Goal: Task Accomplishment & Management: Use online tool/utility

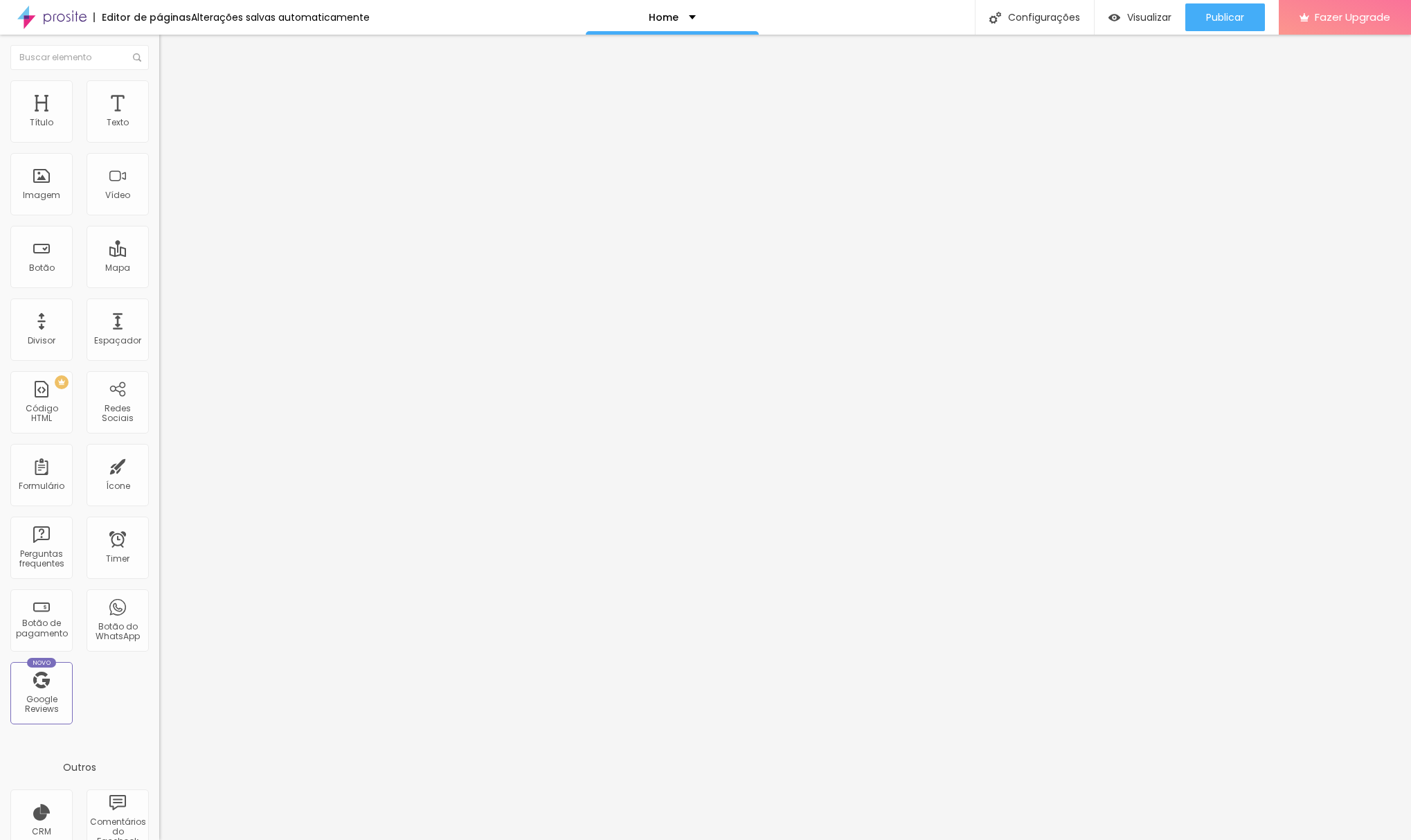
click at [169, 54] on div "Editar Espaçador" at bounding box center [220, 50] width 102 height 11
click at [169, 49] on div "Editar Seção" at bounding box center [210, 50] width 82 height 11
click at [43, 406] on div "PREMIUM Código HTML" at bounding box center [41, 402] width 62 height 62
click at [159, 83] on img at bounding box center [166, 87] width 13 height 13
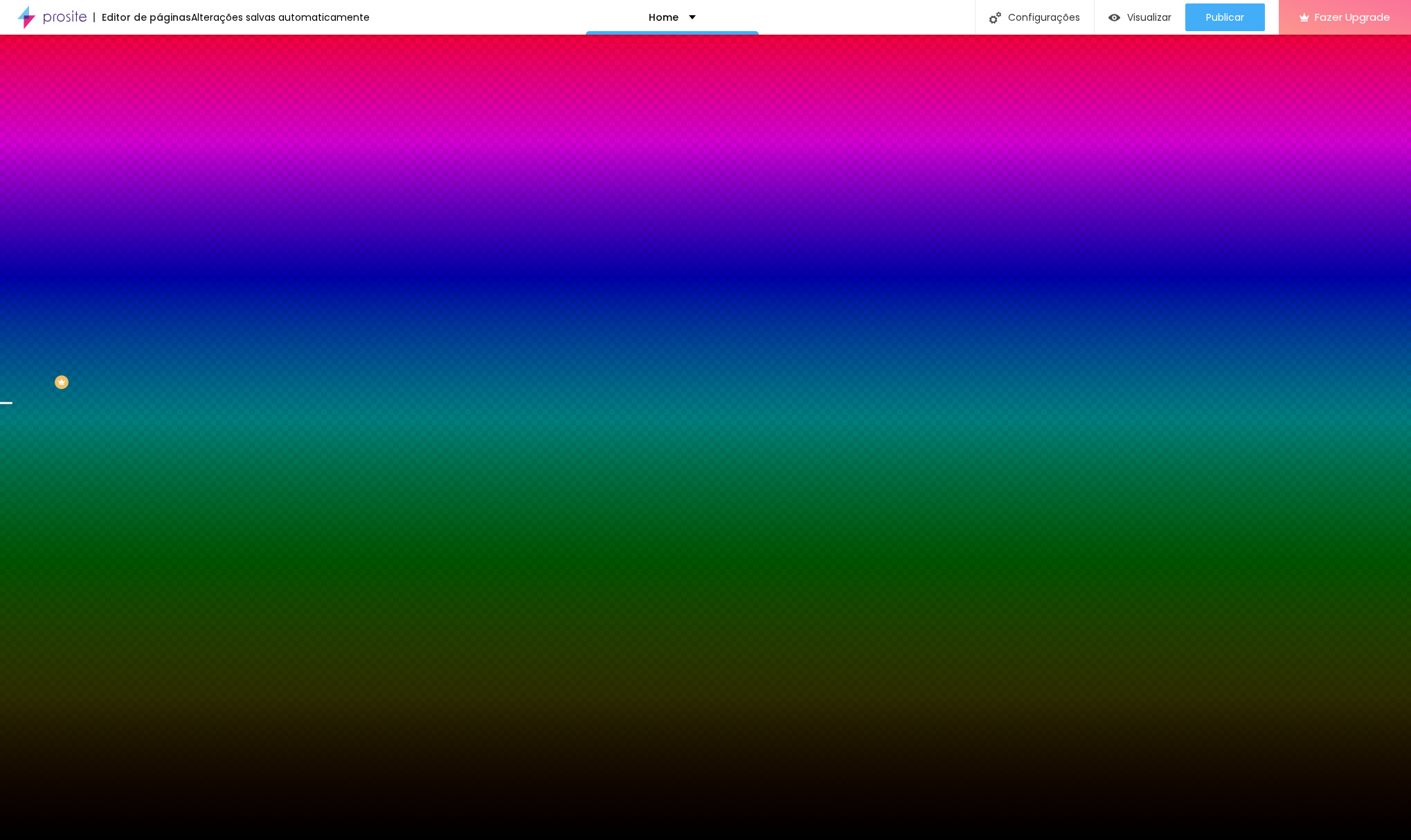
click at [159, 94] on li "Avançado" at bounding box center [239, 101] width 159 height 14
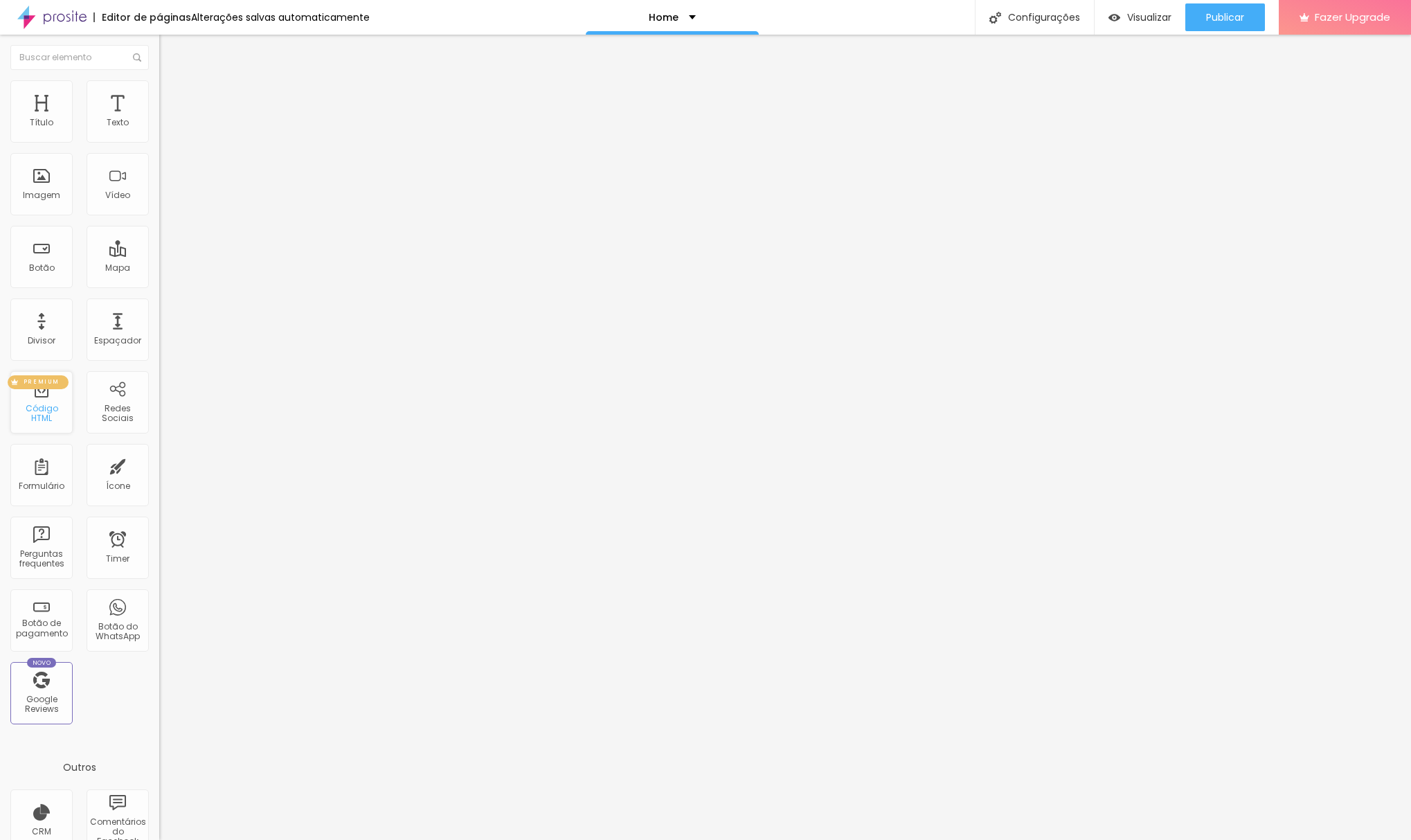
click at [63, 389] on div "PREMIUM" at bounding box center [38, 382] width 61 height 14
click at [58, 404] on div "PREMIUM Código HTML" at bounding box center [41, 402] width 62 height 62
click at [51, 385] on span "PREMIUM" at bounding box center [42, 381] width 47 height 6
click at [44, 427] on div "PREMIUM Código HTML" at bounding box center [41, 402] width 62 height 62
click at [45, 424] on div "PREMIUM Código HTML" at bounding box center [41, 402] width 62 height 62
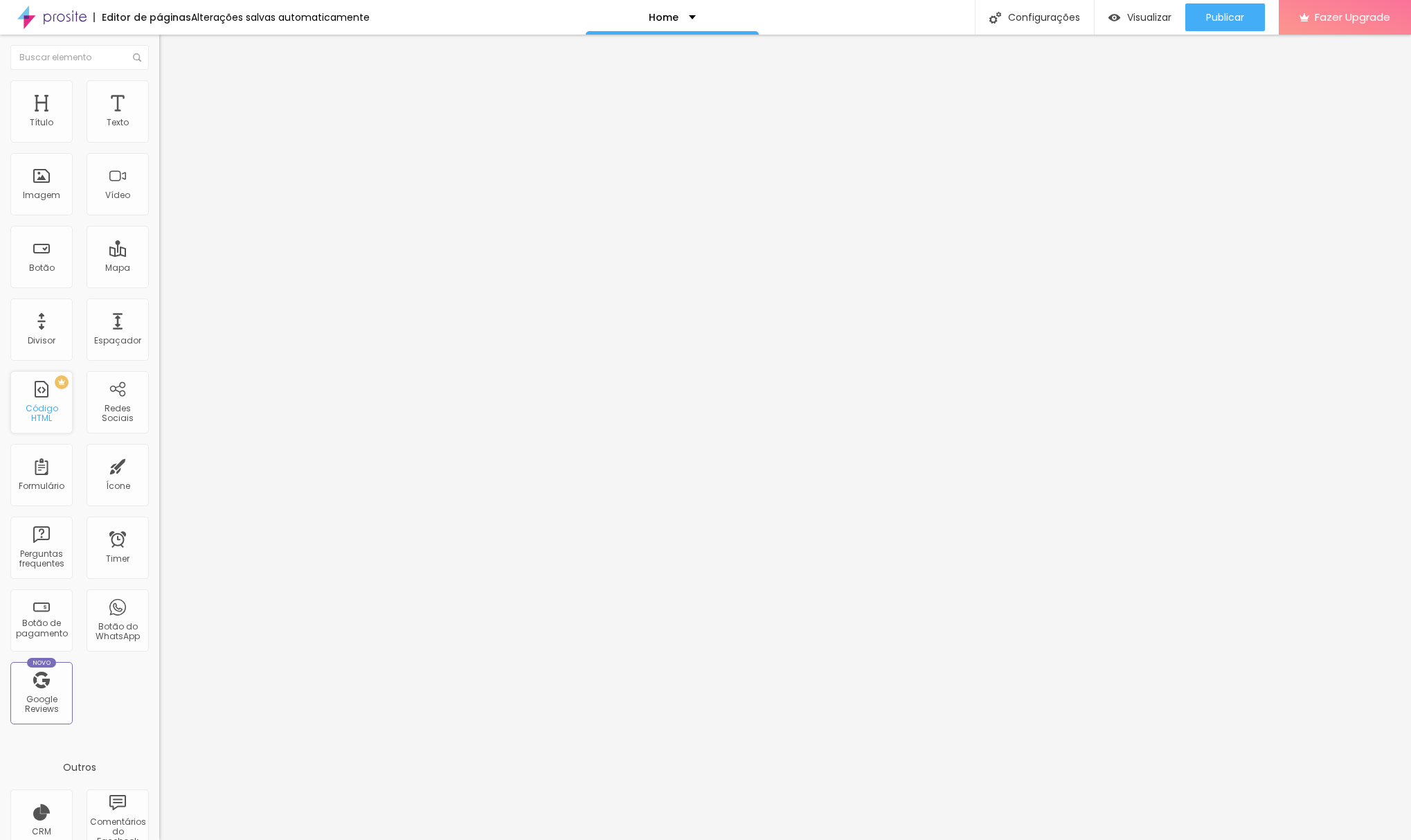
click at [45, 424] on div "PREMIUM Código HTML" at bounding box center [41, 402] width 62 height 62
click at [169, 45] on div "Editar Seção" at bounding box center [210, 50] width 82 height 11
click at [169, 46] on div "Editar Coluna" at bounding box center [212, 50] width 86 height 11
click at [169, 52] on div "Editar Seção" at bounding box center [210, 50] width 82 height 11
click at [169, 47] on div "Editar Coluna" at bounding box center [212, 50] width 86 height 11
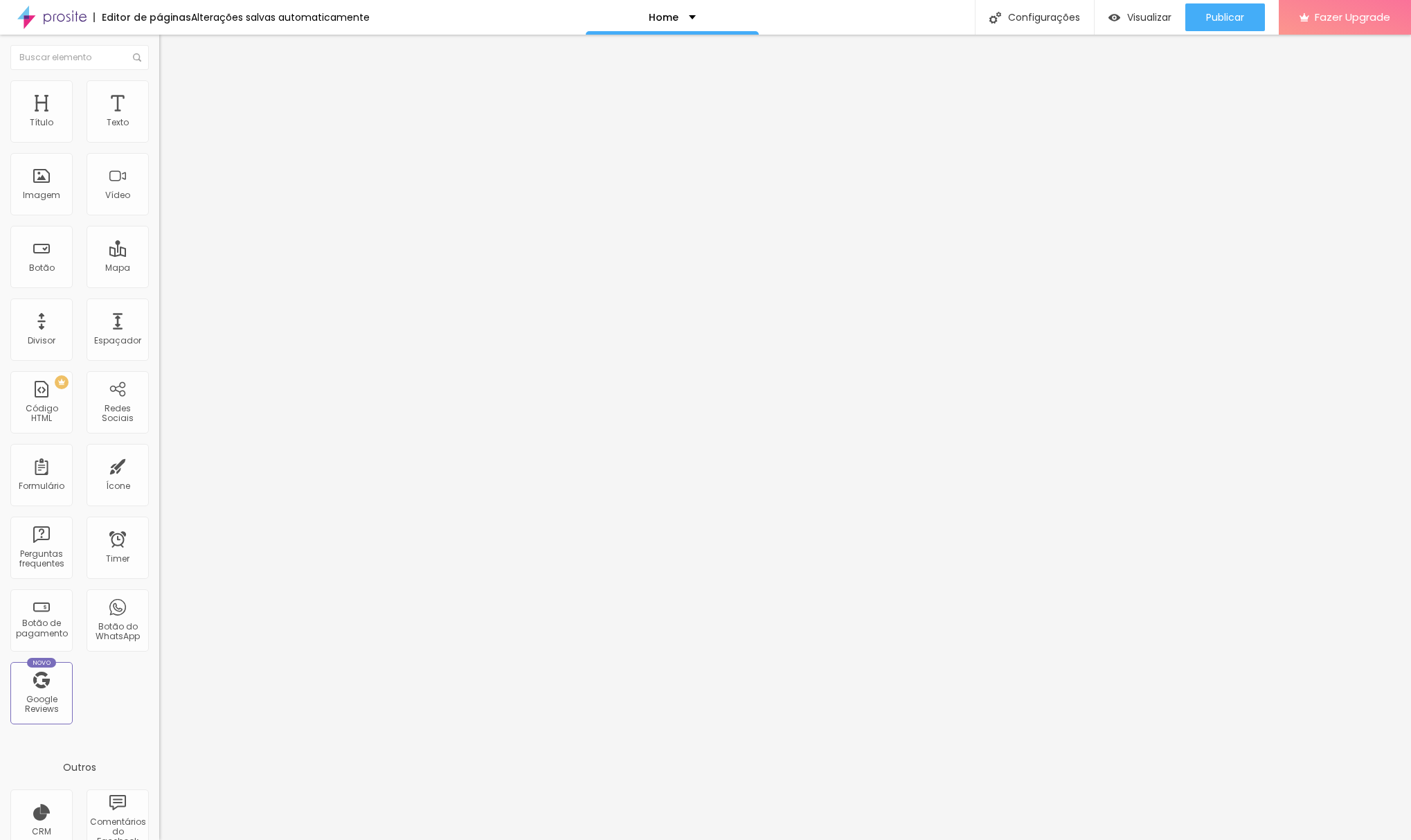
click at [159, 133] on div "Insira teu código aqui" at bounding box center [212, 127] width 106 height 13
click at [172, 93] on span "Avançado" at bounding box center [195, 89] width 46 height 12
type input "3"
type input "20"
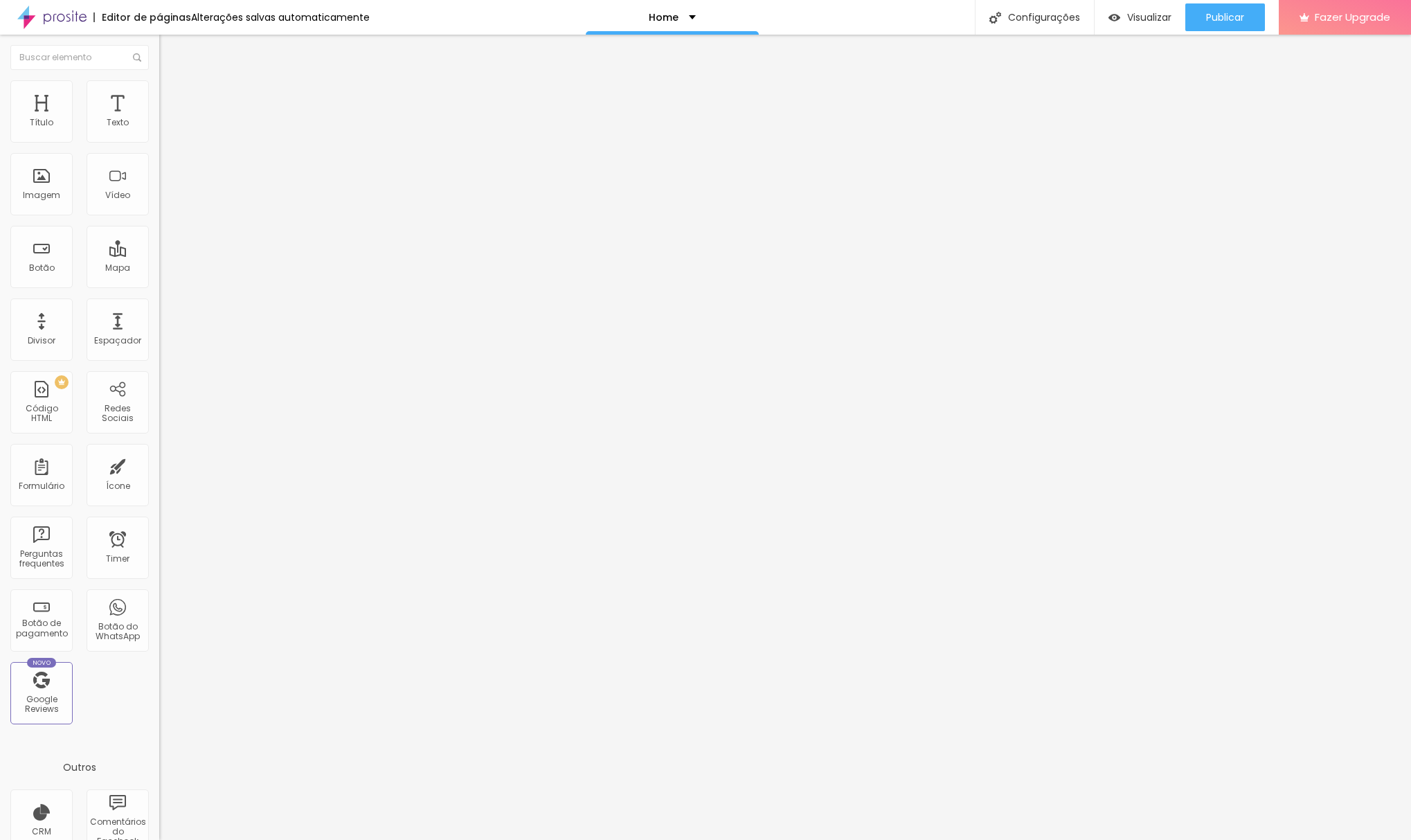
type input "20"
type input "39"
type input "51"
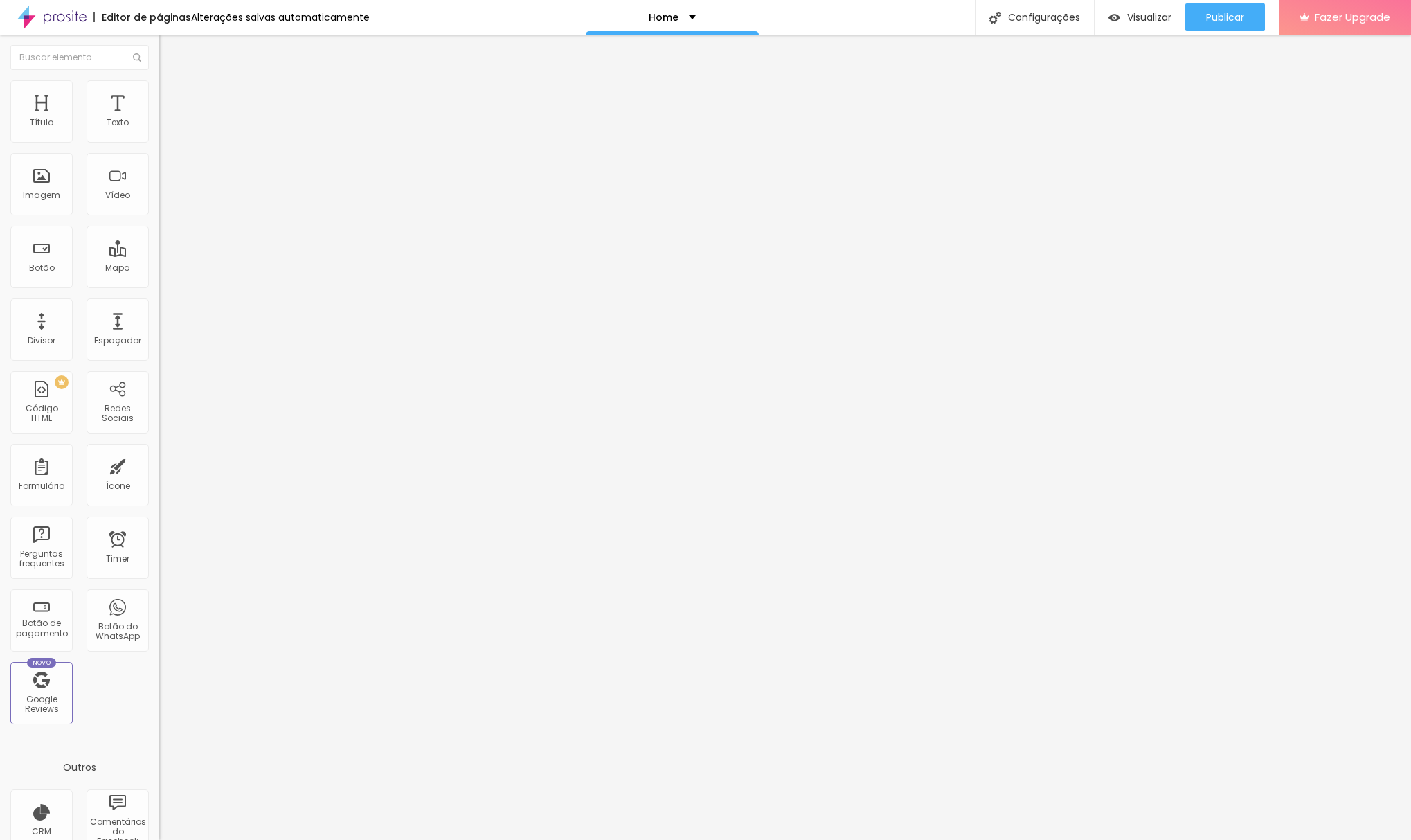
type input "57"
type input "62"
type input "66"
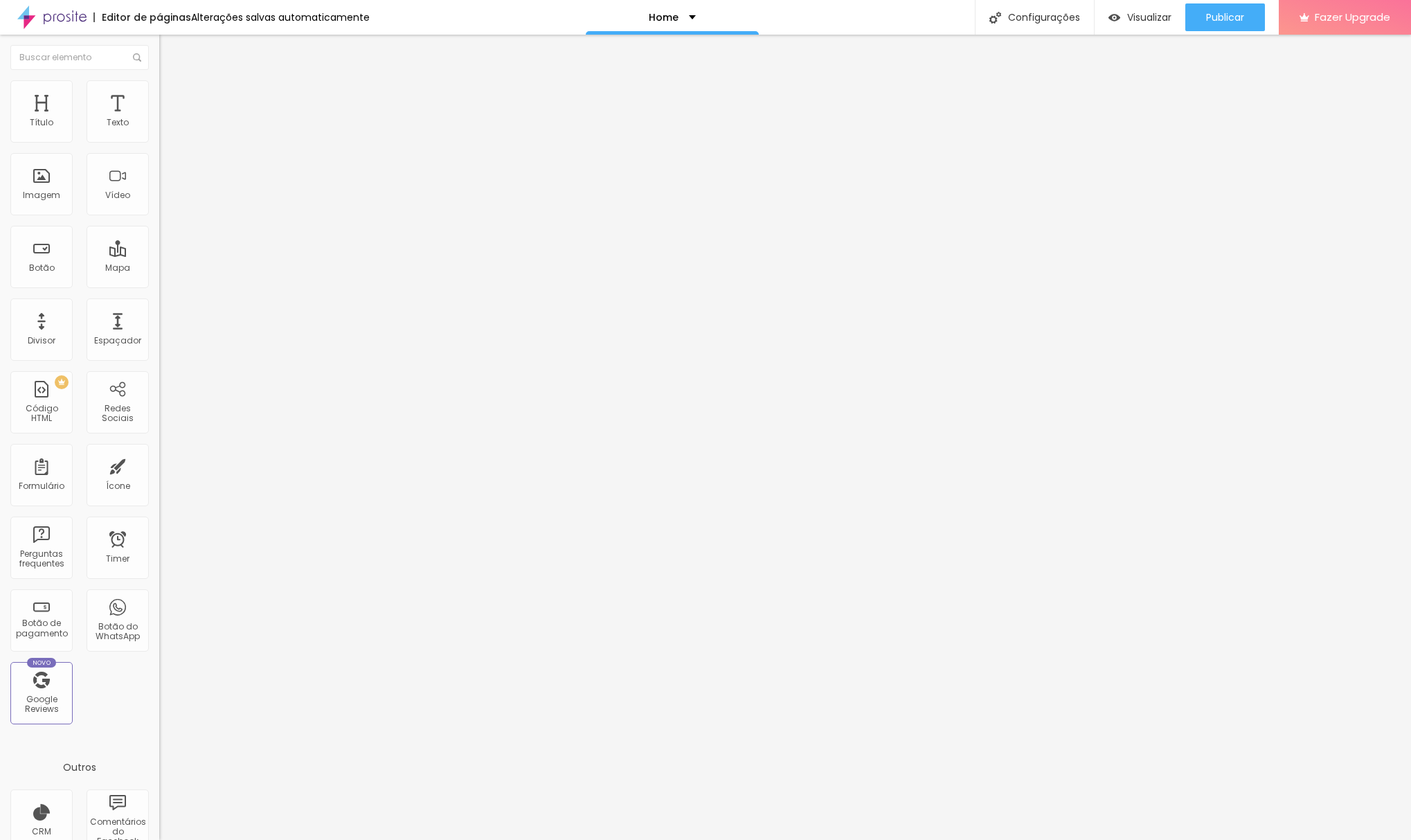
type input "66"
type input "67"
type input "66"
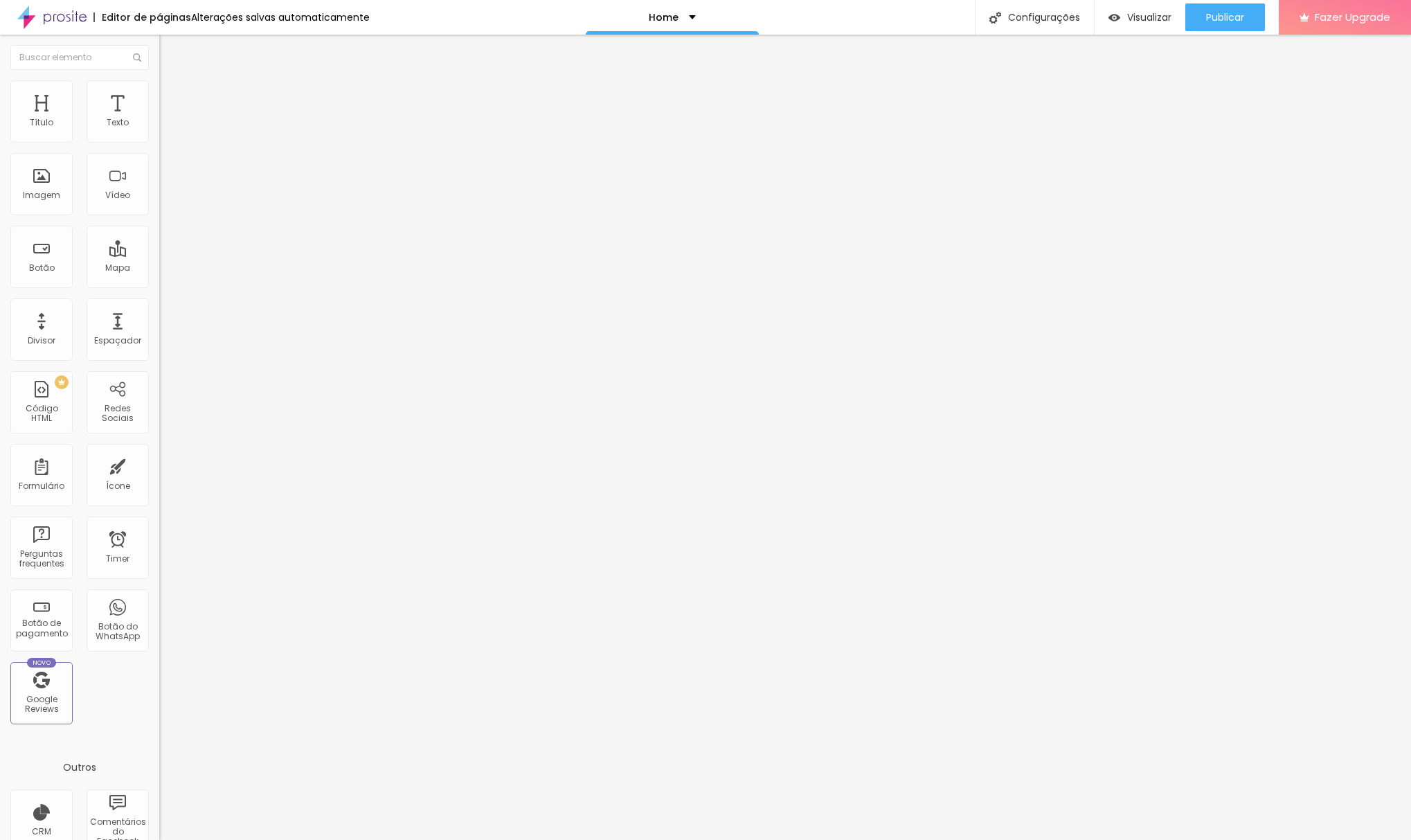
type input "63"
type input "57"
type input "47"
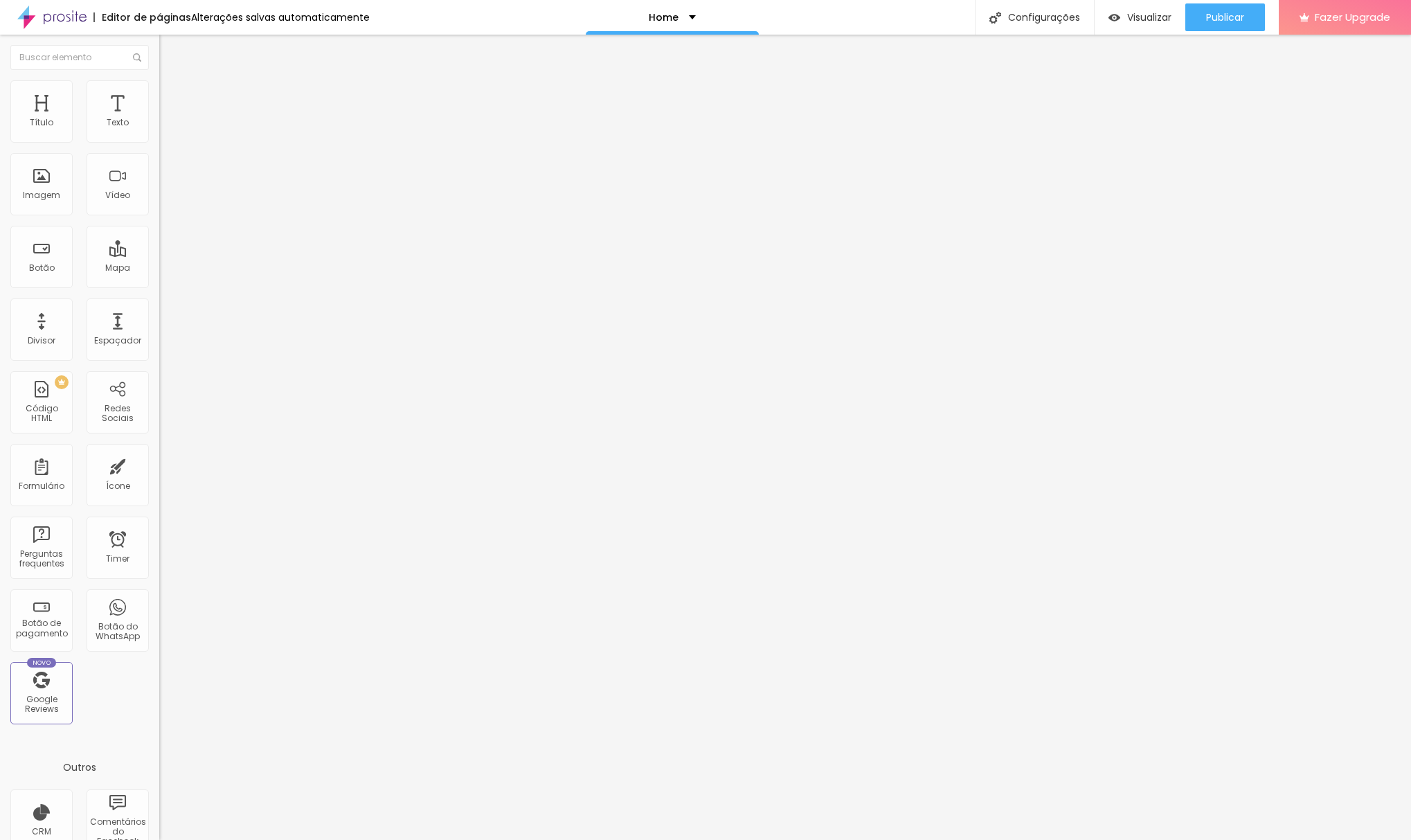
type input "47"
type input "28"
type input "8"
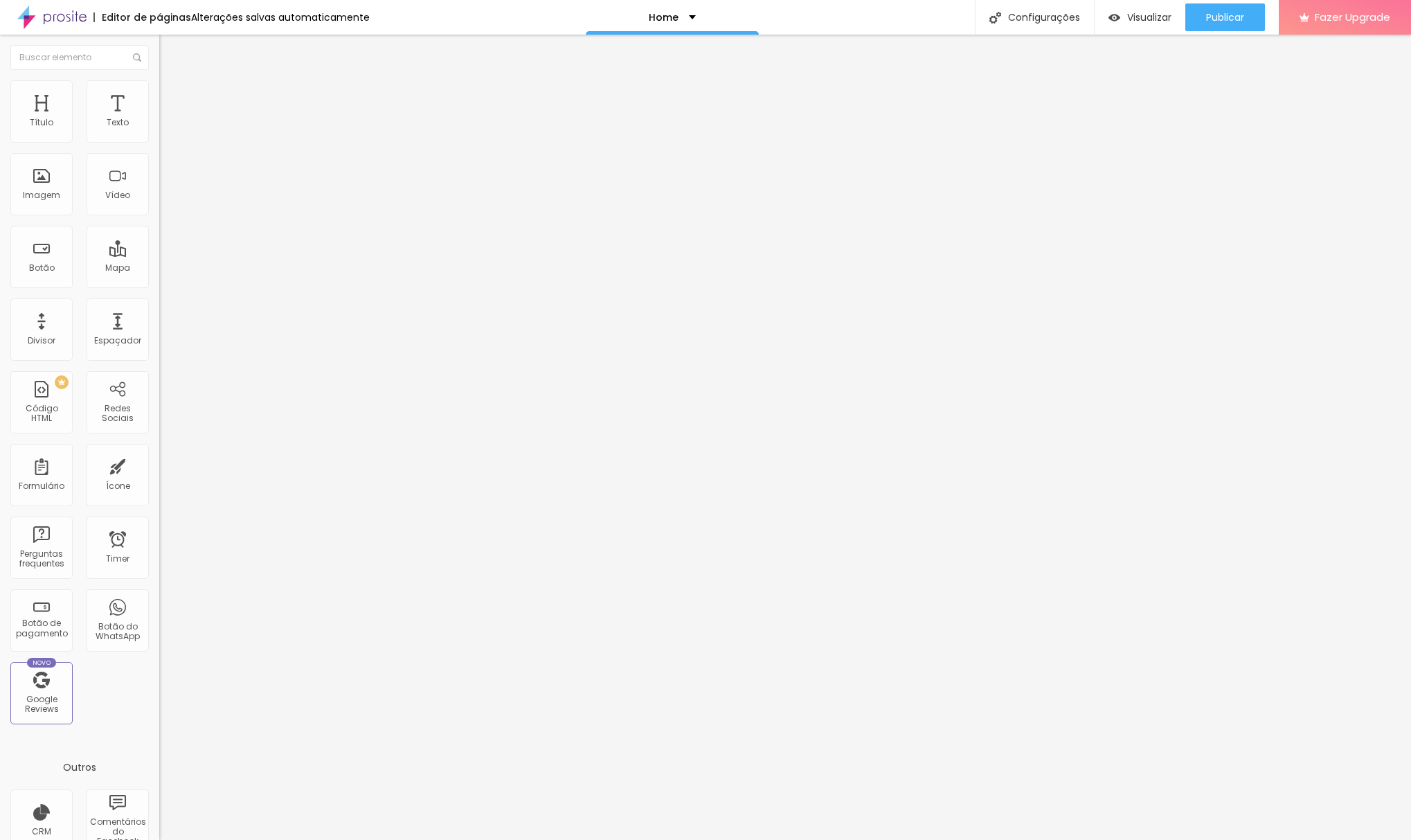
type input "0"
drag, startPoint x: 32, startPoint y: 167, endPoint x: -43, endPoint y: 174, distance: 75.3
click at [0, 174] on html "Editor de páginas Alterações salvas automaticamente Home Configurações Configur…" at bounding box center [706, 420] width 1411 height 840
type input "2"
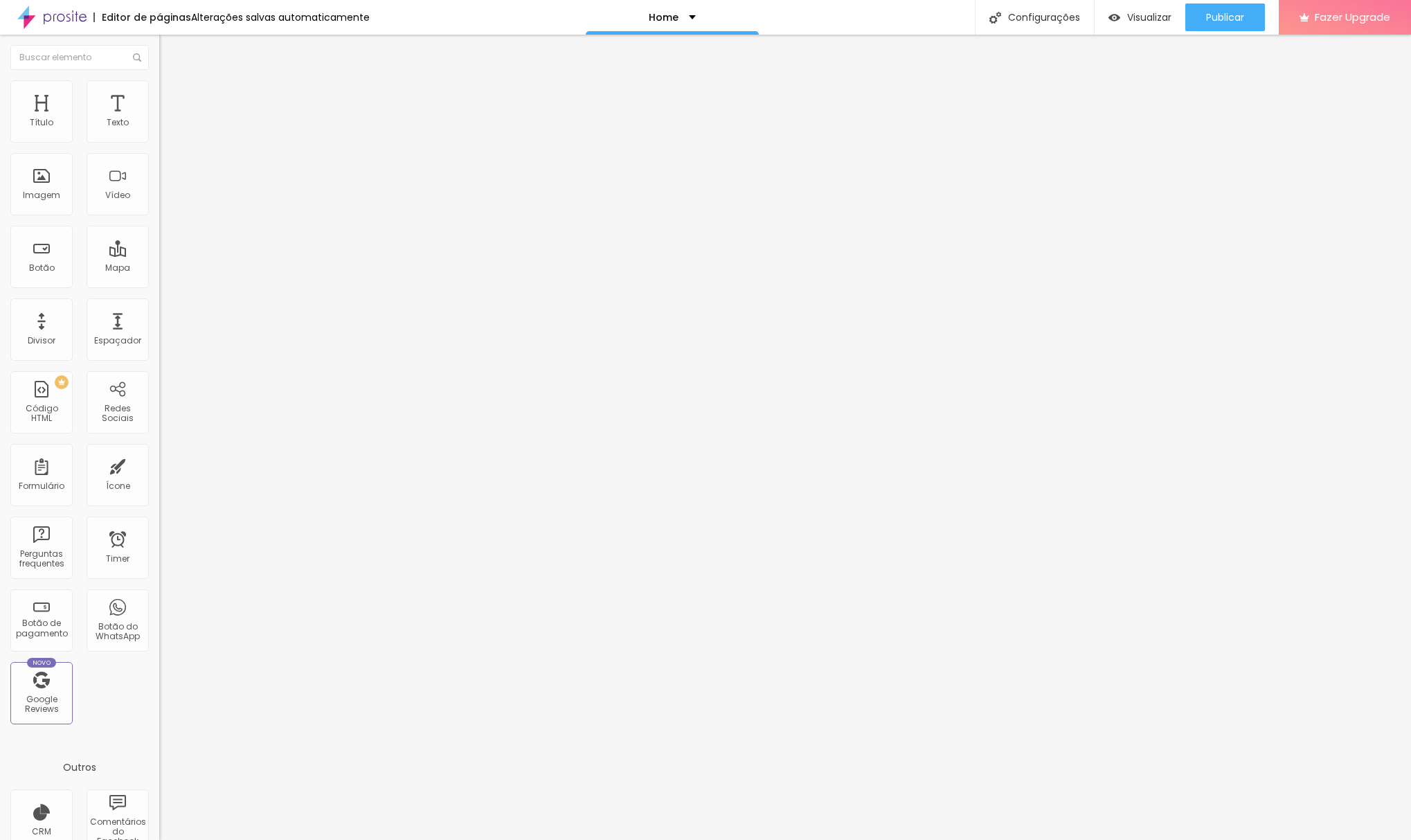
type input "2"
type input "21"
type input "42"
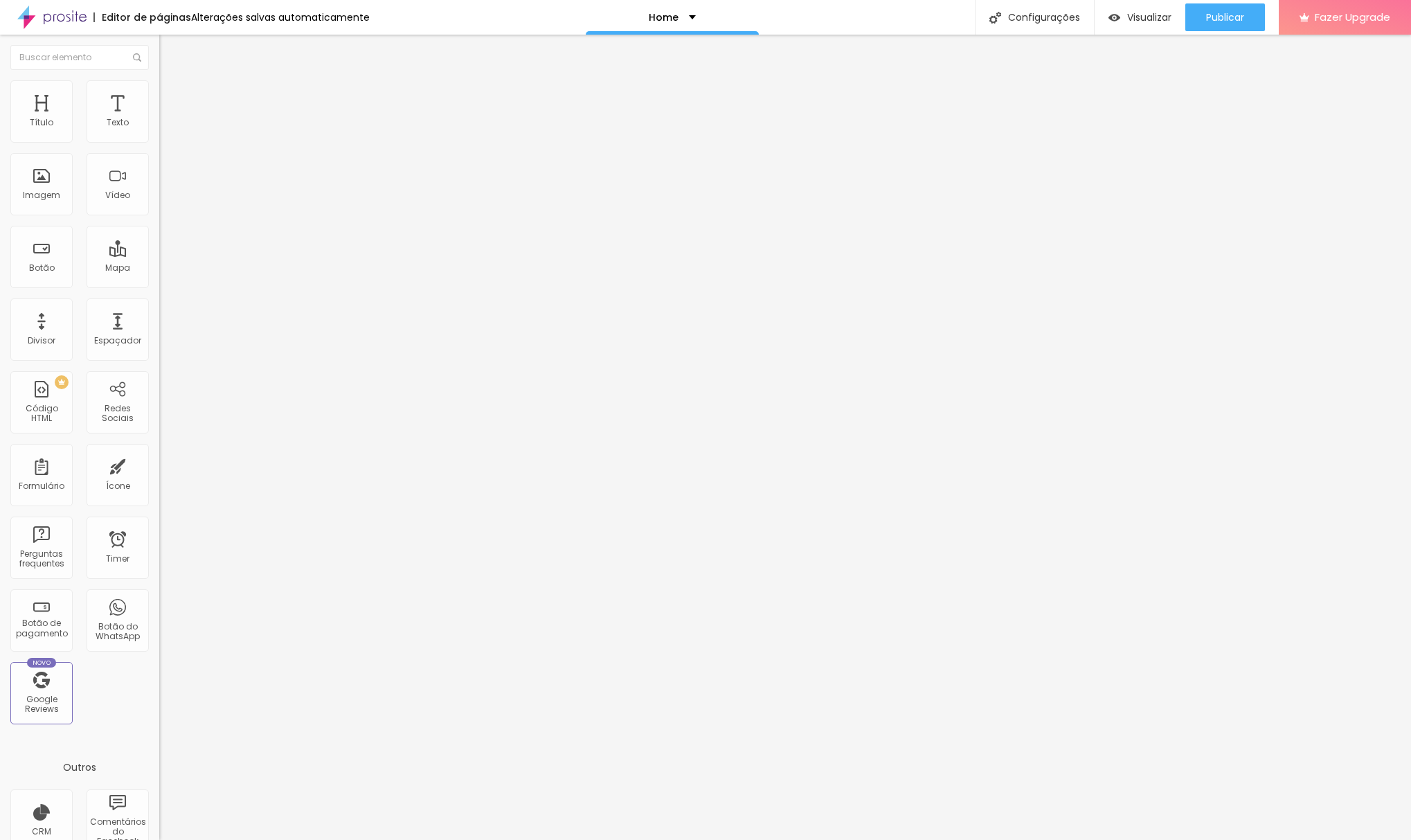
type input "53"
type input "57"
type input "65"
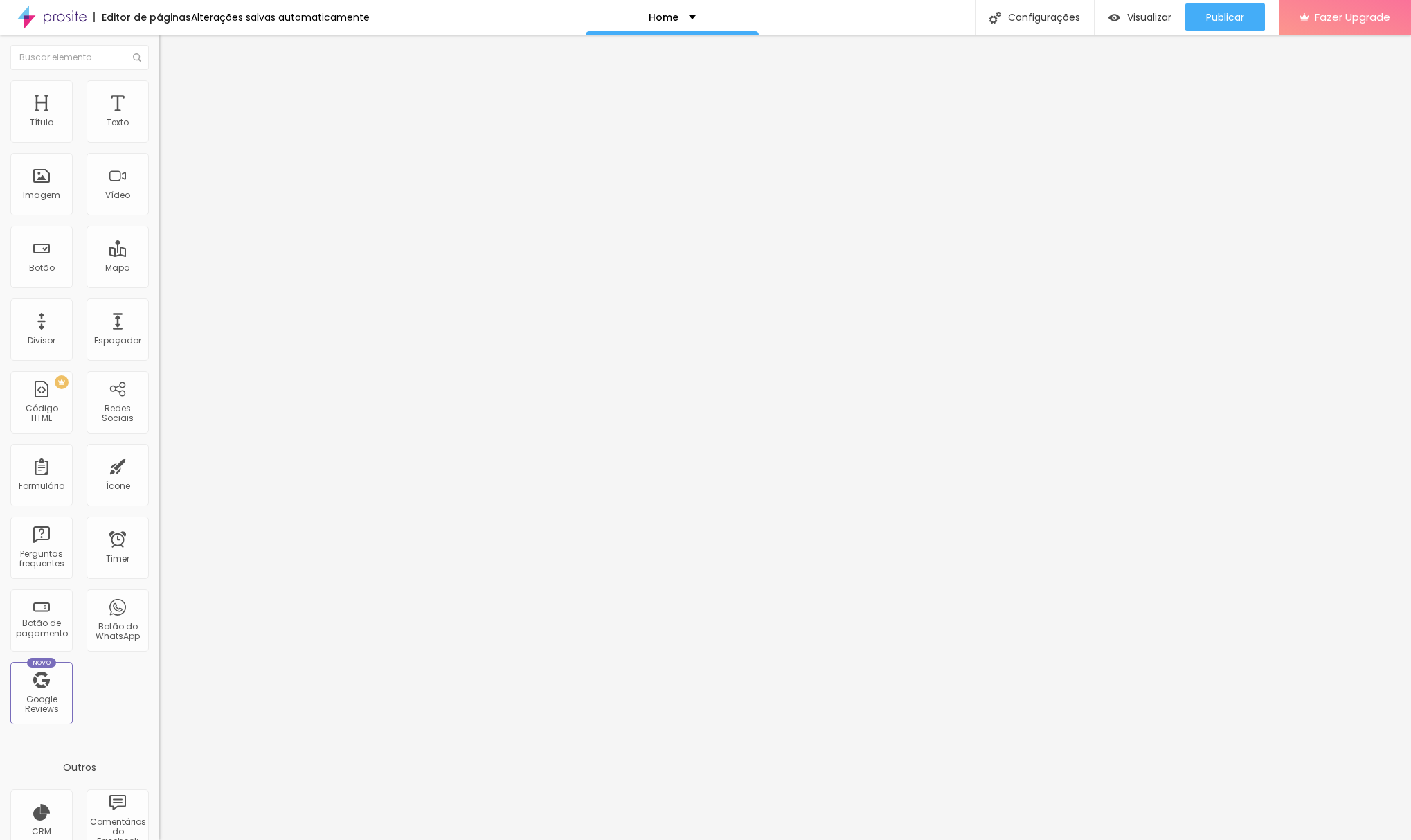
type input "65"
type input "79"
type input "83"
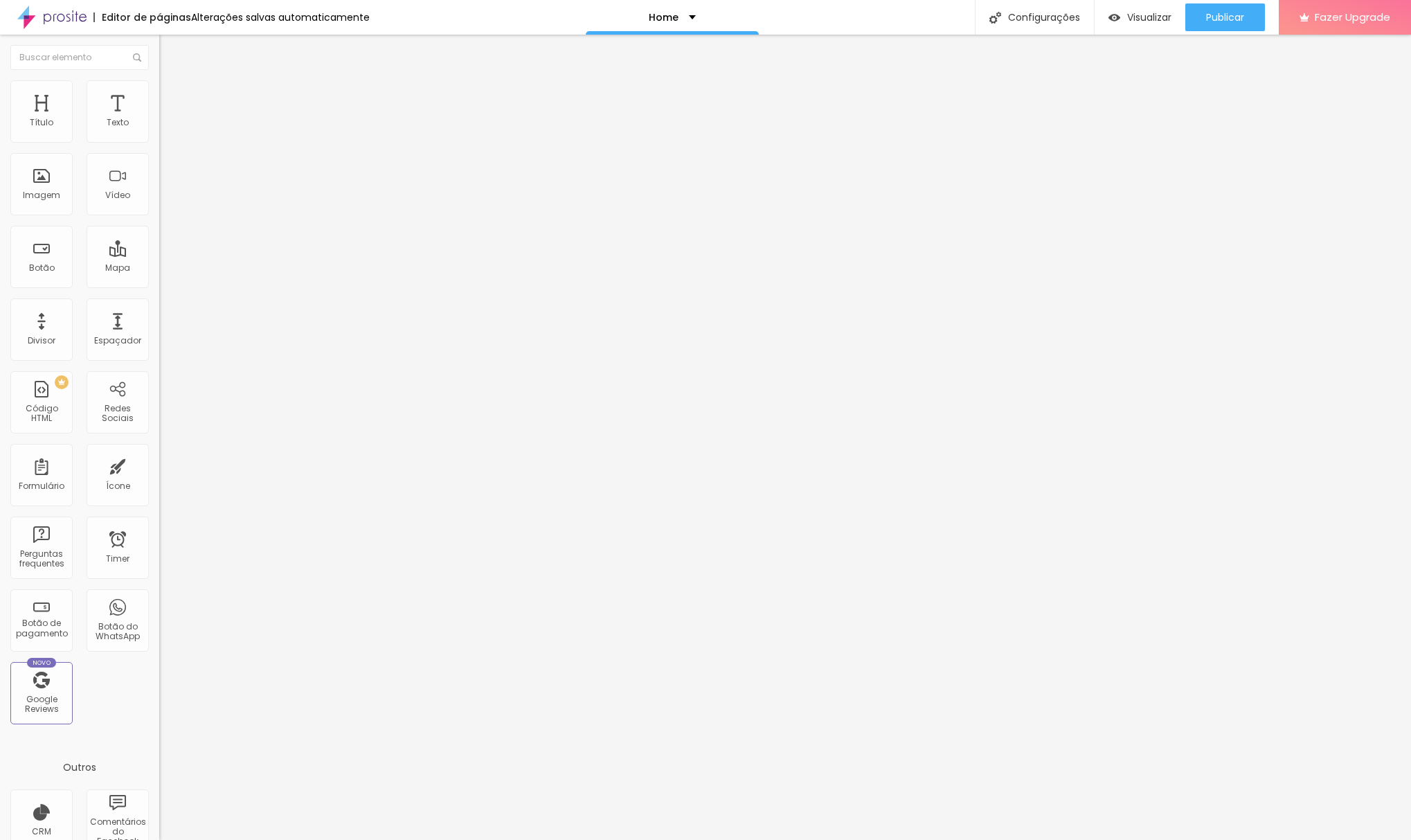
type input "88"
type input "92"
type input "99"
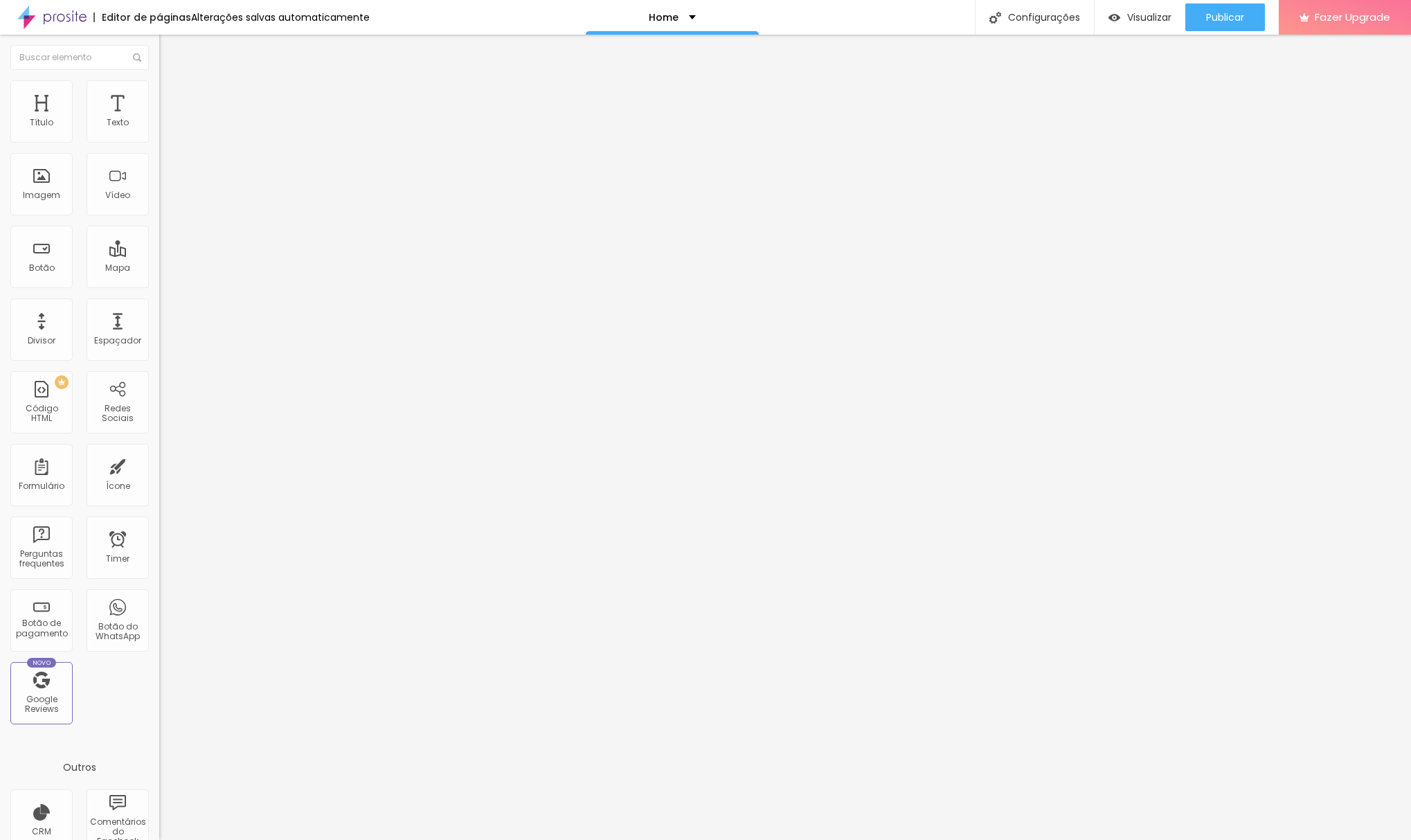
type input "99"
type input "100"
type input "97"
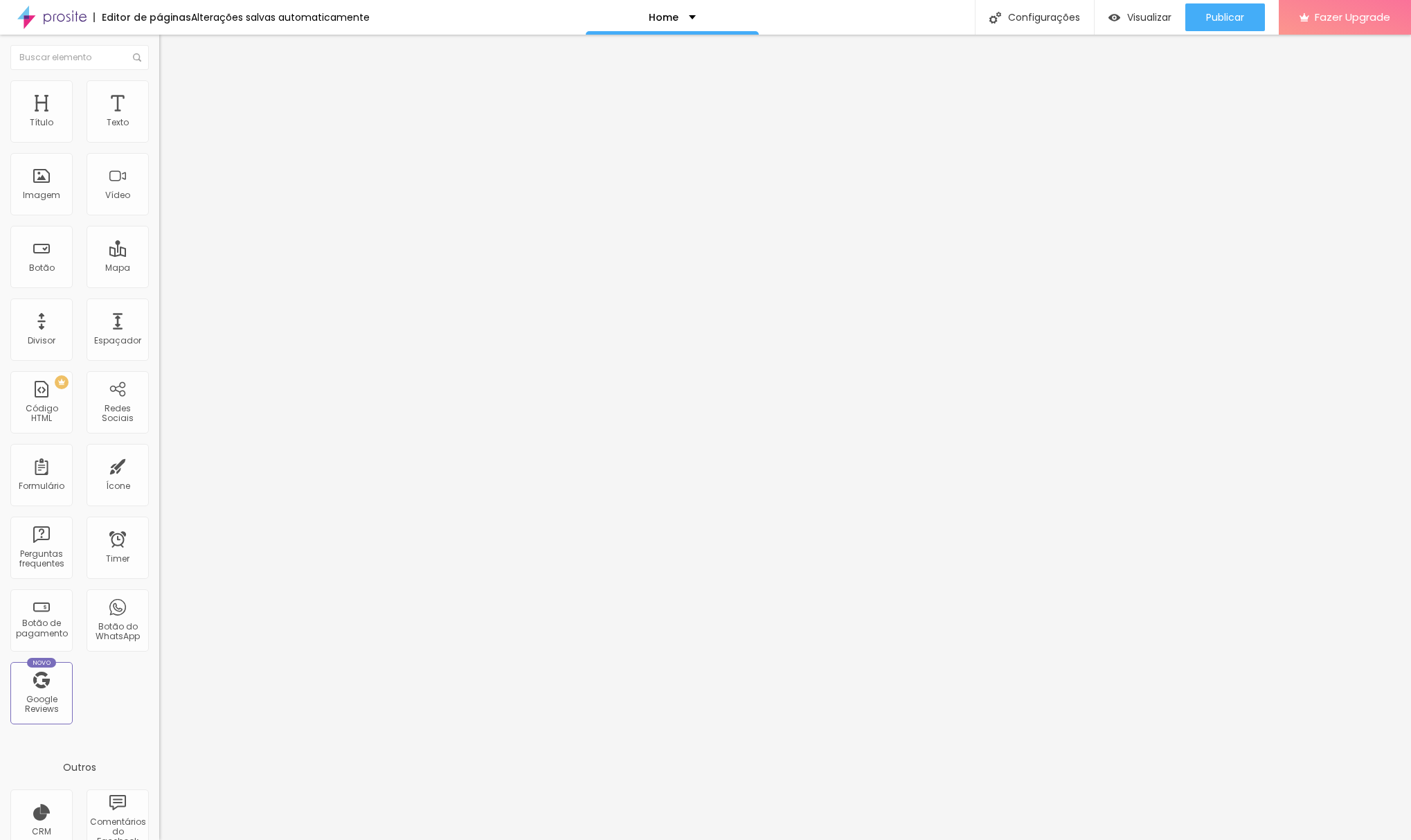
type input "92"
type input "77"
type input "65"
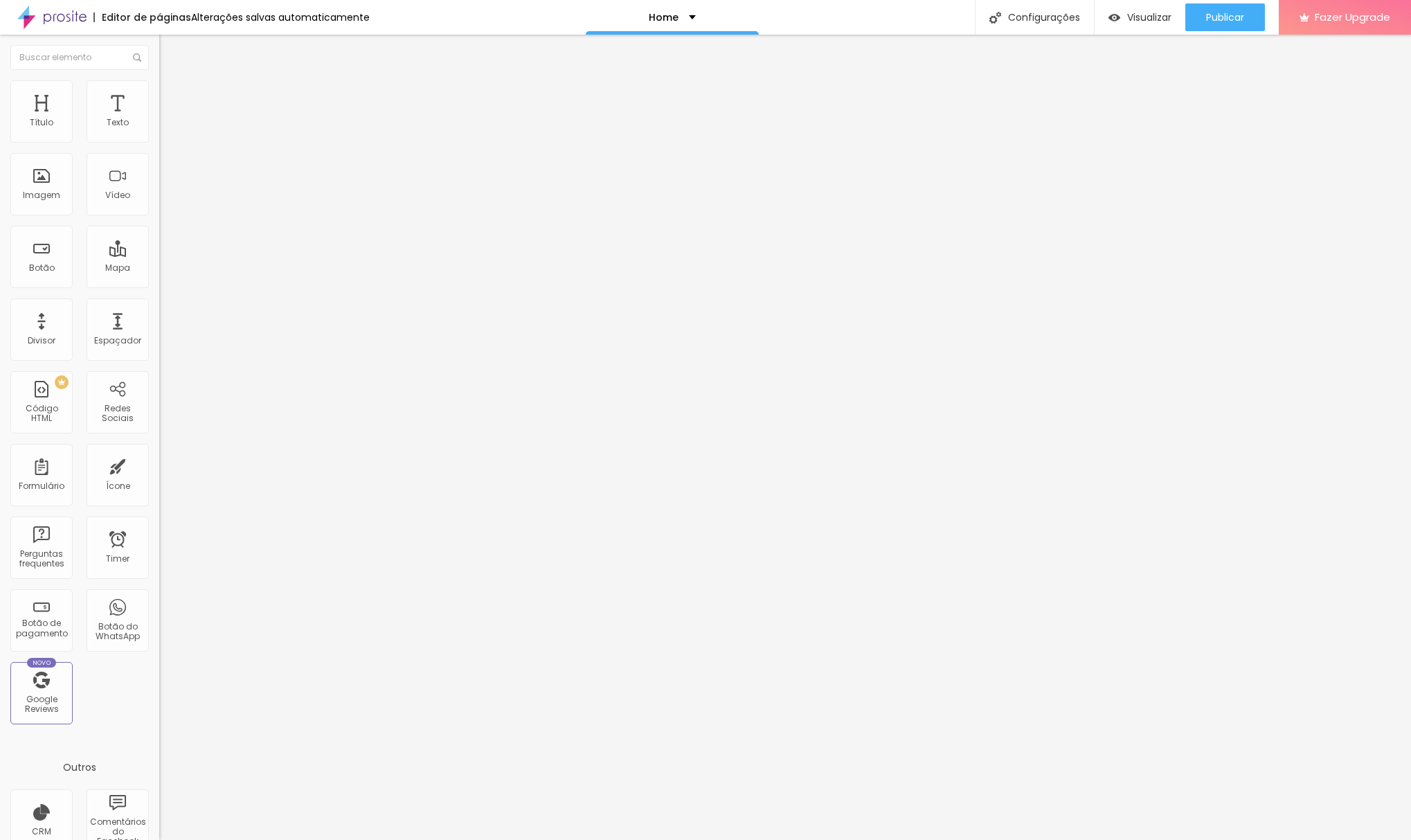
type input "65"
type input "48"
type input "29"
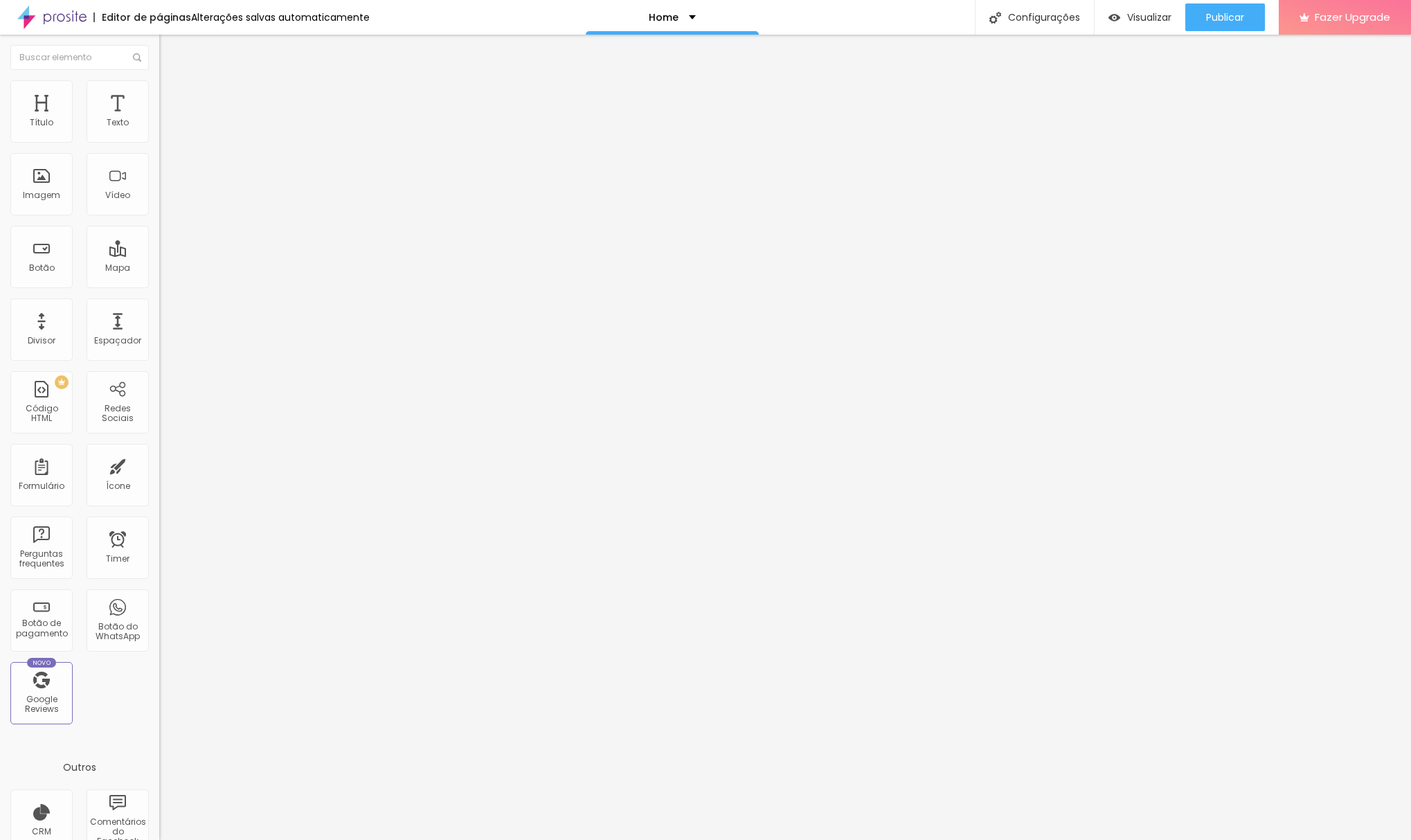
type input "0"
drag, startPoint x: 31, startPoint y: 138, endPoint x: -26, endPoint y: 143, distance: 57.2
click at [0, 143] on html "Editor de páginas Alterações salvas automaticamente Home Configurações Configur…" at bounding box center [706, 420] width 1411 height 840
click at [159, 582] on div at bounding box center [239, 582] width 159 height 0
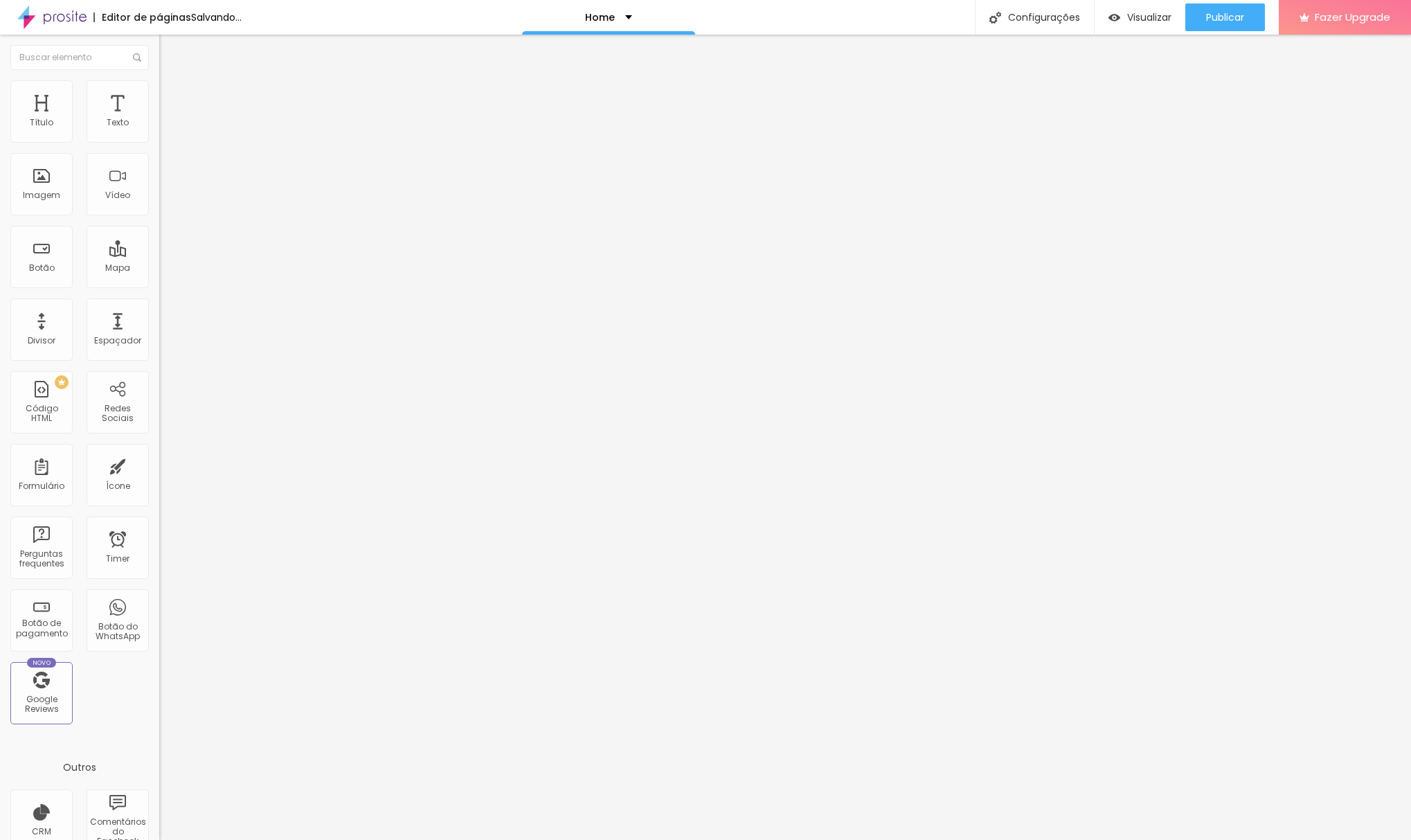
click at [159, 582] on div at bounding box center [239, 582] width 159 height 0
click at [159, 79] on img at bounding box center [166, 72] width 13 height 13
click at [159, 139] on img at bounding box center [164, 133] width 9 height 9
click at [159, 150] on img at bounding box center [164, 144] width 9 height 9
click at [159, 92] on li "Estilo" at bounding box center [239, 87] width 159 height 14
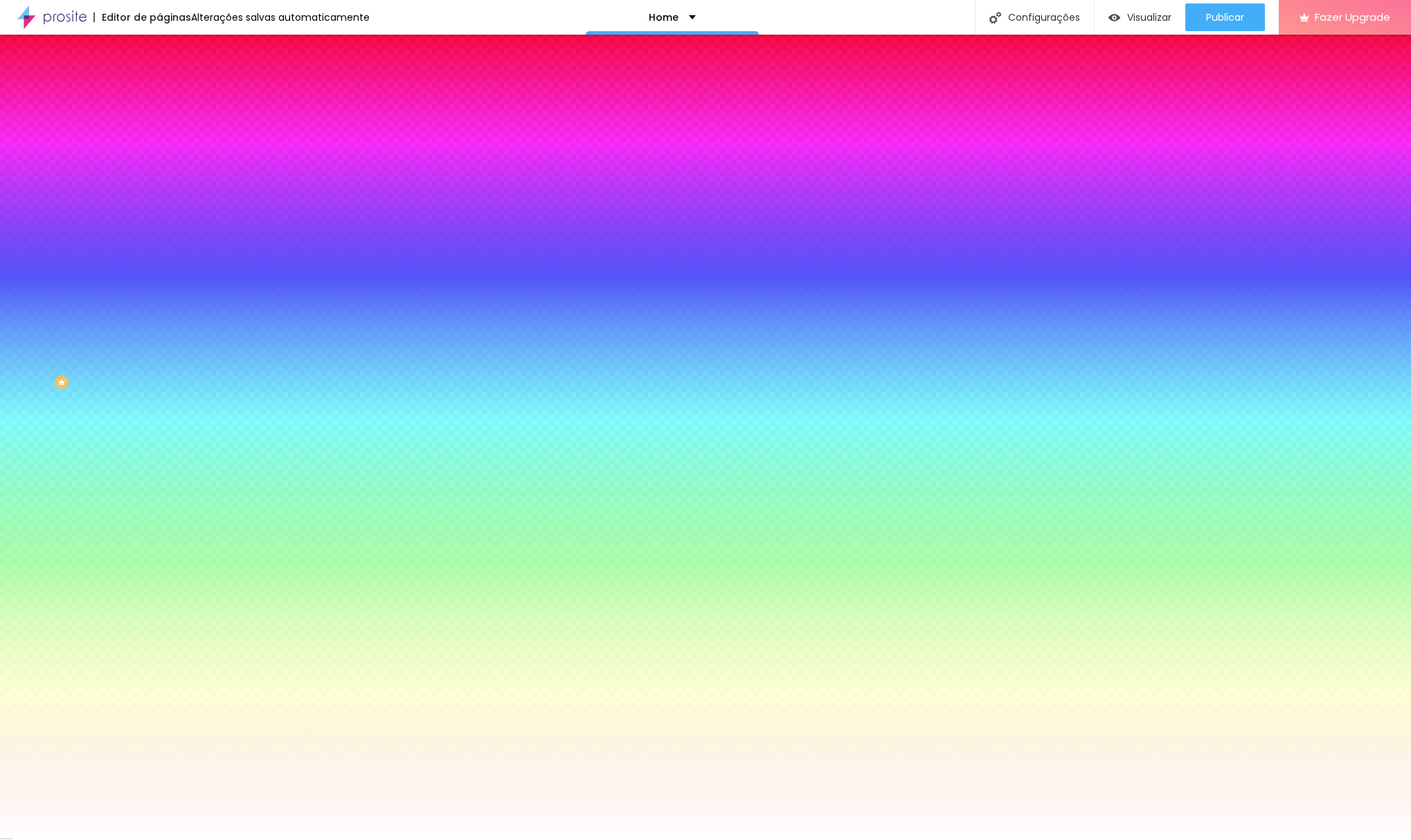
click at [159, 94] on img at bounding box center [166, 100] width 13 height 13
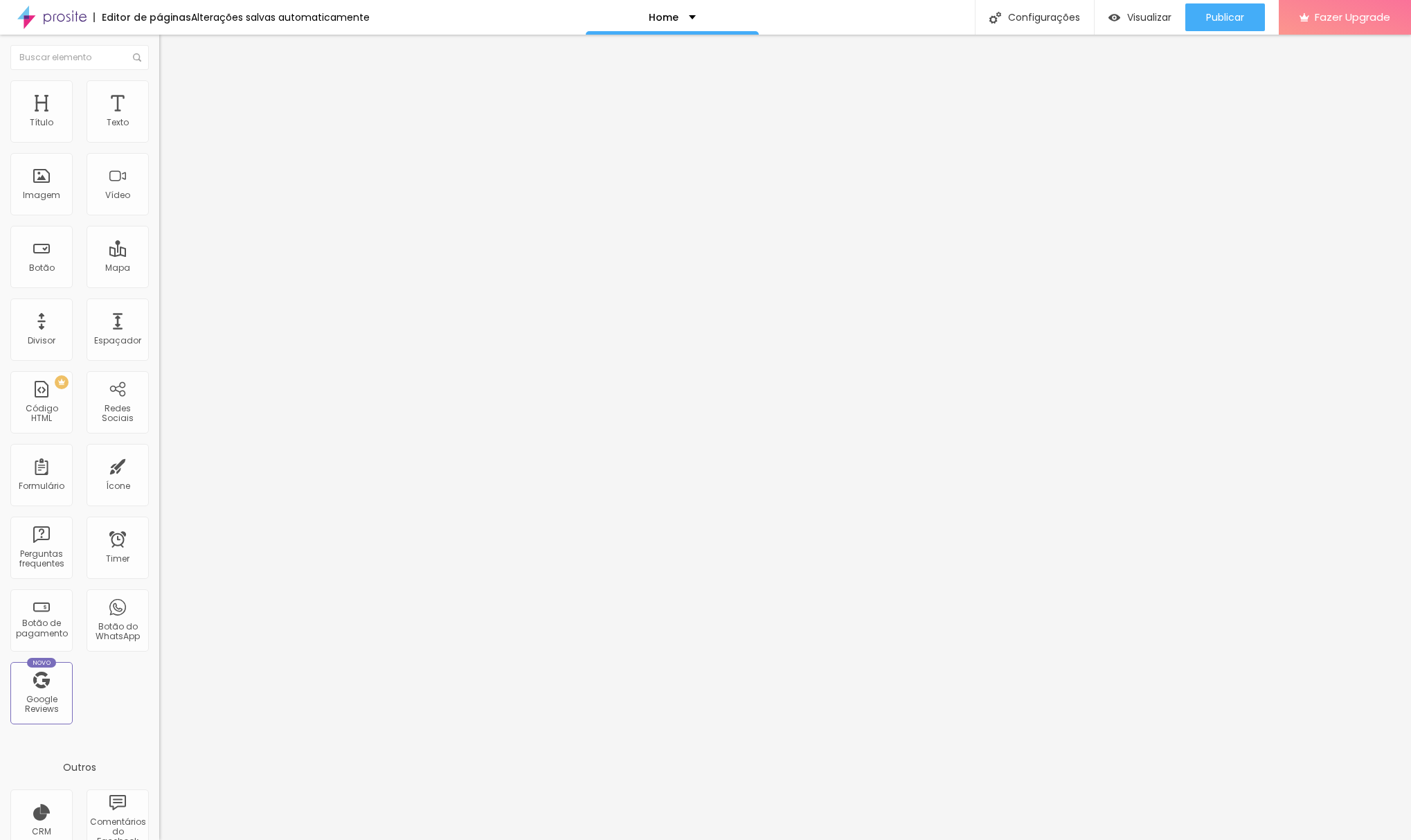
type input "25"
type input "30"
type input "35"
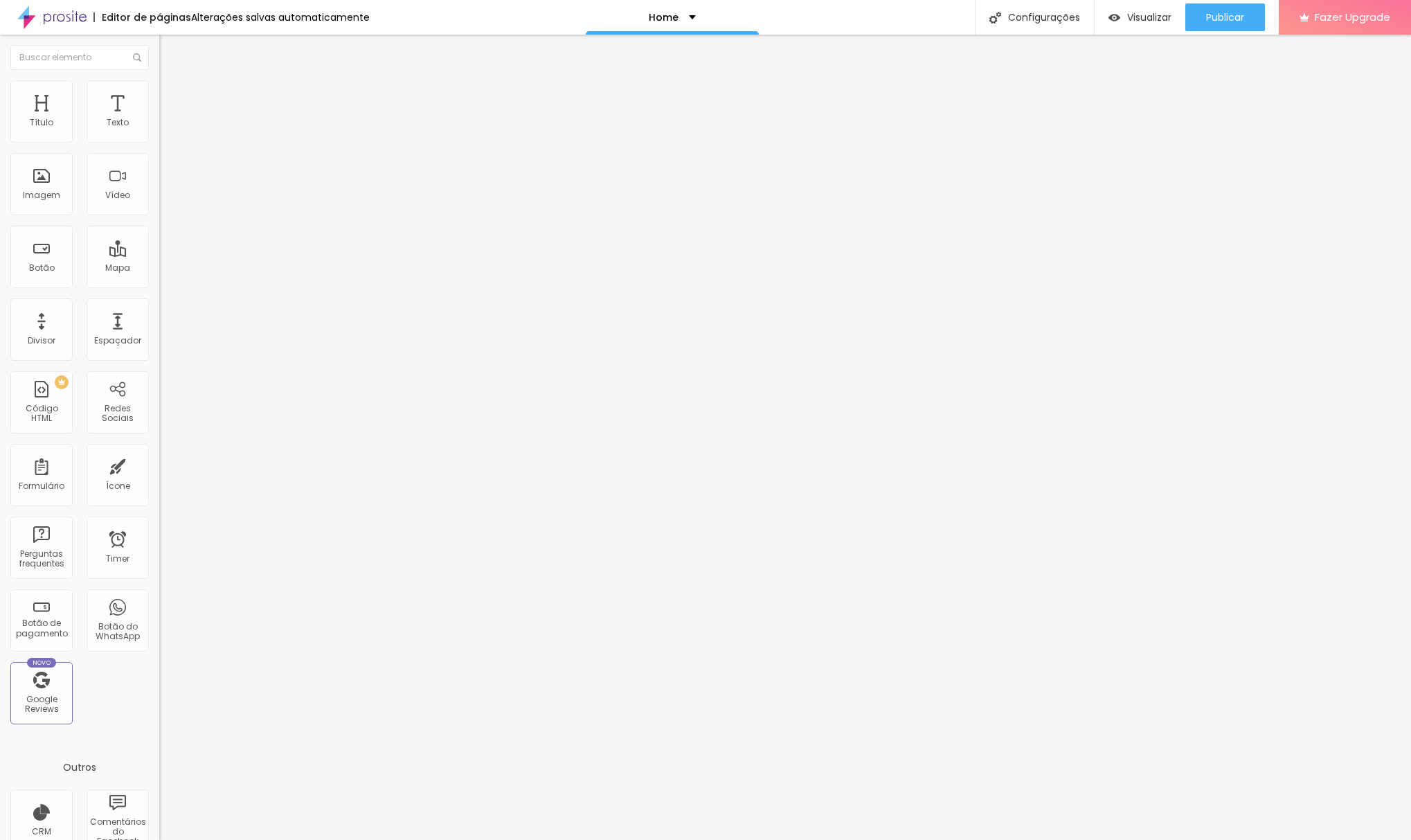
type input "35"
type input "40"
type input "45"
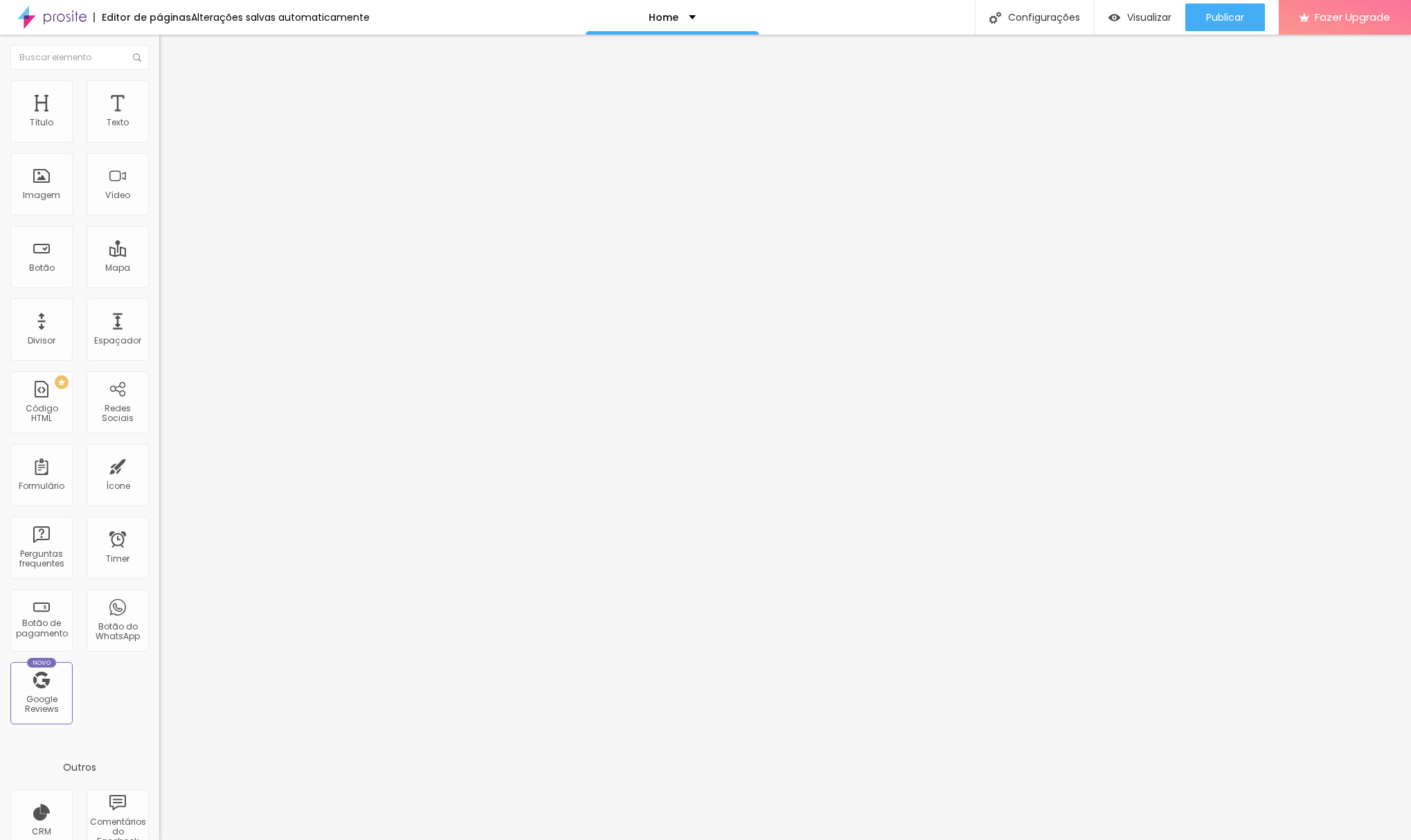
type input "40"
type input "35"
type input "30"
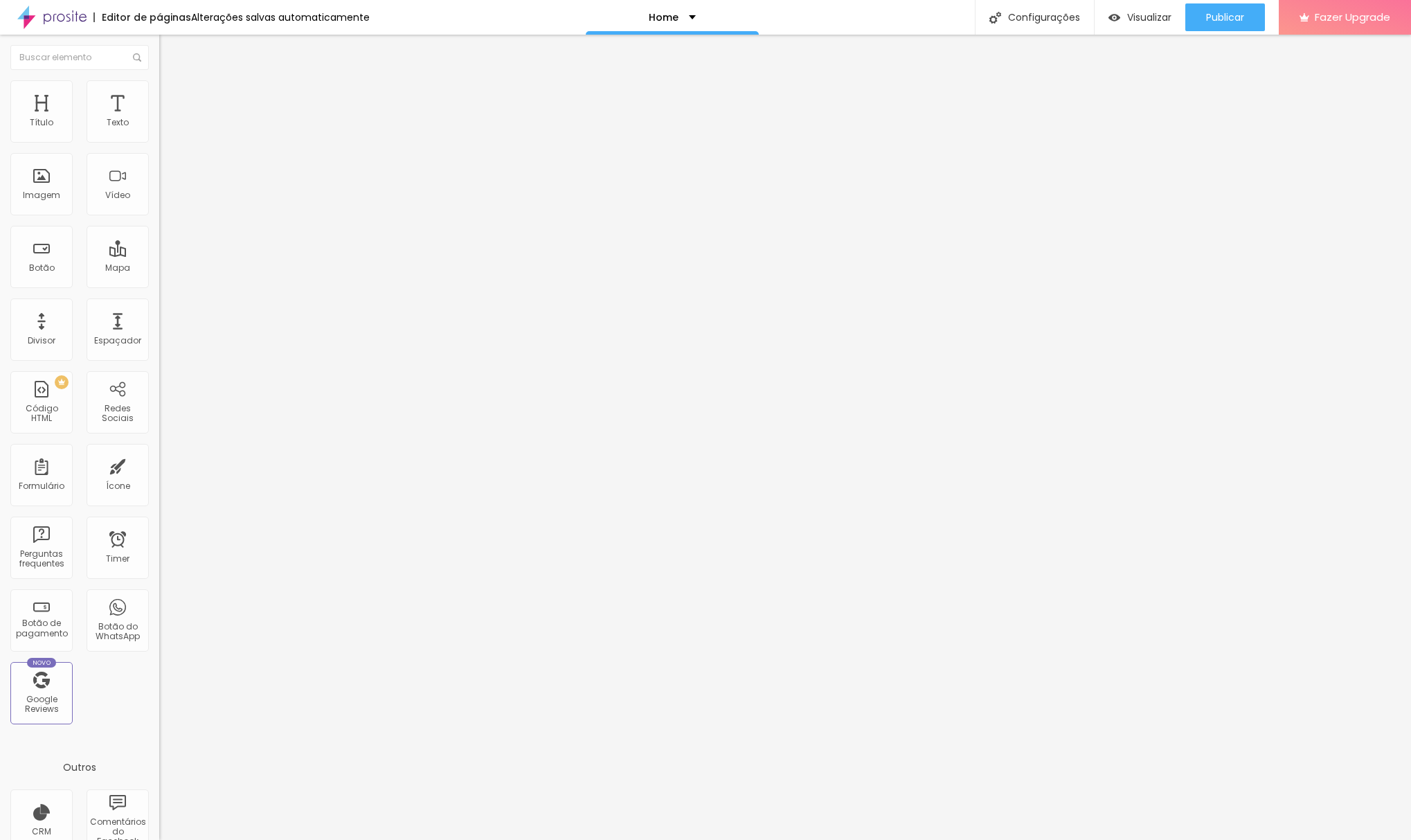
type input "30"
type input "25"
type input "20"
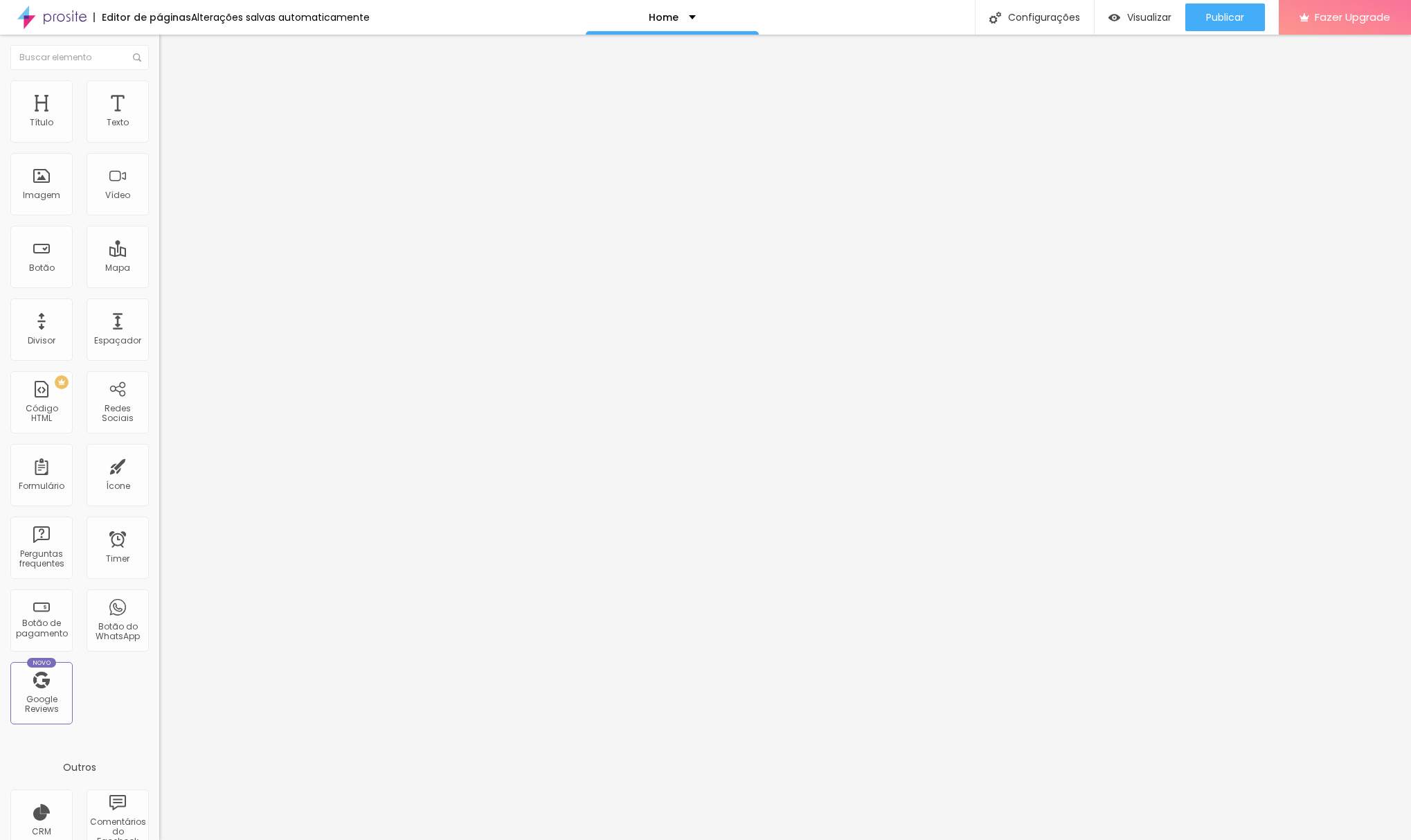
type input "15"
type input "10"
type input "5"
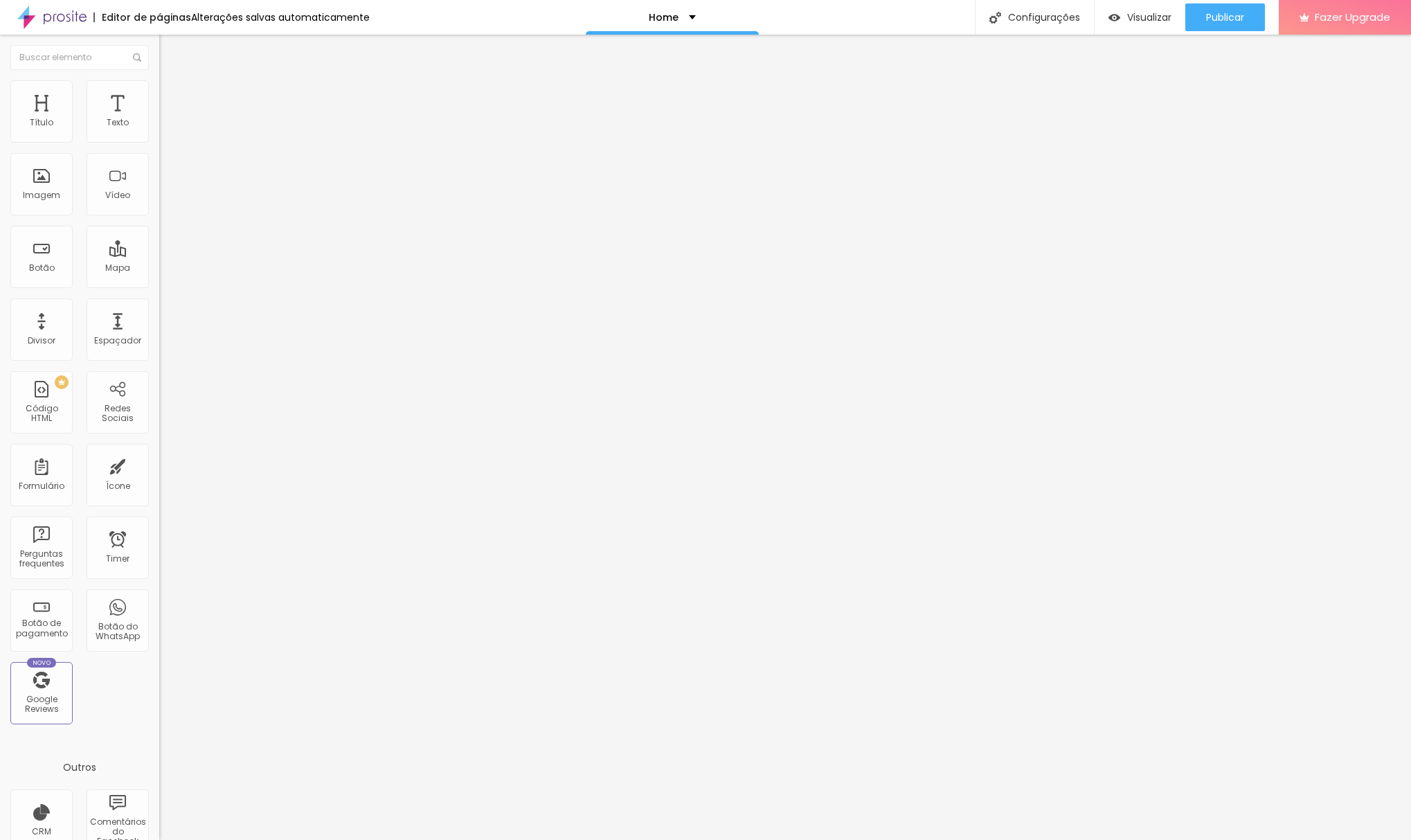
type input "5"
type input "0"
type input "5"
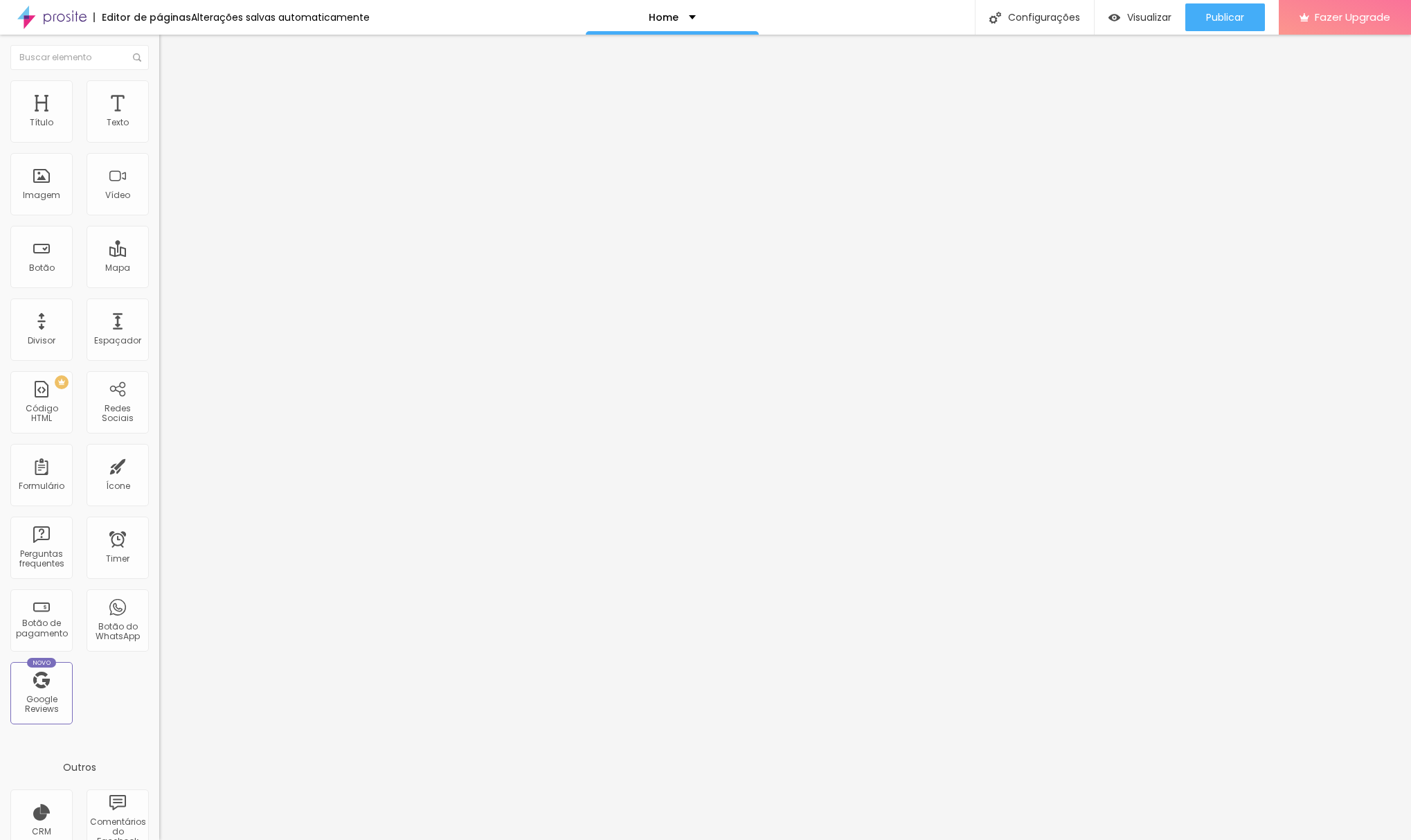
type input "10"
type input "15"
type input "20"
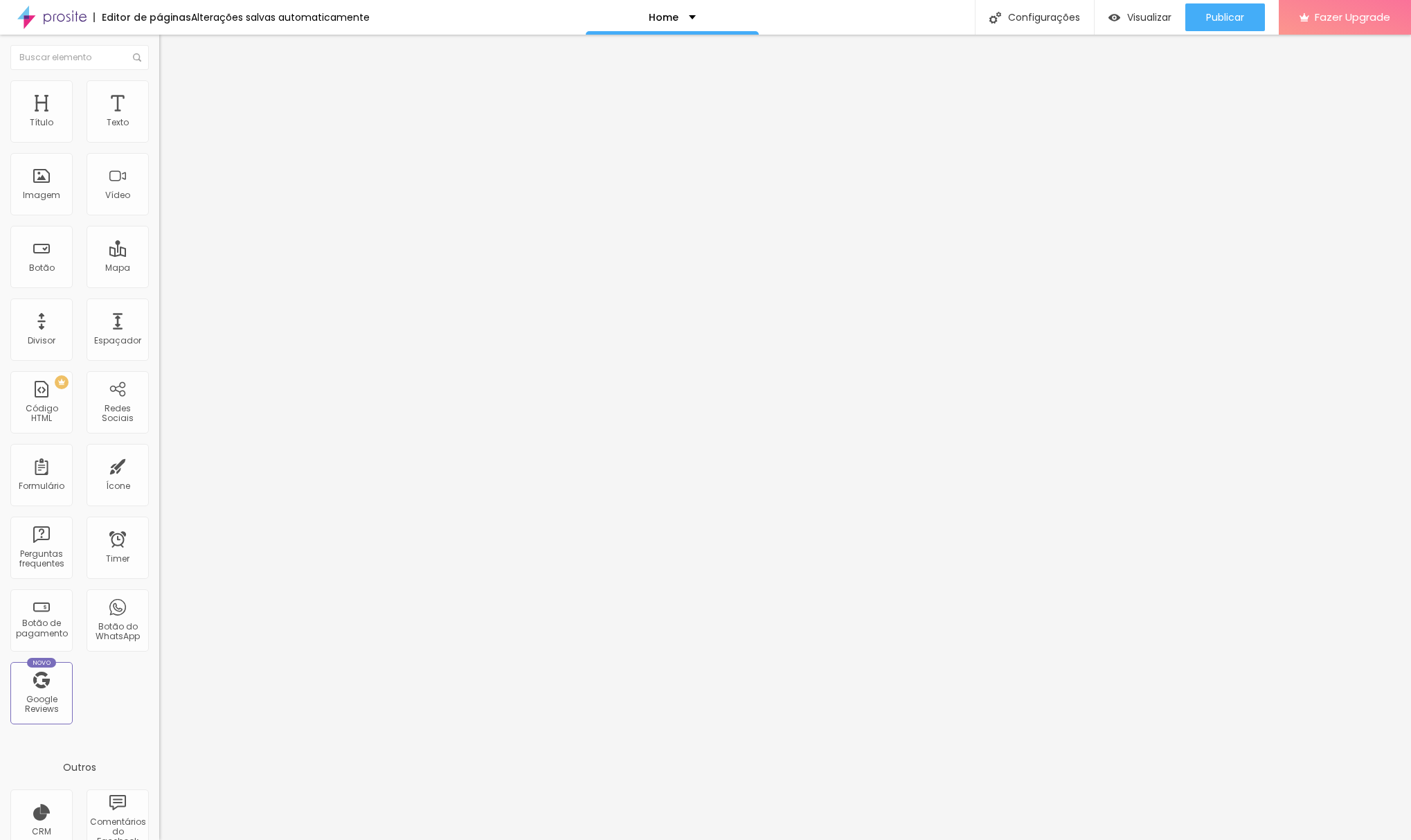
type input "20"
type input "15"
type input "10"
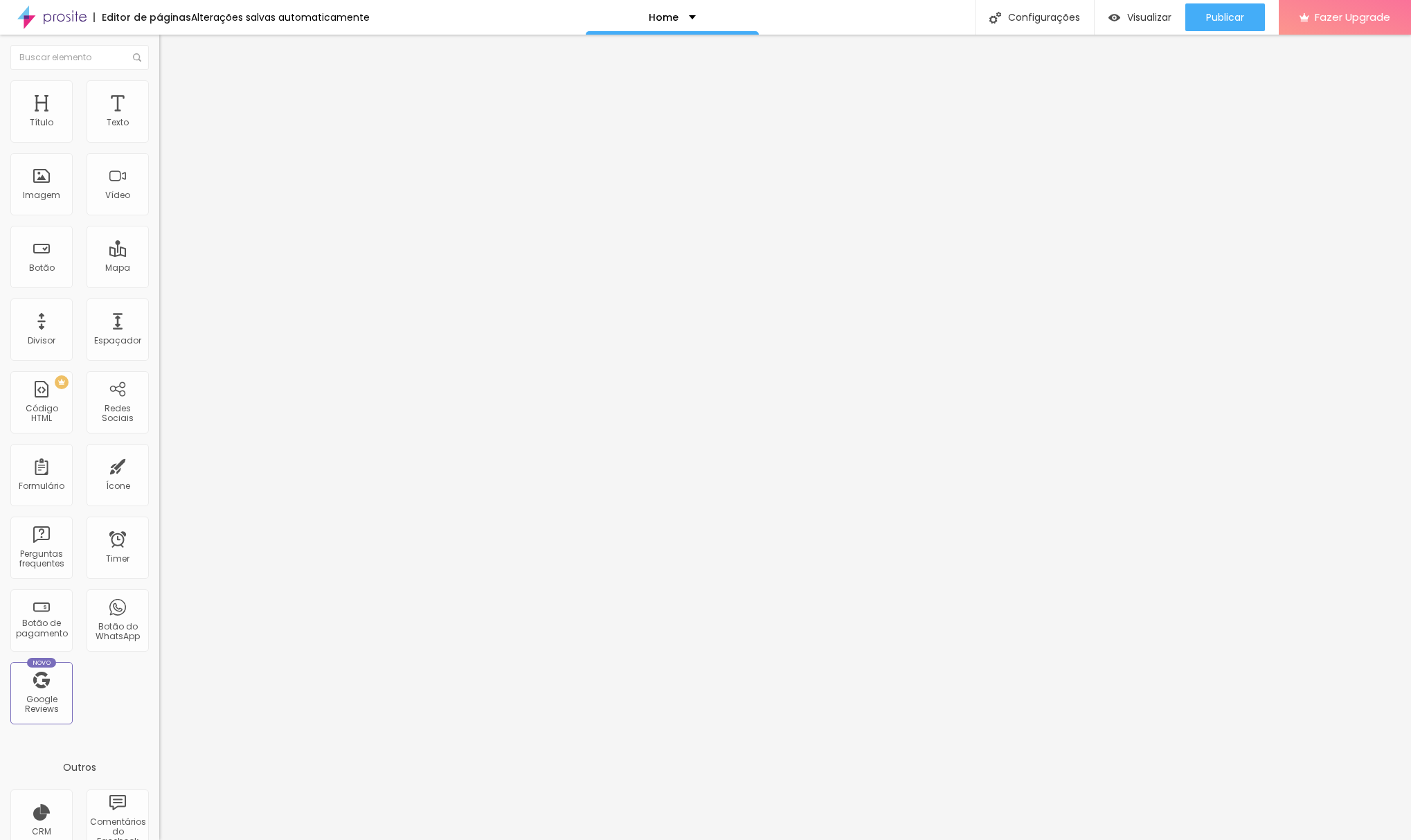
type input "15"
type input "20"
type input "30"
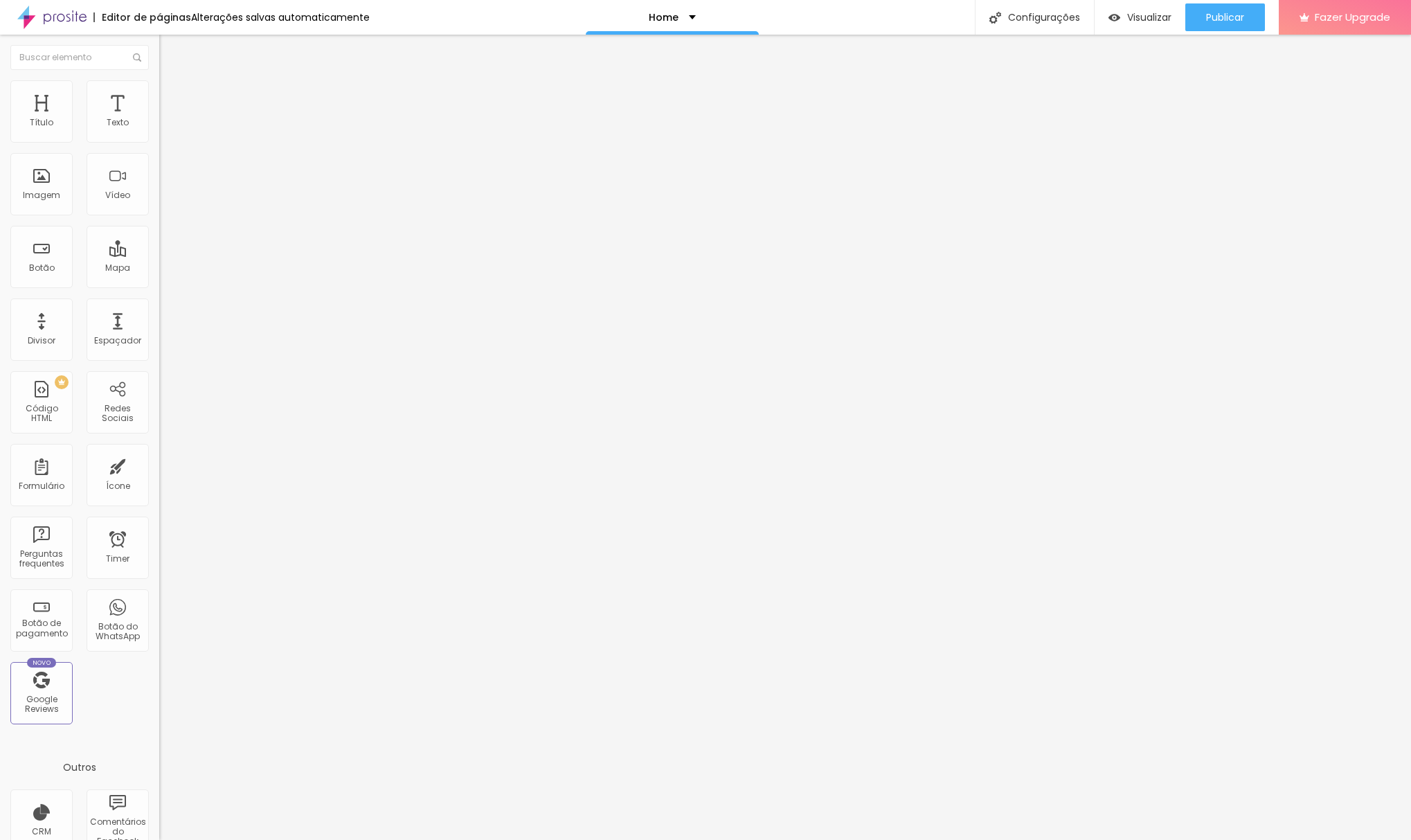
type input "30"
type input "40"
type input "45"
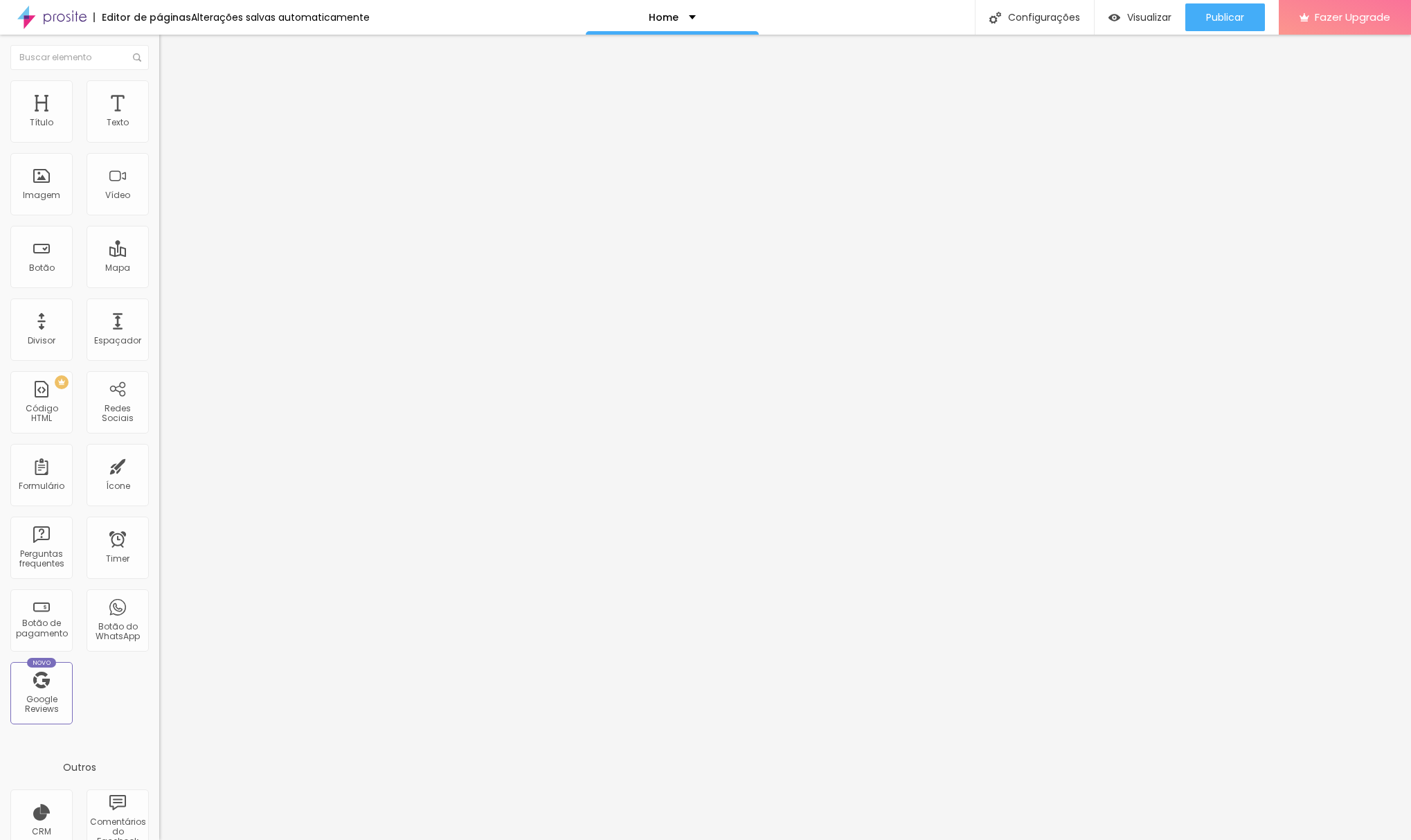
type input "50"
type input "45"
type input "40"
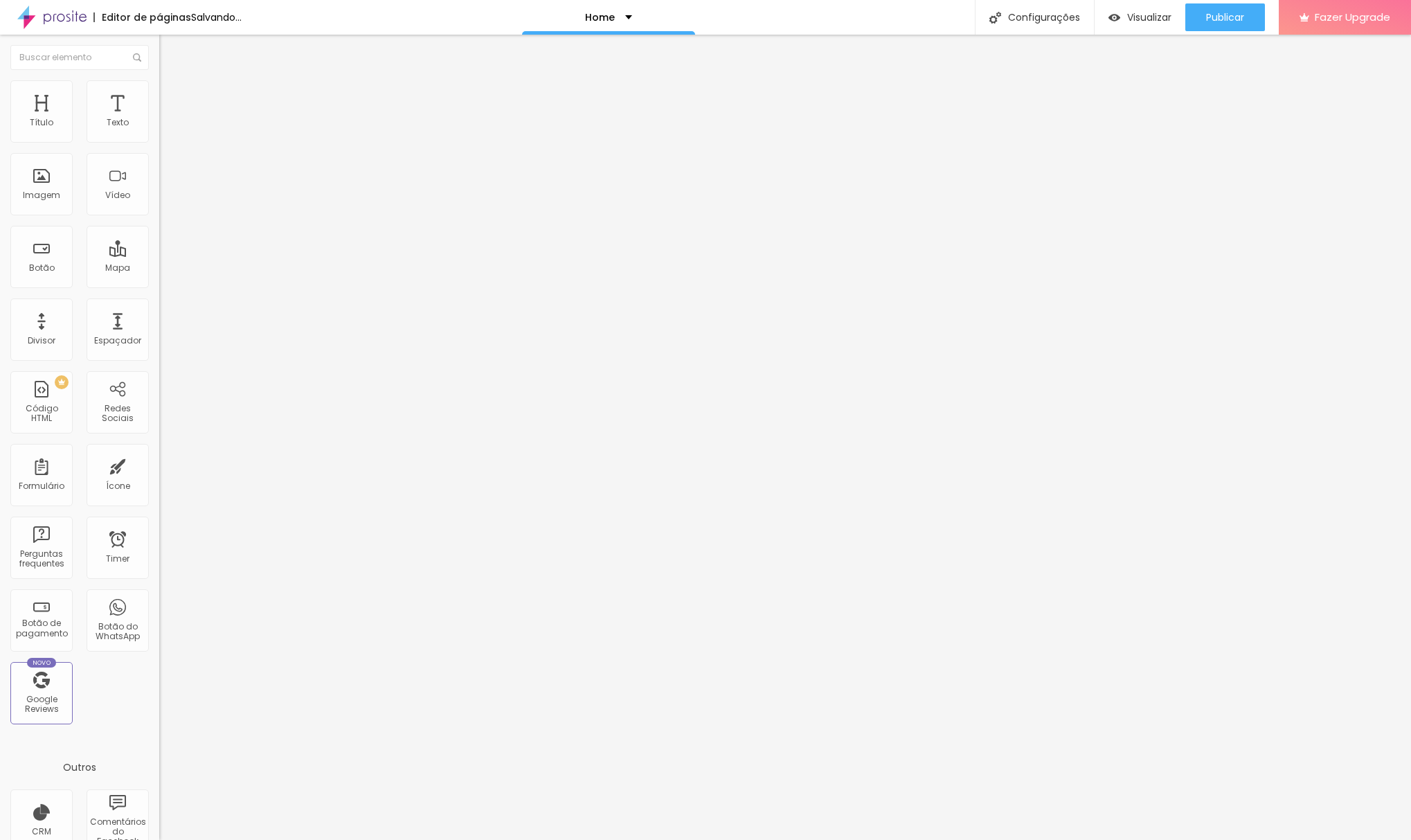
type input "40"
type input "35"
type input "30"
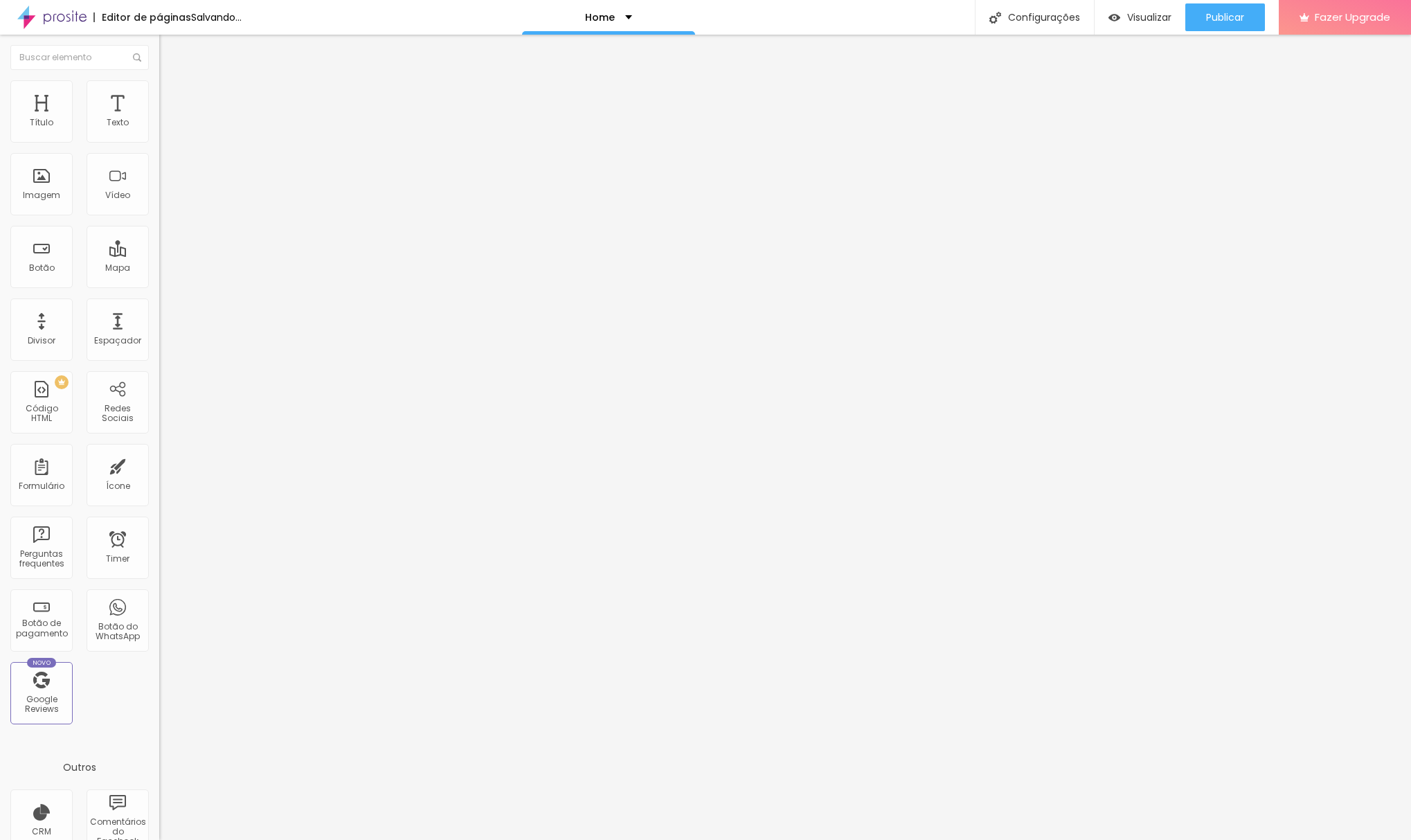
type input "25"
type input "20"
type input "15"
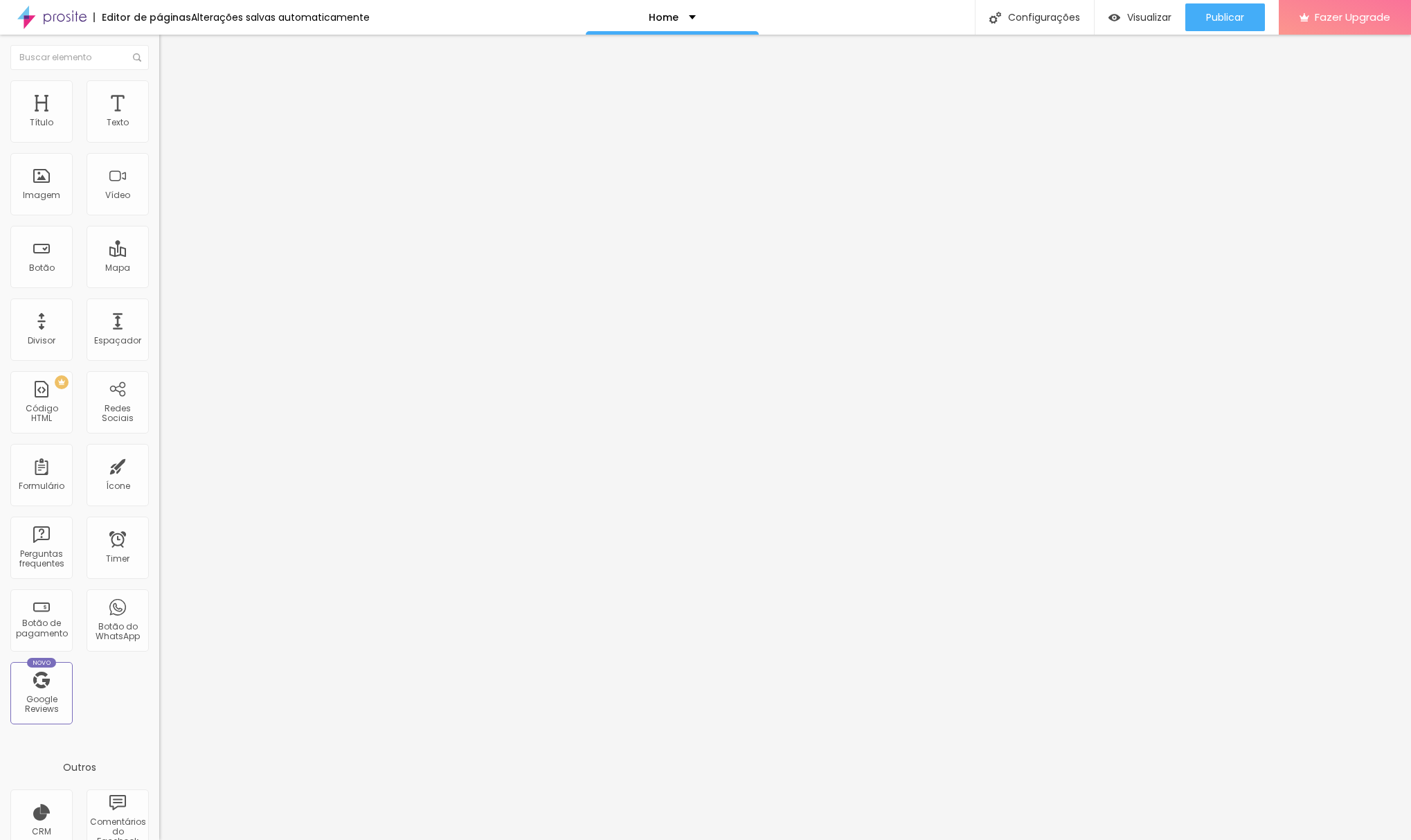
type input "15"
type input "10"
type input "5"
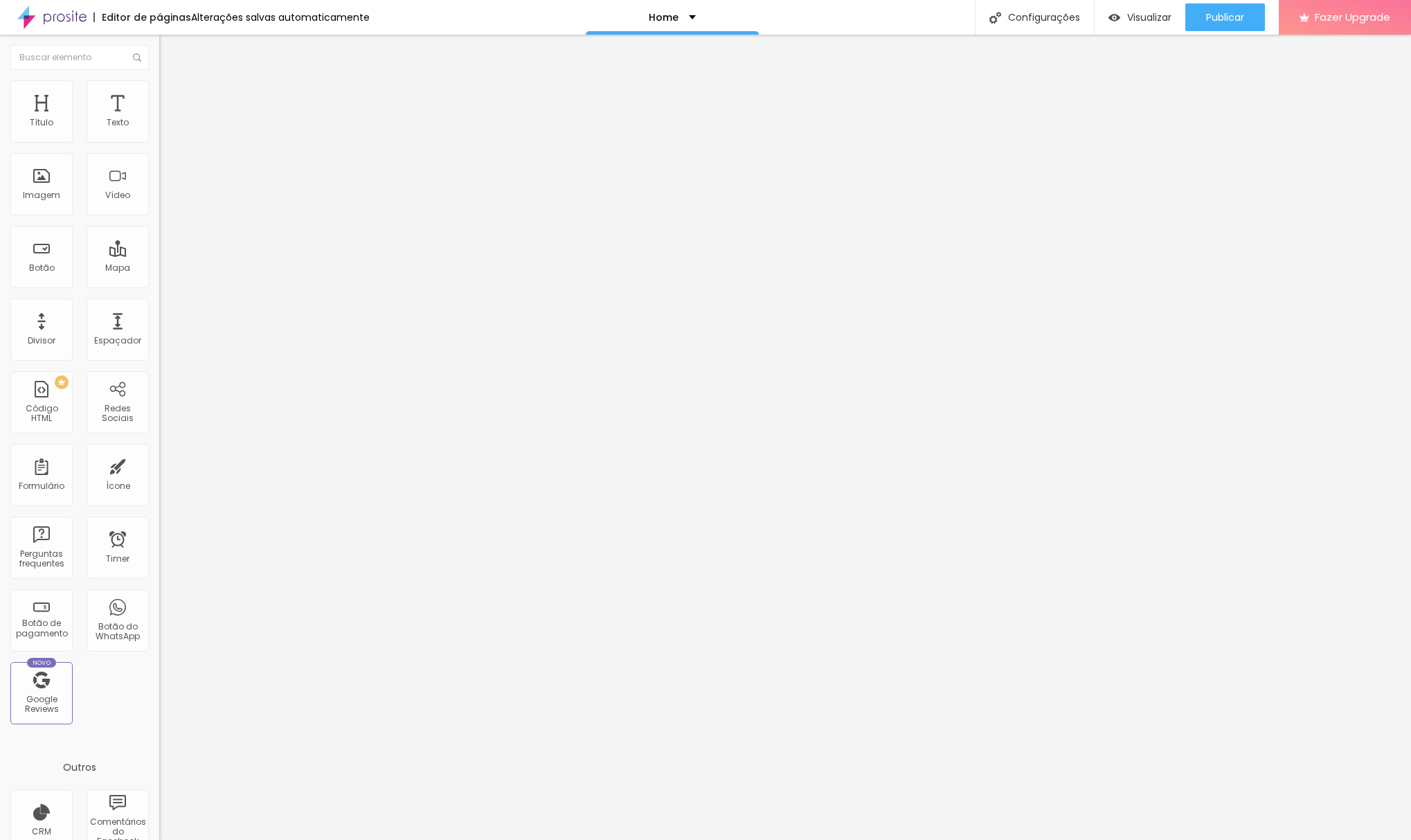
type input "0"
drag, startPoint x: 58, startPoint y: 138, endPoint x: 30, endPoint y: 143, distance: 28.4
type input "0"
click at [159, 269] on div at bounding box center [239, 275] width 159 height 13
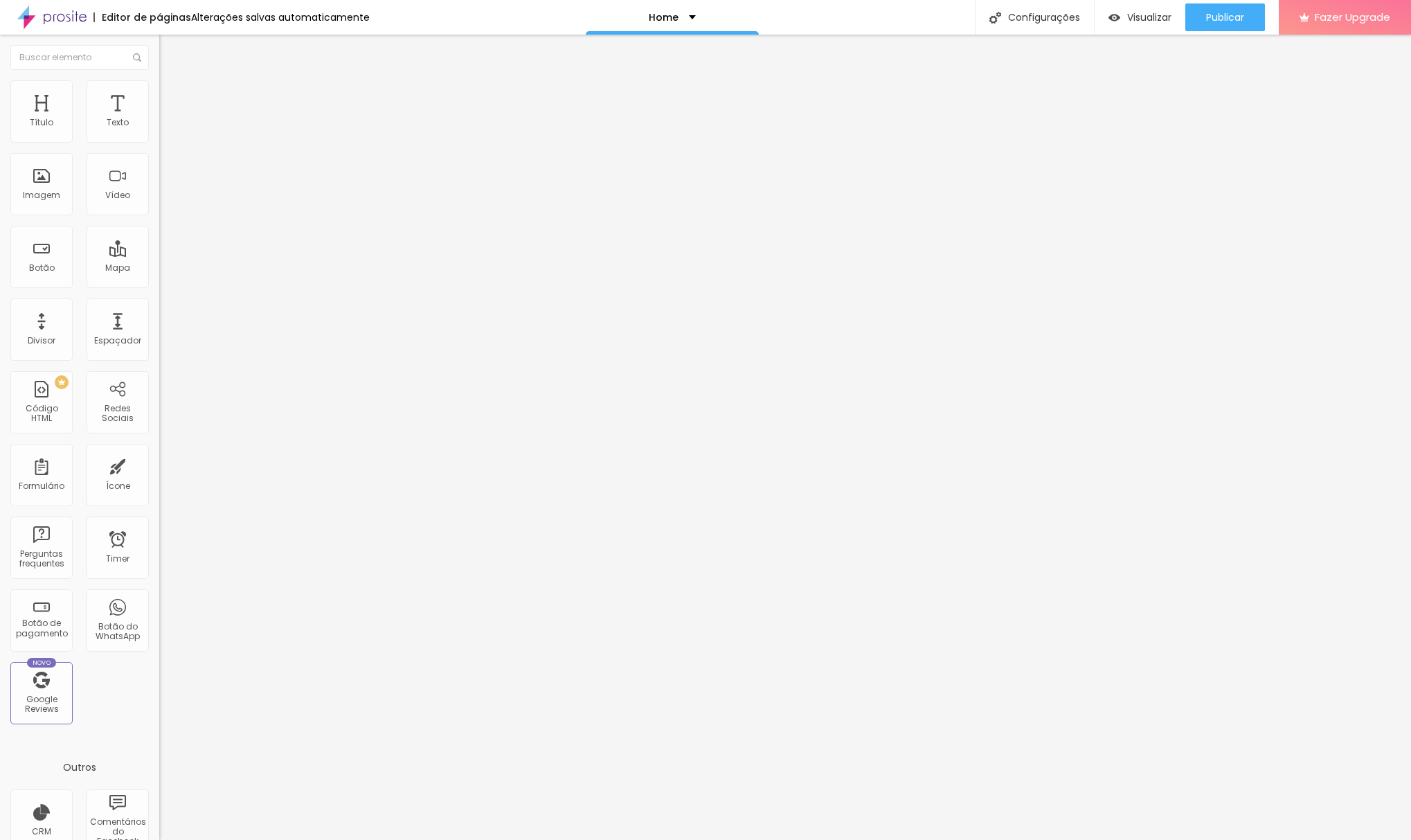
click at [172, 94] on span "Estilo" at bounding box center [182, 89] width 21 height 12
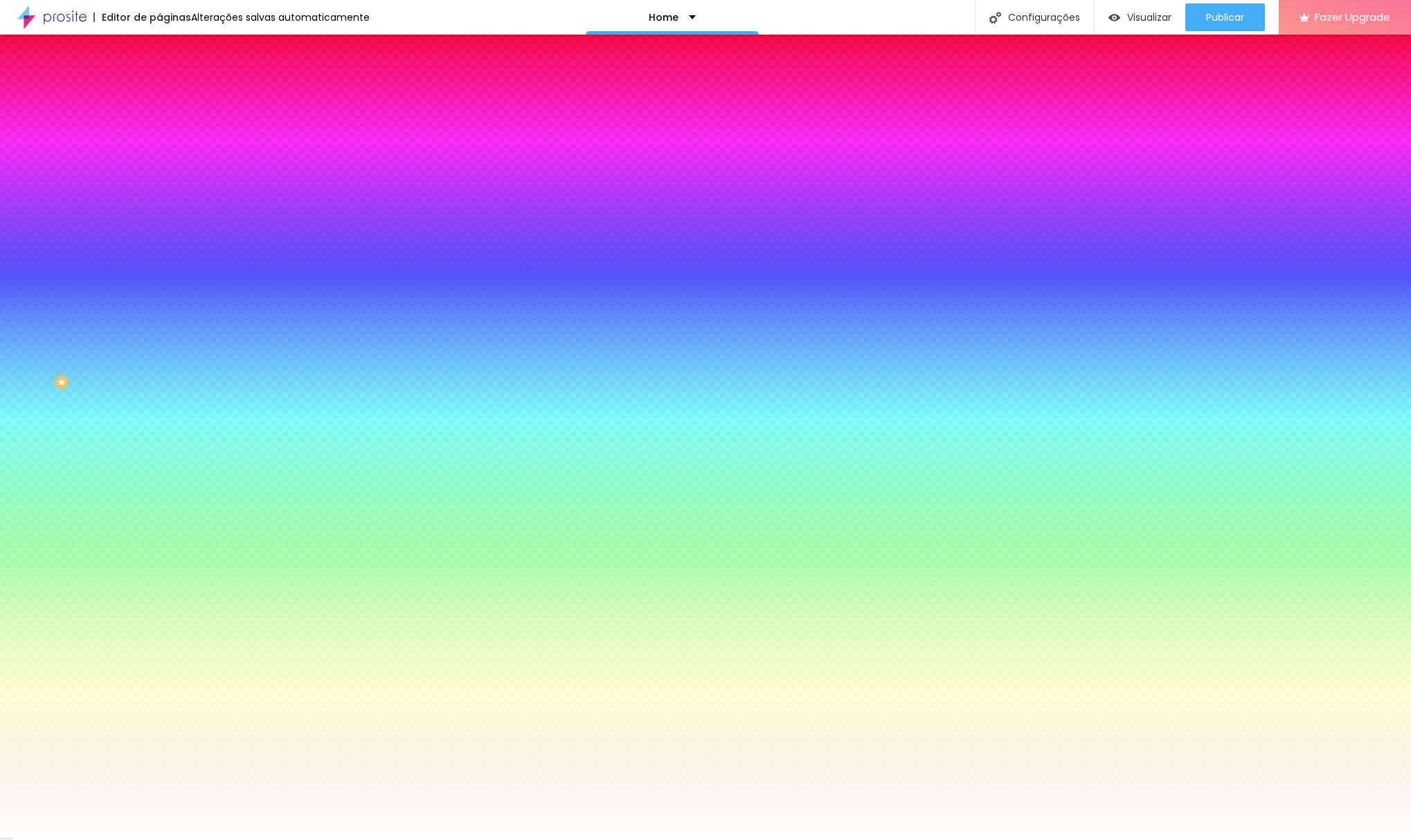
type input "5"
type input "10"
type input "26"
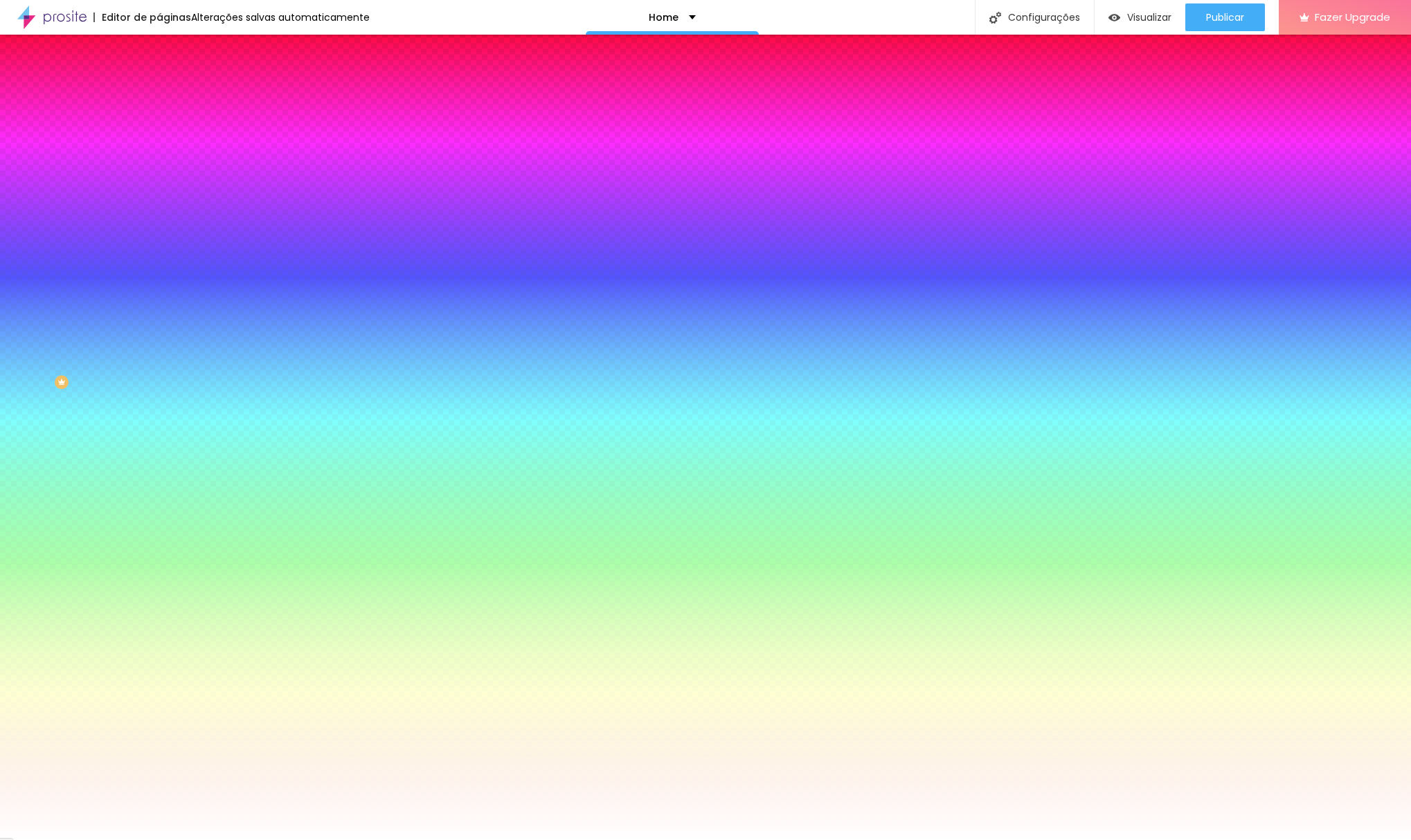
type input "26"
type input "31"
type input "36"
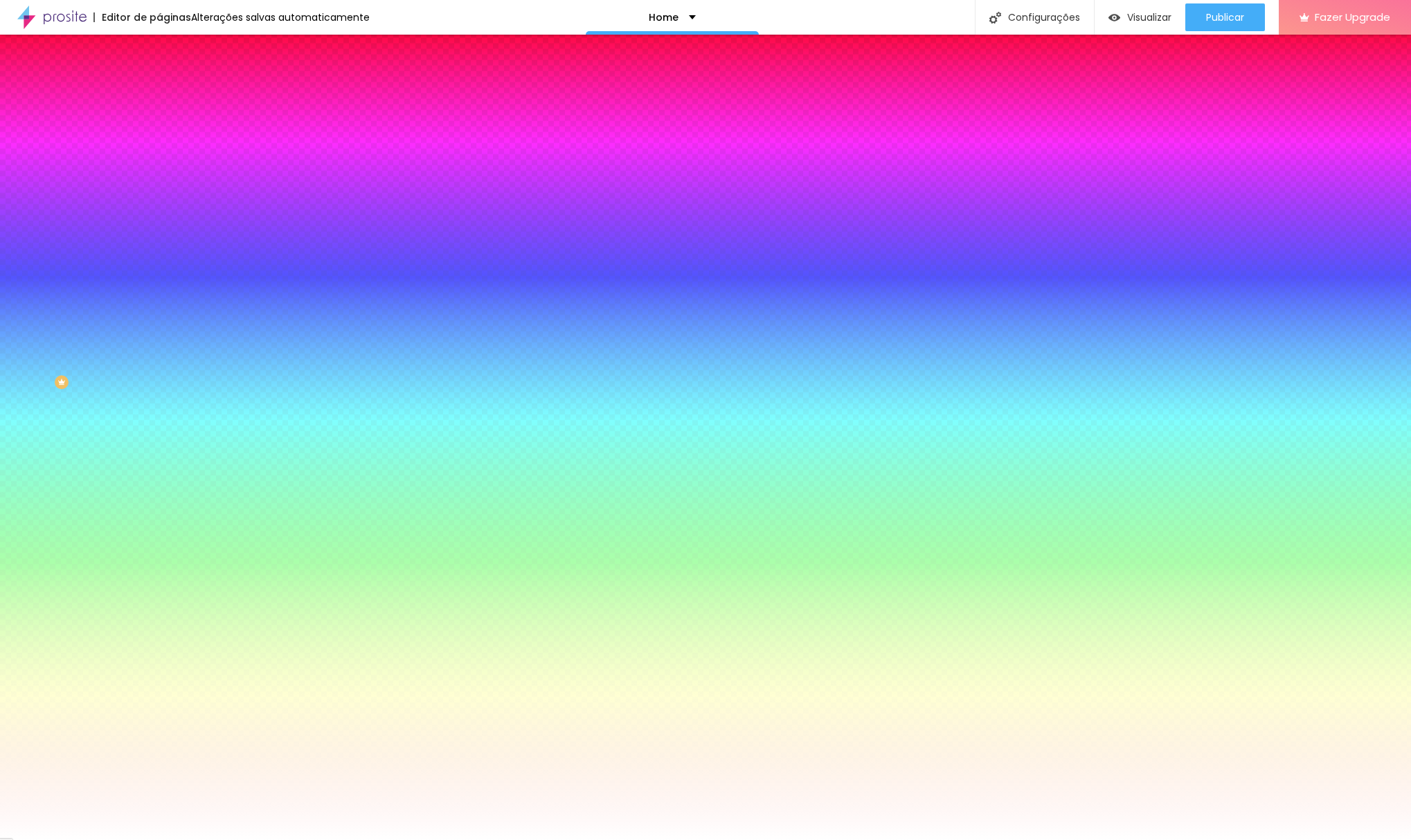
type input "44"
type input "49"
type input "54"
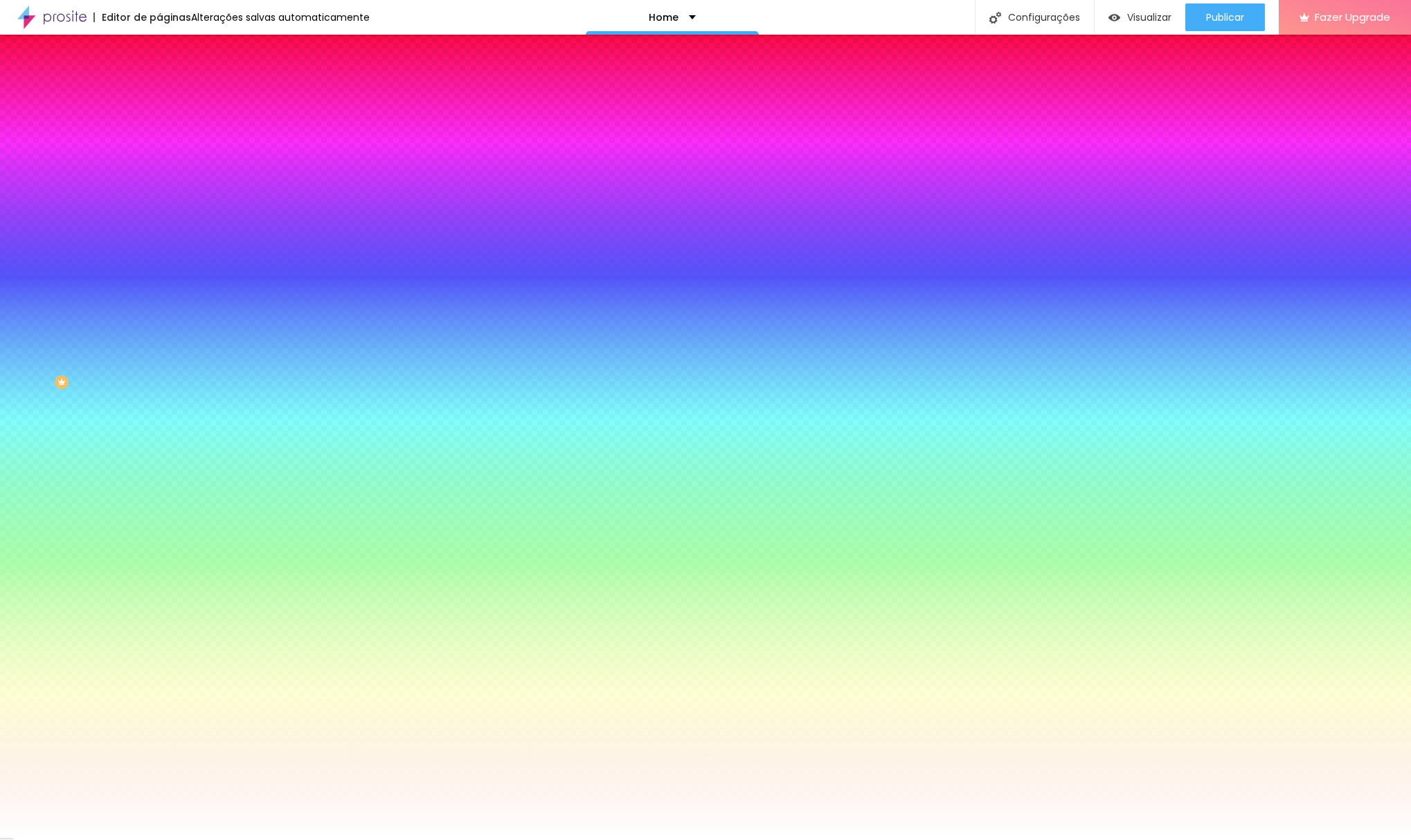
type input "54"
type input "58"
type input "66"
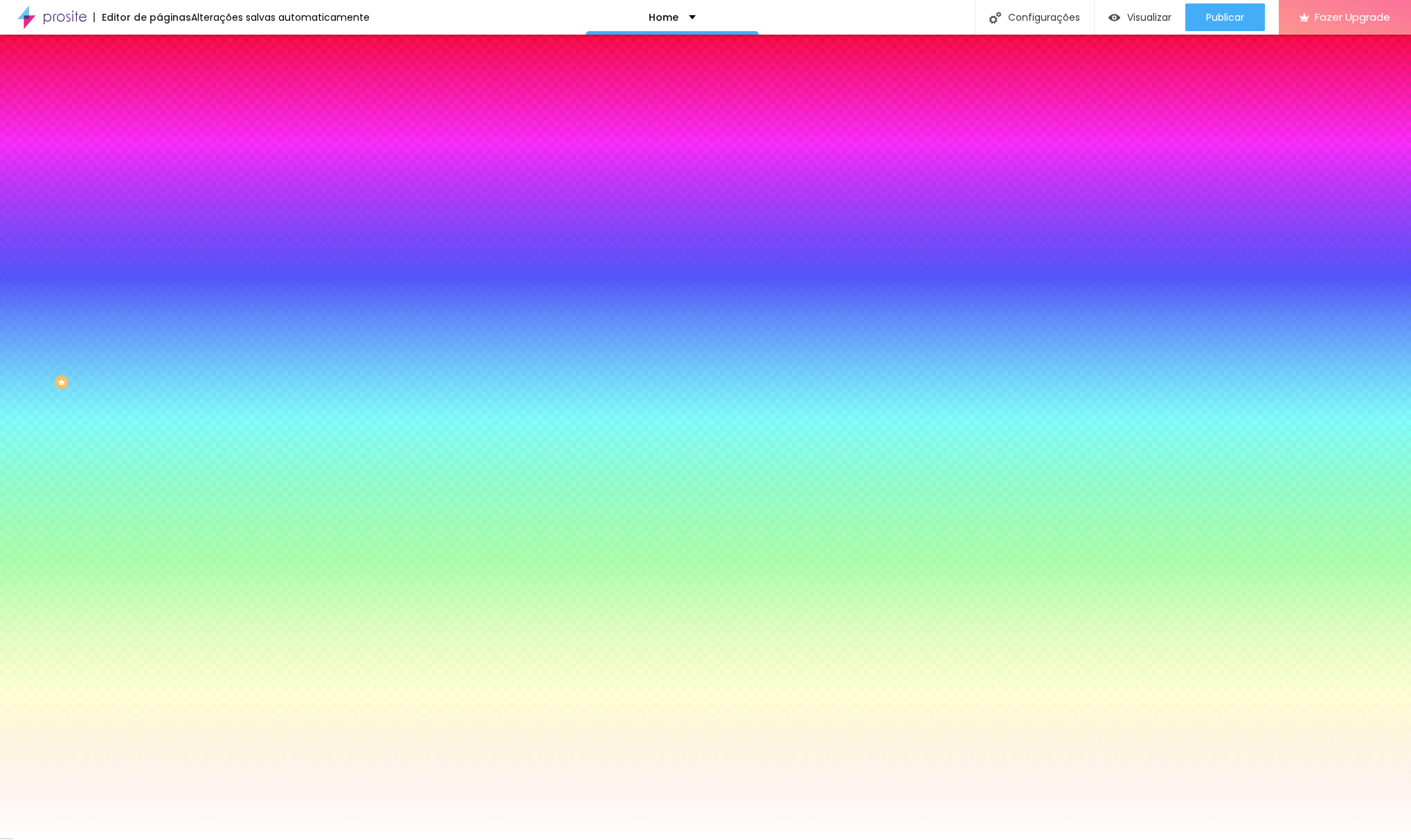
type input "74"
type input "86"
type input "97"
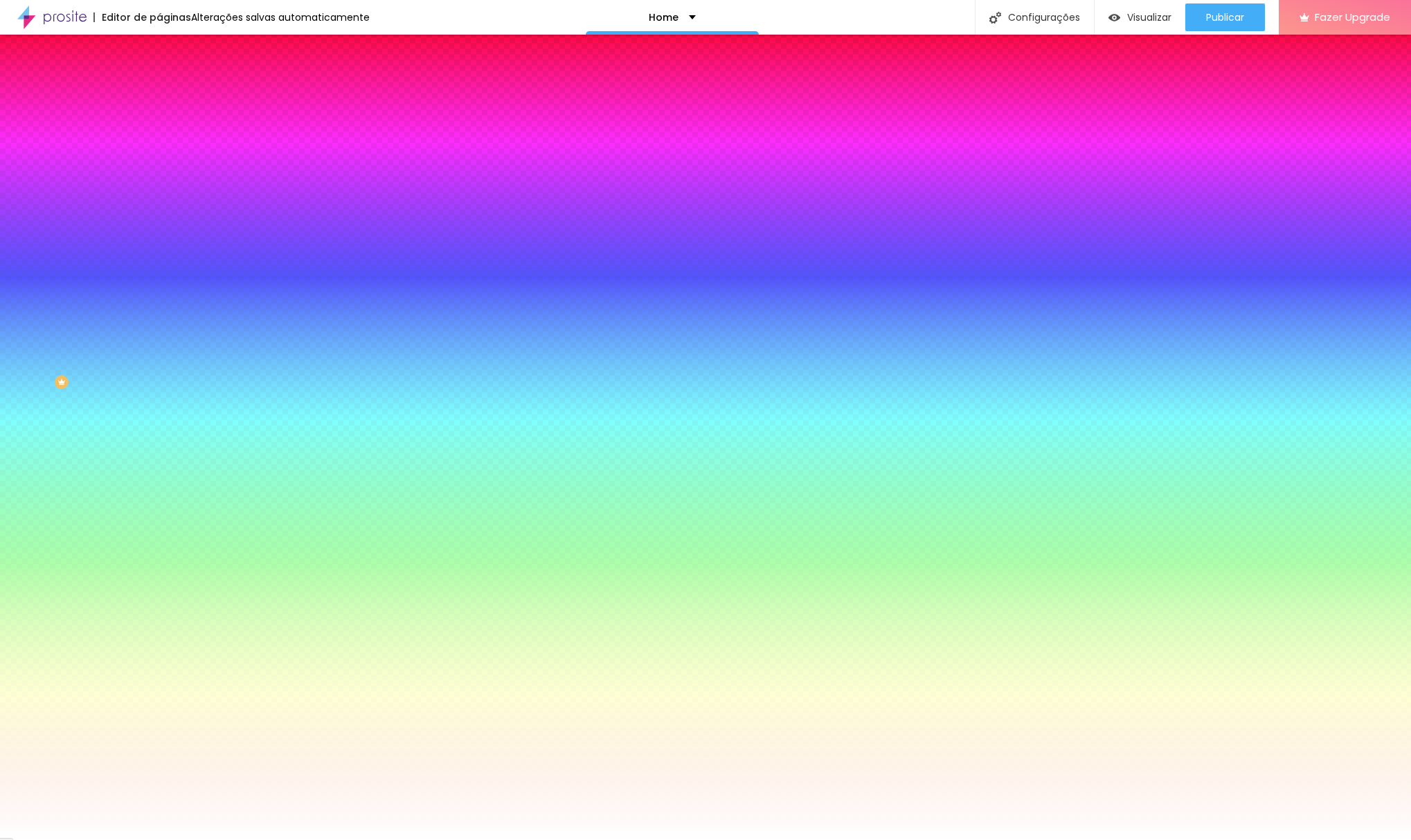
type input "97"
type input "115"
type input "120"
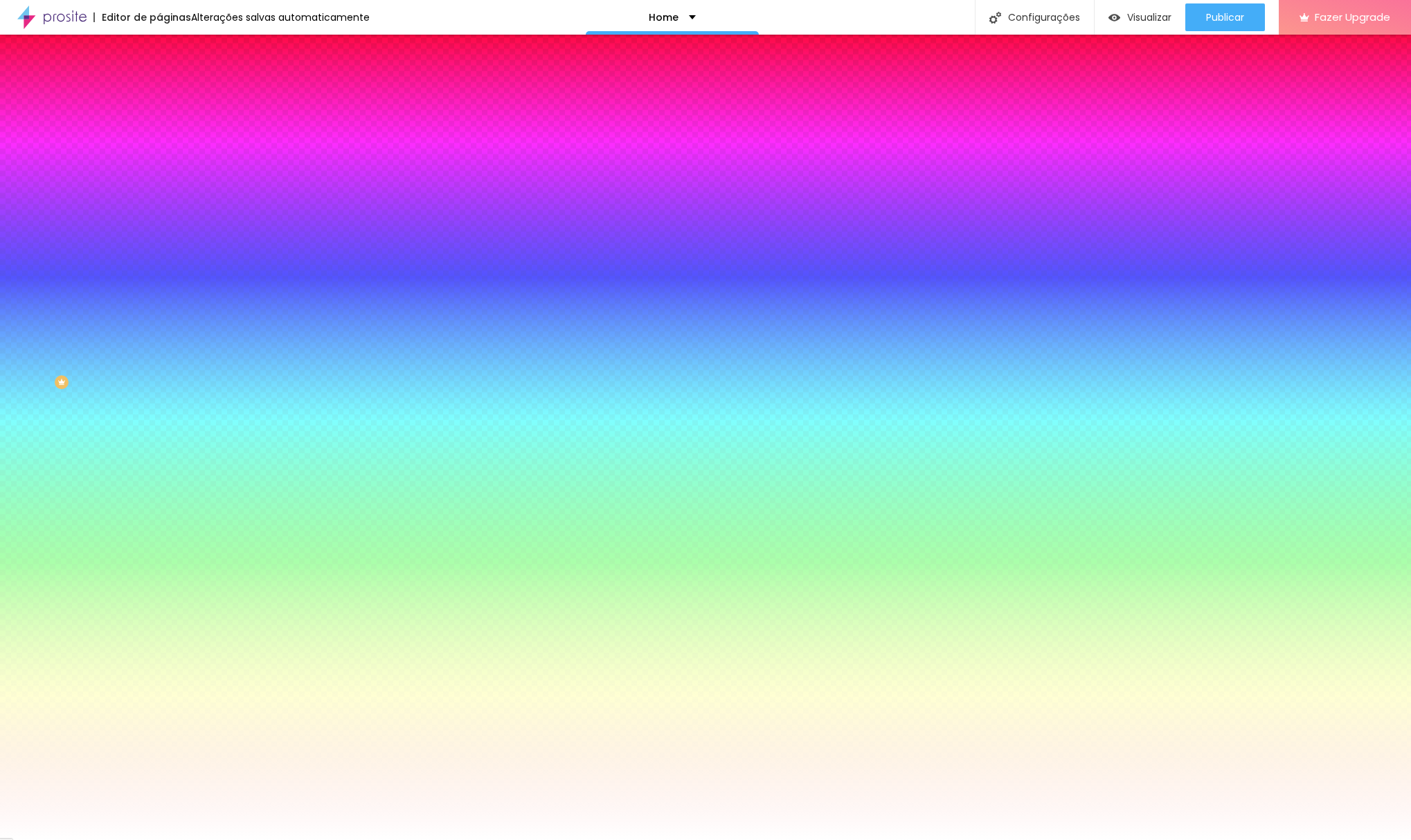
type input "125"
type input "132"
type input "145"
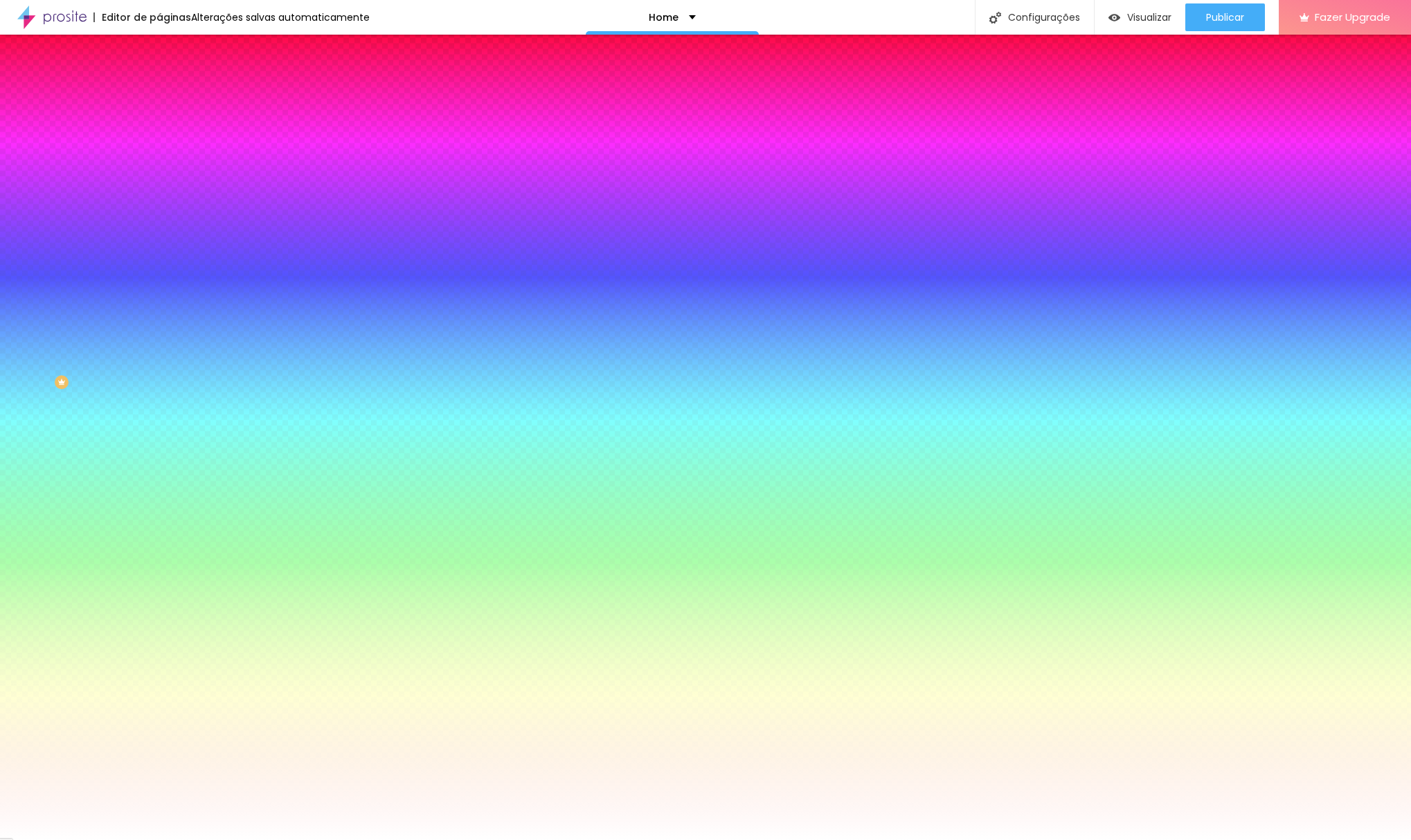
type input "145"
type input "148"
type input "150"
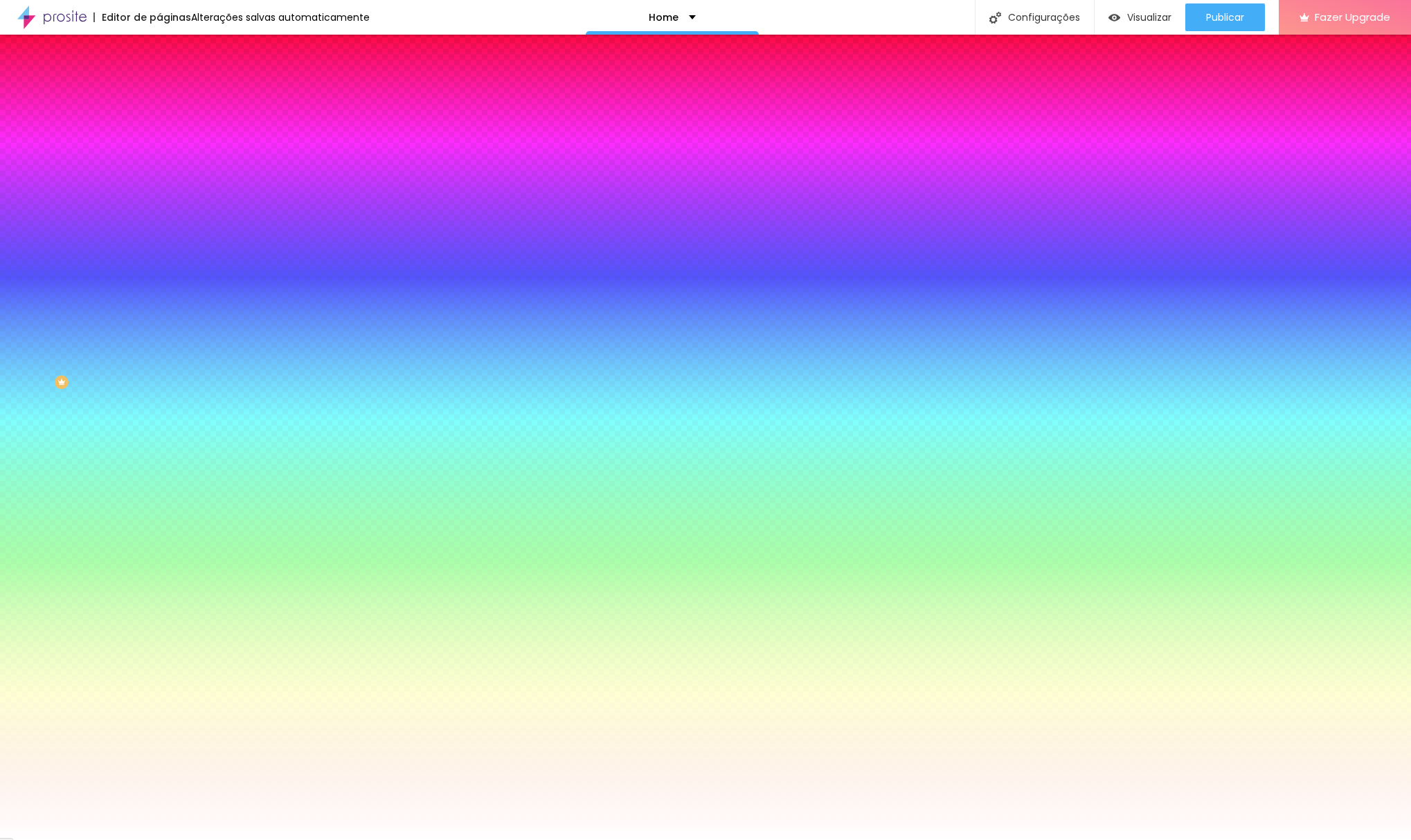
type input "151"
type input "153"
type input "155"
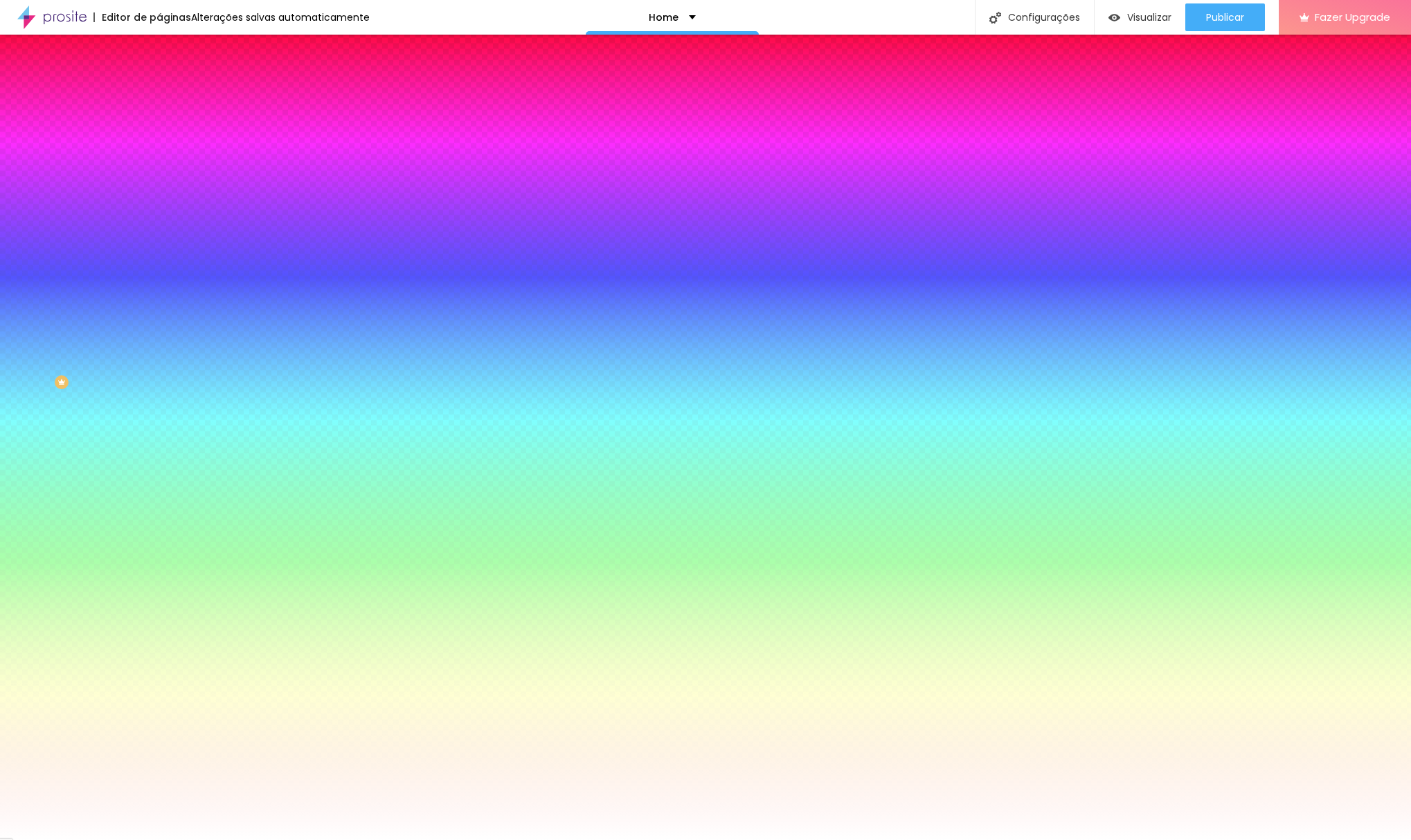
type input "155"
type input "0"
drag, startPoint x: 32, startPoint y: 170, endPoint x: 13, endPoint y: 172, distance: 19.1
click at [159, 172] on div "0 Borda arredondada" at bounding box center [239, 243] width 159 height 196
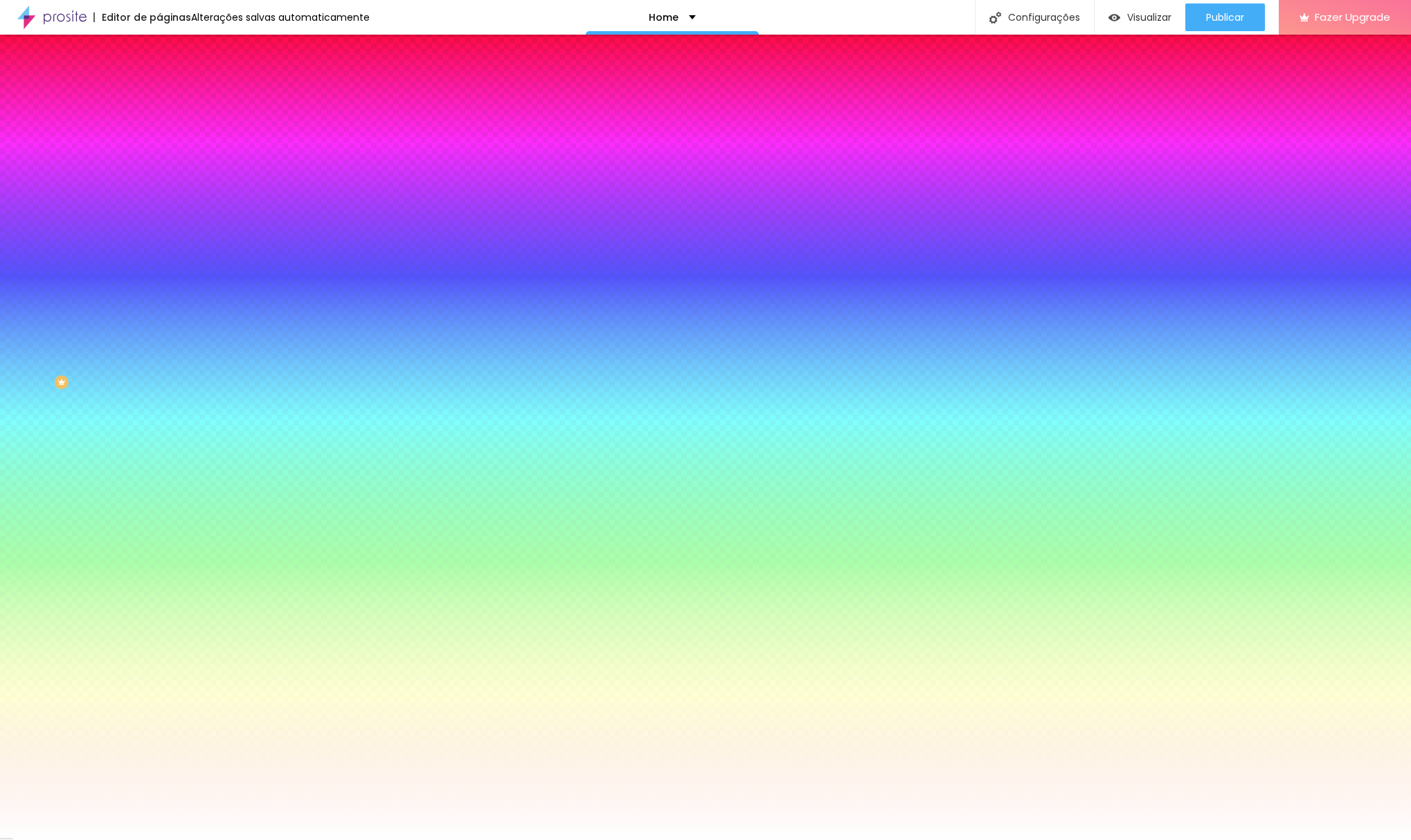
click at [159, 79] on img at bounding box center [166, 72] width 13 height 13
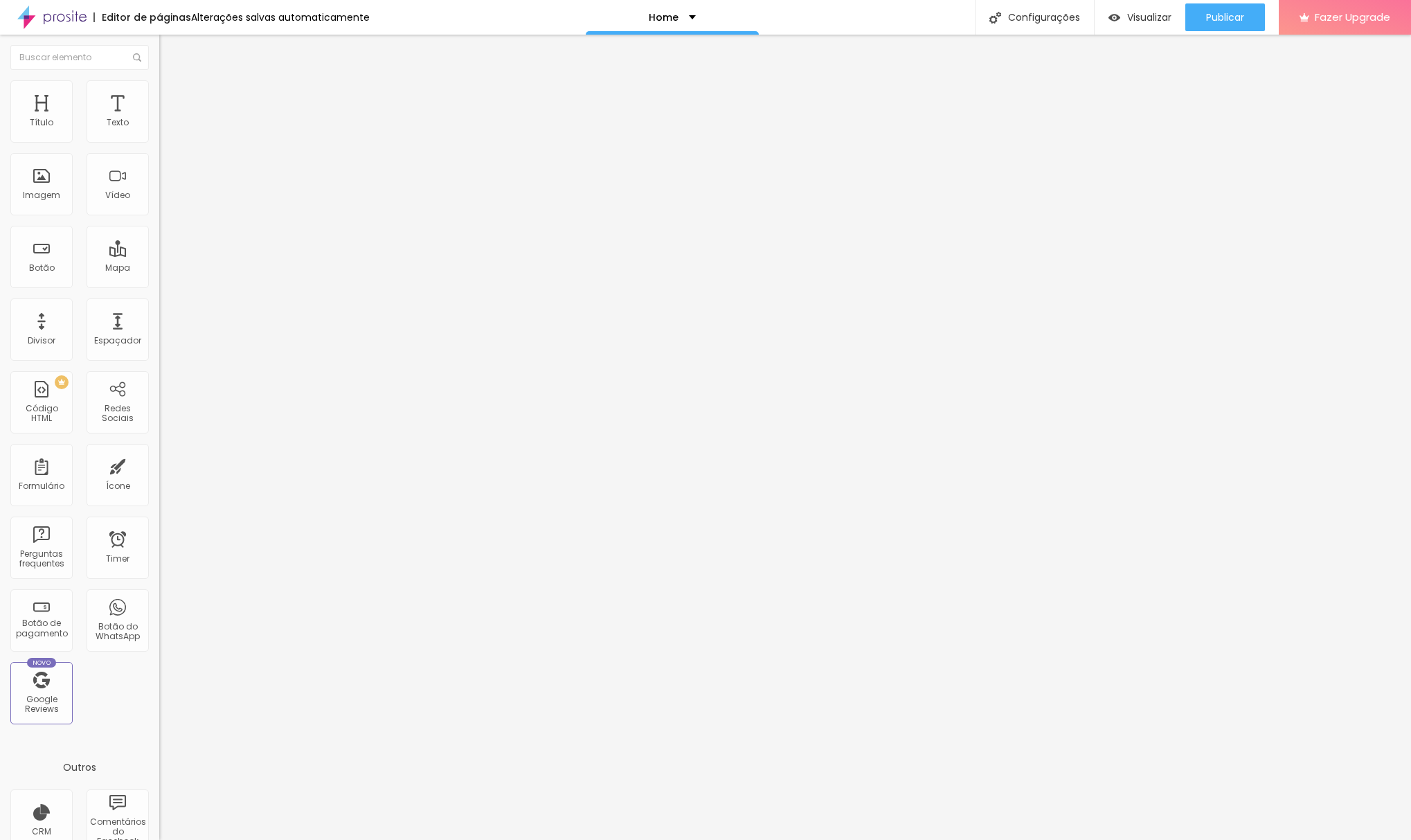
click at [159, 137] on img at bounding box center [164, 132] width 9 height 9
click at [159, 126] on img at bounding box center [164, 121] width 9 height 9
click at [169, 46] on div "Editar Coluna" at bounding box center [212, 50] width 86 height 11
click at [159, 119] on img at bounding box center [163, 115] width 9 height 9
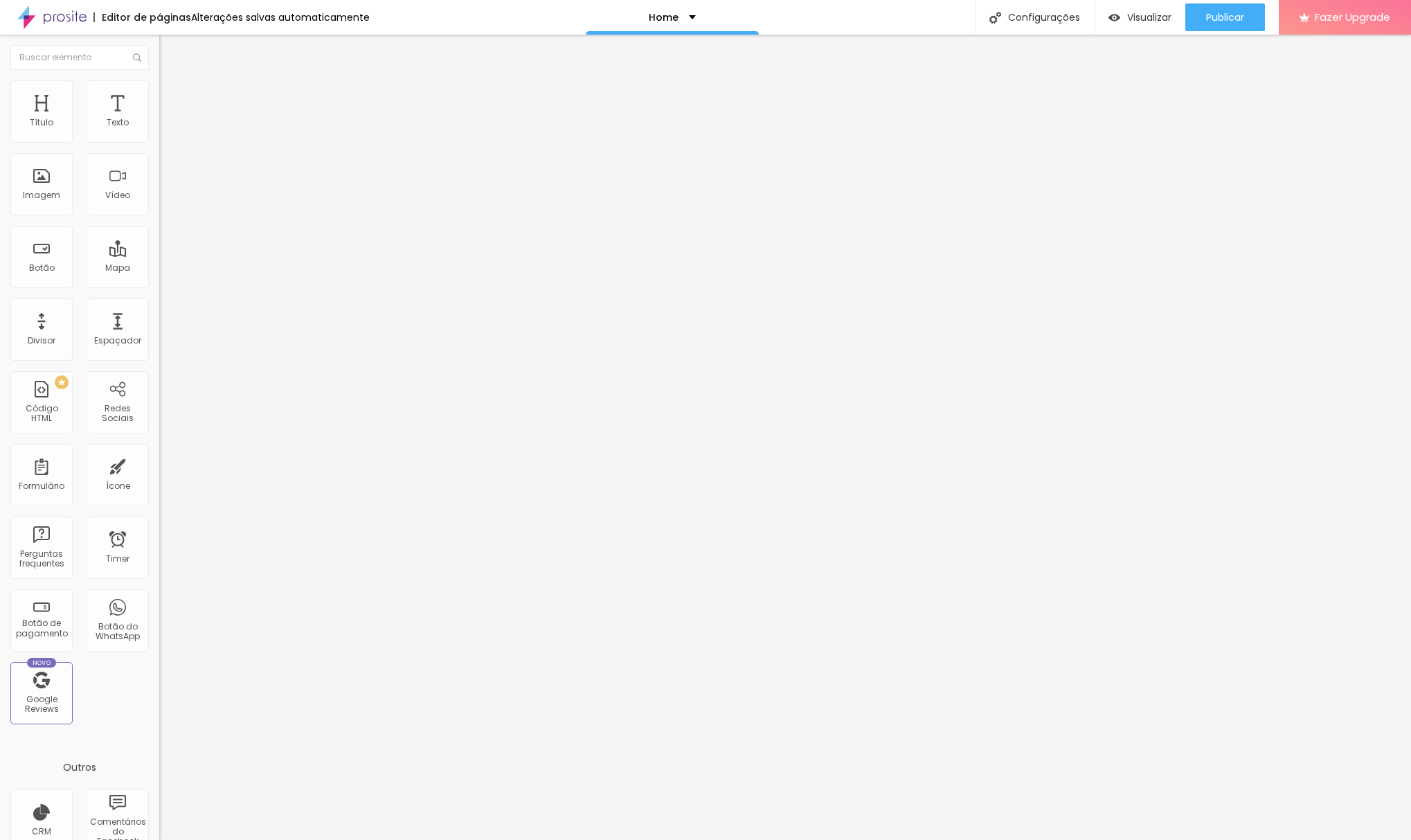
drag, startPoint x: 860, startPoint y: 260, endPoint x: 839, endPoint y: 341, distance: 83.7
click at [1134, 5] on div "Visualizar" at bounding box center [1141, 17] width 63 height 28
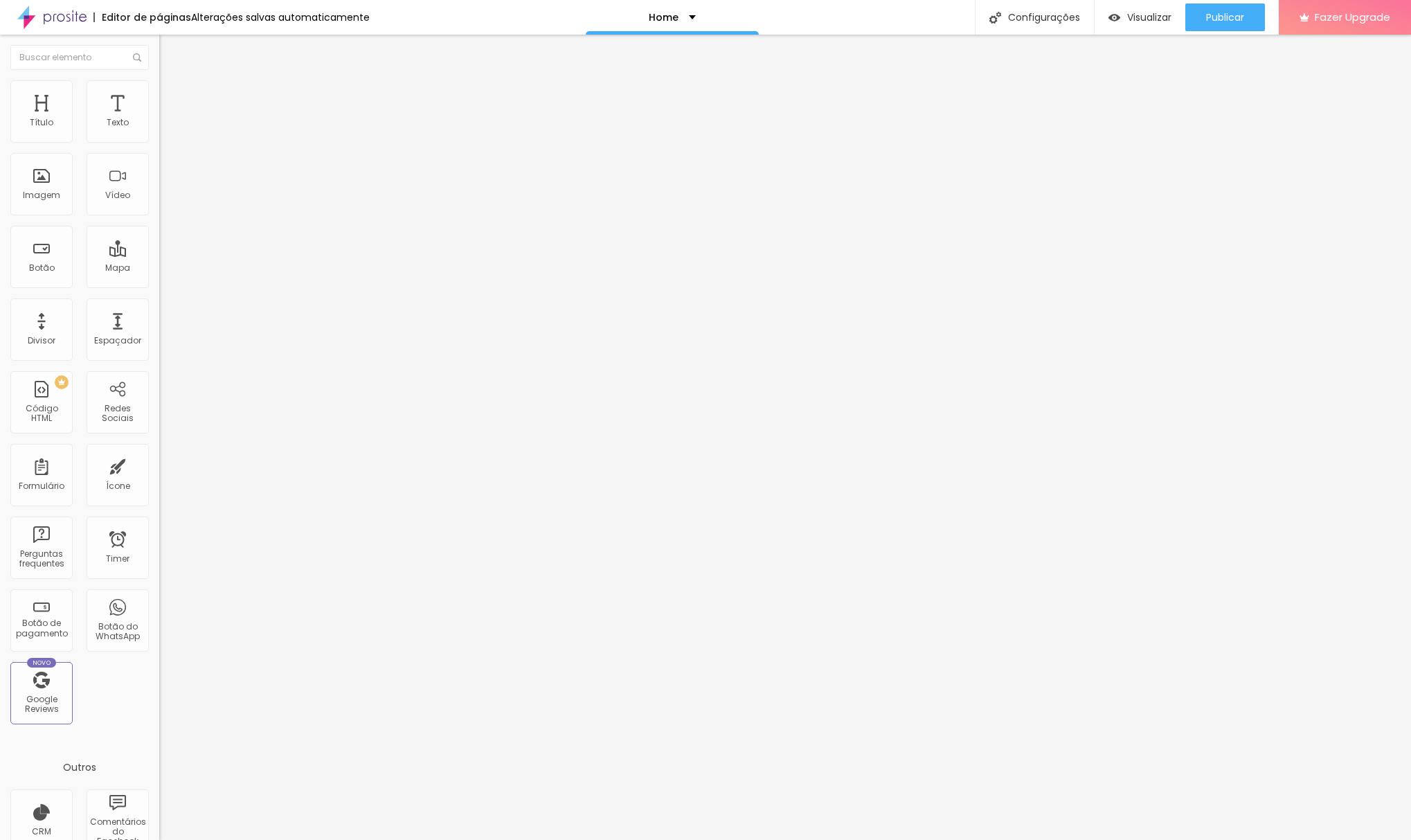
click at [169, 49] on img "button" at bounding box center [175, 50] width 11 height 11
click at [159, 126] on span "Encaixotado" at bounding box center [186, 120] width 54 height 12
click at [159, 147] on span "Completo" at bounding box center [181, 141] width 43 height 12
click at [159, 134] on span "Encaixotado" at bounding box center [186, 128] width 54 height 12
click at [159, 90] on li "Estilo" at bounding box center [239, 87] width 159 height 14
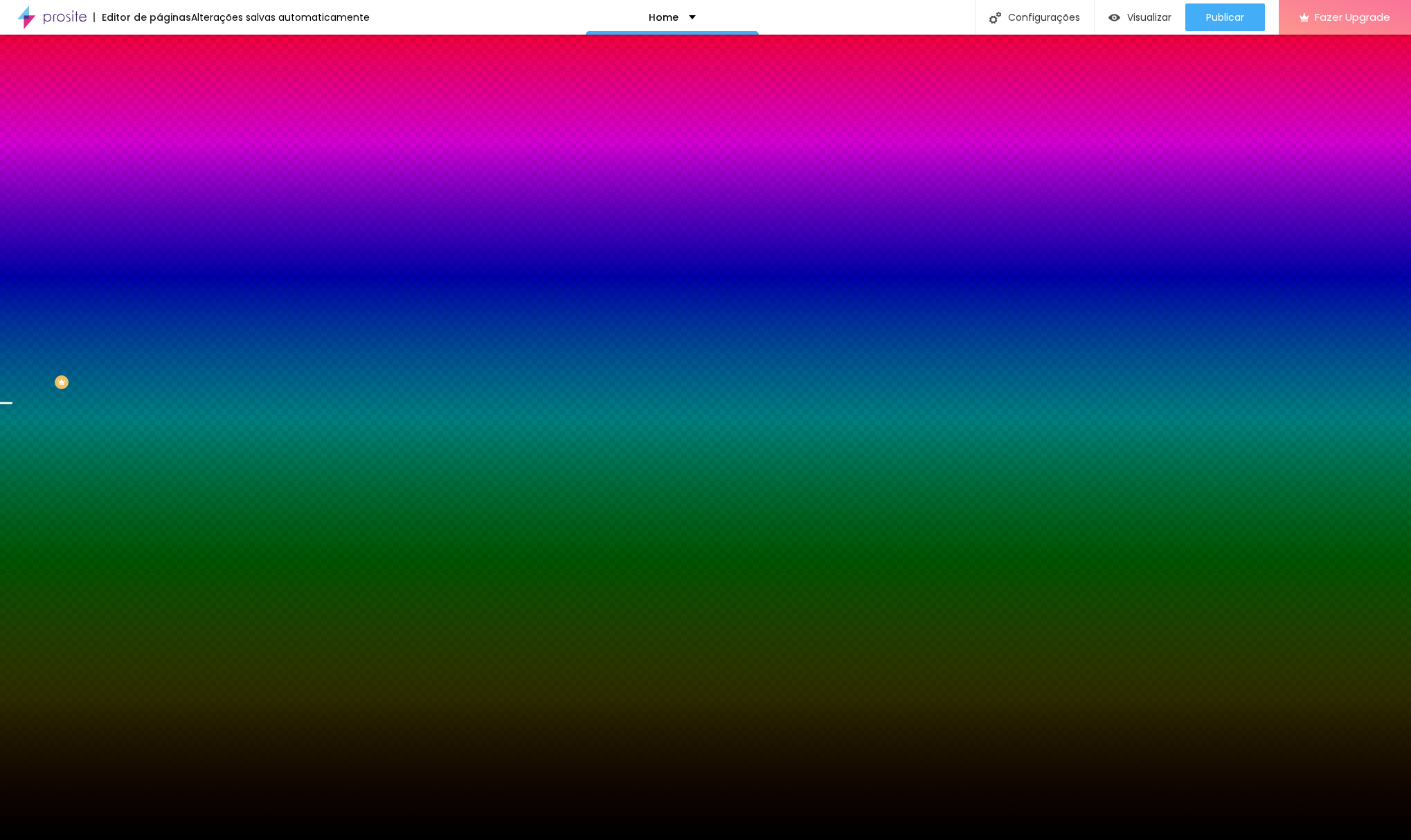
click at [159, 128] on span "Trocar imagem" at bounding box center [197, 121] width 76 height 12
click at [159, 144] on span "Parallax" at bounding box center [176, 138] width 34 height 12
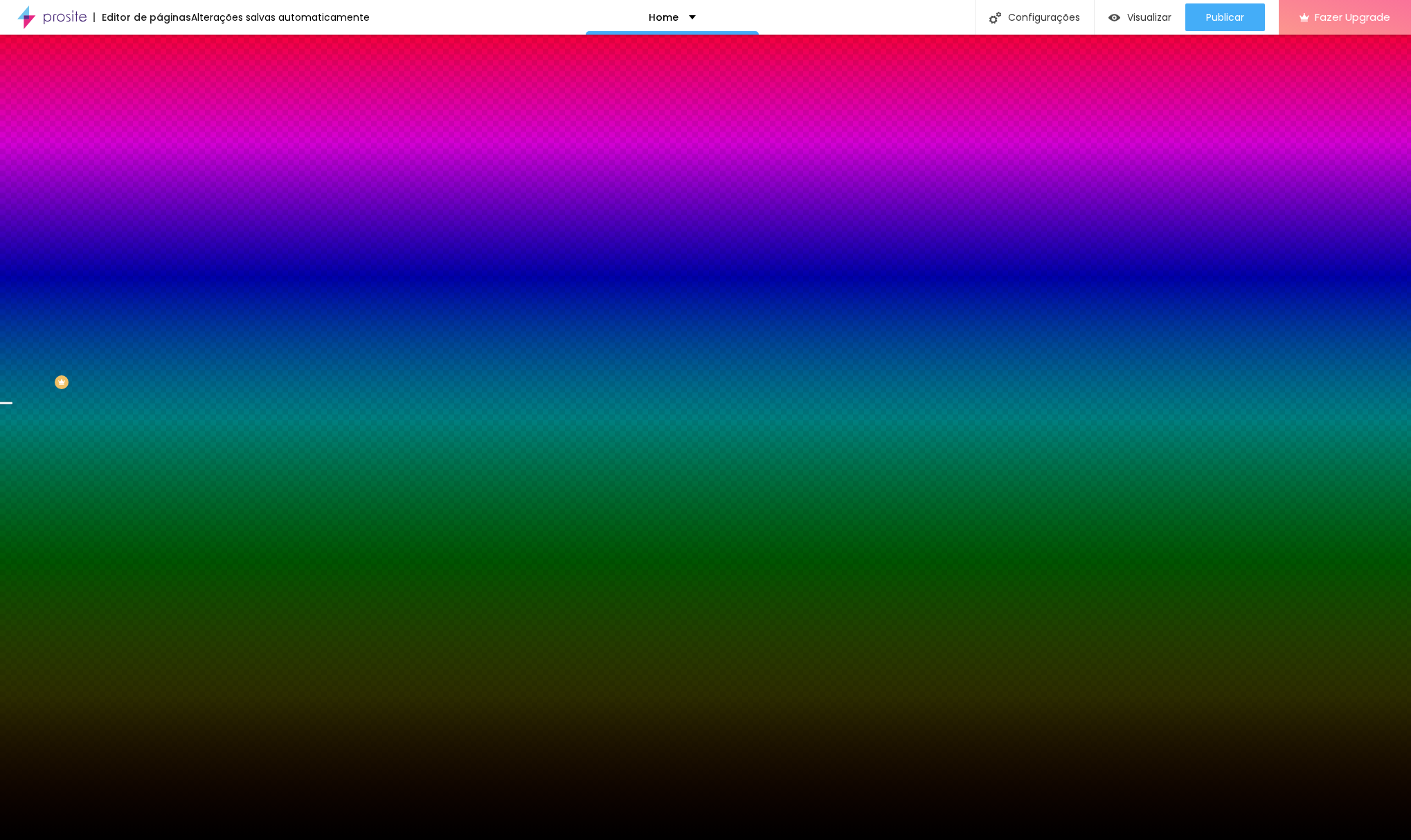
scroll to position [0, 0]
click at [169, 48] on div "Editar Seção" at bounding box center [210, 50] width 82 height 11
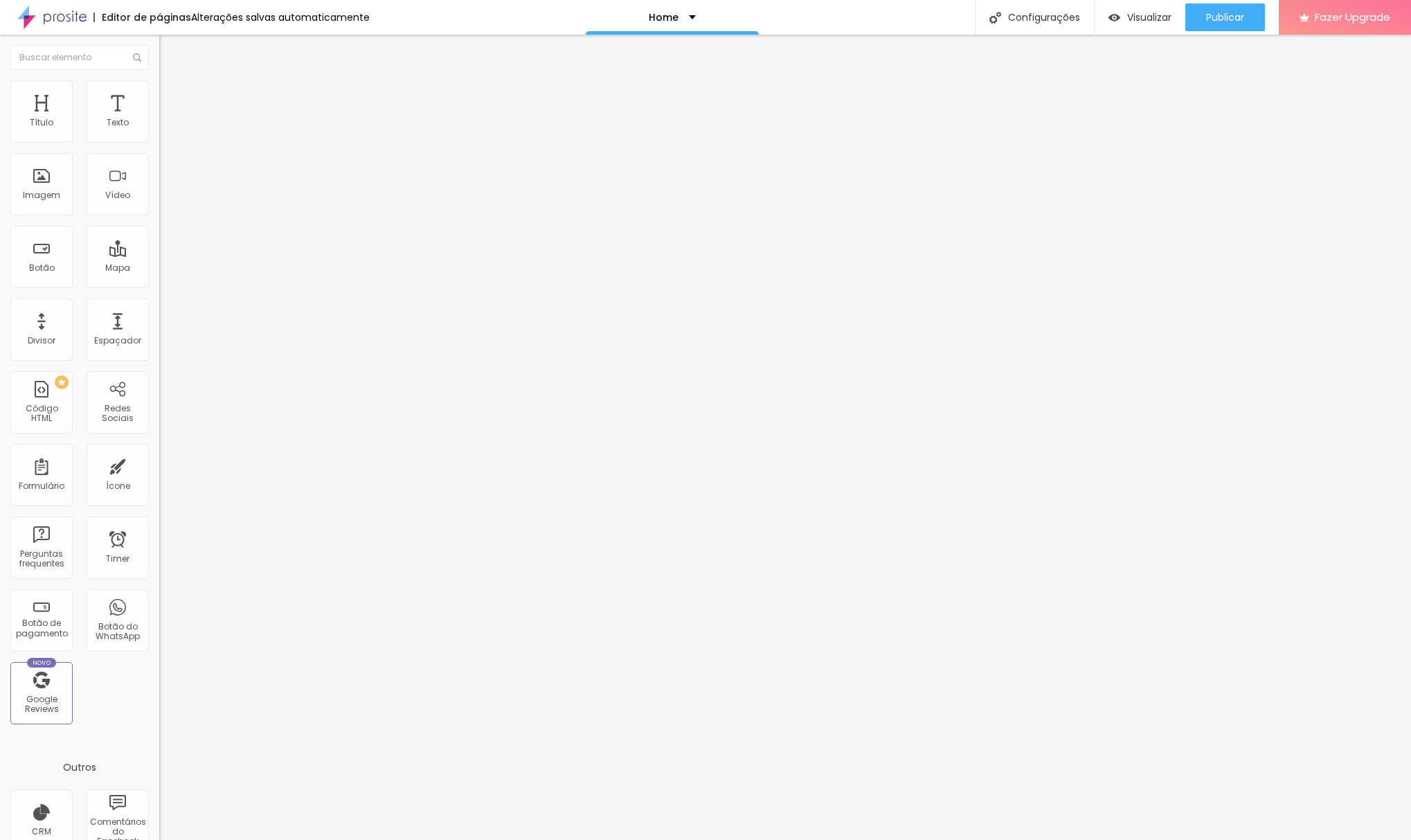
click at [172, 93] on span "Estilo" at bounding box center [182, 89] width 21 height 12
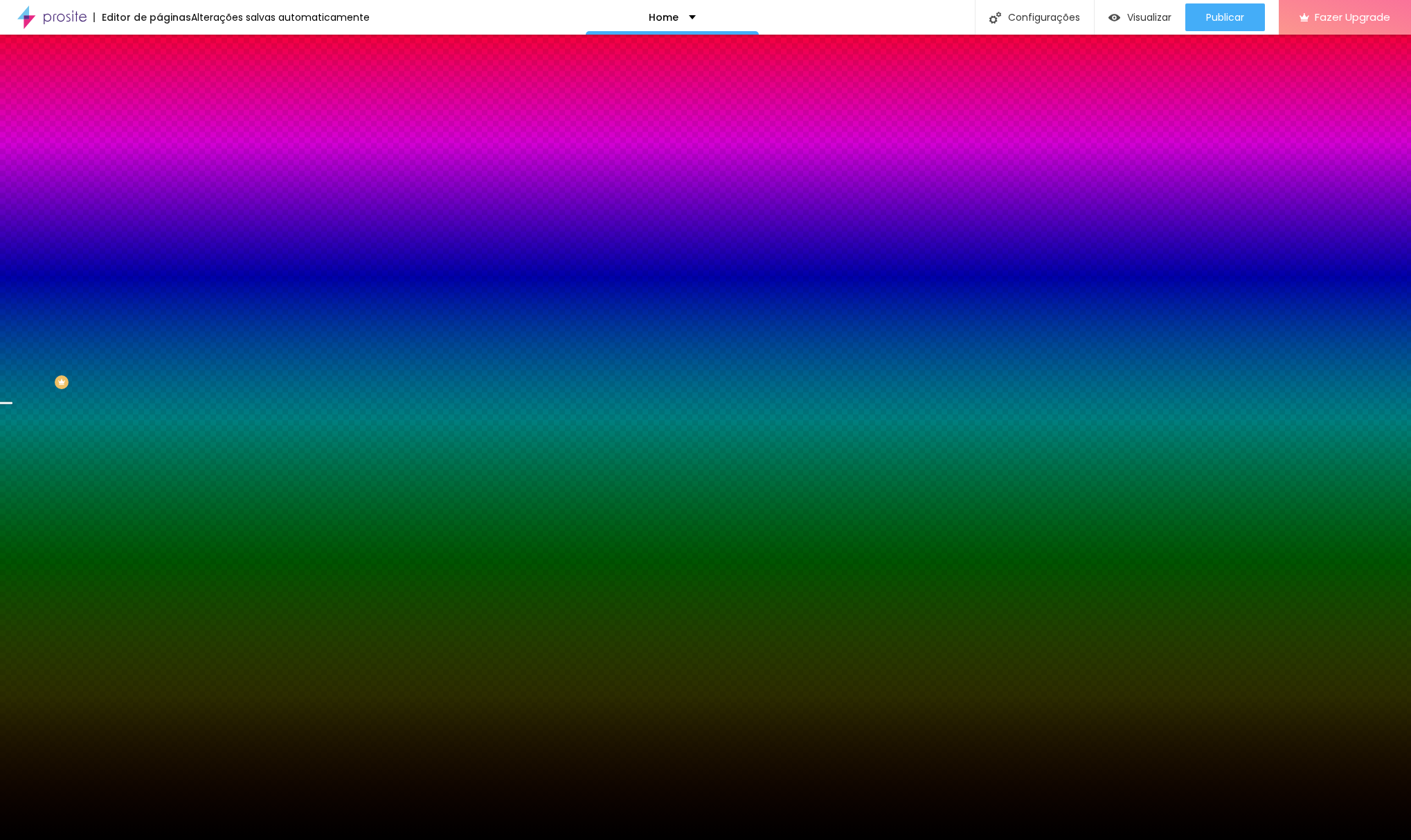
click at [159, 128] on span "Trocar imagem" at bounding box center [197, 121] width 76 height 12
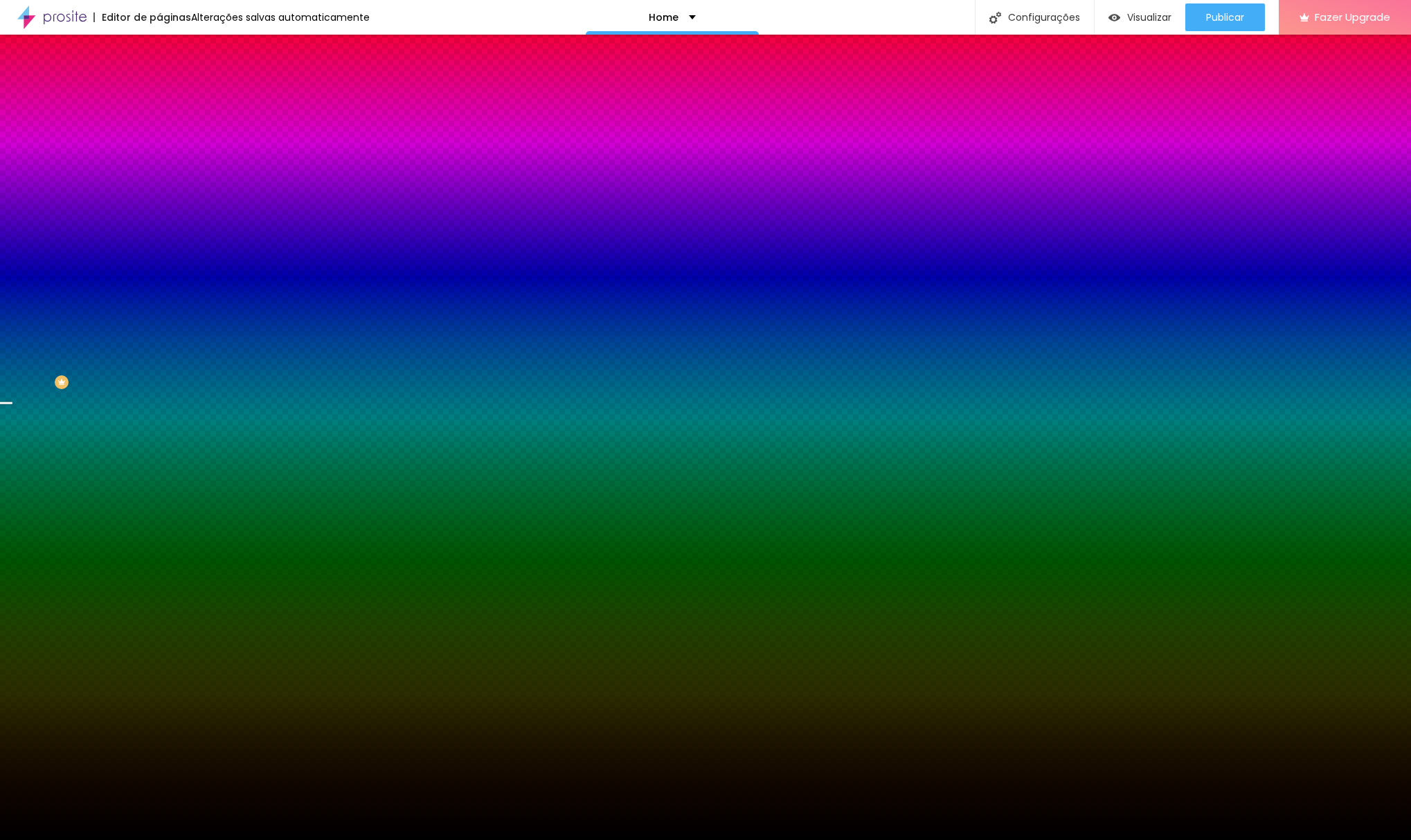
click at [159, 144] on span "Parallax" at bounding box center [176, 138] width 34 height 12
click at [159, 152] on span "Nenhum" at bounding box center [177, 146] width 36 height 12
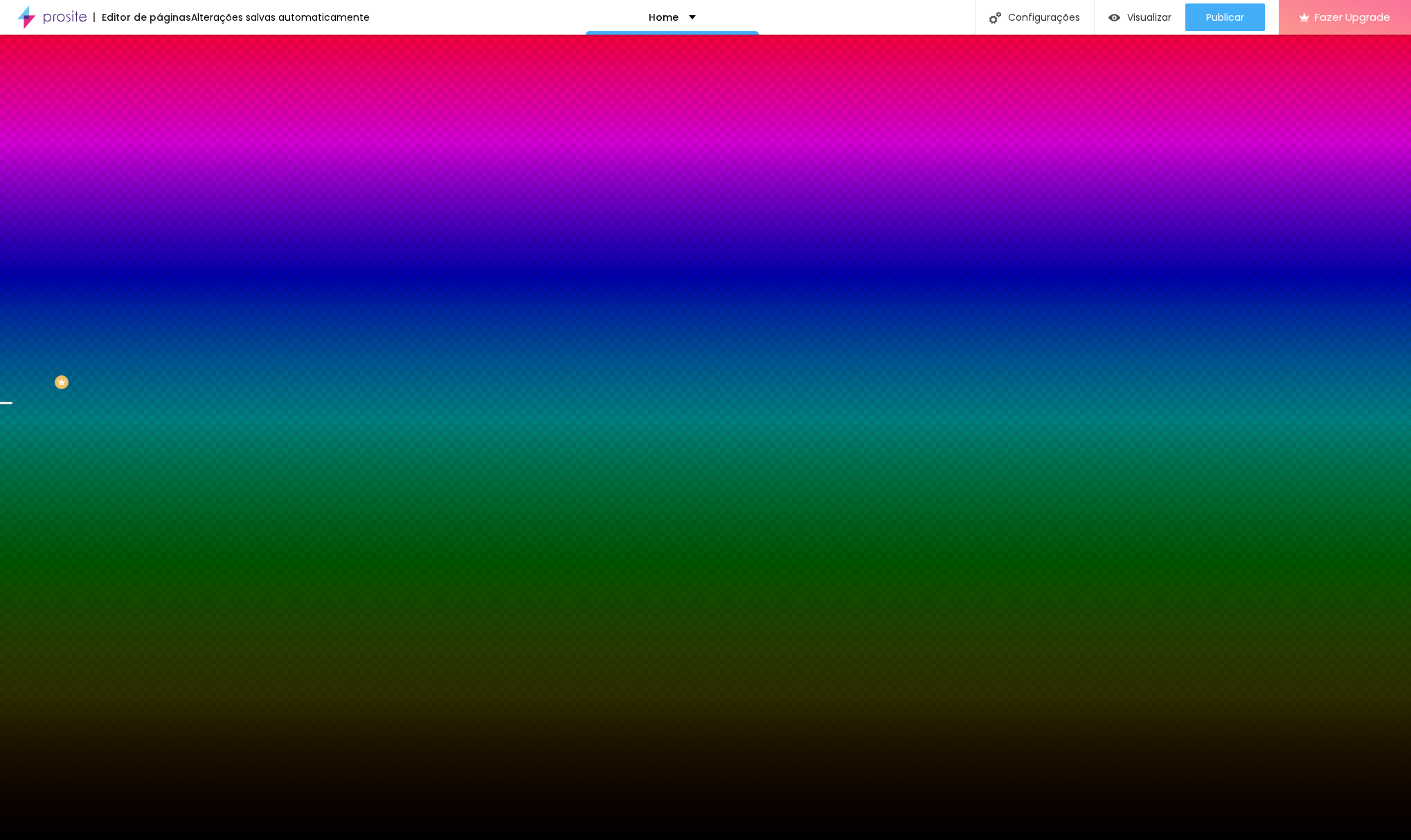
scroll to position [0, 0]
click at [72, 20] on img at bounding box center [52, 17] width 69 height 35
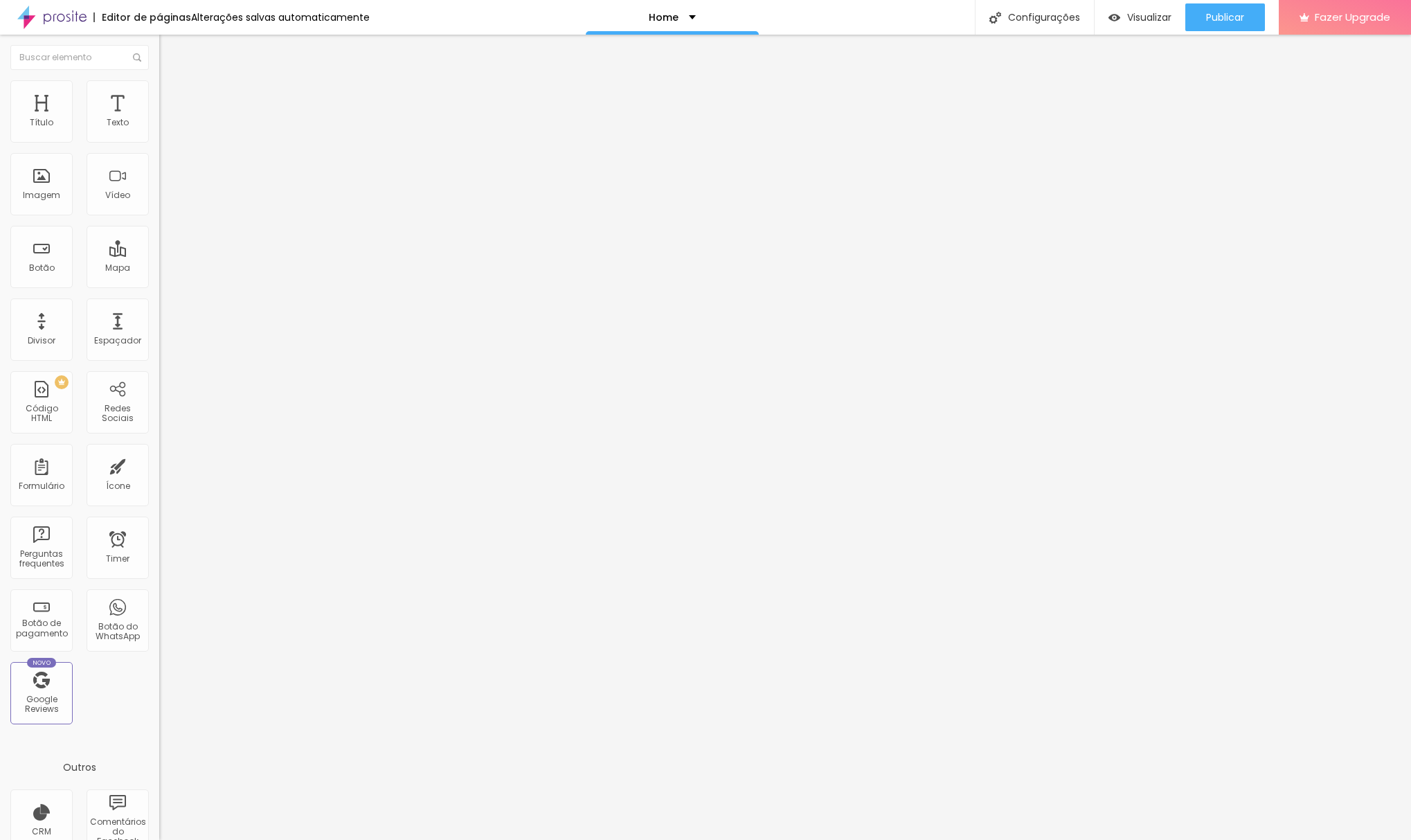
click at [169, 53] on img "button" at bounding box center [175, 50] width 11 height 11
click at [169, 46] on img "button" at bounding box center [175, 50] width 11 height 11
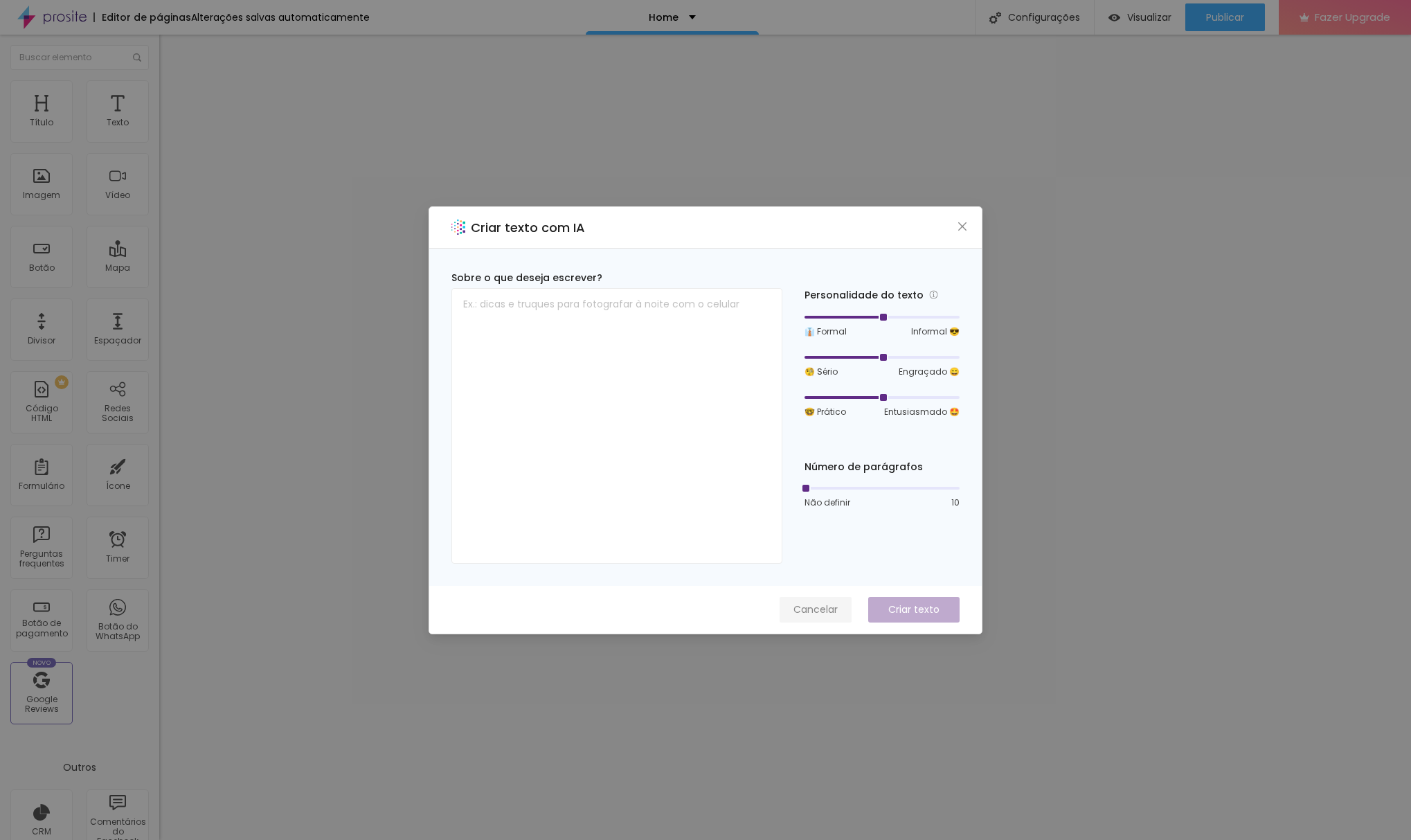
click at [822, 611] on span "Cancelar" at bounding box center [816, 609] width 44 height 14
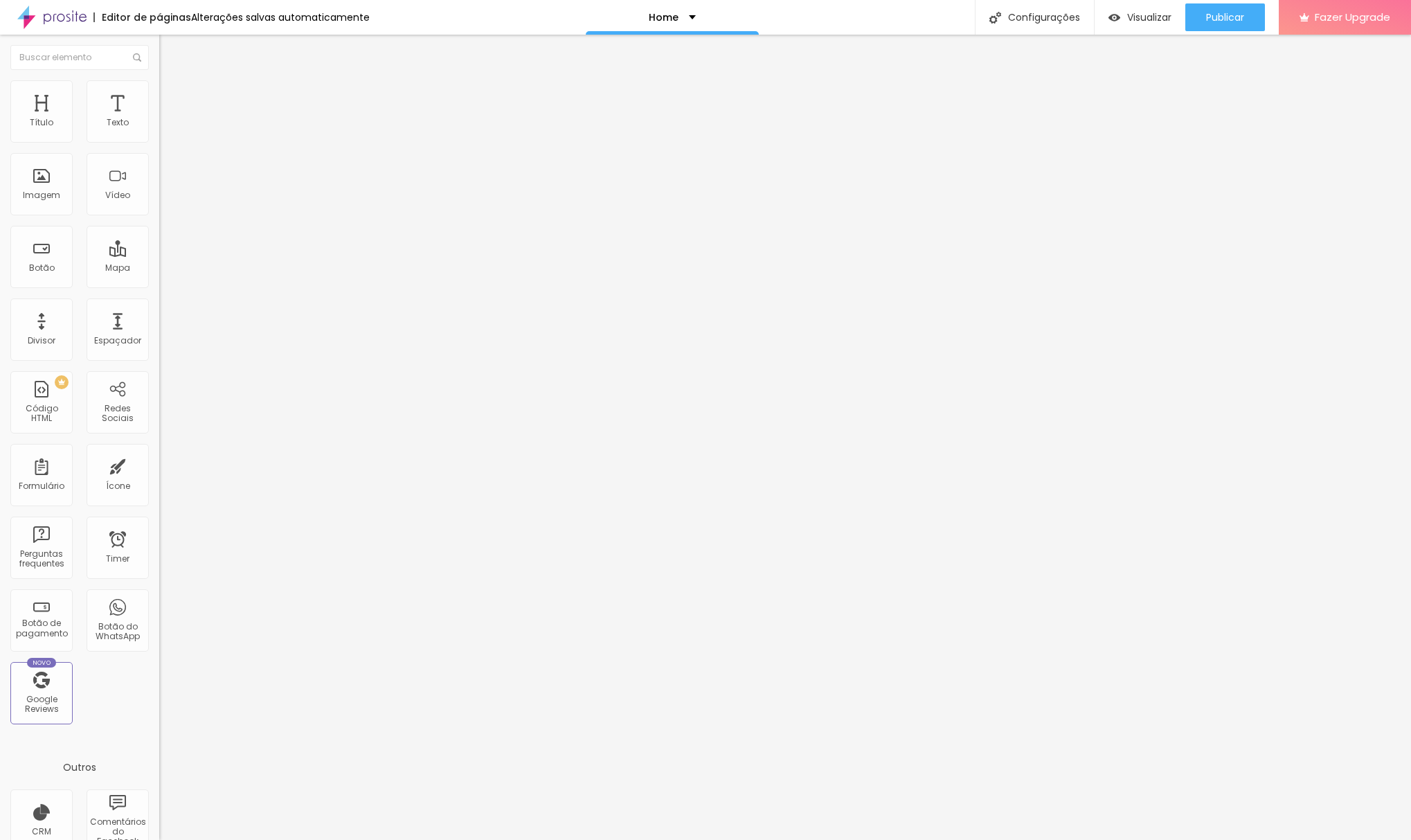
click at [159, 133] on button "button" at bounding box center [169, 125] width 20 height 14
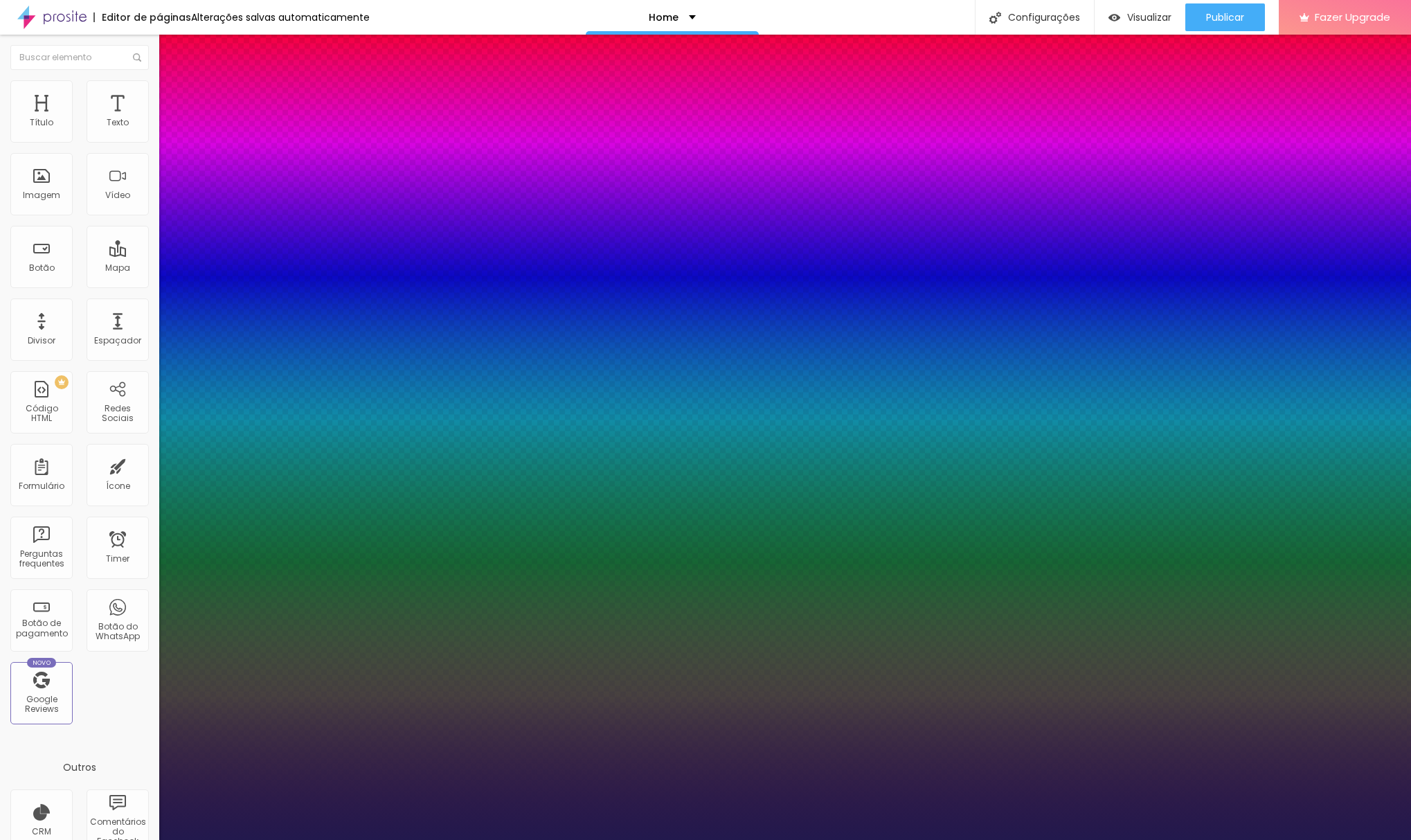
type input "1"
select select "Laila"
type input "1"
type input "0.2"
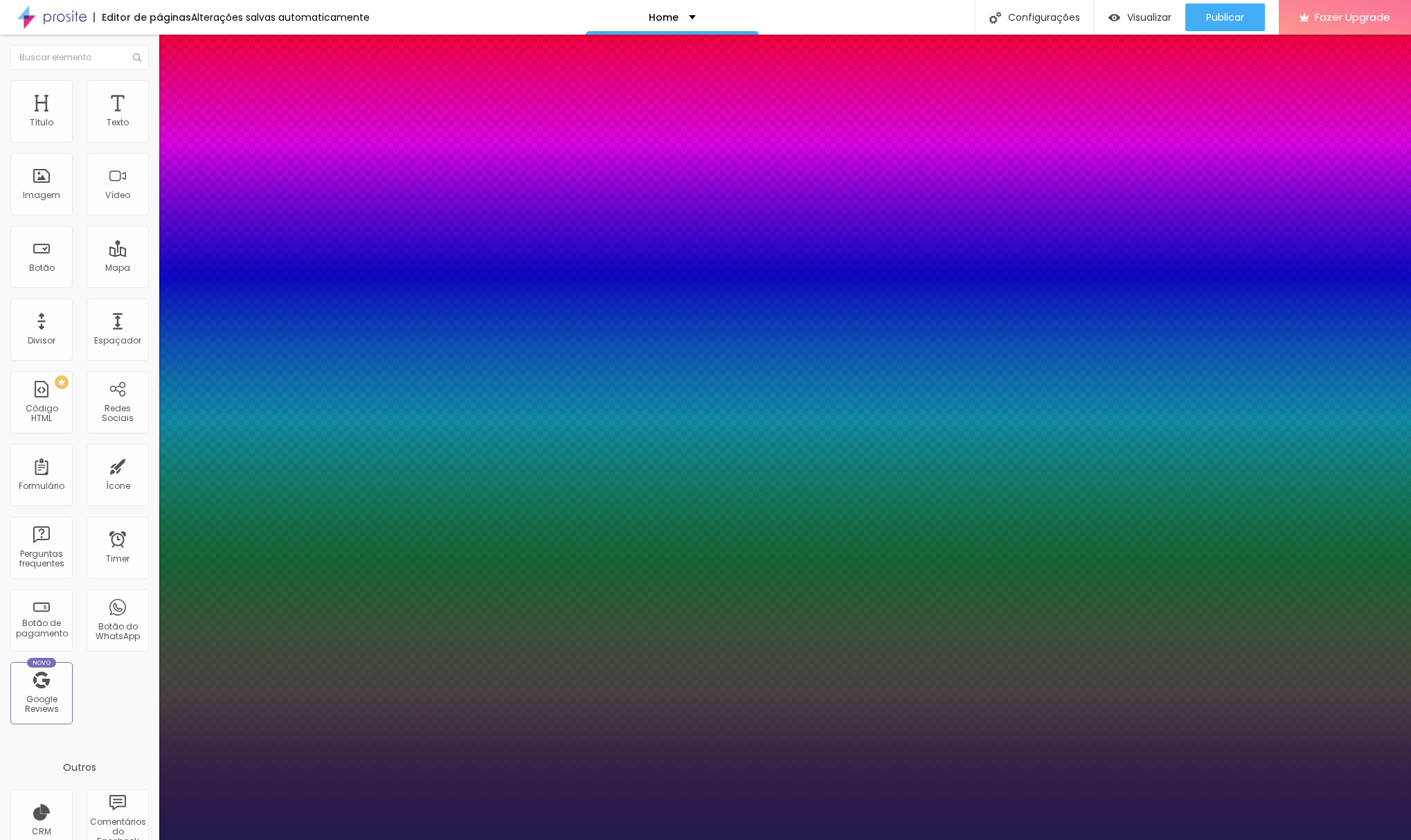
type input "1"
type input "0.3"
type input "1"
type input "0.6"
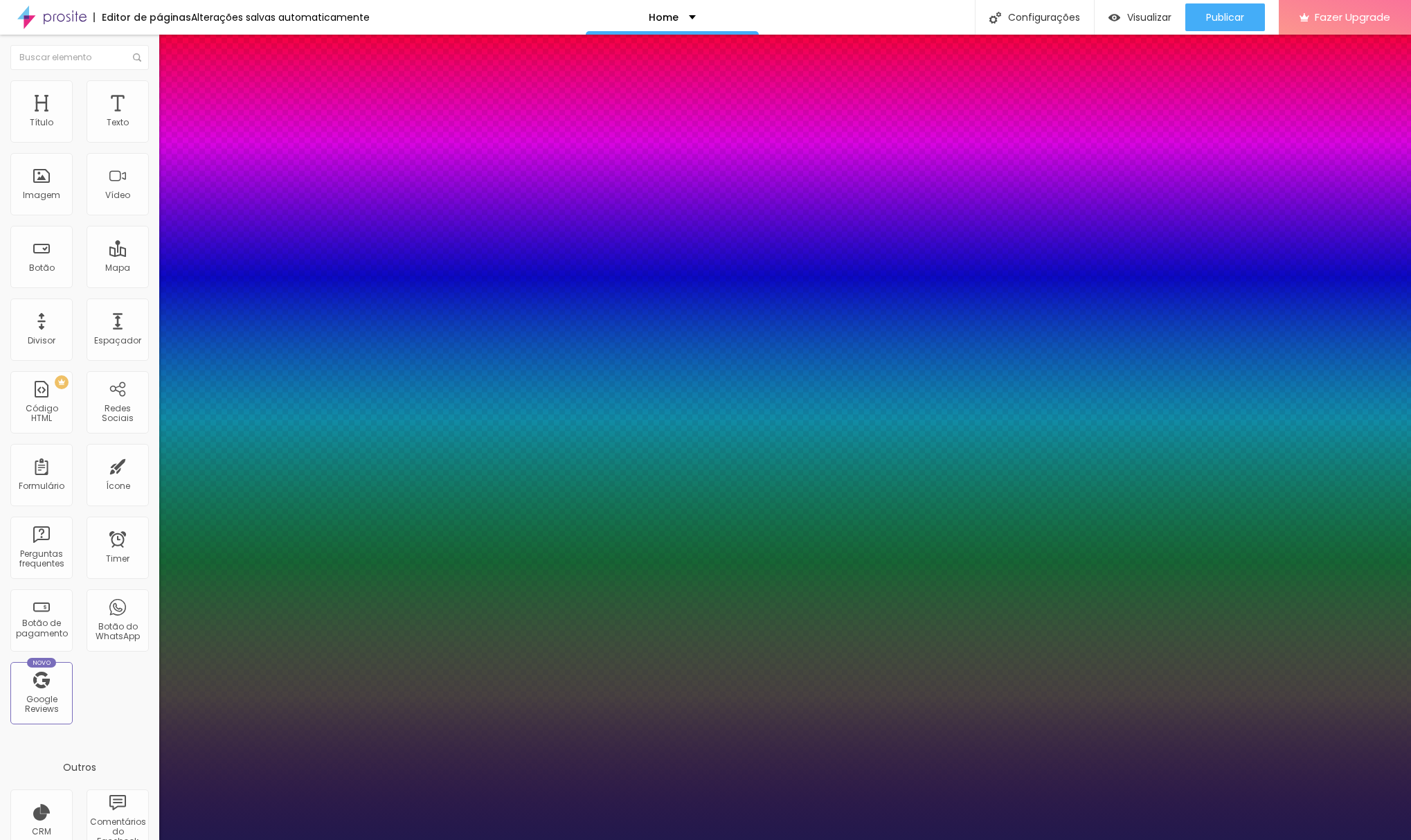
type input "0.6"
type input "1"
type input "0.7"
type input "1"
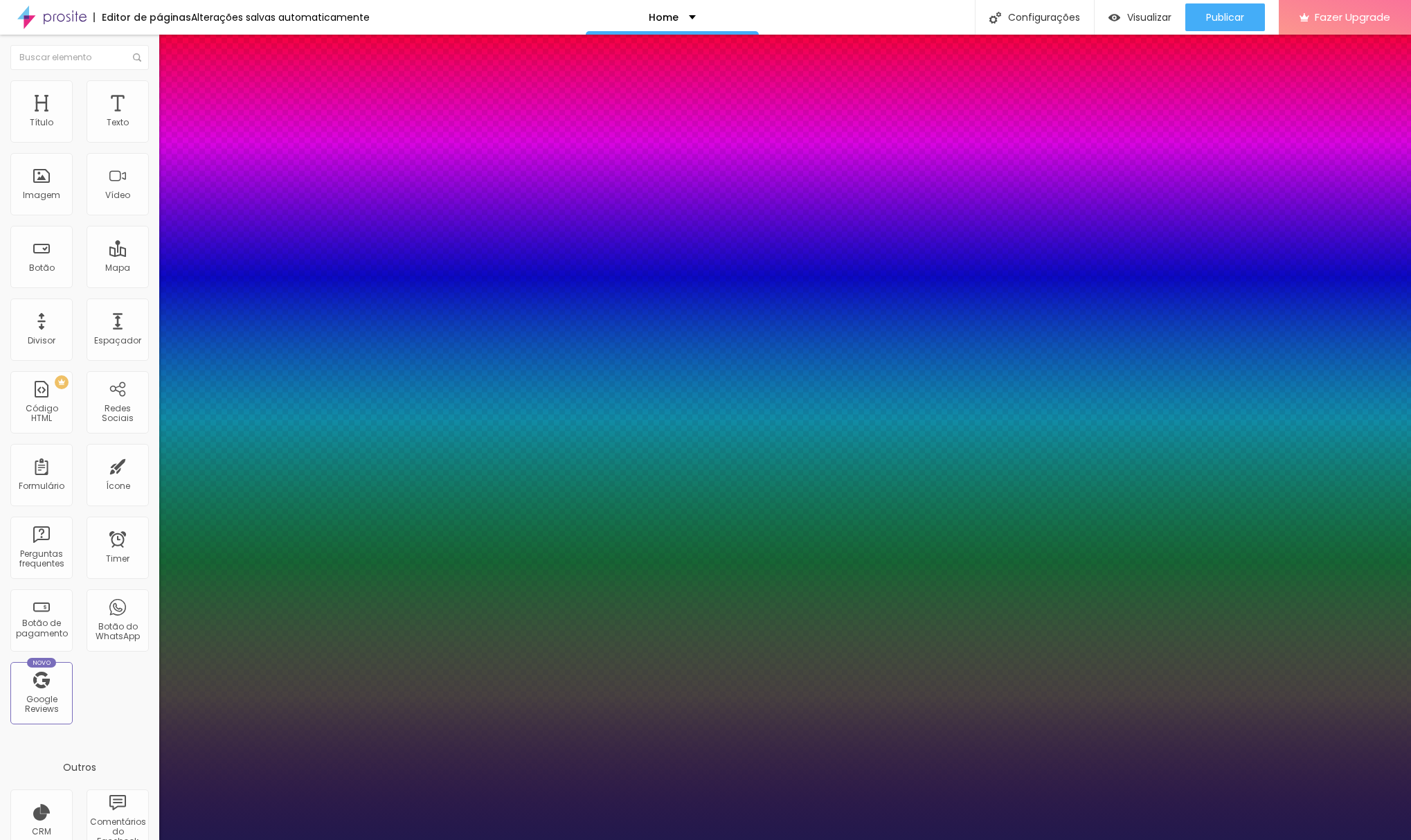
type input "0.8"
type input "1"
type input "0.9"
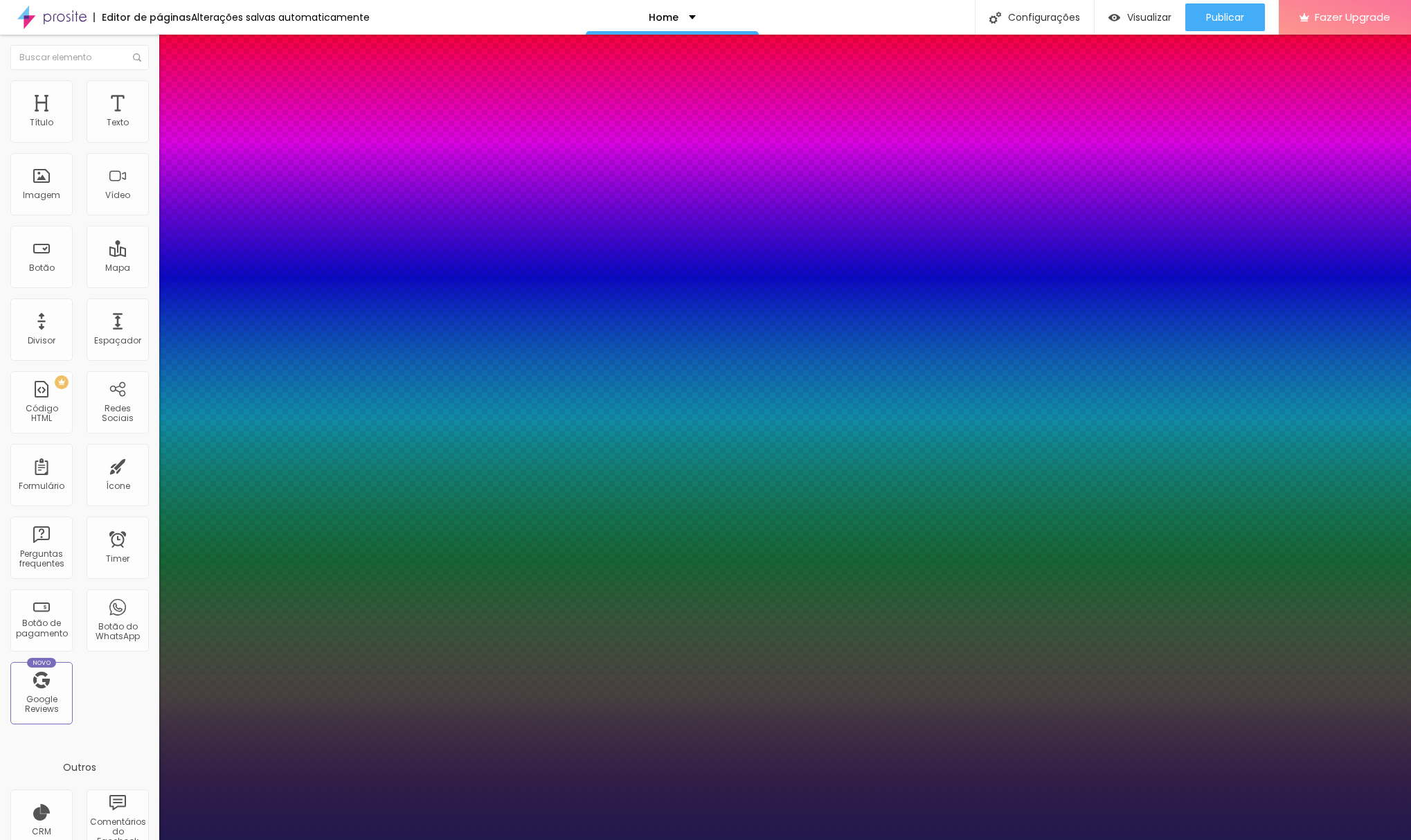
type input "1"
type input "1.1"
type input "1"
type input "1.2"
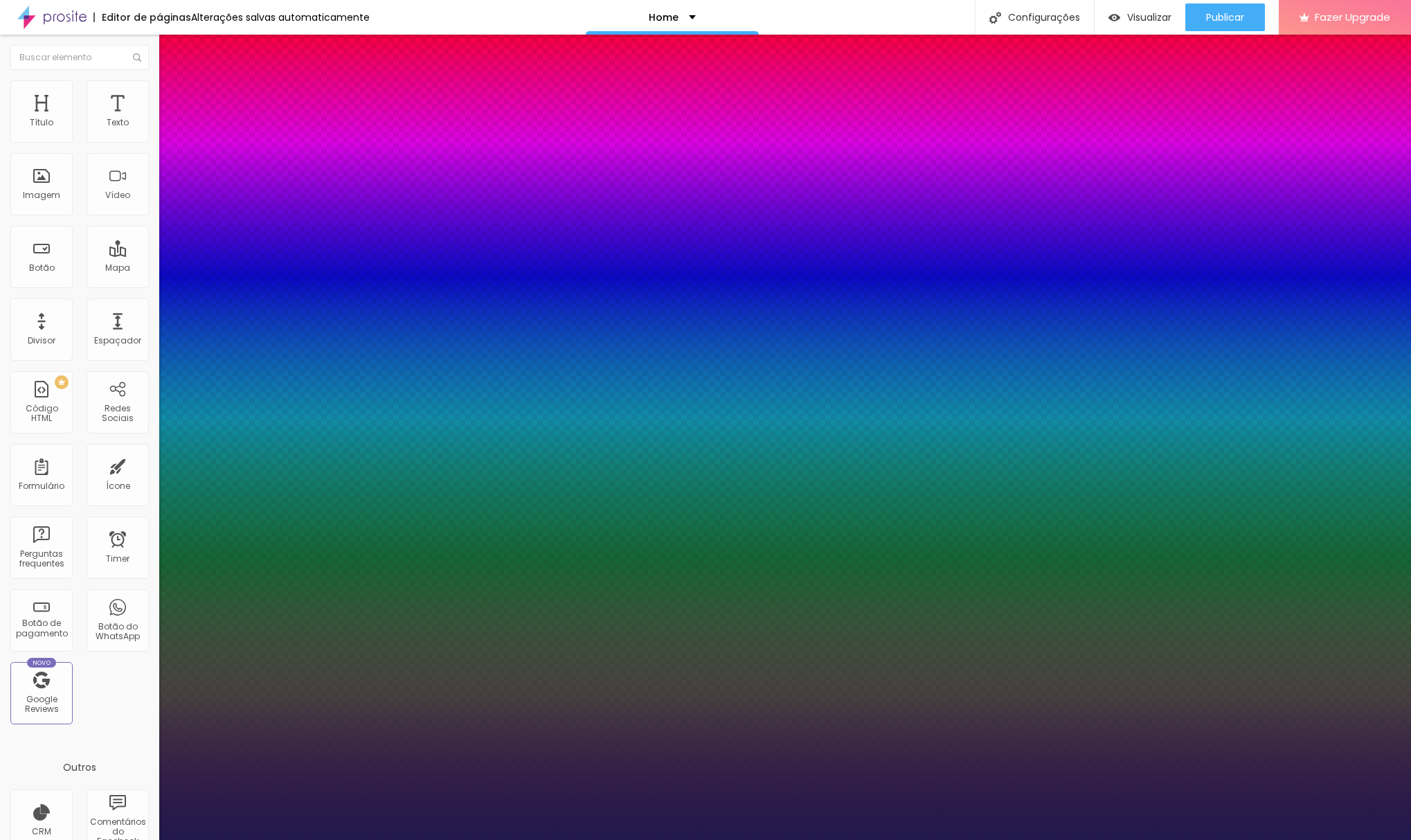
type input "1.2"
type input "1"
type input "1.3"
type input "1"
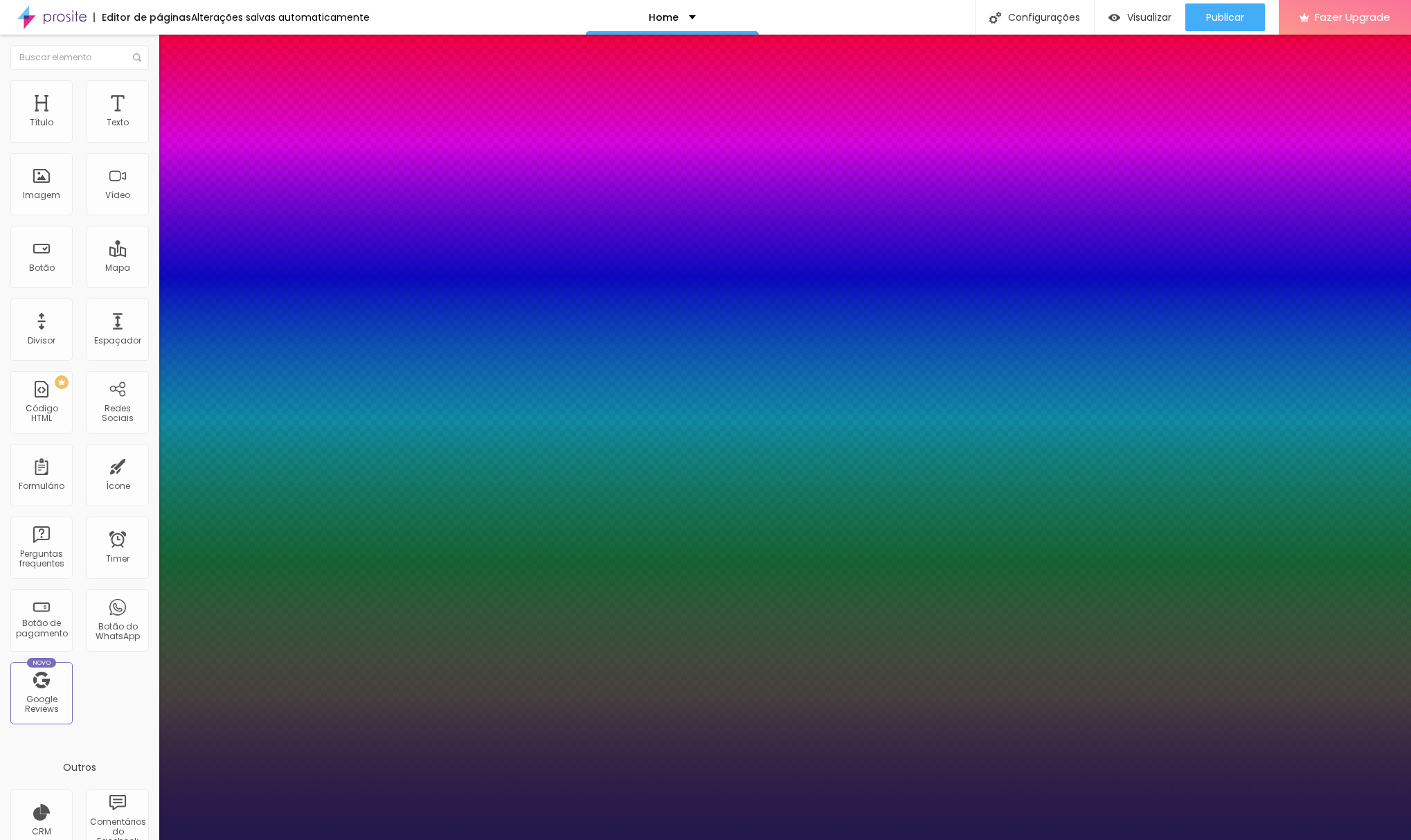
type input "1.4"
type input "1"
type input "1.6"
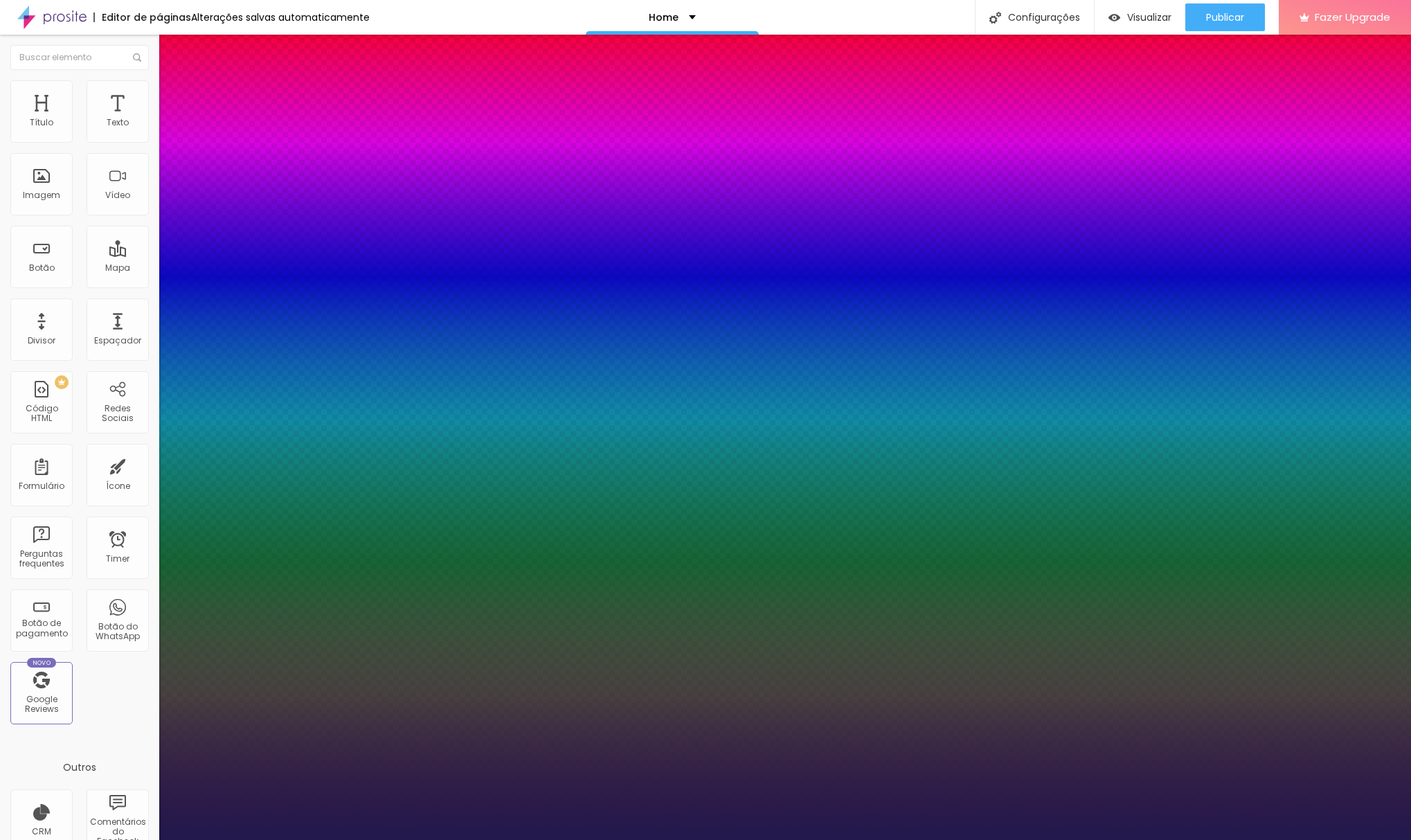
type input "1"
type input "1.7"
type input "1"
type input "1.8"
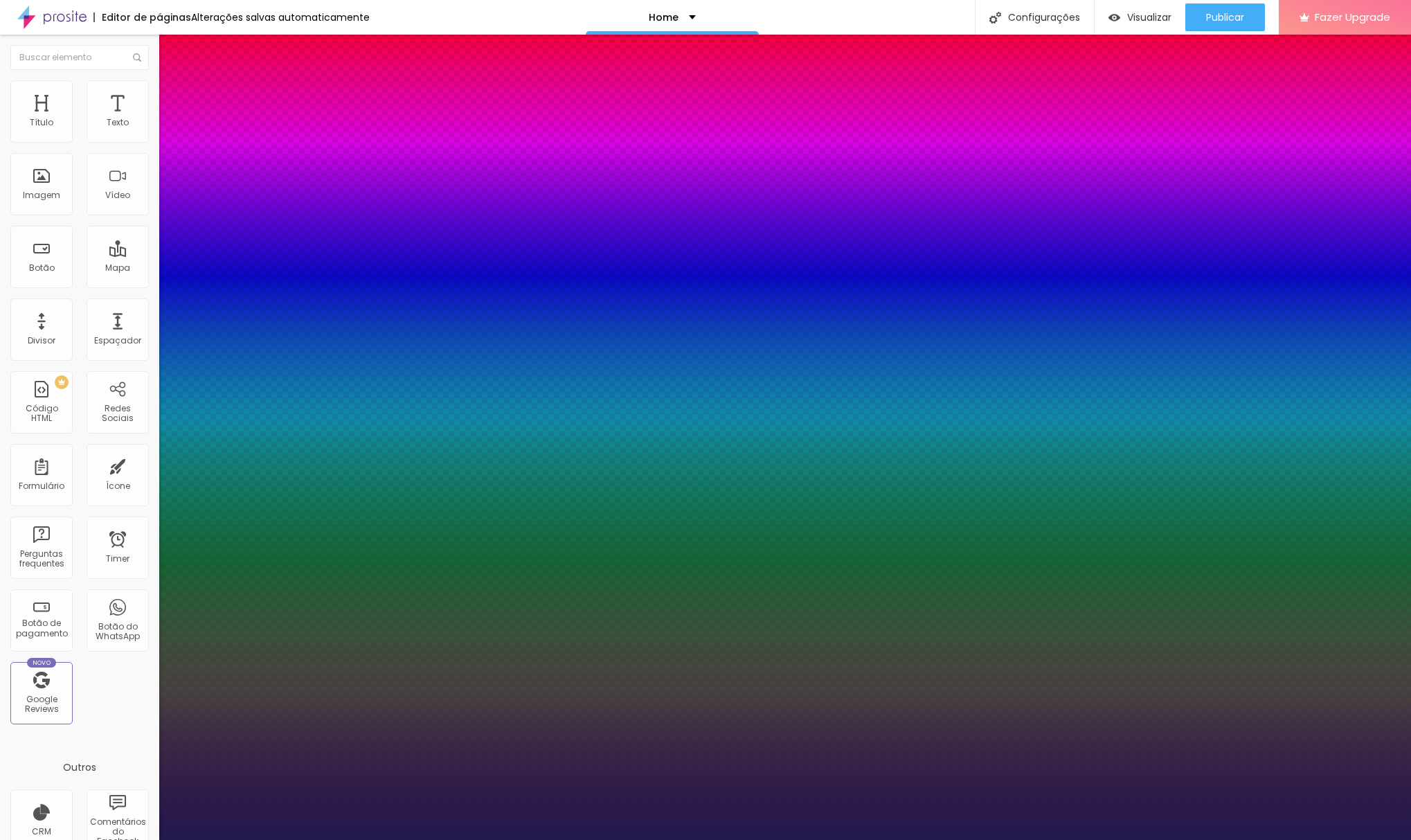
type input "1.8"
type input "1"
type input "1.9"
type input "1"
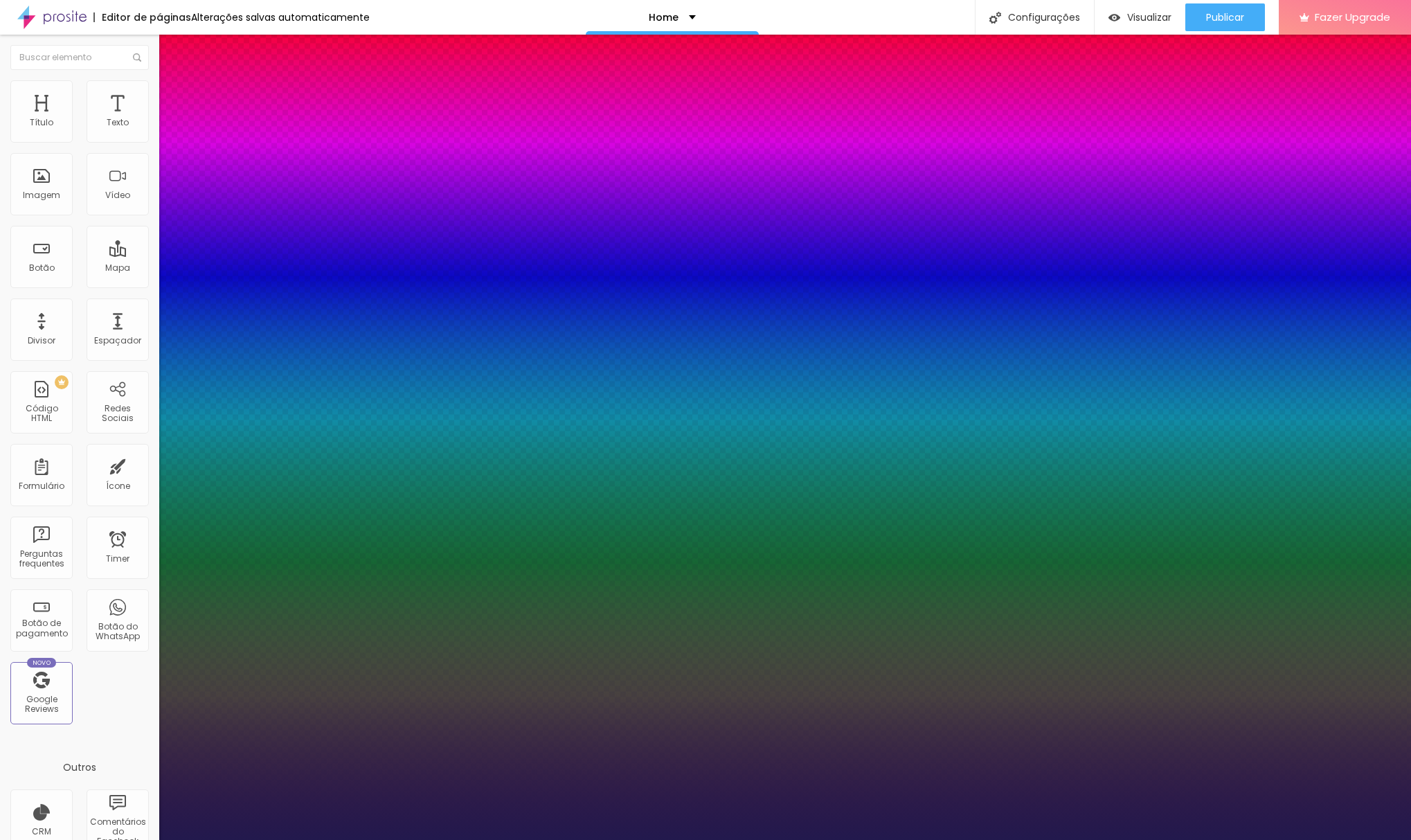
type input "2"
type input "1"
type input "2.1"
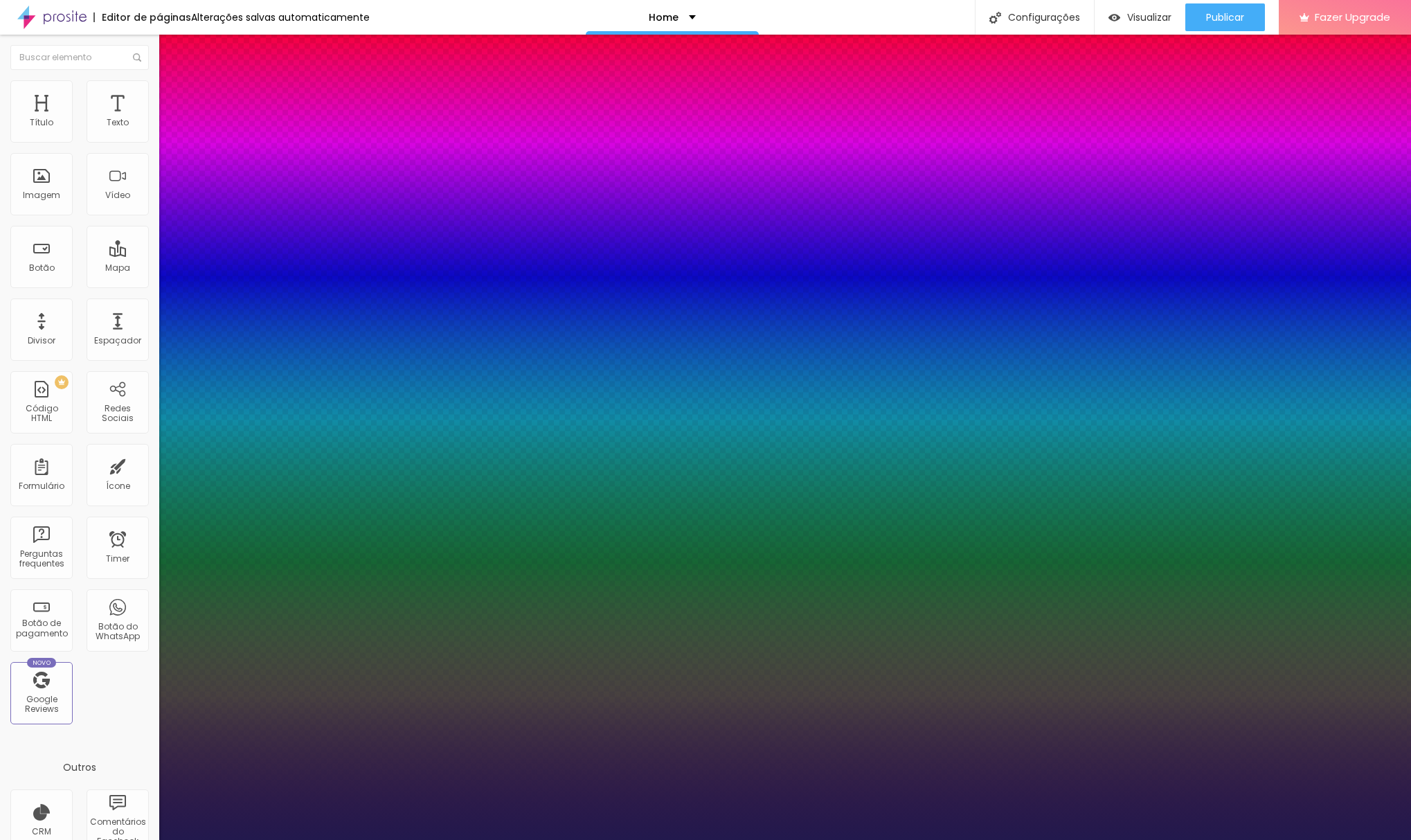
type input "1"
type input "2.2"
type input "1"
type input "2.3"
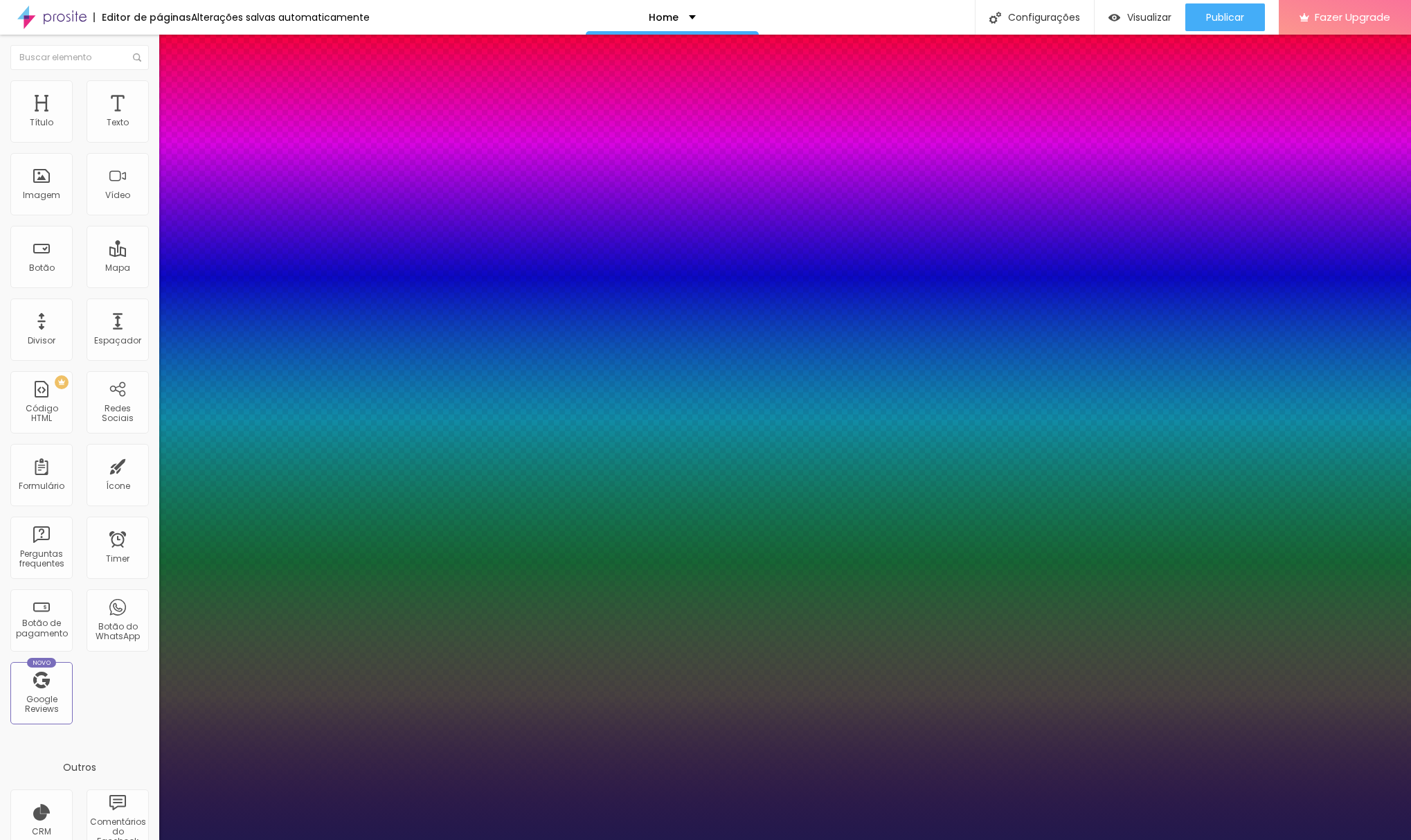
type input "2.3"
type input "1"
type input "2.4"
type input "1"
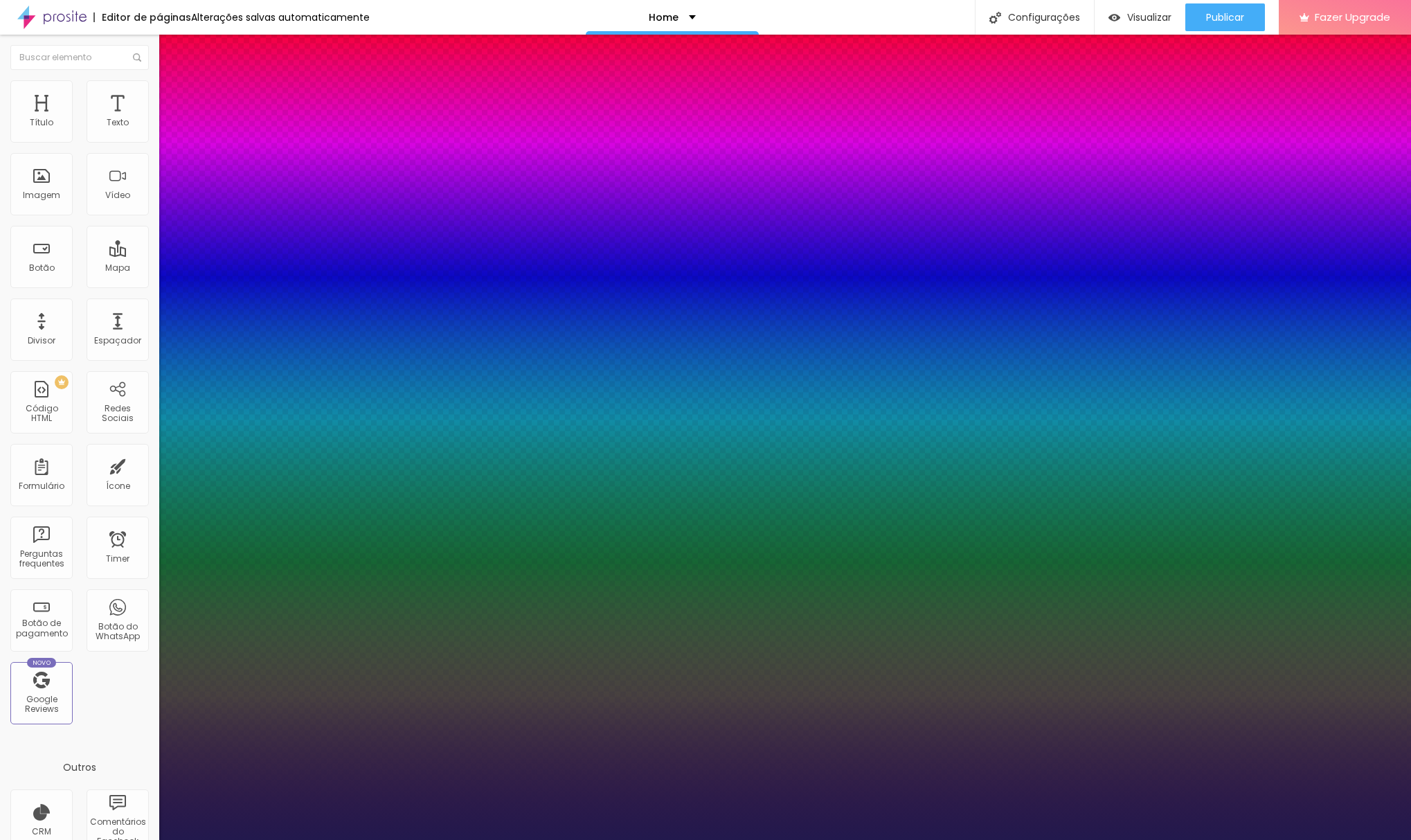
type input "2.5"
type input "1"
type input "2.6"
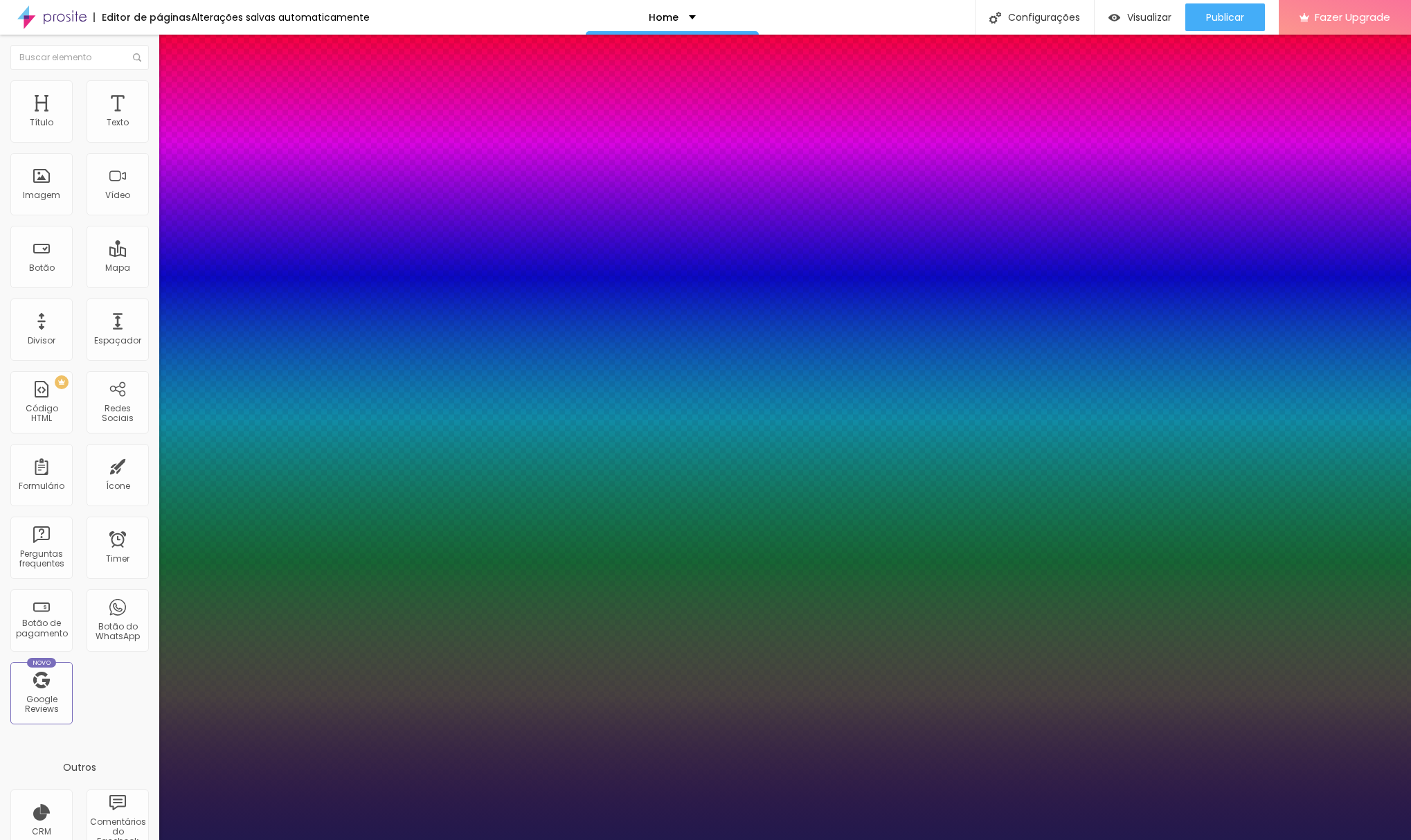
type input "1"
type input "2.7"
type input "1"
type input "2.9"
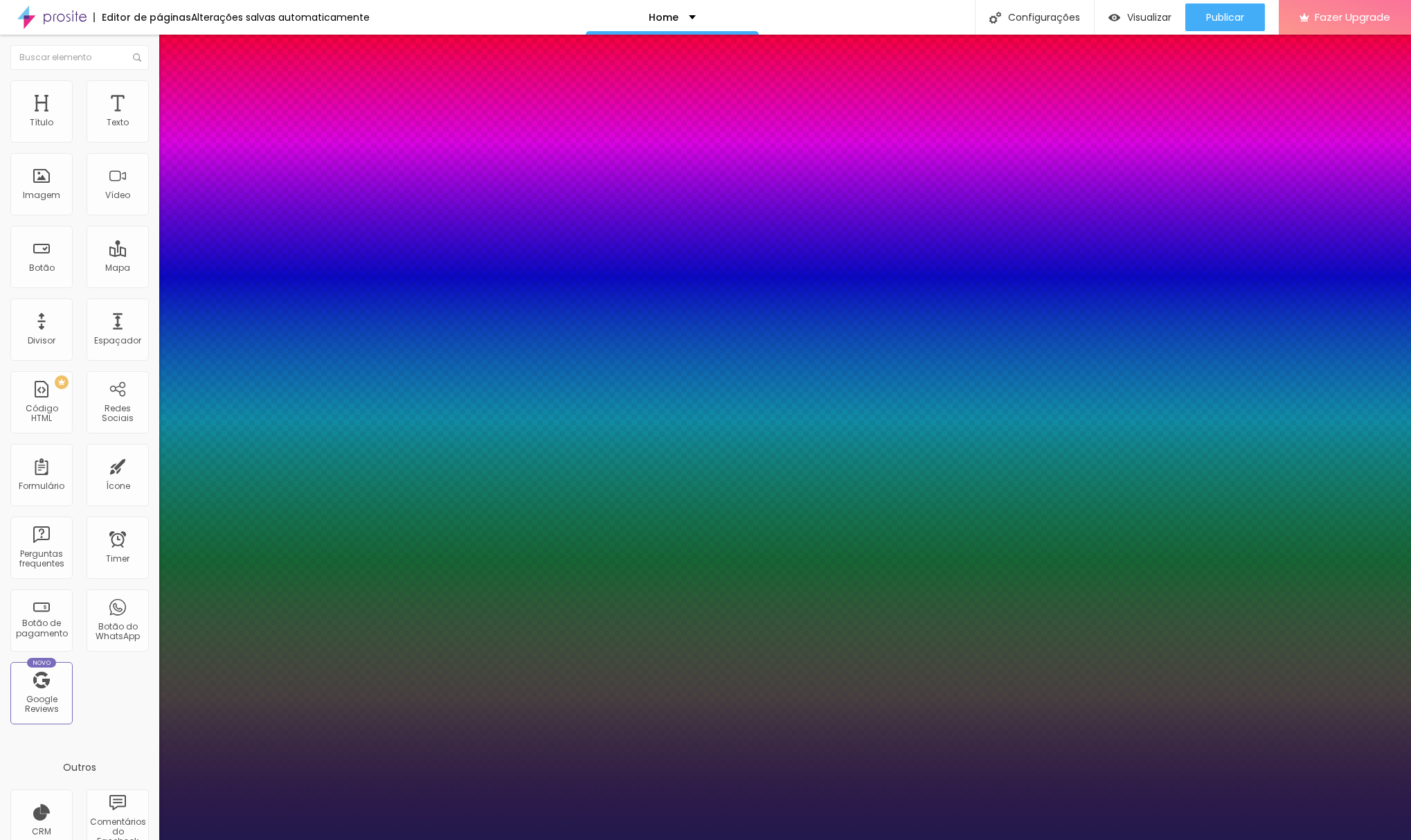
type input "2.9"
type input "1"
type input "3"
type input "1"
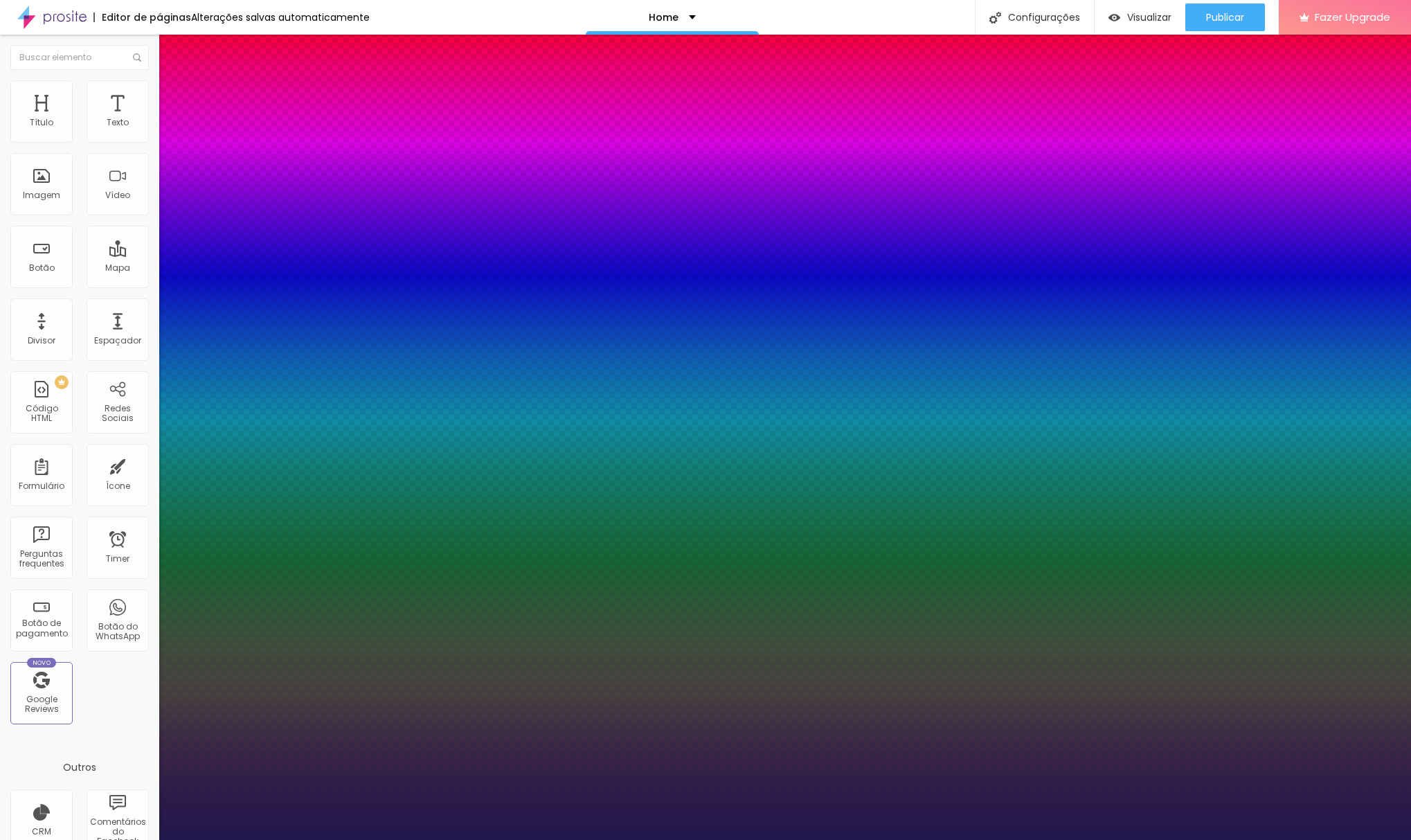
type input "3.5"
type input "1"
type input "3.7"
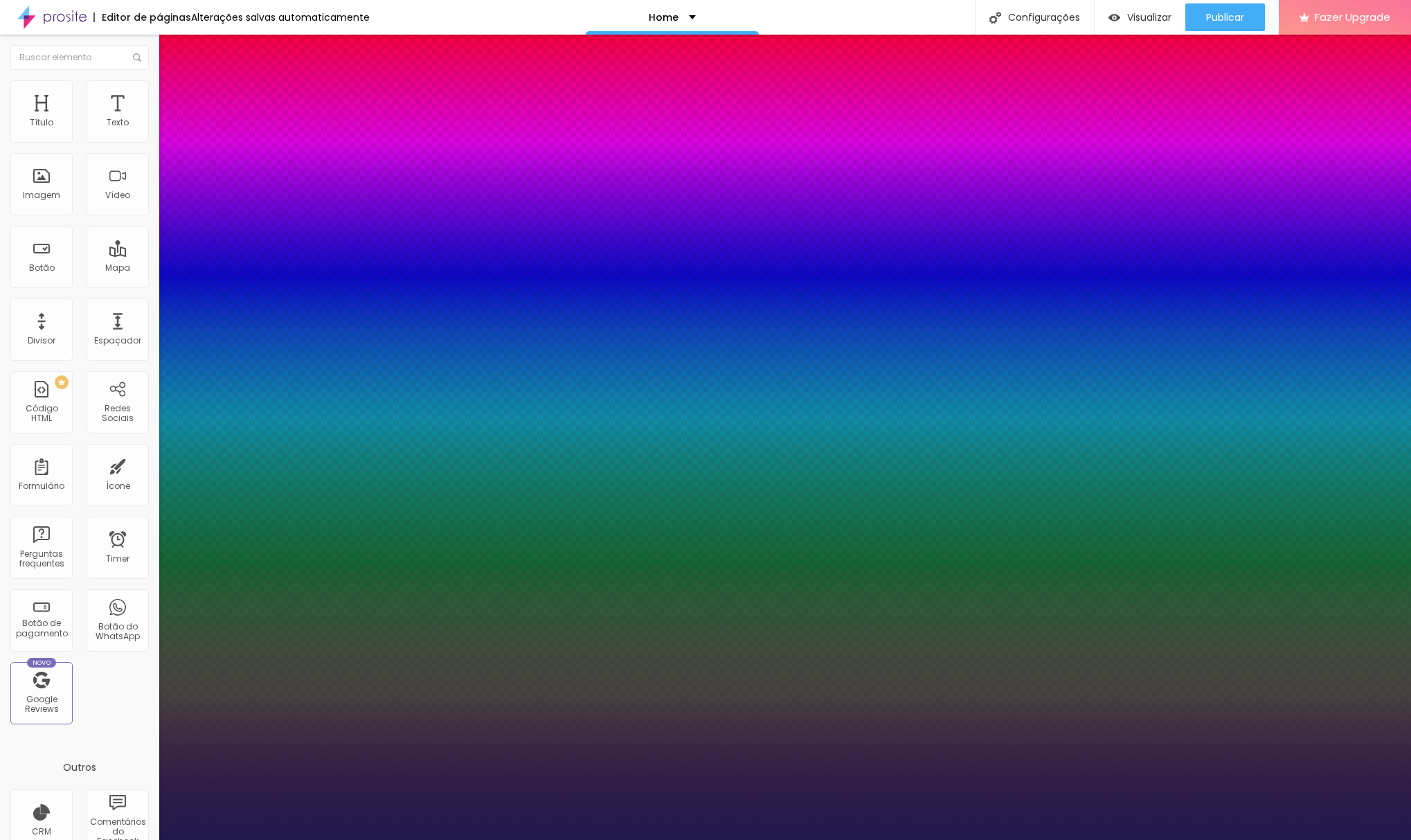
type input "1"
type input "4"
type input "1"
type input "4.3"
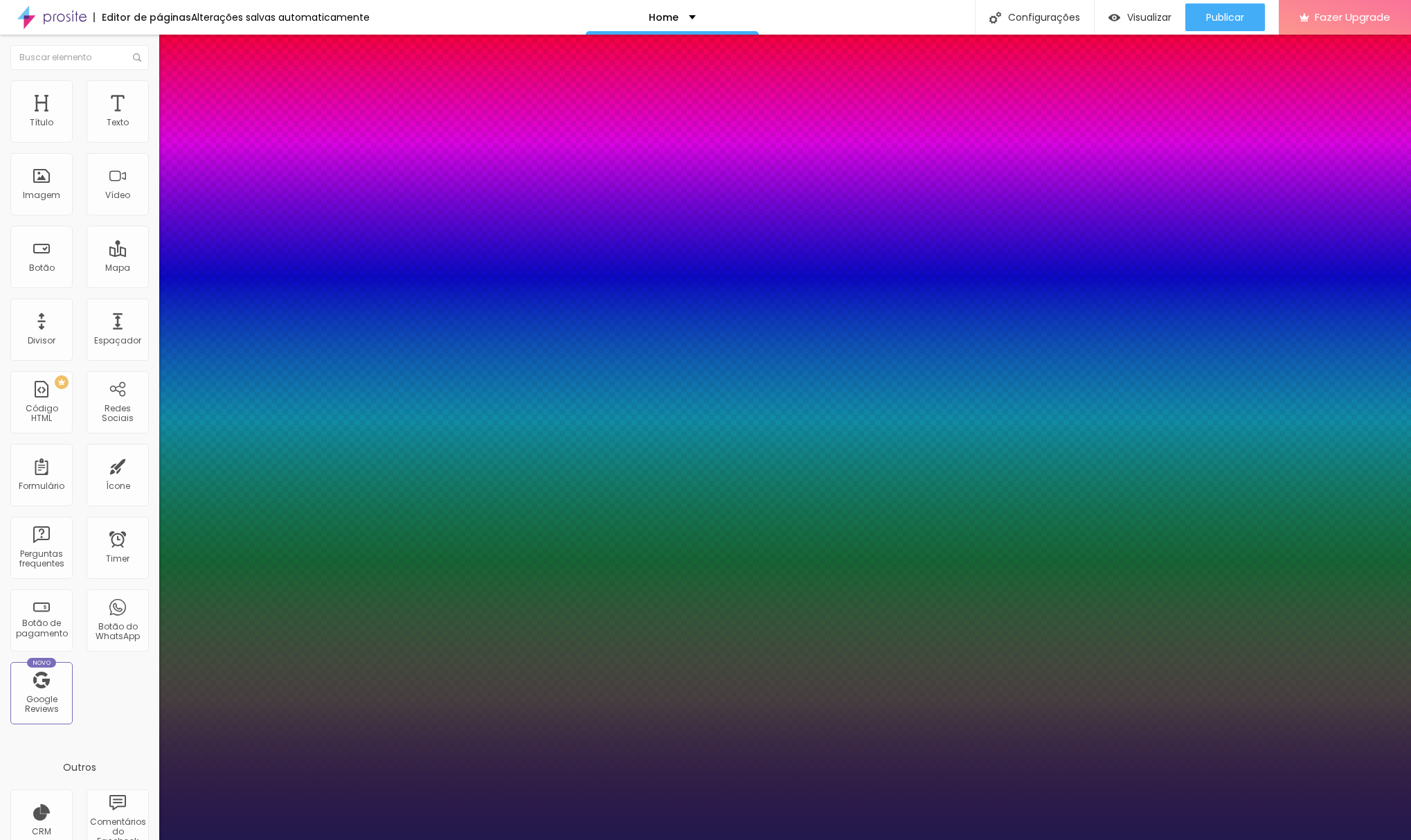
type input "4.3"
type input "1"
type input "4.4"
type input "1"
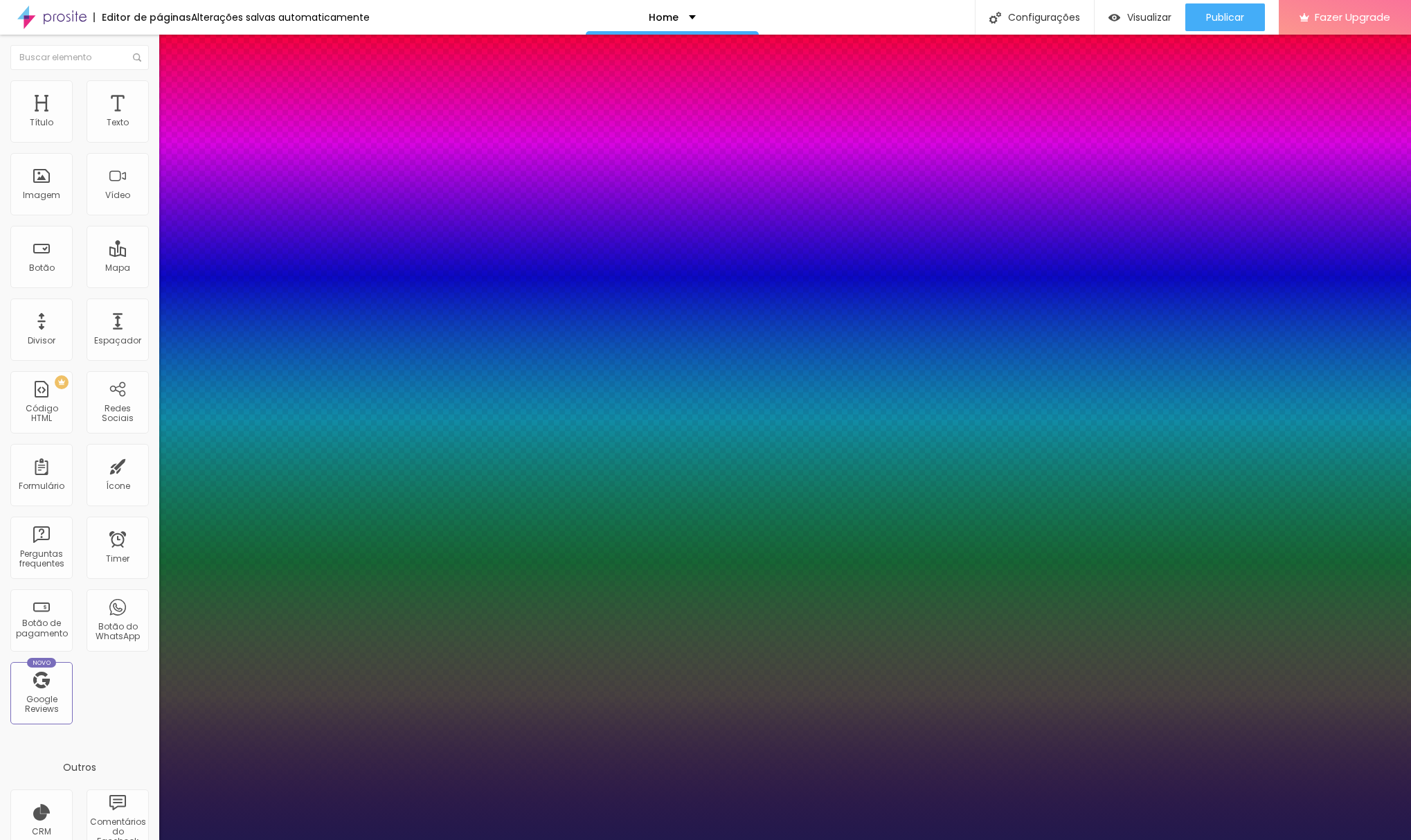
type input "4.2"
type input "1"
type input "4.1"
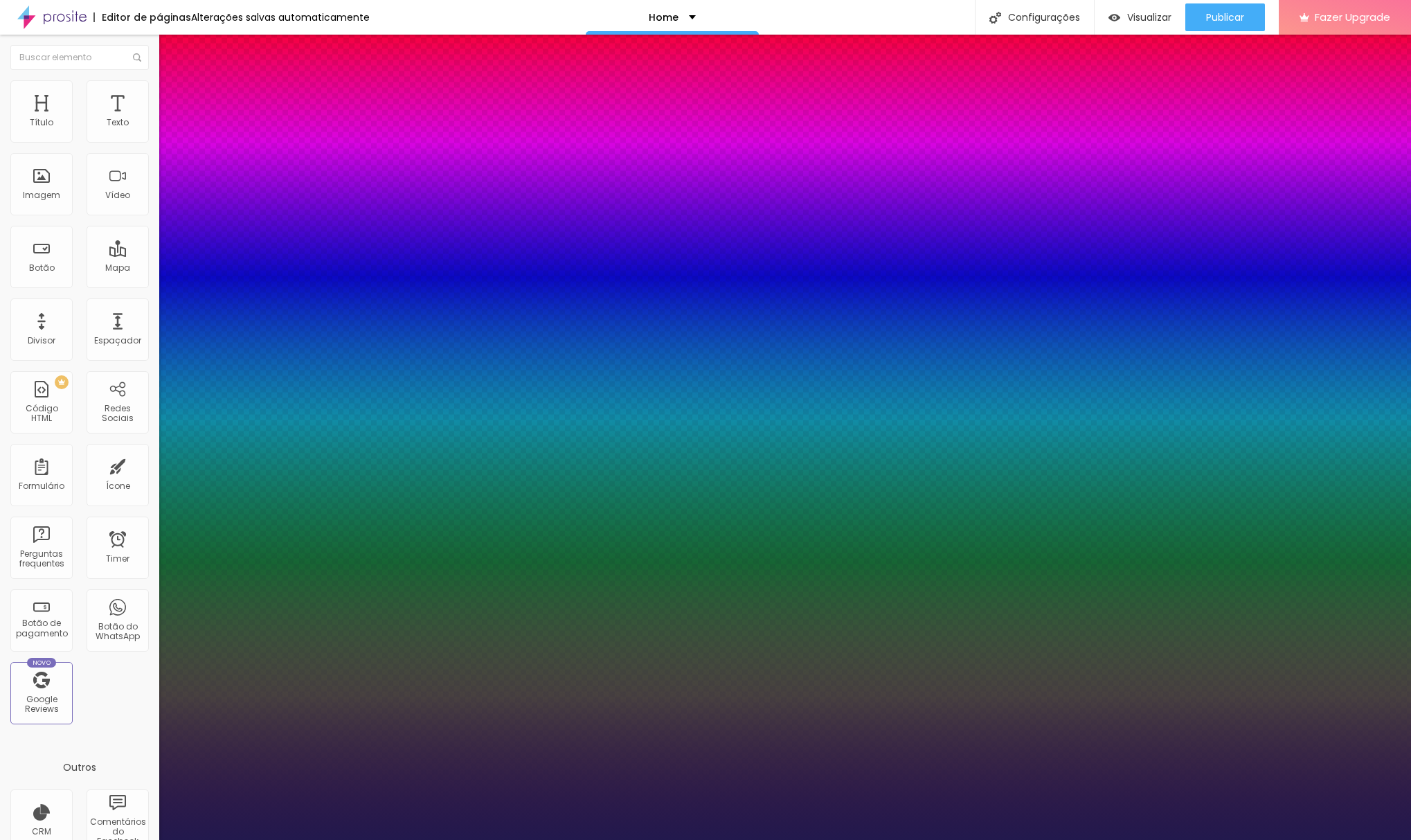
type input "1"
type input "4"
type input "1"
drag, startPoint x: 175, startPoint y: 263, endPoint x: 218, endPoint y: 263, distance: 43.0
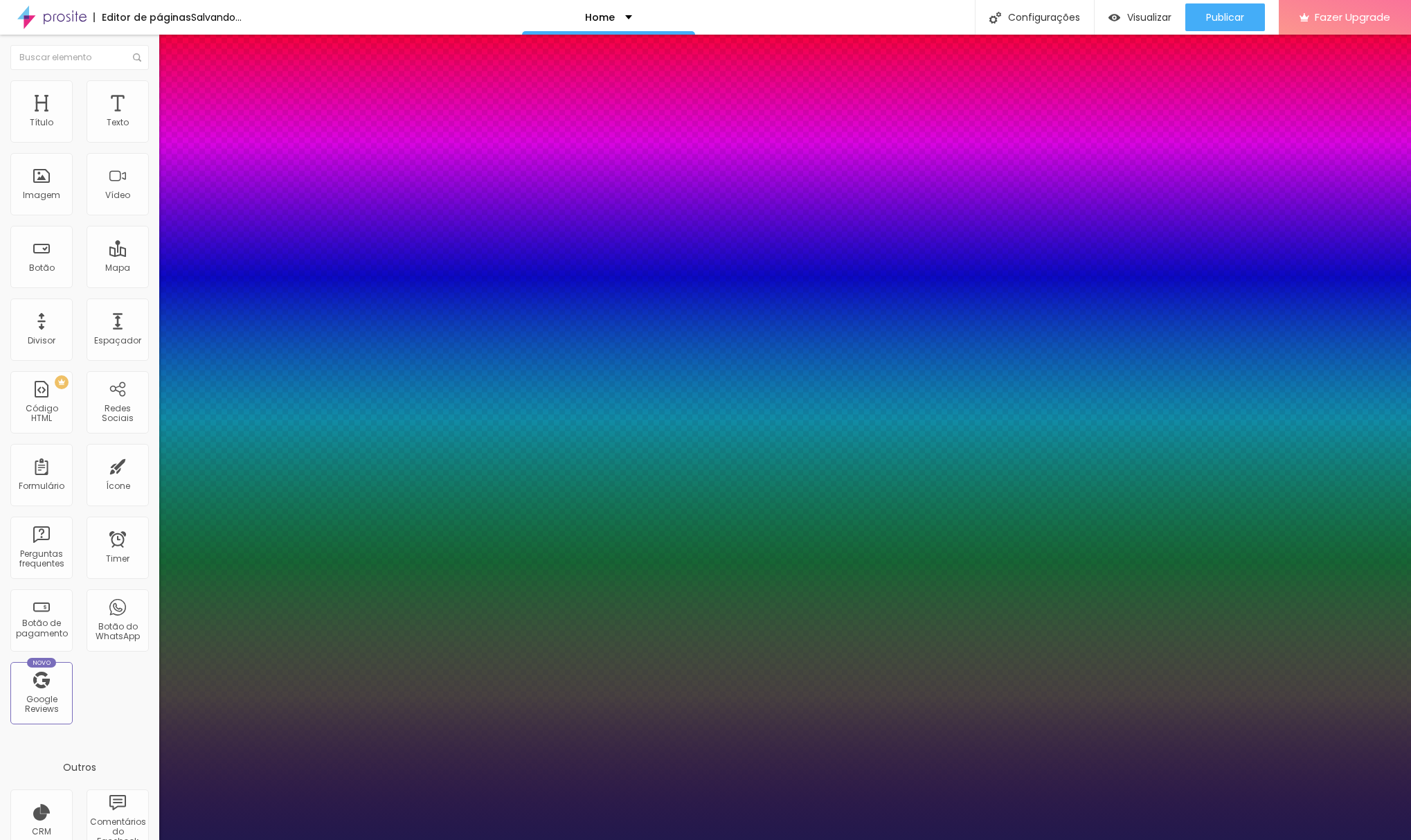
type input "4"
type input "1"
type input "15"
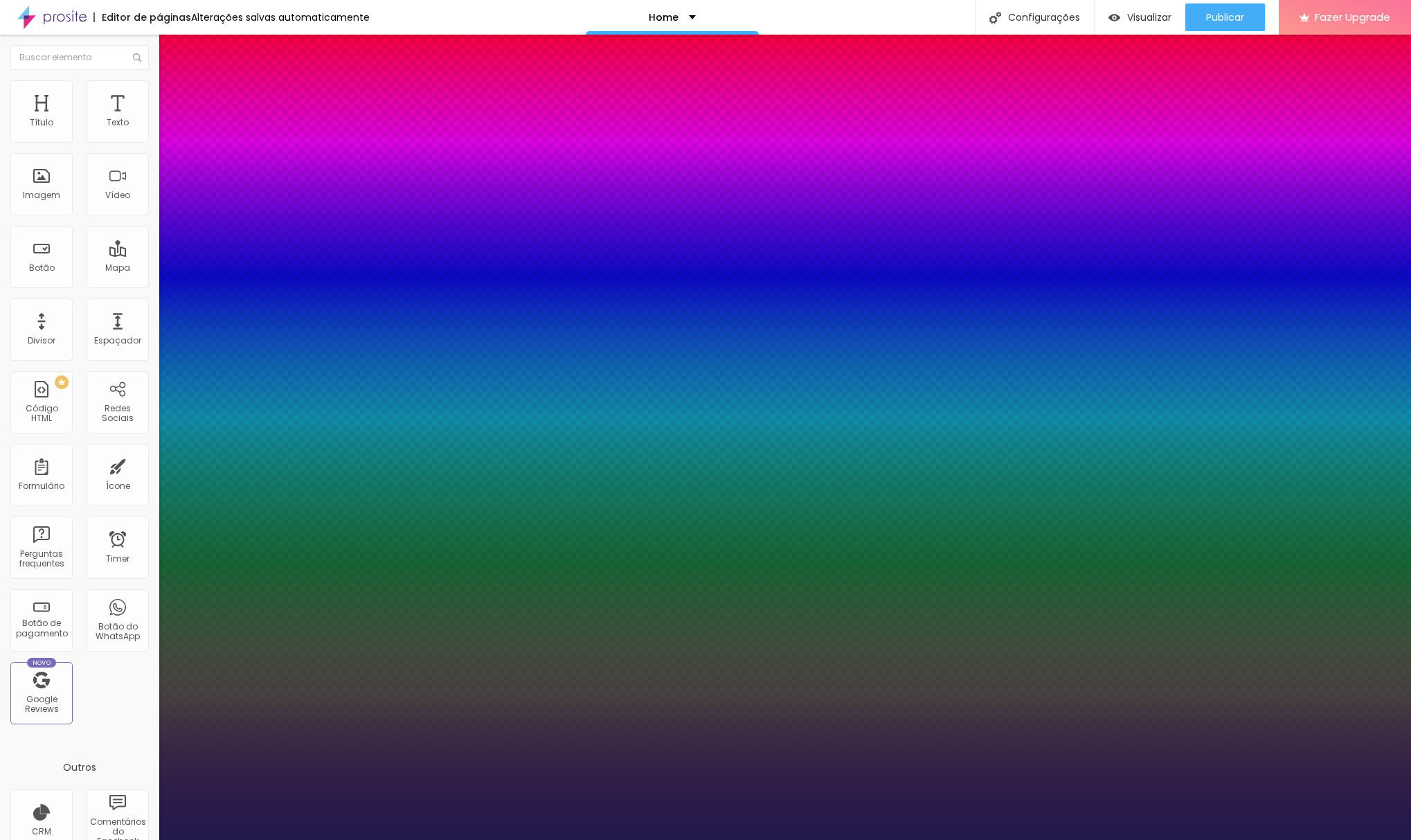
type input "1"
type input "16"
type input "1"
type input "18"
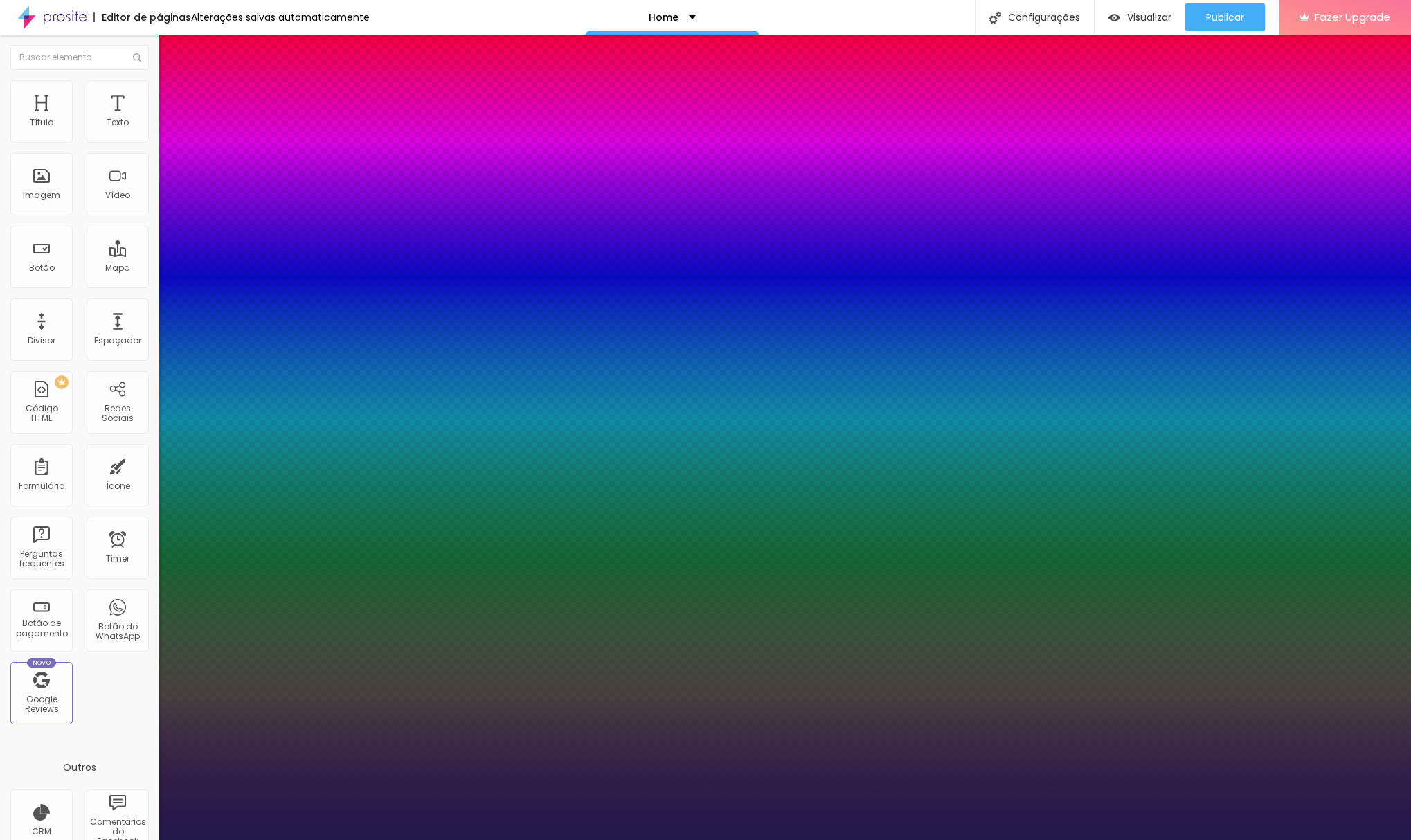
type input "18"
type input "1"
type input "20"
type input "1"
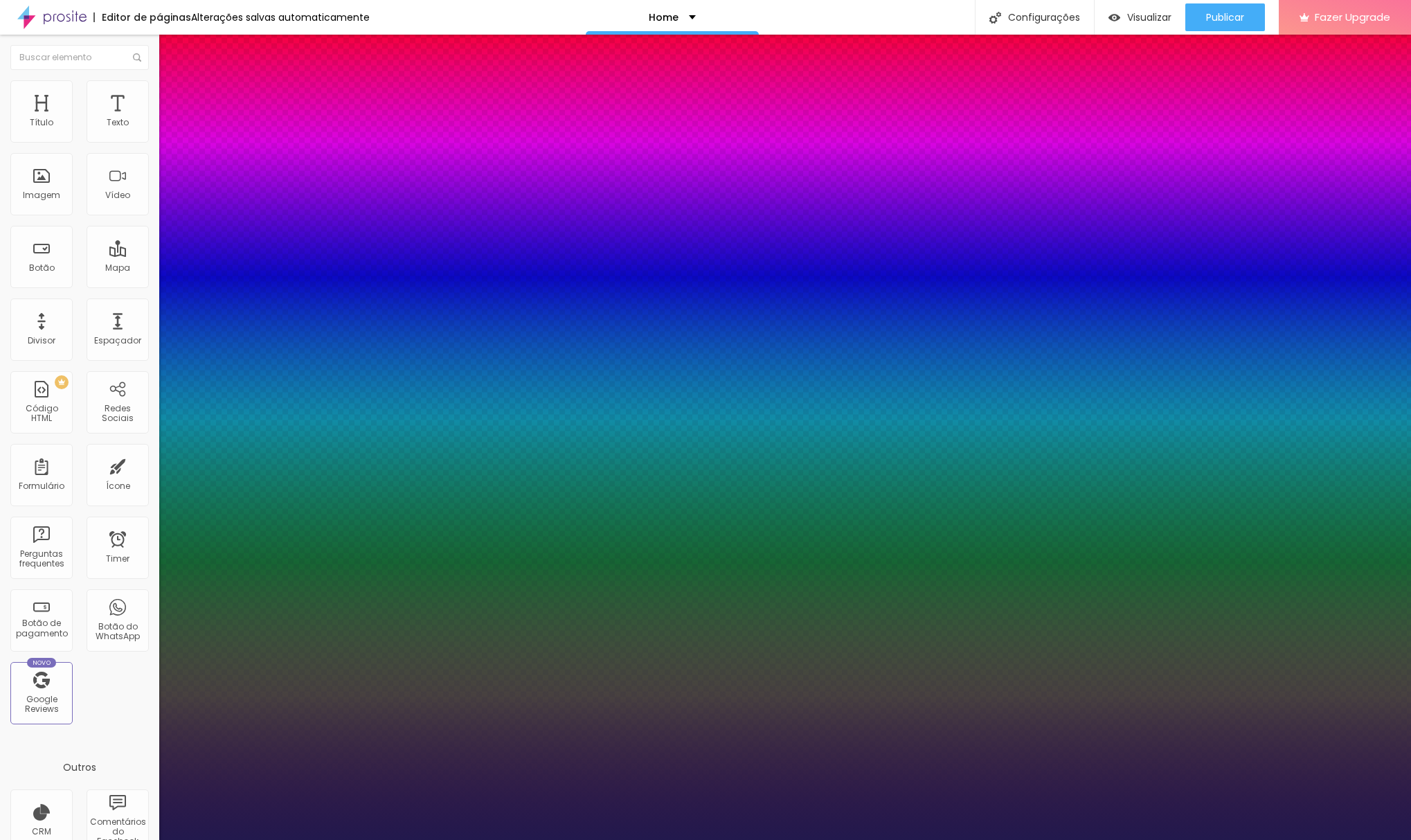
type input "21"
type input "1"
type input "22"
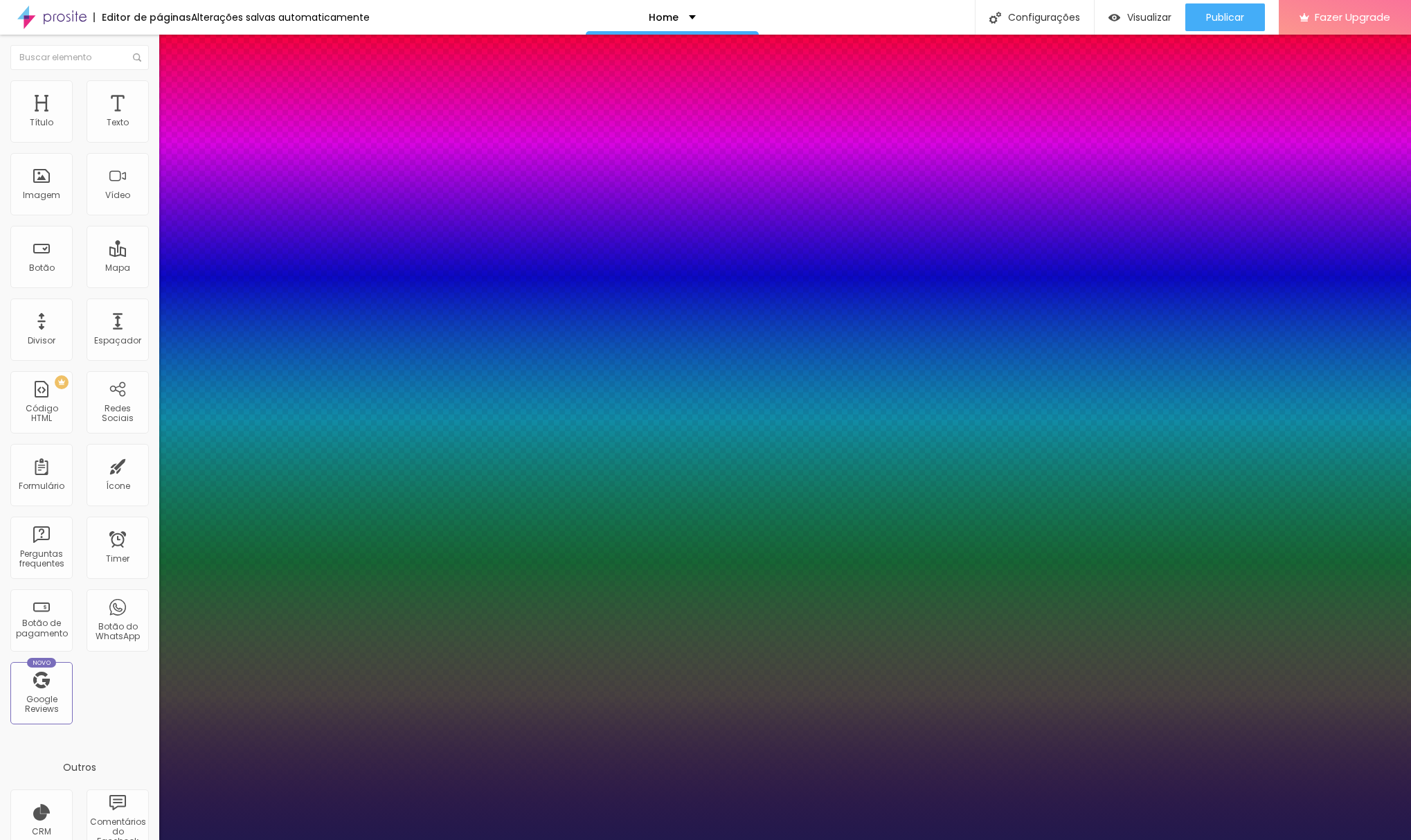
type input "1"
type input "24"
type input "1"
type input "26"
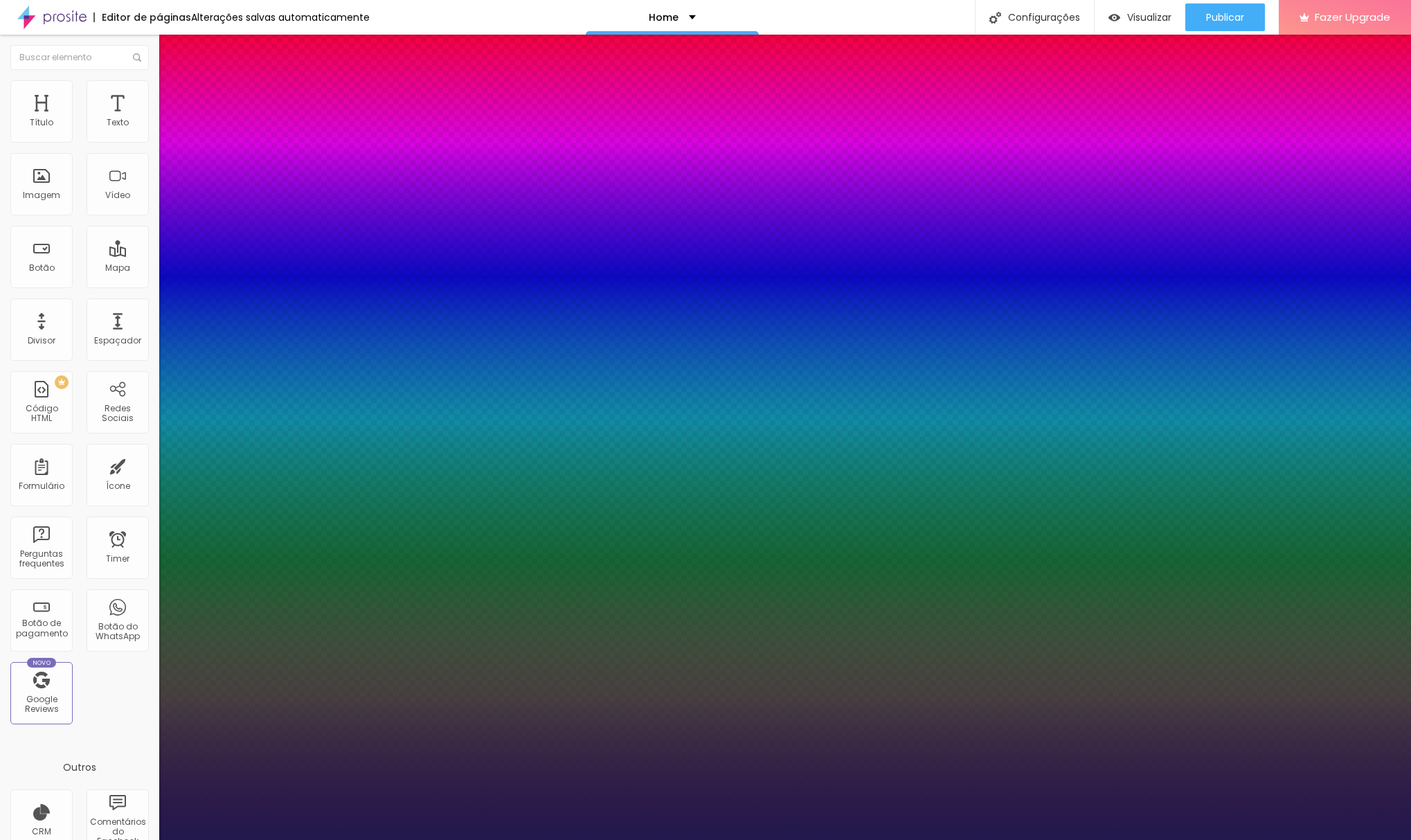
type input "26"
type input "1"
type input "29"
type input "1"
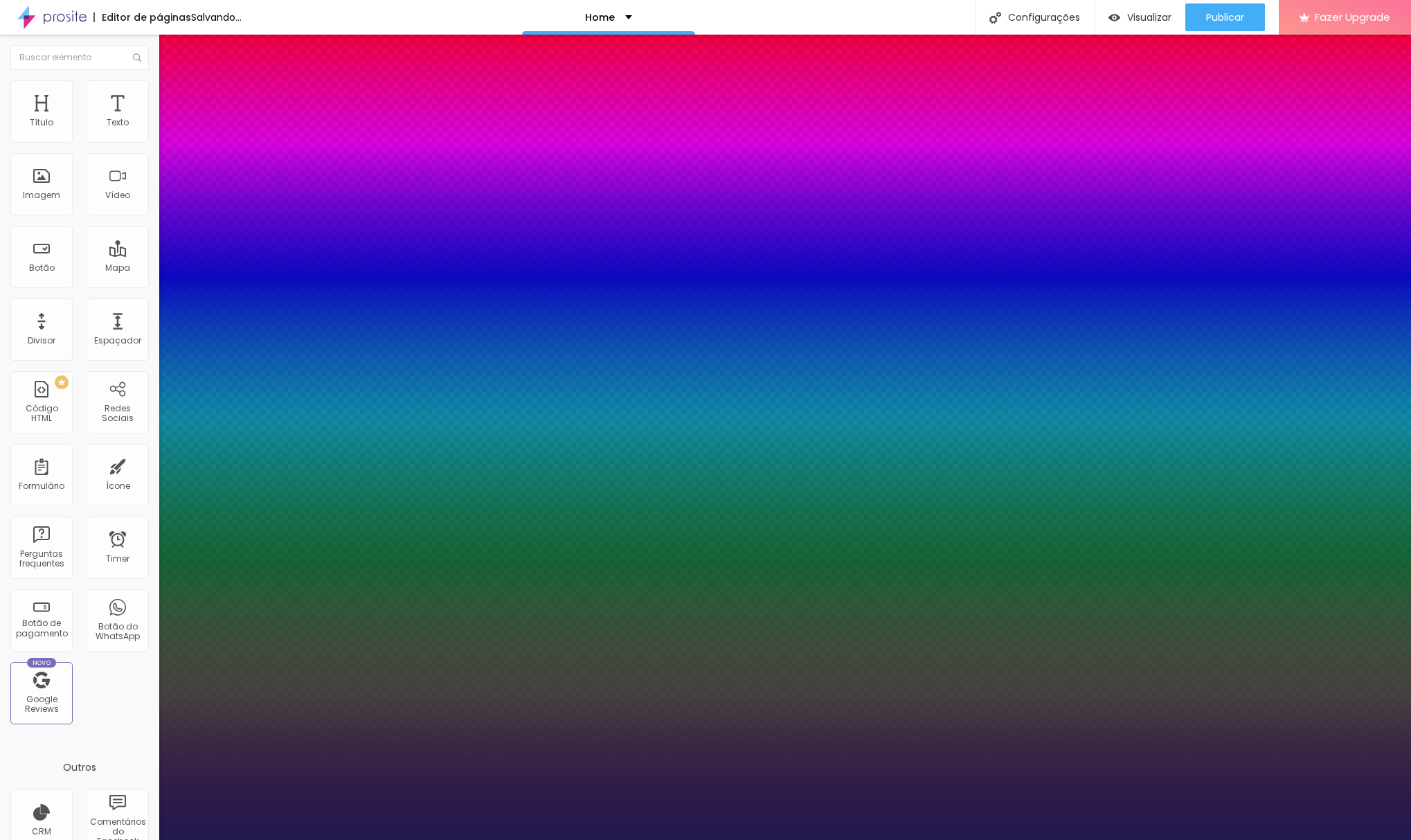
type input "33"
type input "1"
type input "32"
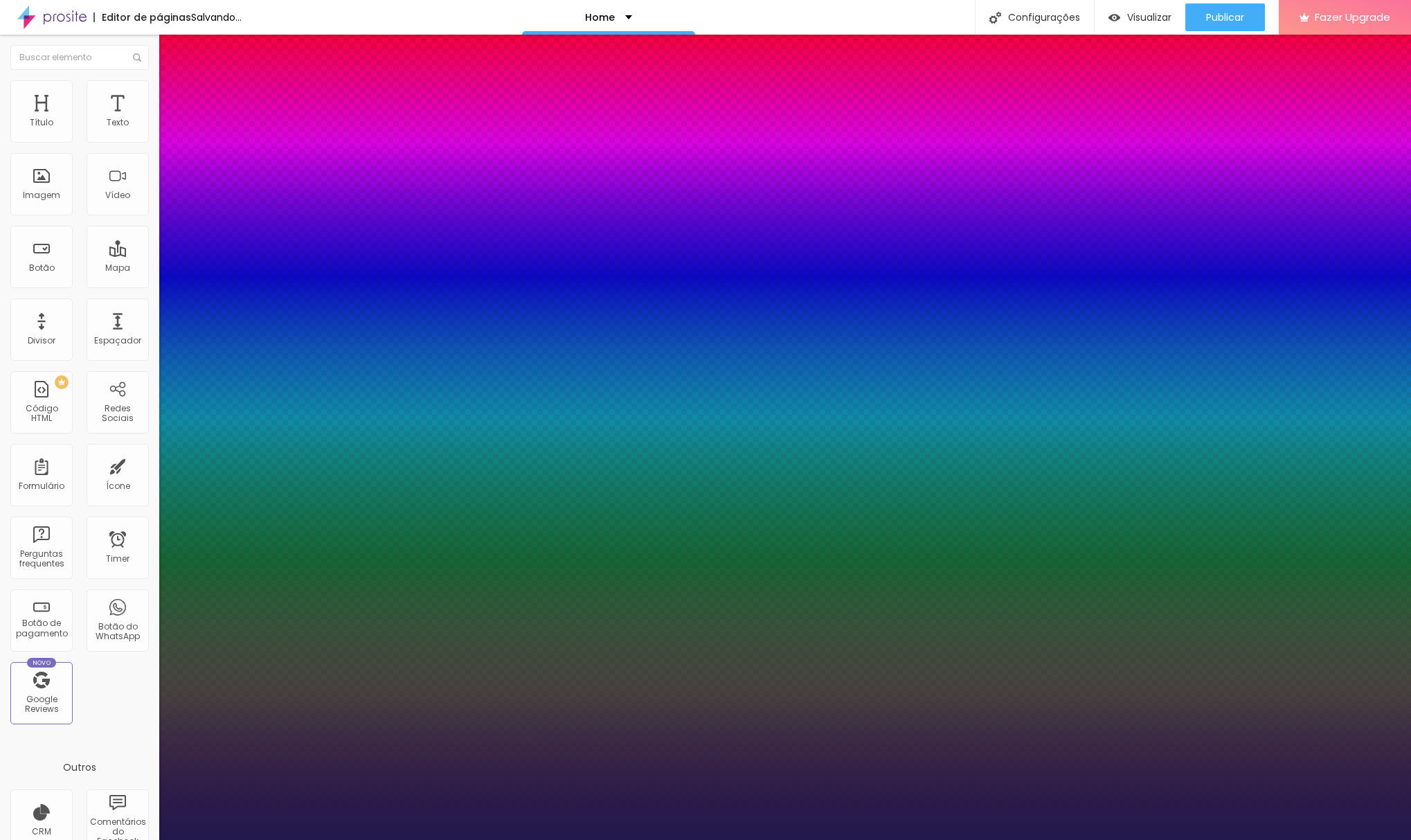
type input "1"
drag, startPoint x: 184, startPoint y: 230, endPoint x: 204, endPoint y: 231, distance: 20.0
type input "32"
type input "1"
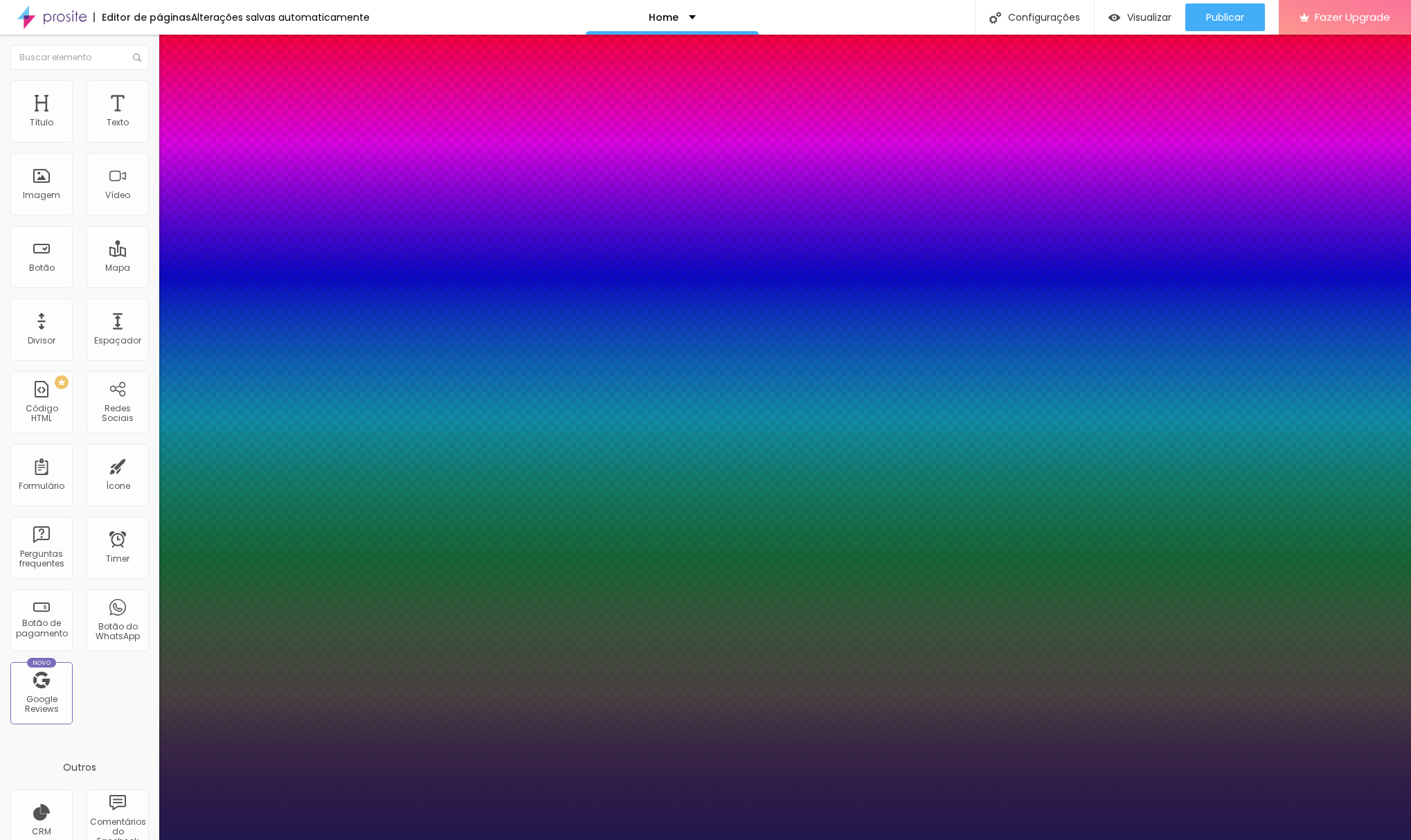
type input "1.4"
type input "1"
type input "1.5"
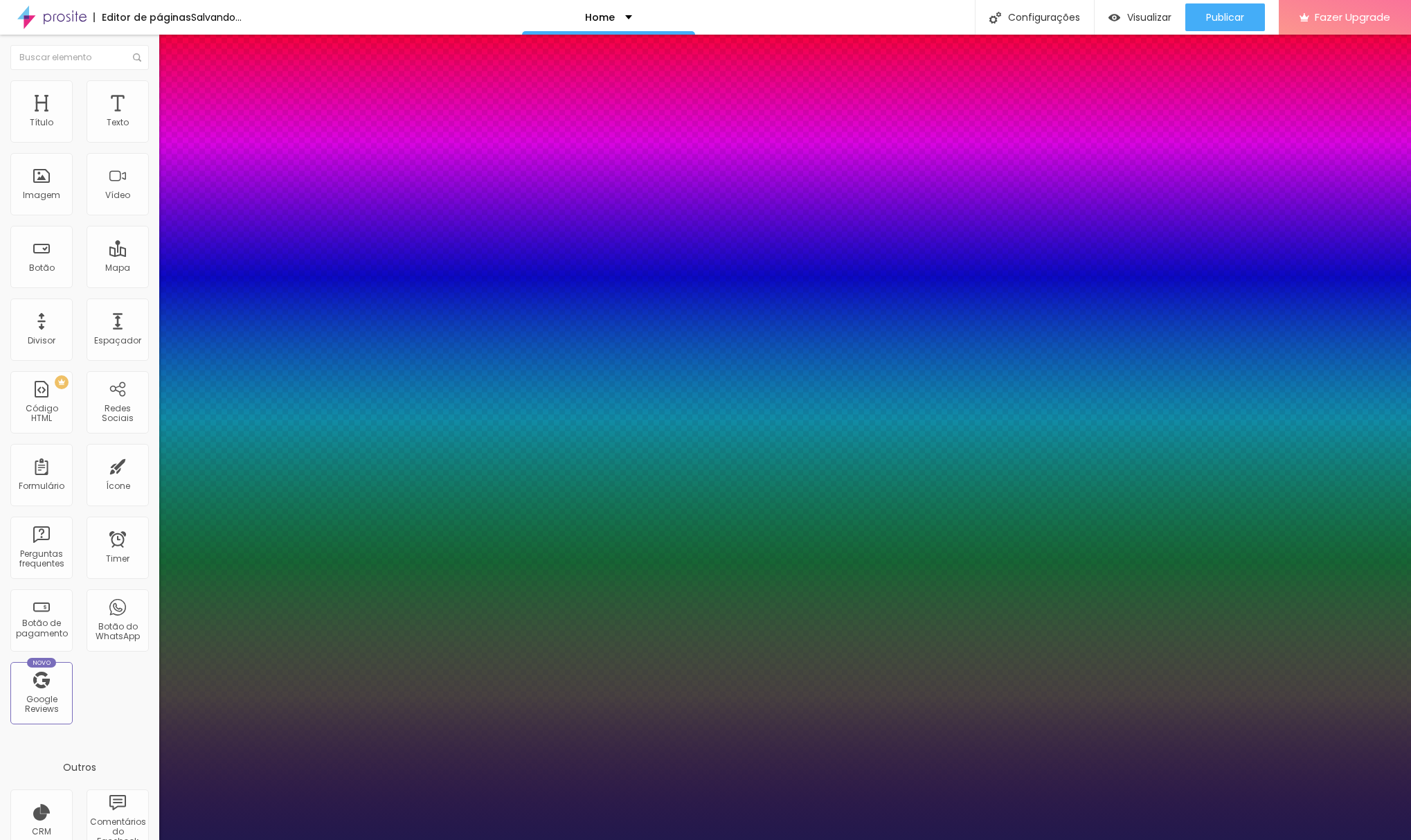
type input "1"
type input "1.6"
type input "1"
type input "1.5"
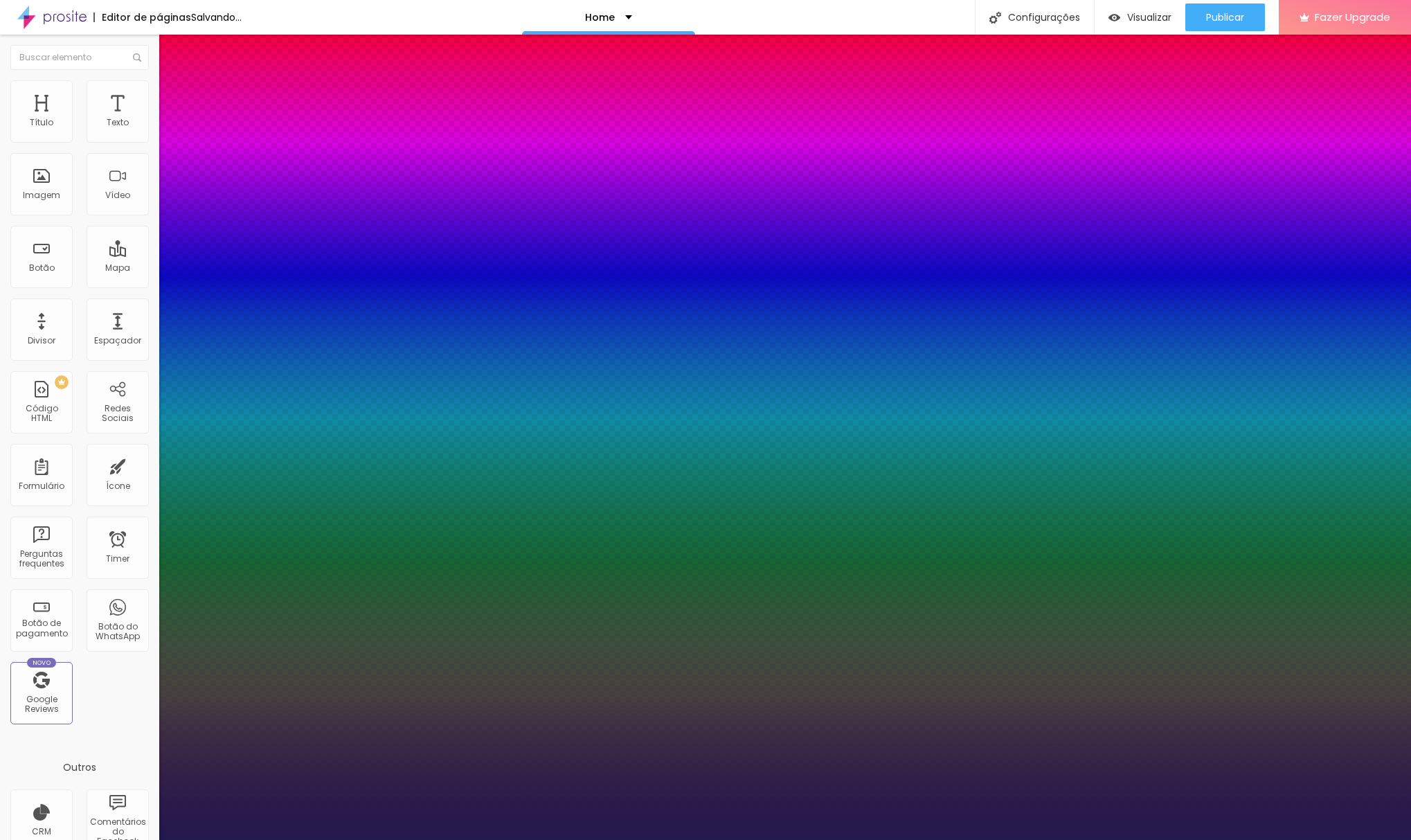
type input "1.5"
type input "1"
type input "1.4"
drag, startPoint x: 228, startPoint y: 333, endPoint x: 200, endPoint y: 312, distance: 35.0
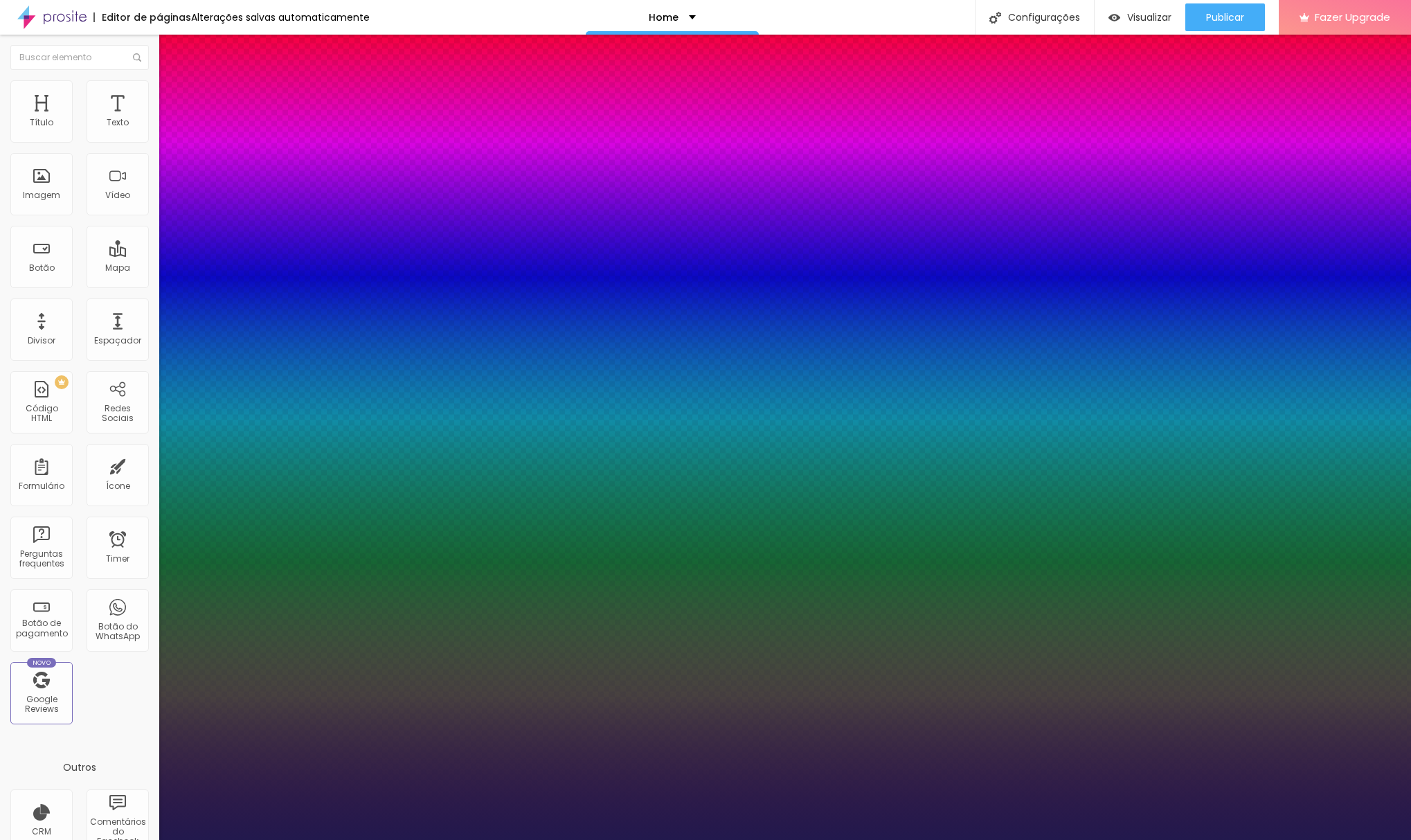
type input "1.4"
type input "1"
type input "3"
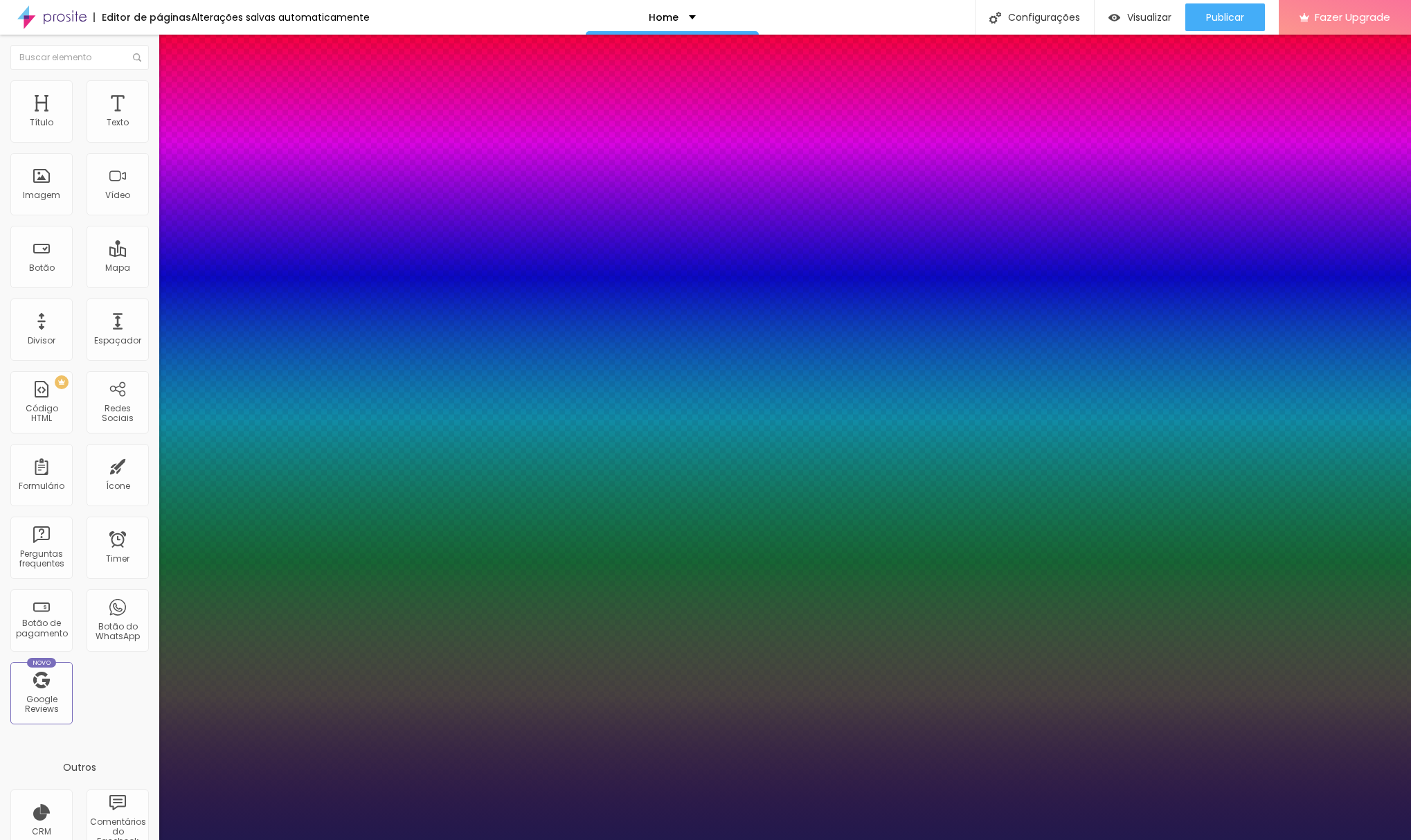
type input "8"
type input "11"
type input "15"
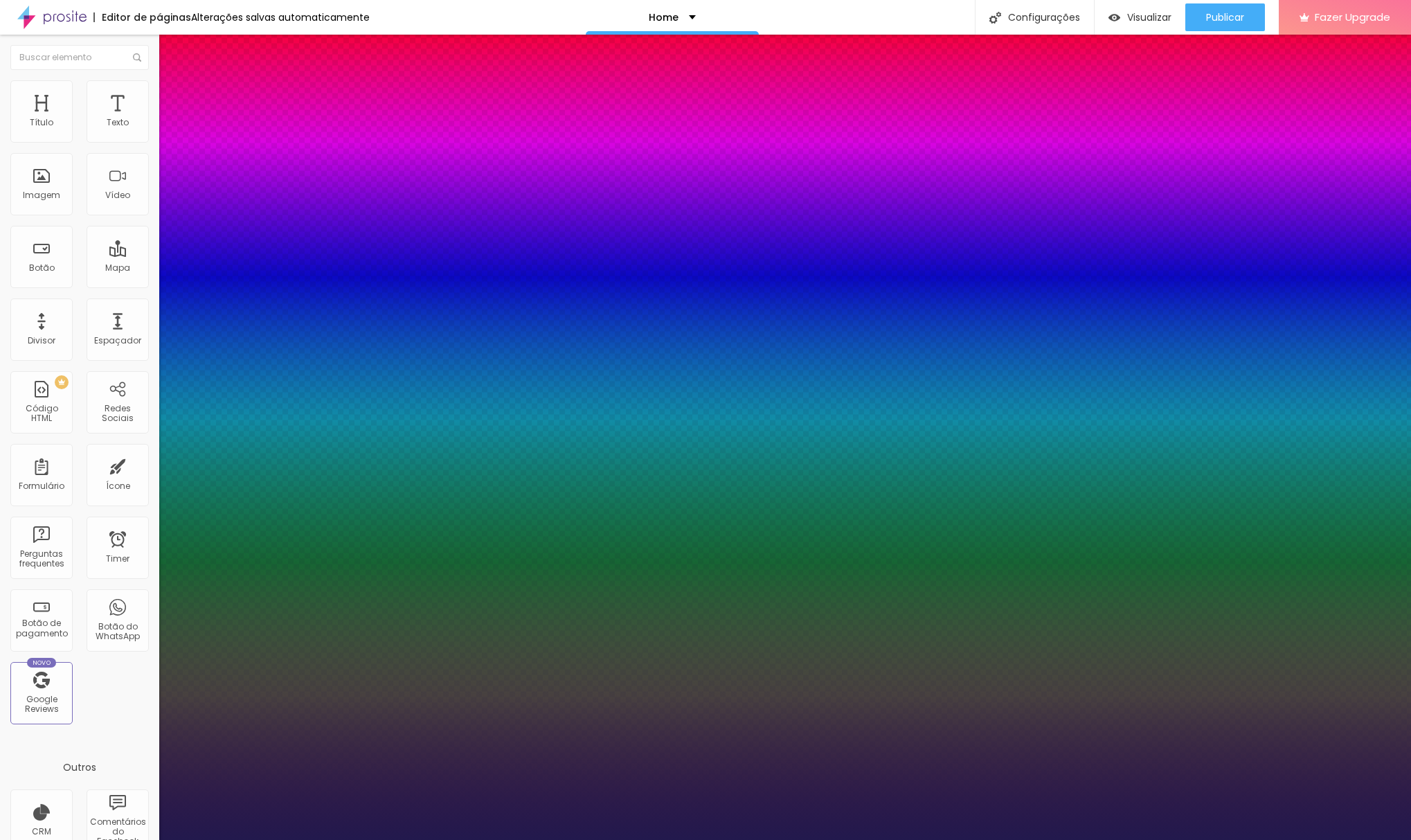
type input "15"
type input "14"
type input "15"
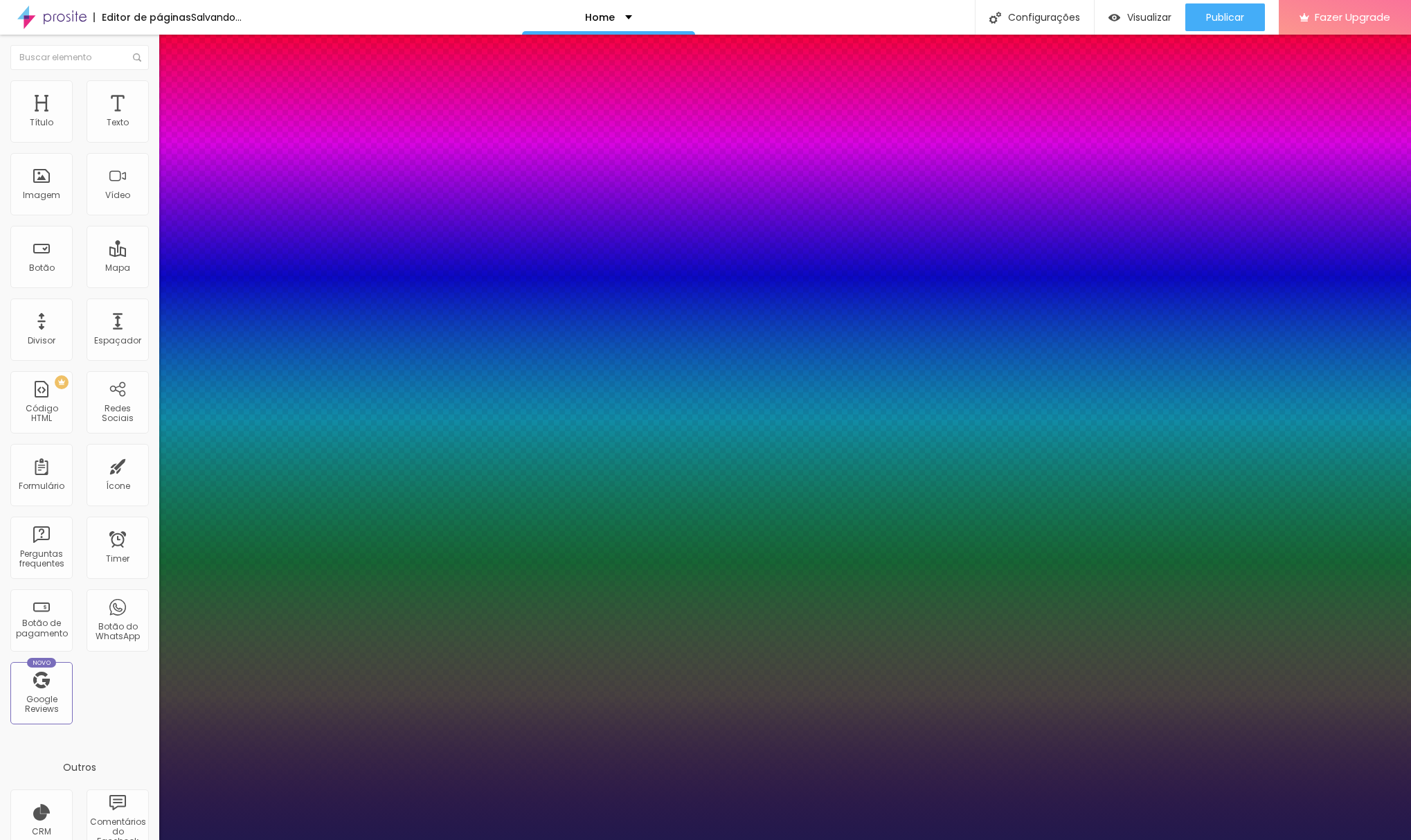
type input "16"
type input "17"
type input "18"
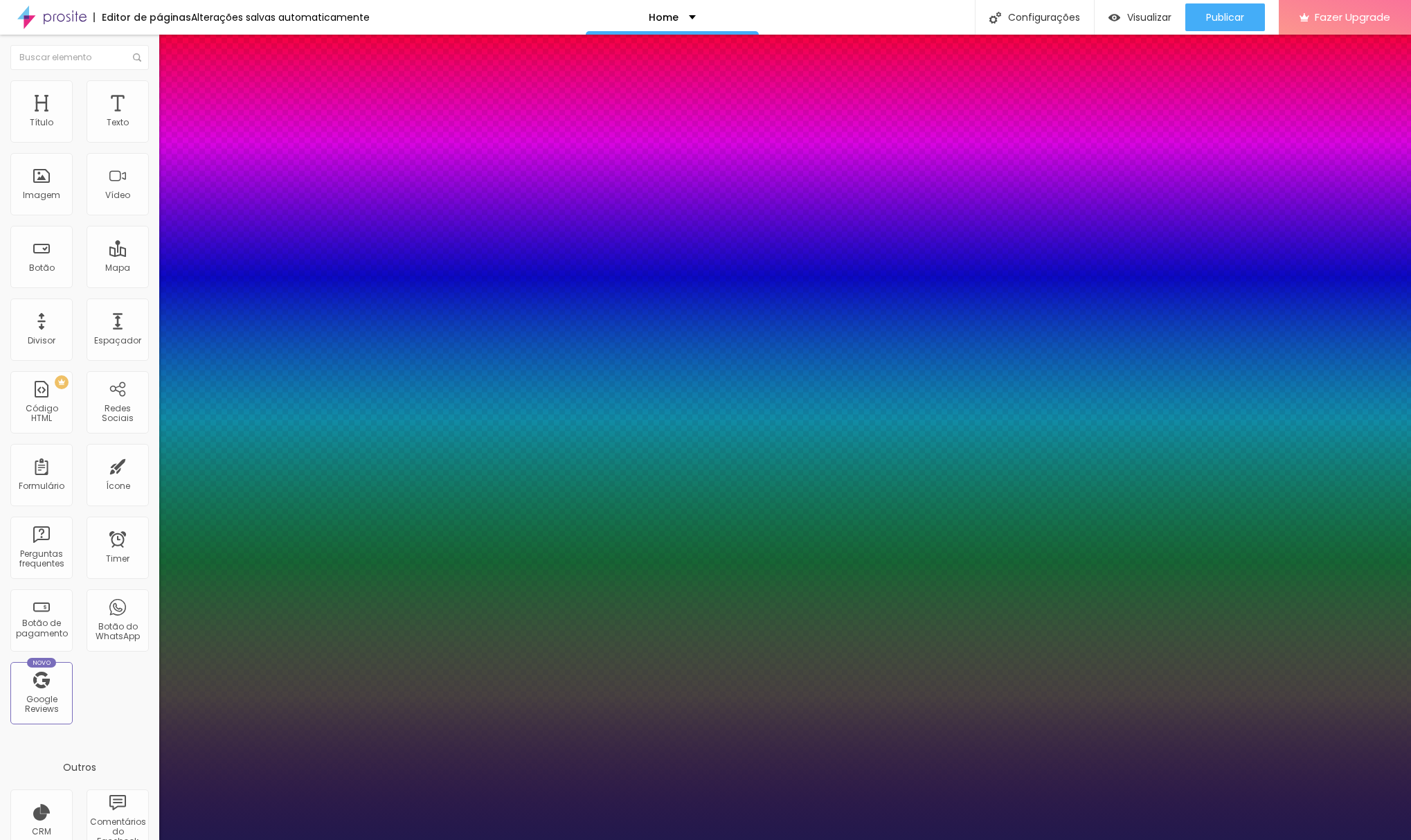
type input "18"
type input "20"
type input "21"
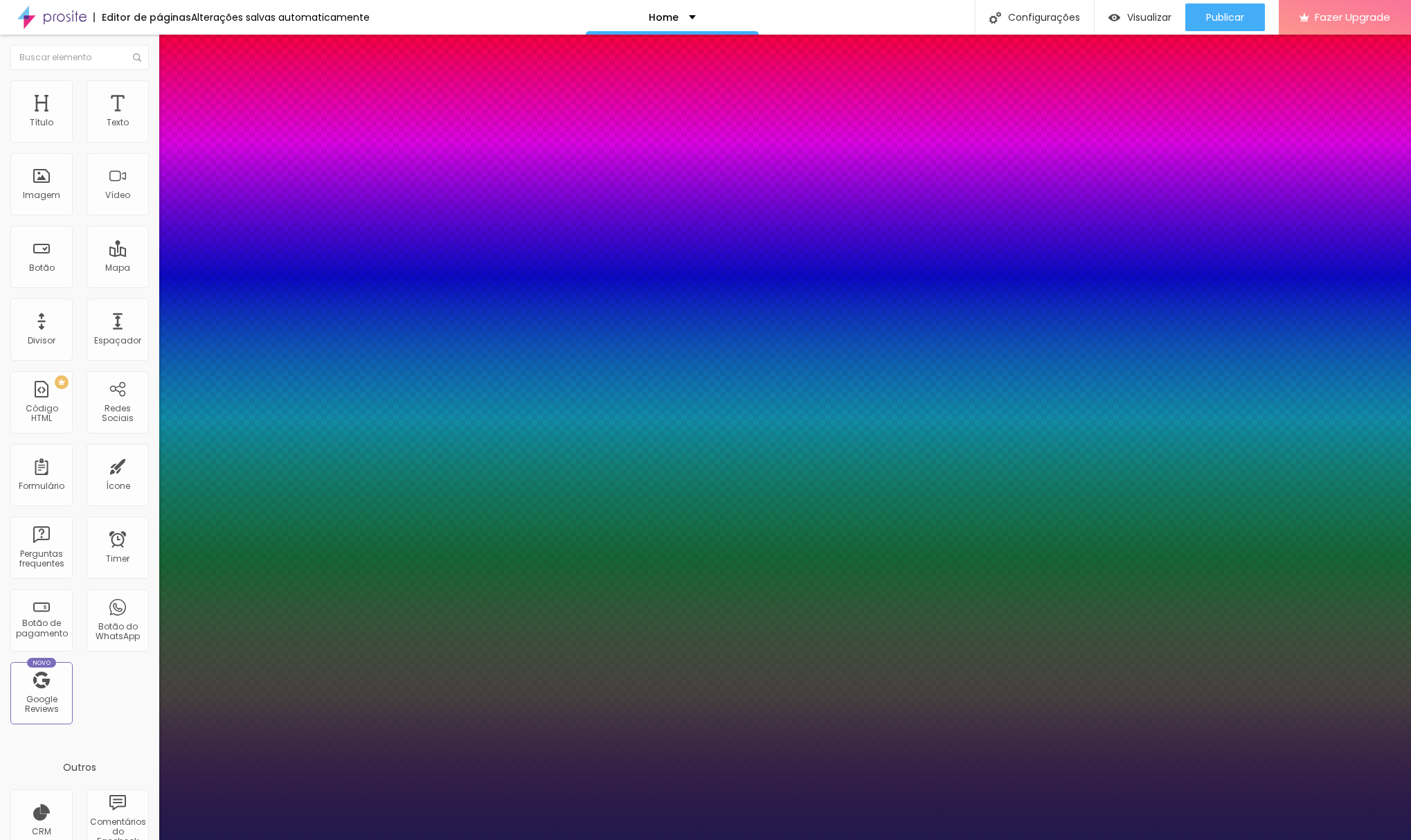
type input "22"
type input "23"
type input "24"
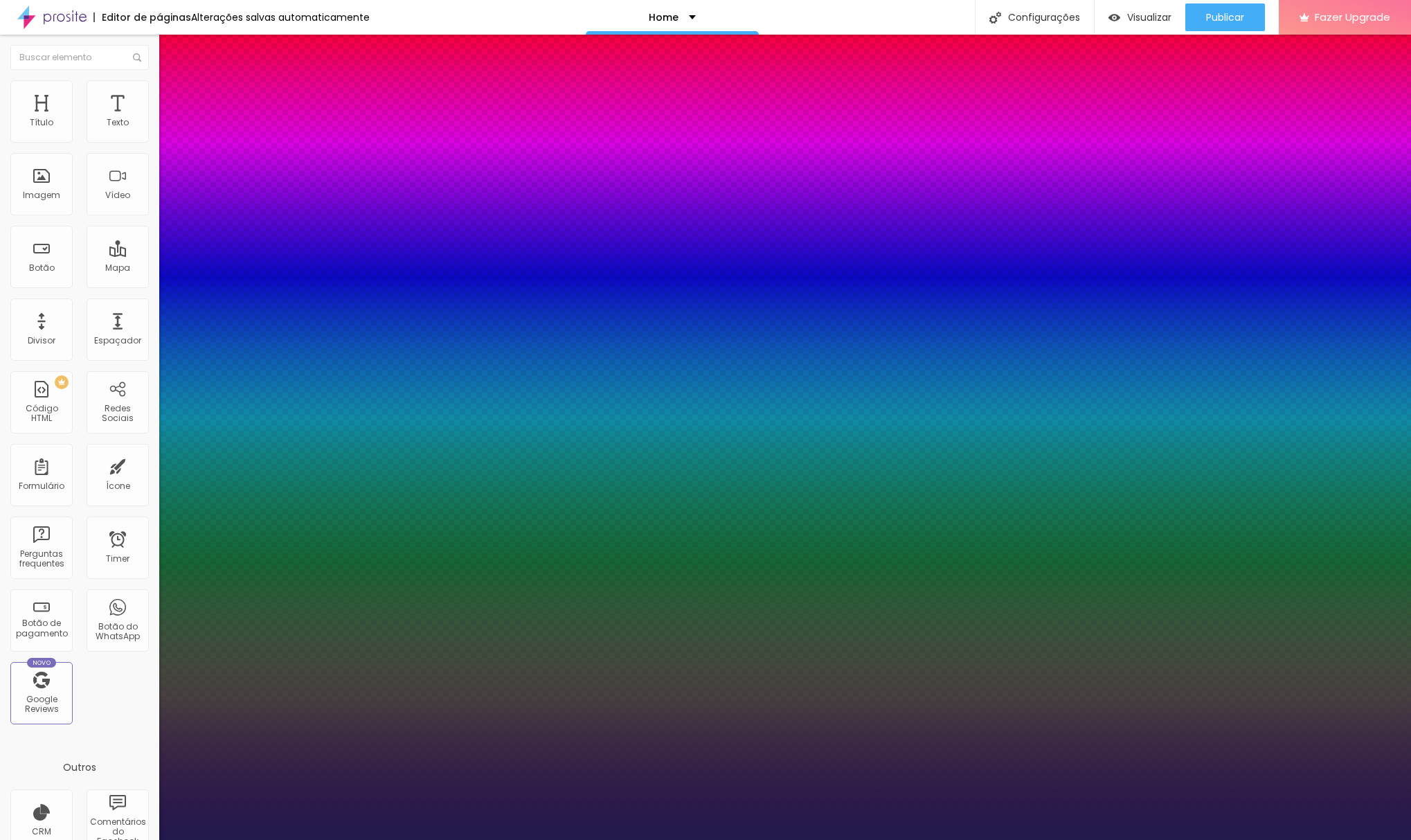
type input "24"
type input "25"
type input "26"
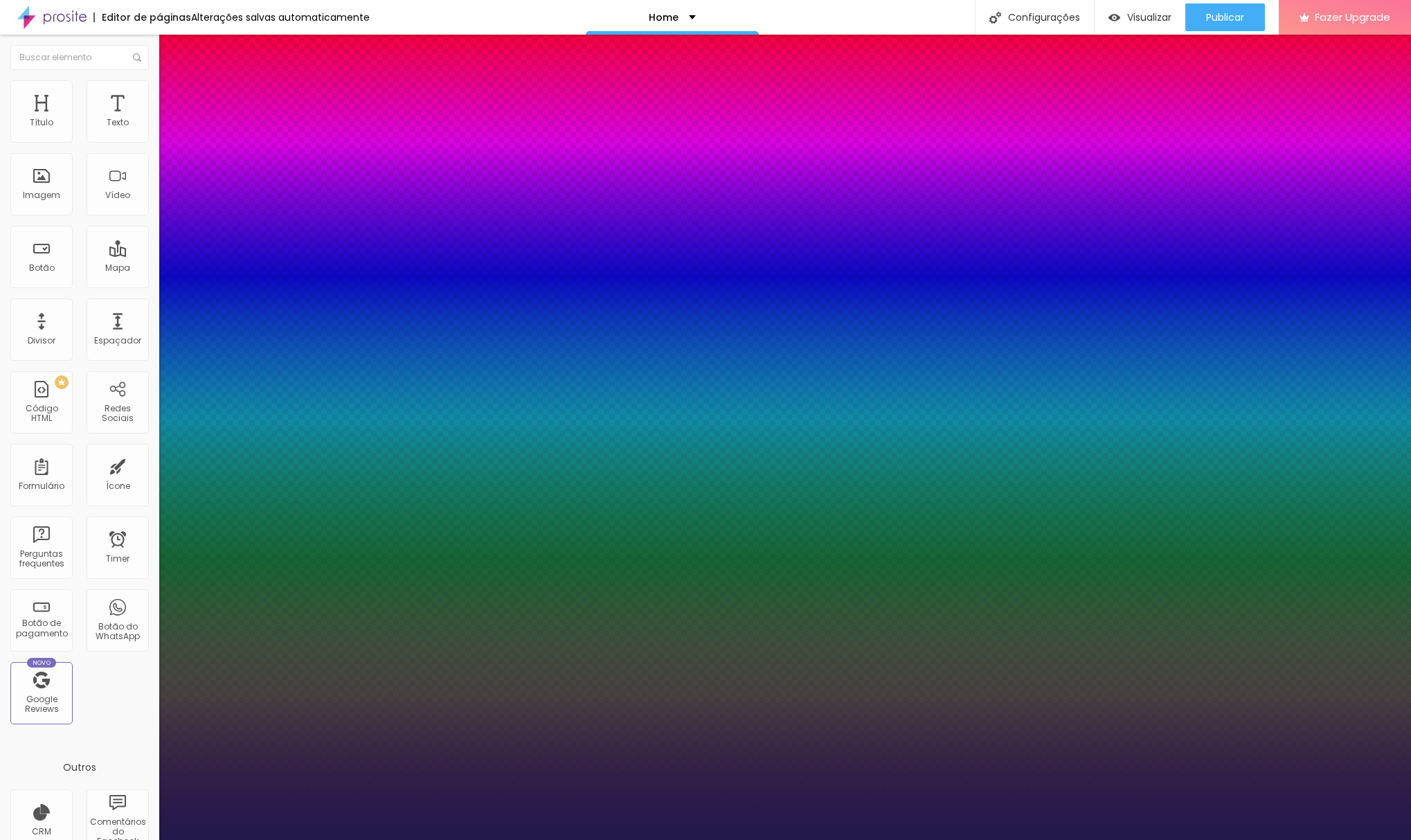
type input "27"
type input "29"
type input "30"
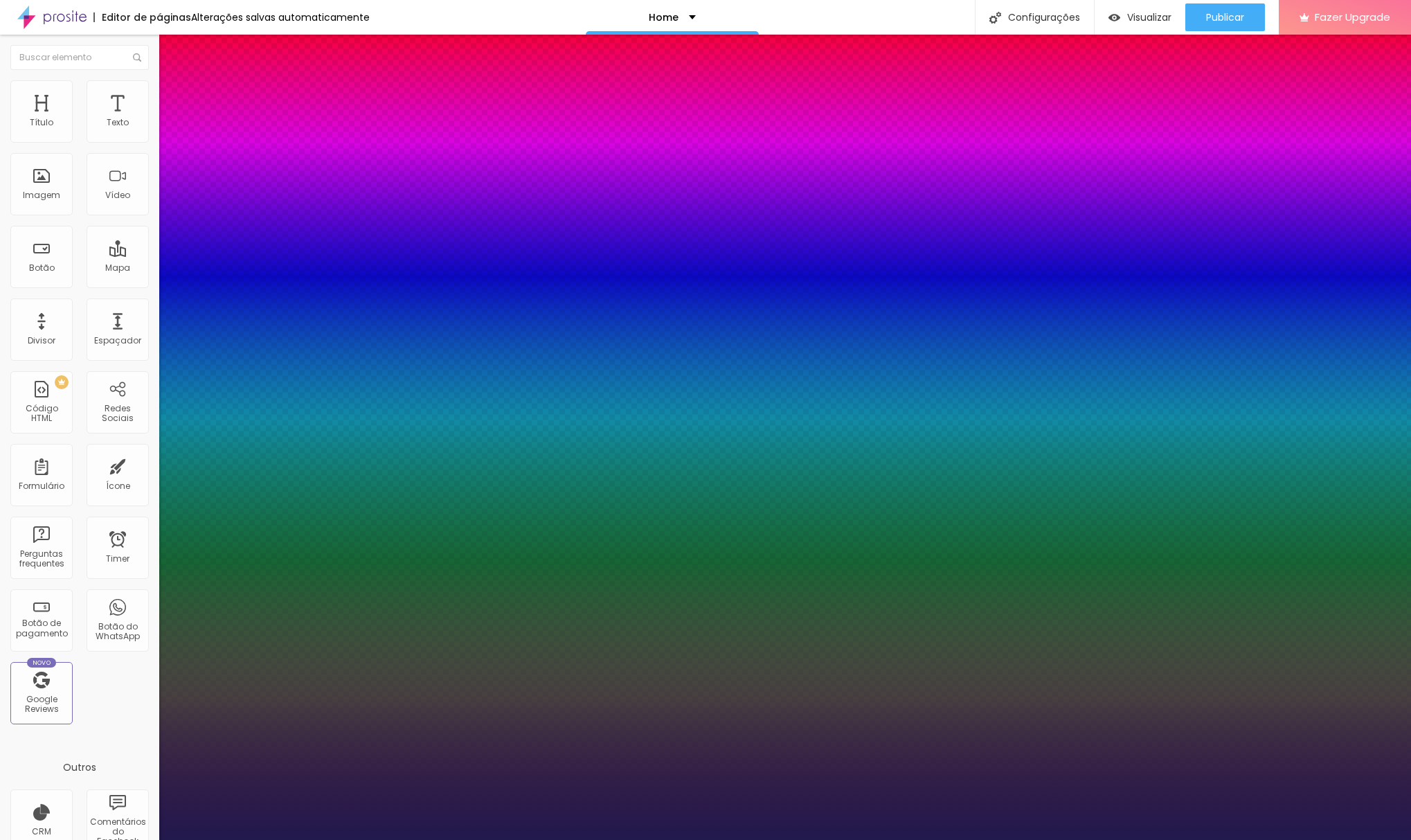
type input "30"
type input "29"
type input "28"
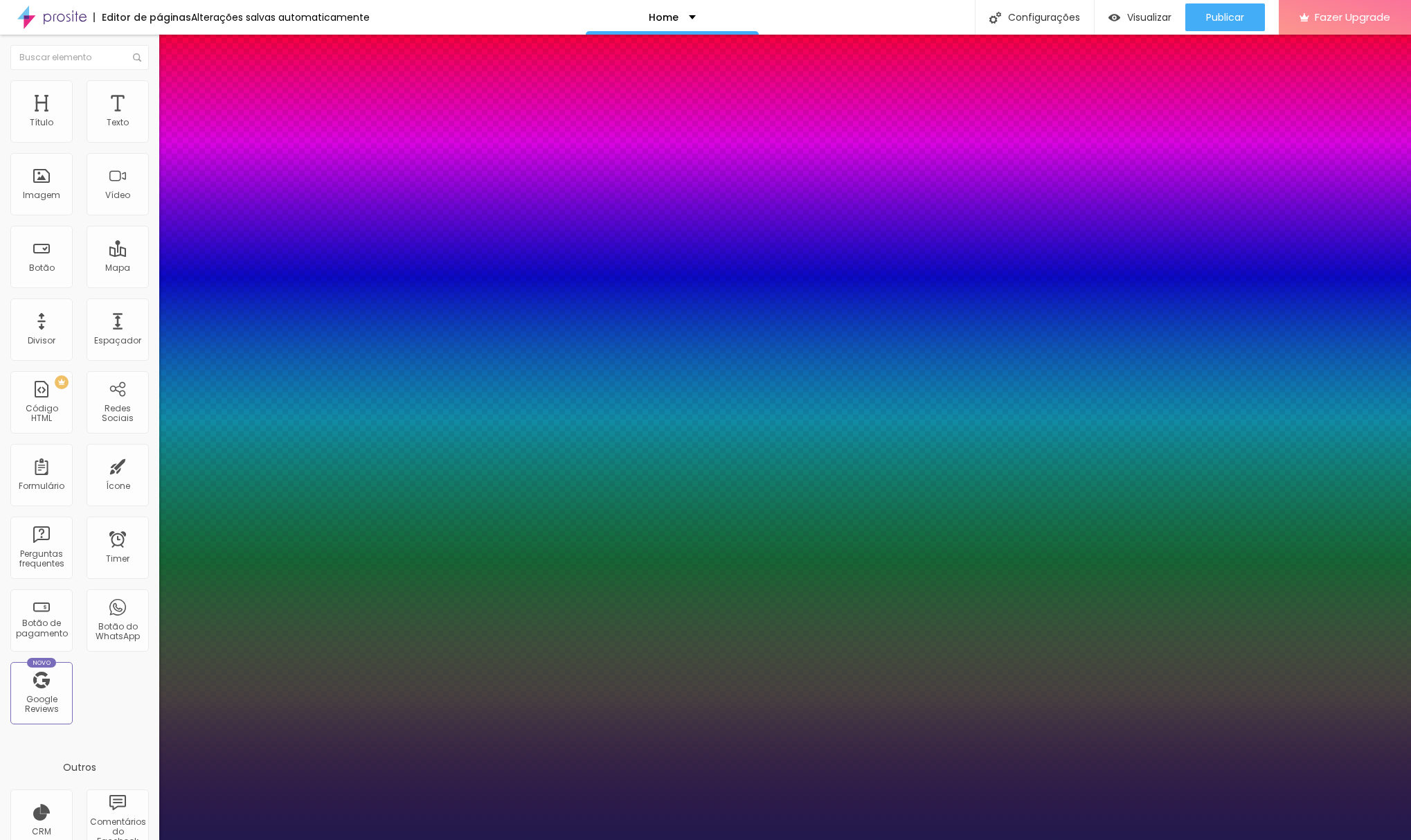
type input "27"
type input "26"
type input "25"
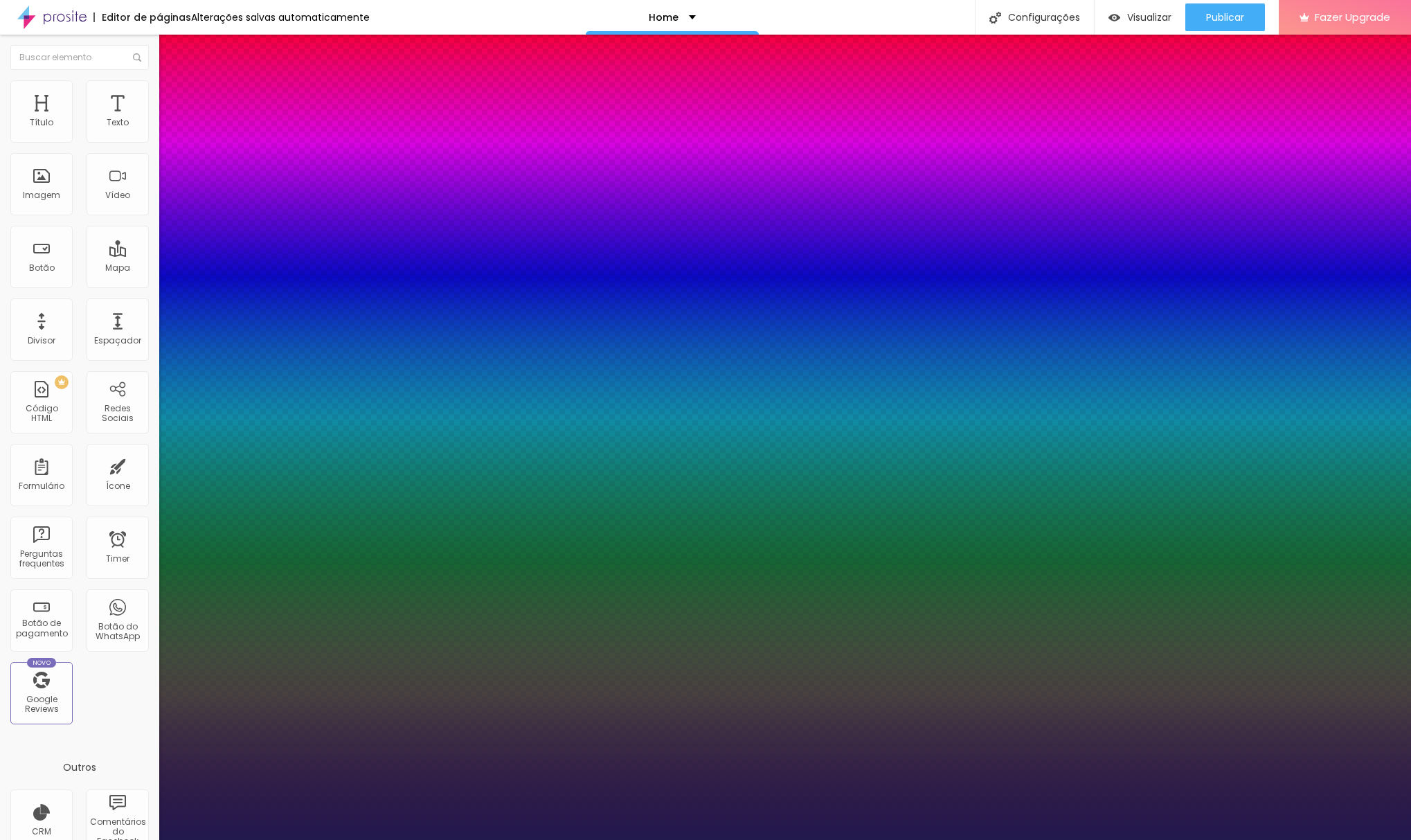
type input "25"
drag, startPoint x: 178, startPoint y: 299, endPoint x: 188, endPoint y: 300, distance: 10.0
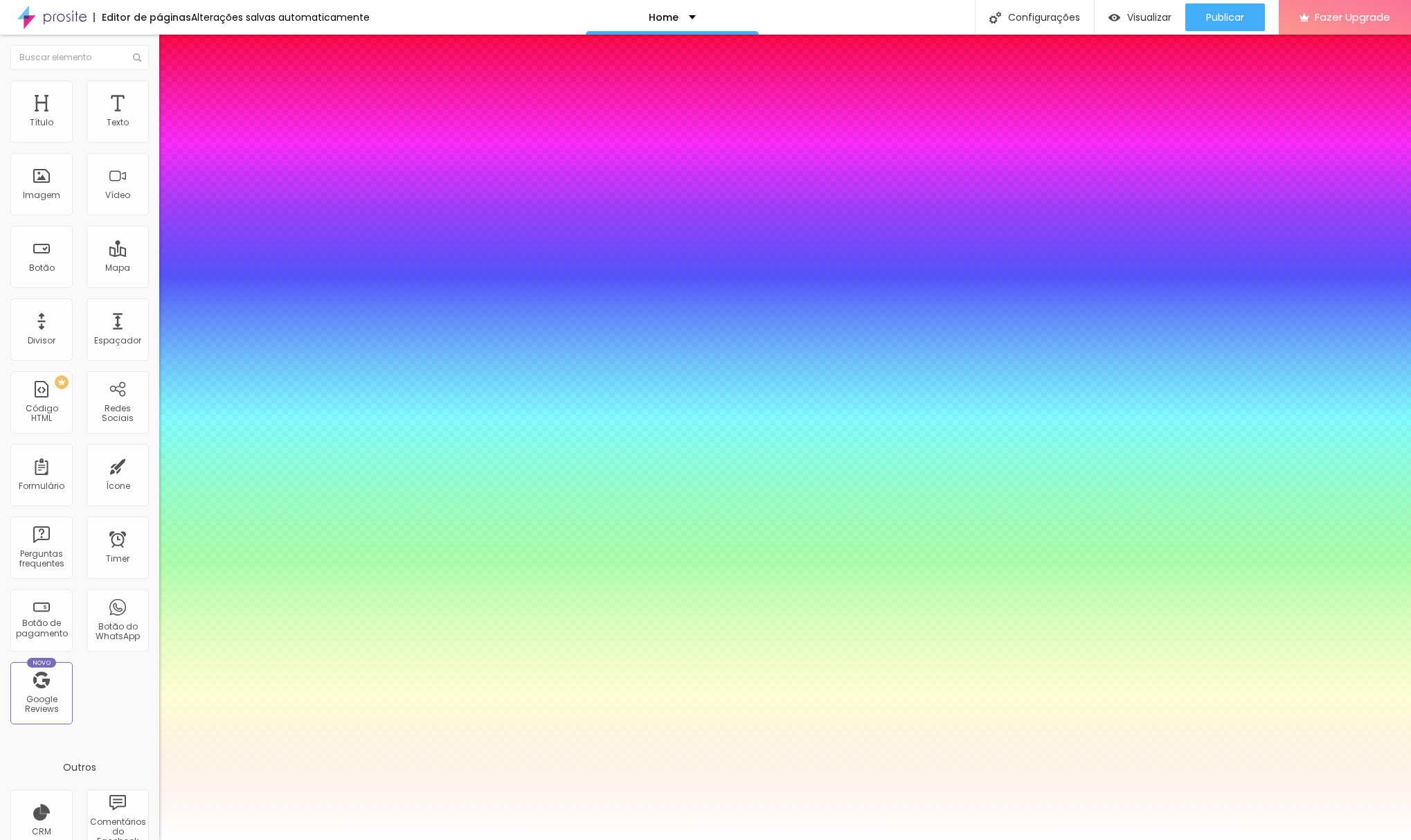
drag, startPoint x: 253, startPoint y: 450, endPoint x: 187, endPoint y: 375, distance: 99.9
click at [122, 839] on div at bounding box center [706, 840] width 1411 height 0
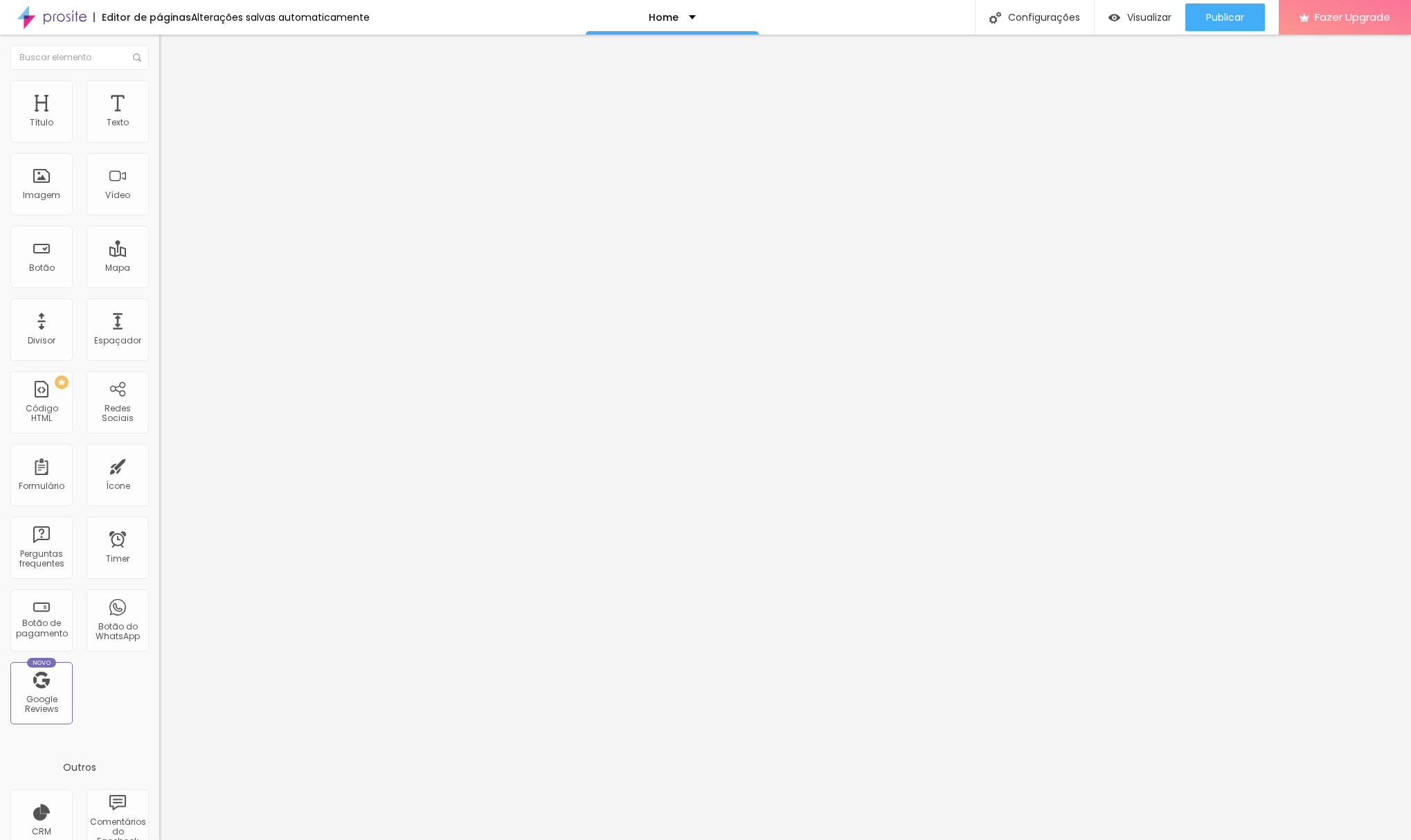
click at [159, 86] on img at bounding box center [166, 87] width 13 height 13
click at [159, 80] on li "Estilo" at bounding box center [239, 73] width 159 height 14
click at [166, 128] on icon "button" at bounding box center [169, 125] width 6 height 6
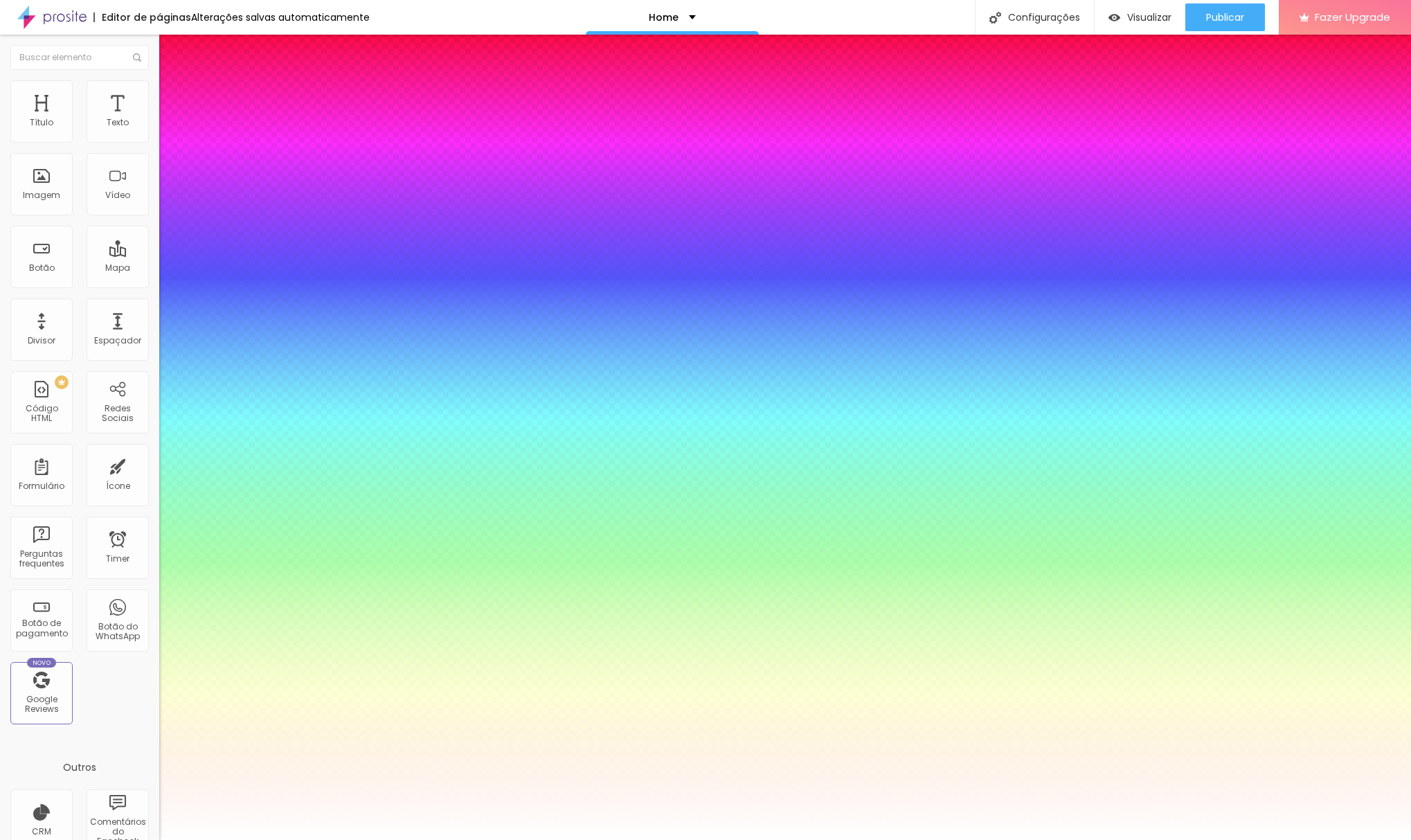
click at [116, 839] on div at bounding box center [706, 840] width 1411 height 0
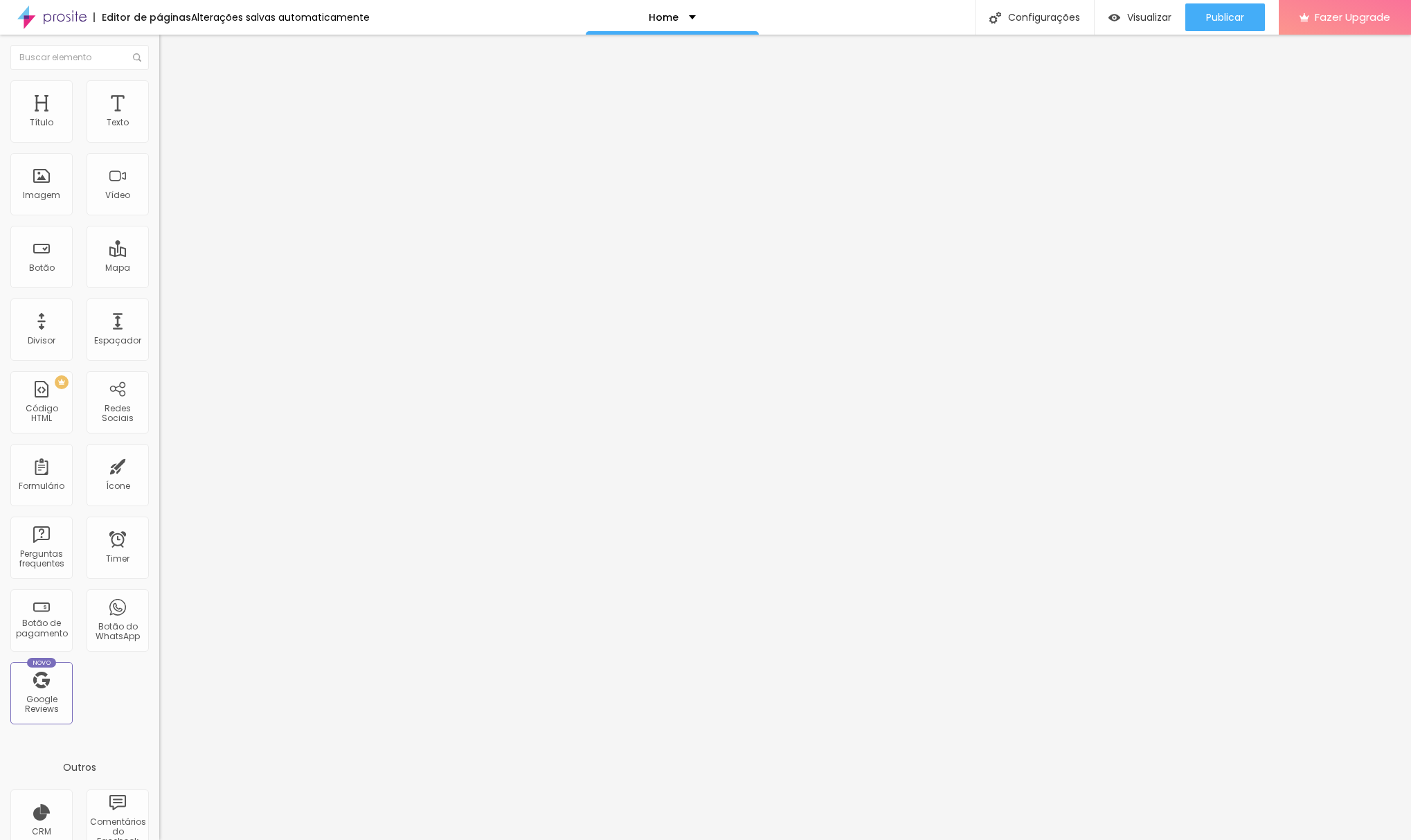
click at [159, 90] on li "Avançado" at bounding box center [239, 87] width 159 height 14
click at [159, 255] on input "range" at bounding box center [203, 260] width 89 height 11
click at [159, 451] on input "range" at bounding box center [203, 456] width 89 height 11
click at [159, 86] on li "Avançado" at bounding box center [239, 87] width 159 height 14
drag, startPoint x: 43, startPoint y: 136, endPoint x: 123, endPoint y: 147, distance: 80.8
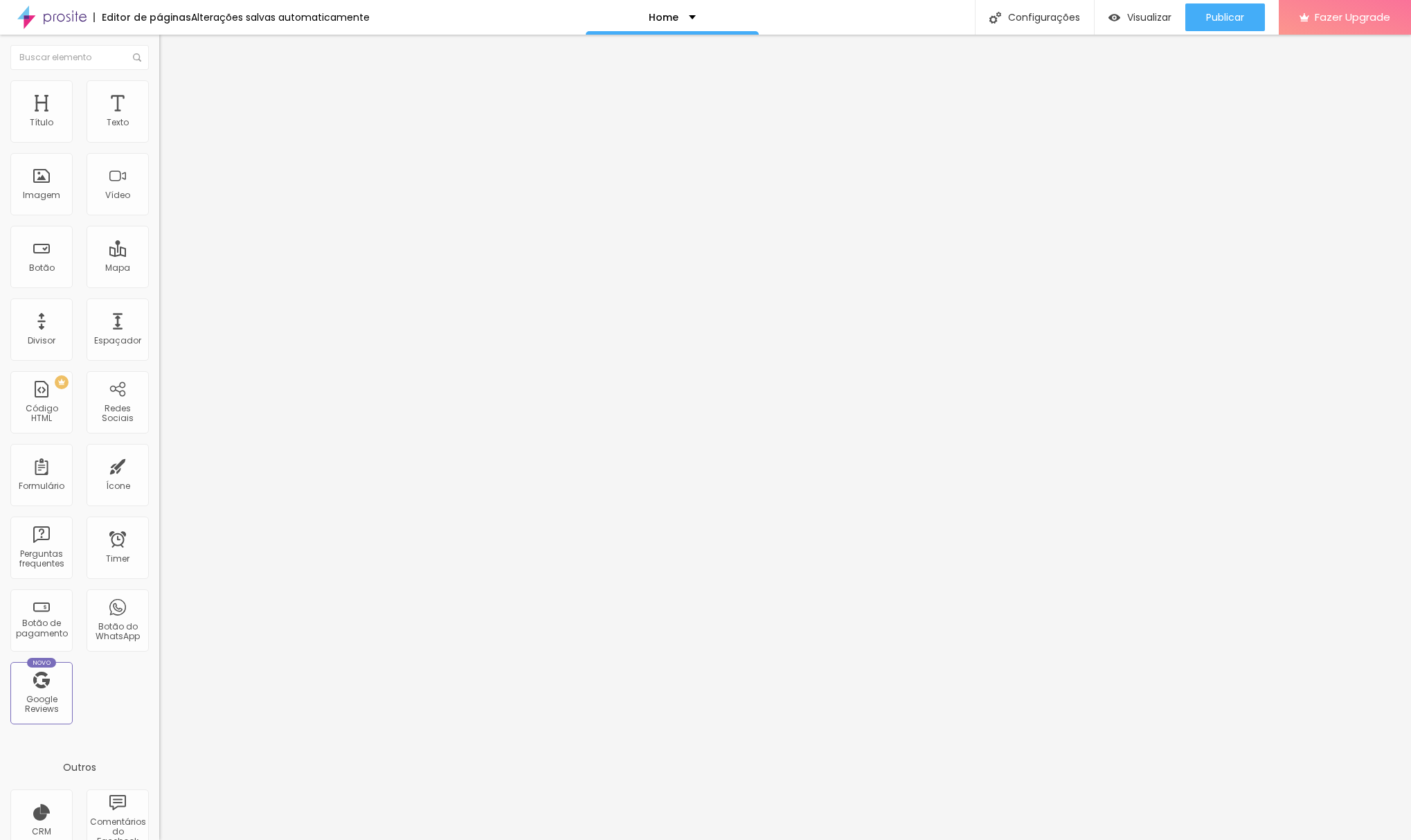
click at [173, 139] on div "Título Texto Imagem Vídeo Botão Mapa Divisor Espaçador PREMIUM Código HTML Rede…" at bounding box center [706, 437] width 1411 height 805
drag, startPoint x: 43, startPoint y: 166, endPoint x: 105, endPoint y: 142, distance: 66.5
click at [0, 168] on html "Editor de páginas Alterações salvas automaticamente Home Configurações Configur…" at bounding box center [706, 420] width 1411 height 840
drag, startPoint x: 117, startPoint y: 138, endPoint x: -19, endPoint y: 145, distance: 136.2
click at [0, 145] on html "Editor de páginas Salvando... Home Configurações Configurações da página Clique…" at bounding box center [706, 420] width 1411 height 840
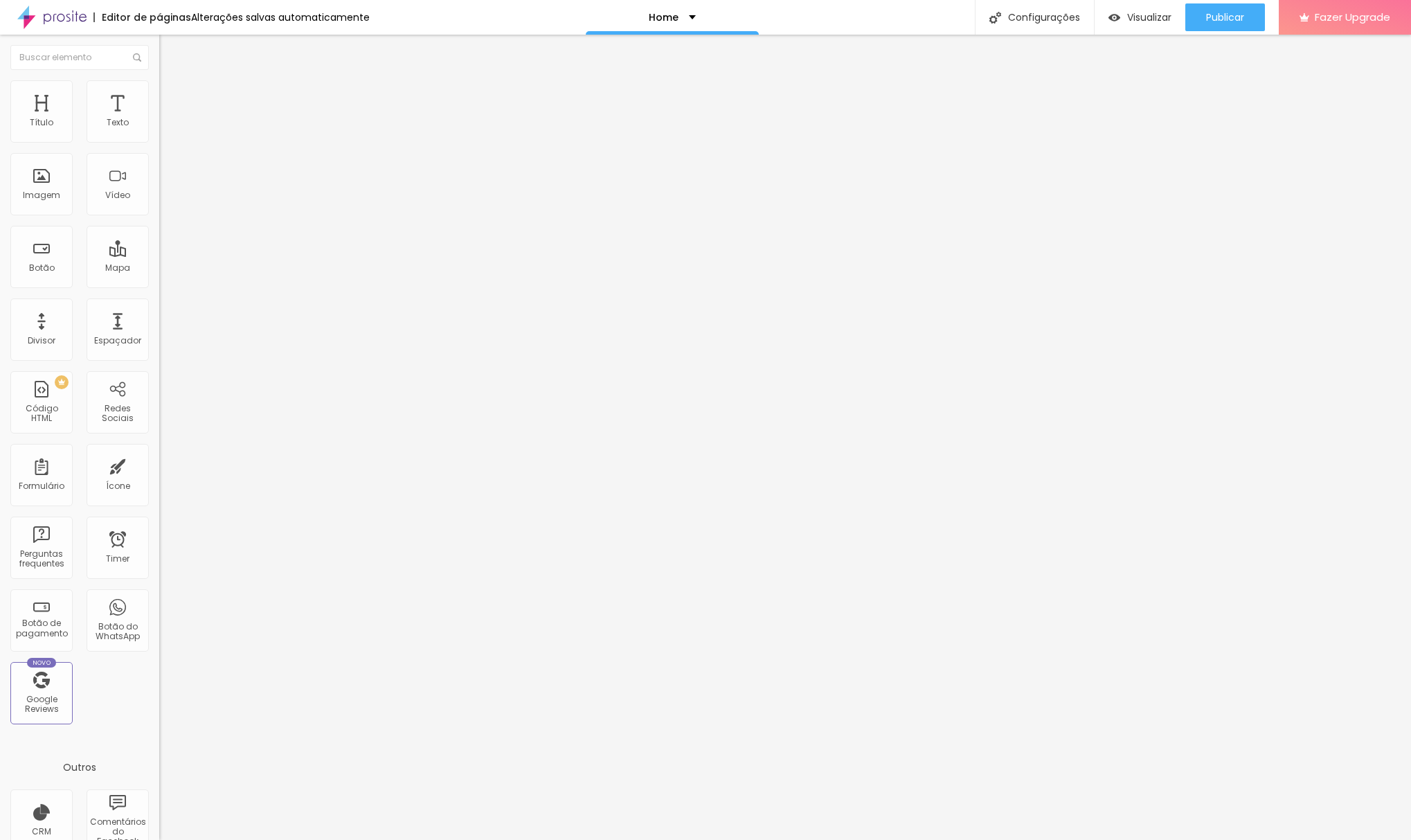
click at [159, 79] on img at bounding box center [166, 72] width 13 height 13
click at [165, 128] on icon "button" at bounding box center [169, 125] width 9 height 9
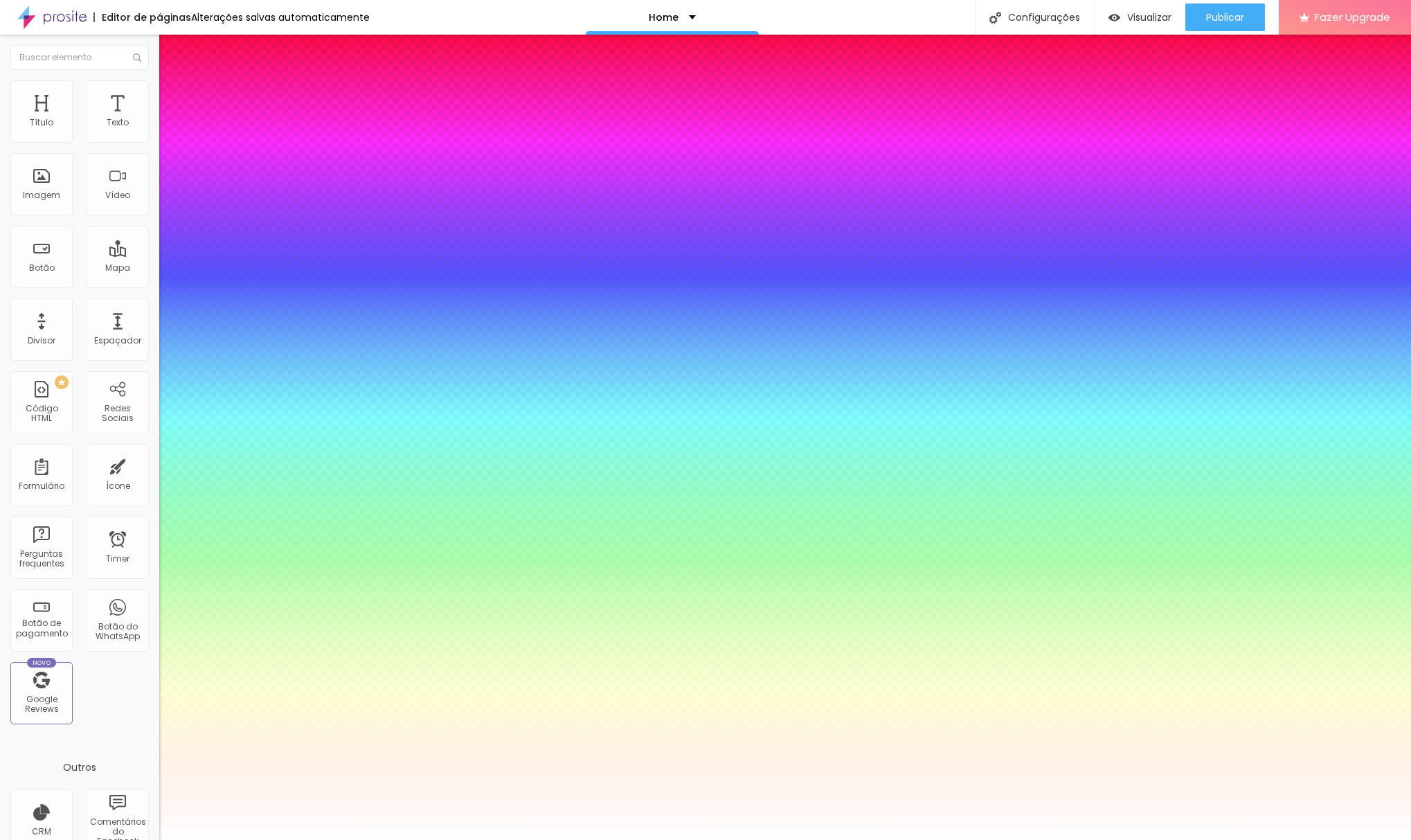
click at [39, 839] on div at bounding box center [706, 840] width 1411 height 0
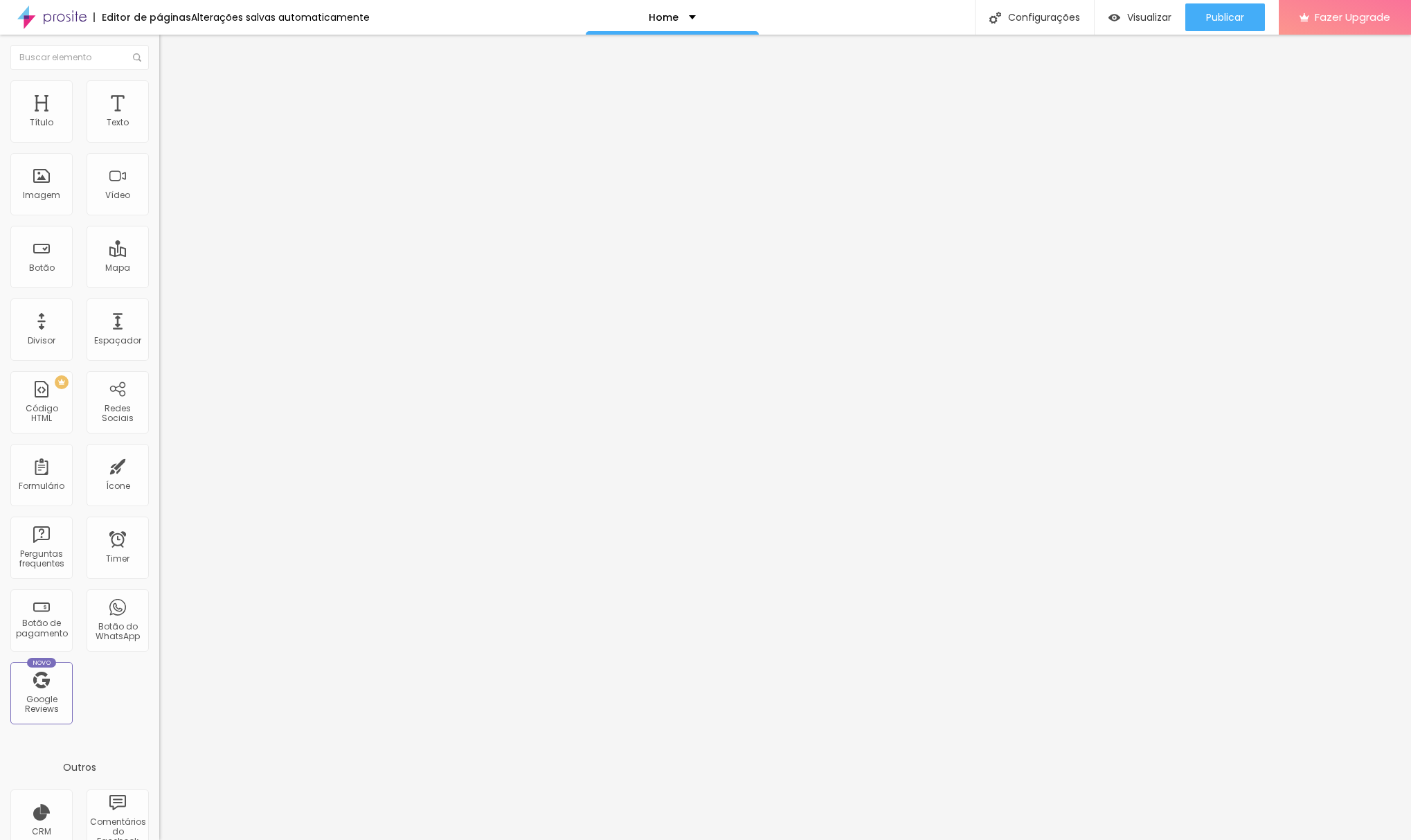
click at [169, 53] on img "button" at bounding box center [175, 50] width 11 height 11
click at [159, 126] on span "Encaixotado" at bounding box center [186, 120] width 54 height 12
click at [159, 147] on span "Completo" at bounding box center [181, 141] width 43 height 12
click at [159, 134] on span "Encaixotado" at bounding box center [186, 128] width 54 height 12
click at [159, 87] on img at bounding box center [166, 87] width 13 height 13
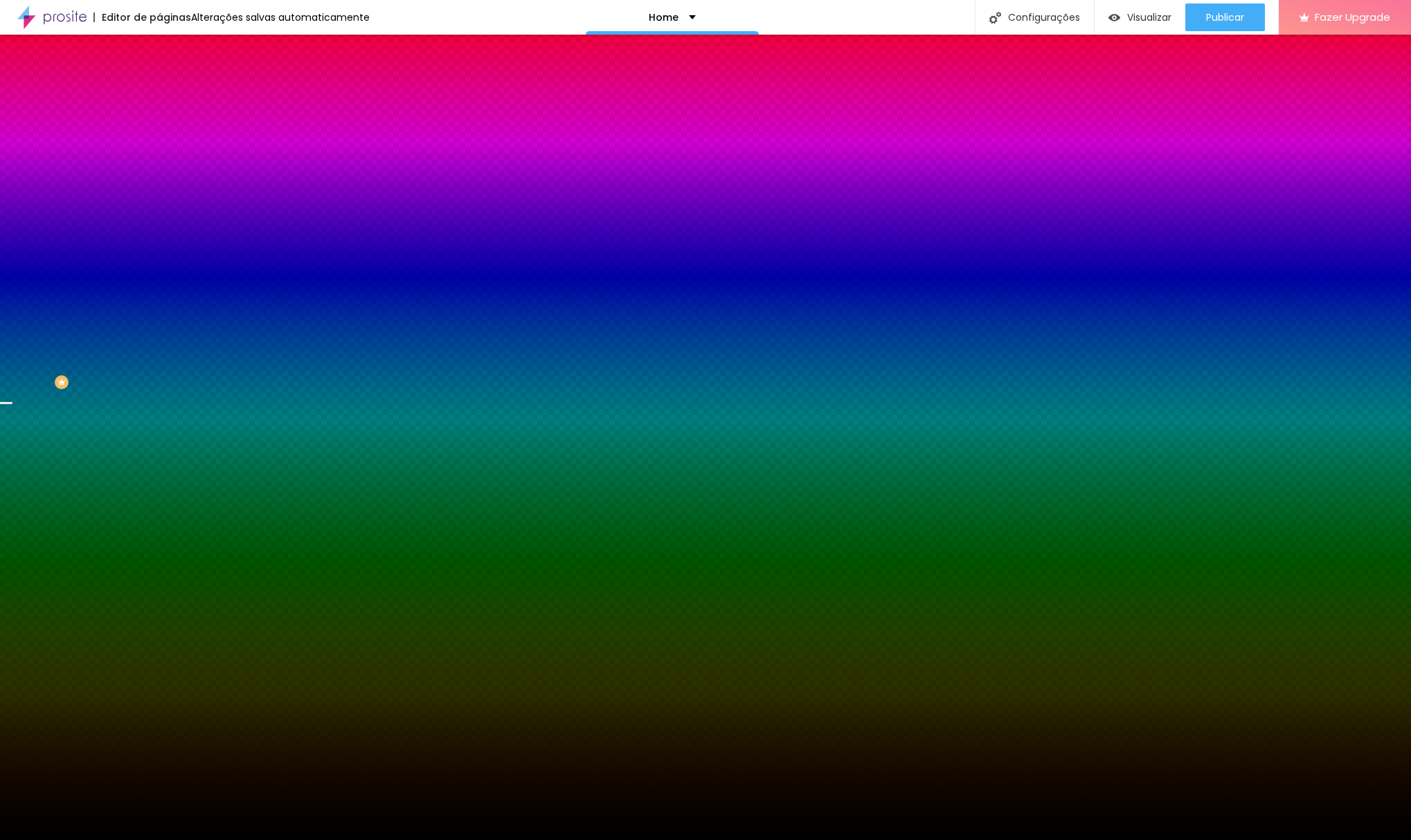
click at [159, 94] on img at bounding box center [166, 100] width 13 height 13
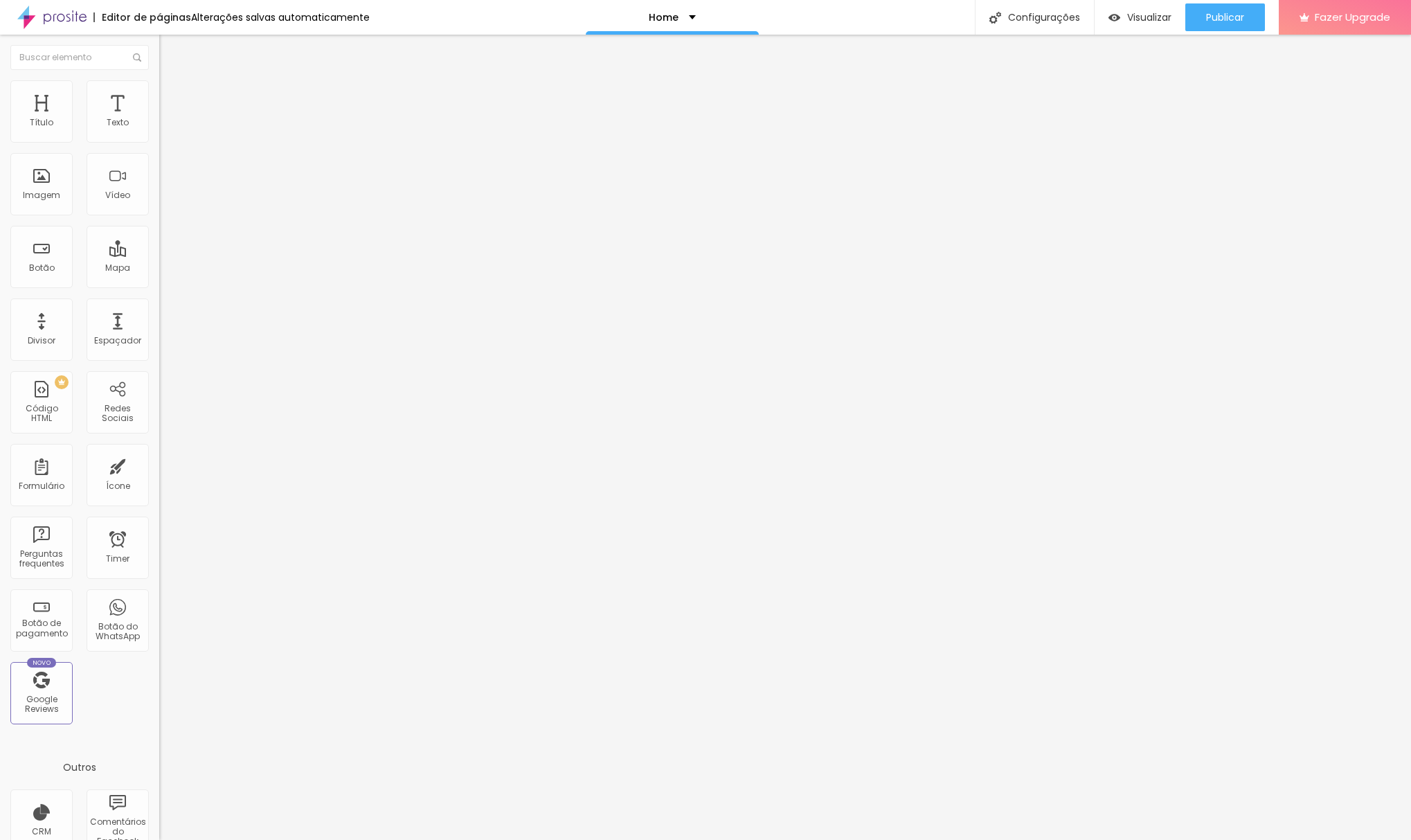
click at [159, 85] on img at bounding box center [166, 87] width 13 height 13
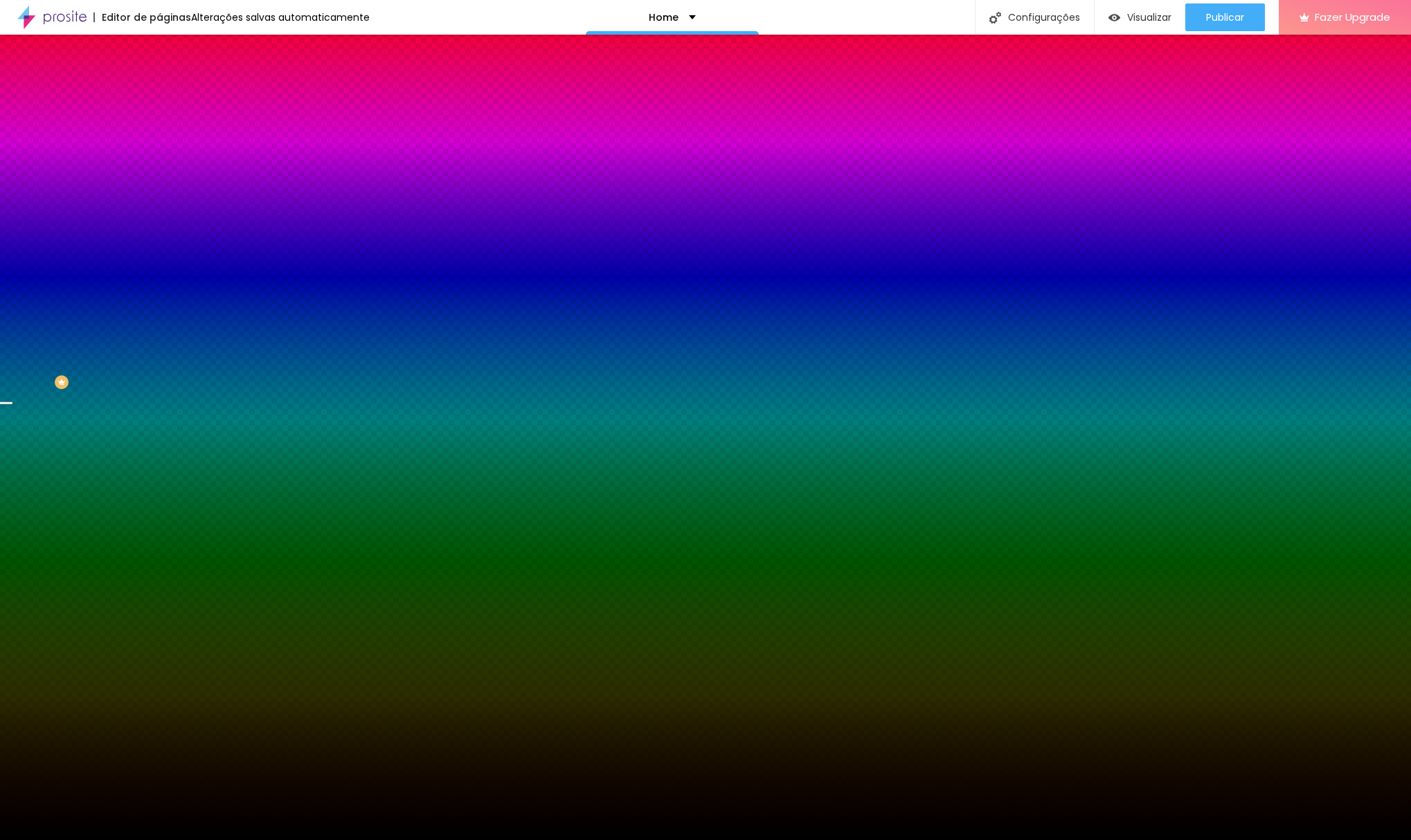
click at [159, 94] on li "Avançado" at bounding box center [239, 101] width 159 height 14
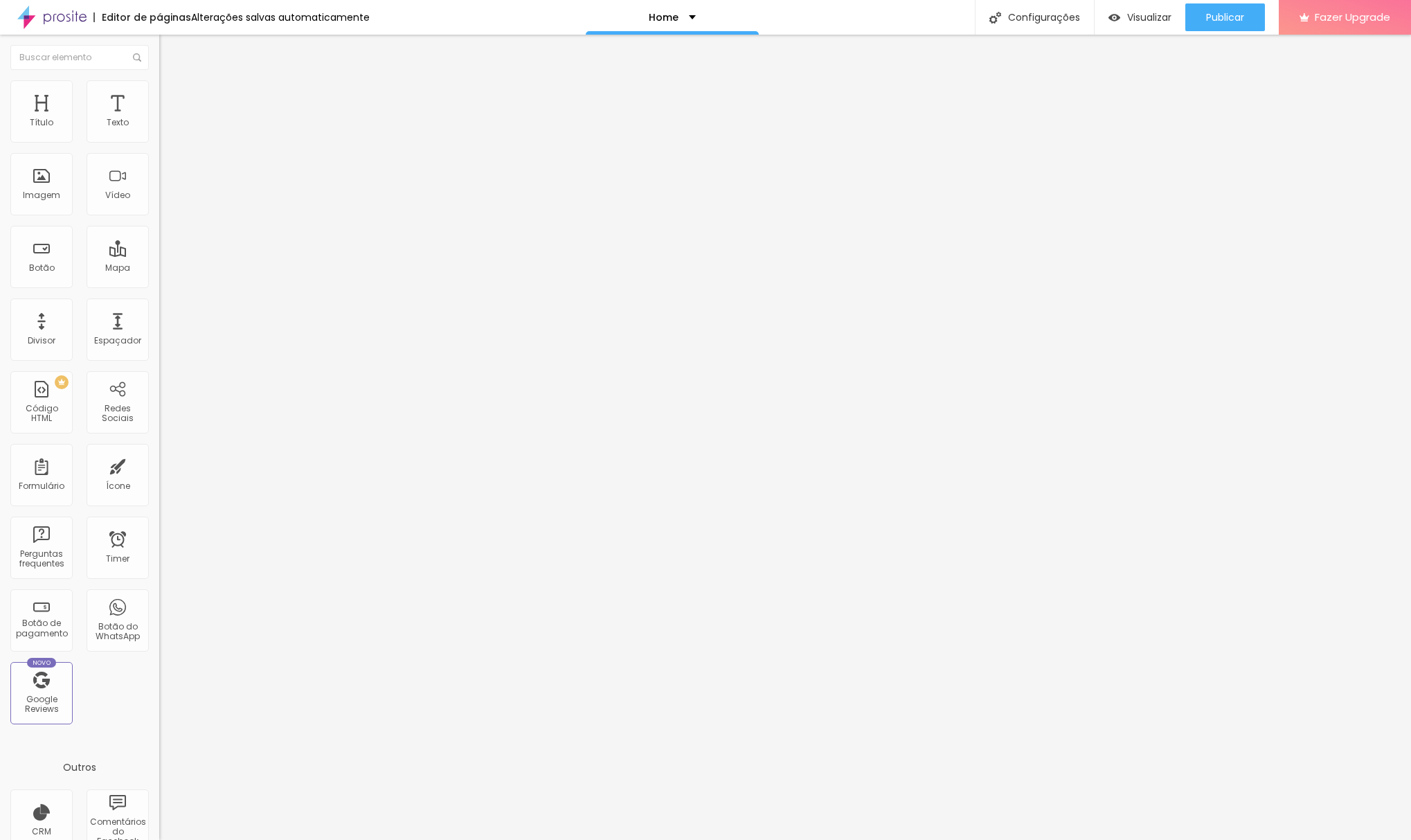
drag, startPoint x: 30, startPoint y: 136, endPoint x: 22, endPoint y: 136, distance: 8.0
click at [159, 136] on div "0 Espaçamento entre colunas" at bounding box center [239, 206] width 159 height 196
drag, startPoint x: 31, startPoint y: 166, endPoint x: 93, endPoint y: 167, distance: 62.0
click at [159, 464] on input "range" at bounding box center [203, 470] width 89 height 11
drag, startPoint x: 91, startPoint y: 167, endPoint x: 6, endPoint y: 168, distance: 85.0
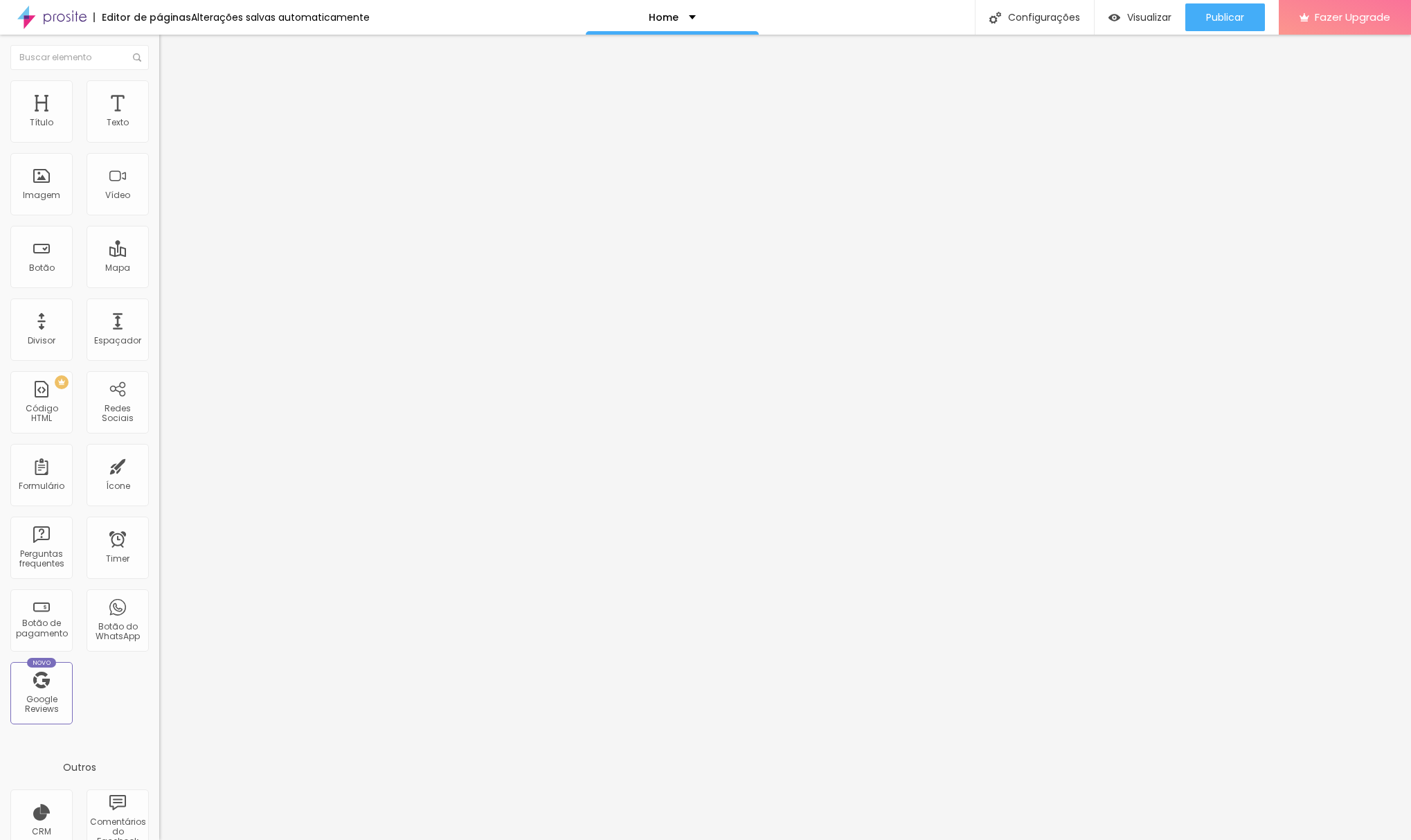
click at [159, 304] on div "0 px Espaçamento vertical" at bounding box center [239, 402] width 159 height 196
click at [159, 691] on div at bounding box center [239, 744] width 159 height 106
click at [169, 52] on img "button" at bounding box center [175, 50] width 11 height 11
click at [159, 119] on span "Trocar imagem" at bounding box center [197, 113] width 76 height 12
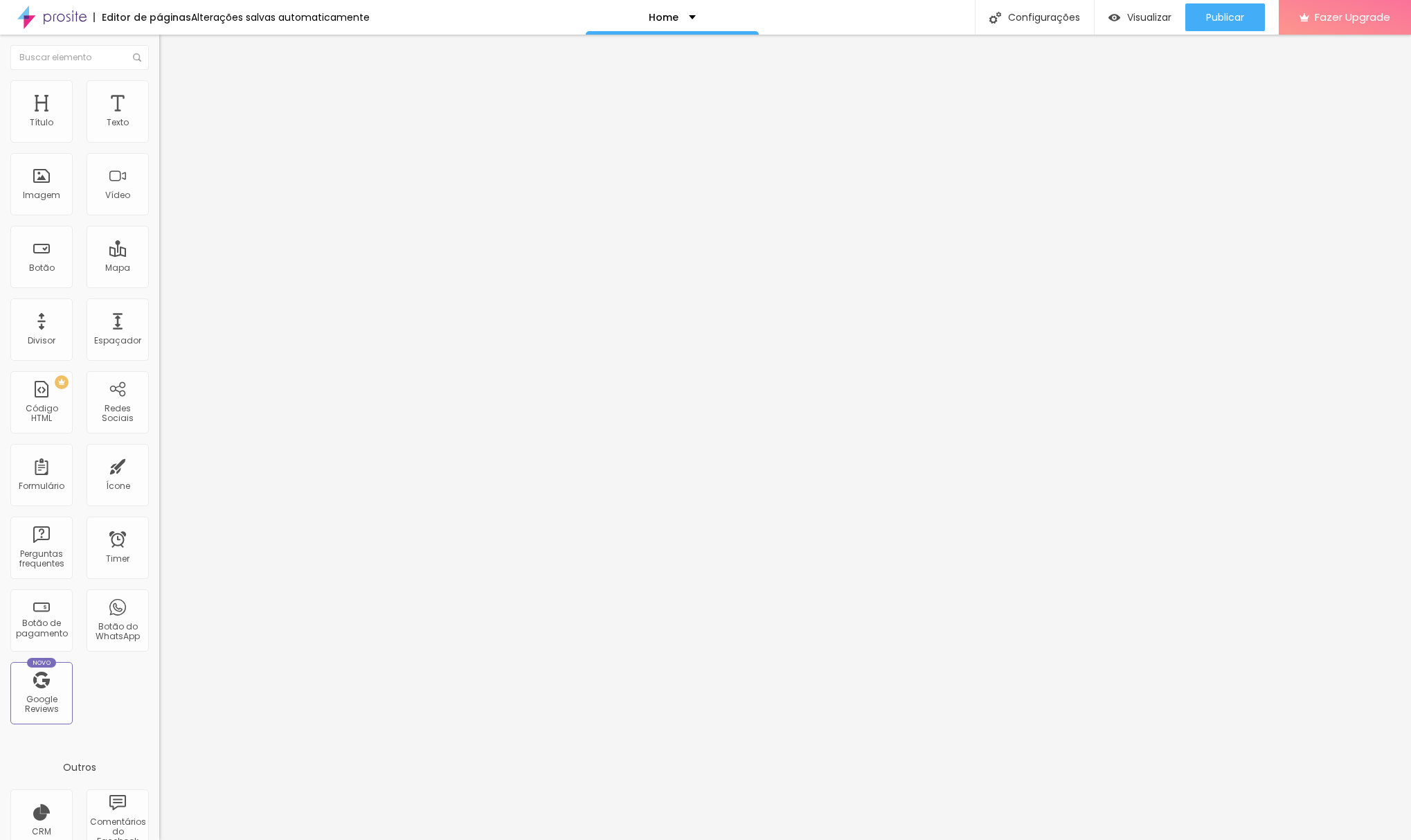
click at [159, 91] on li "Estilo" at bounding box center [239, 87] width 159 height 14
drag, startPoint x: 44, startPoint y: 91, endPoint x: 59, endPoint y: 113, distance: 26.6
click at [159, 80] on li "Conteúdo" at bounding box center [239, 73] width 159 height 14
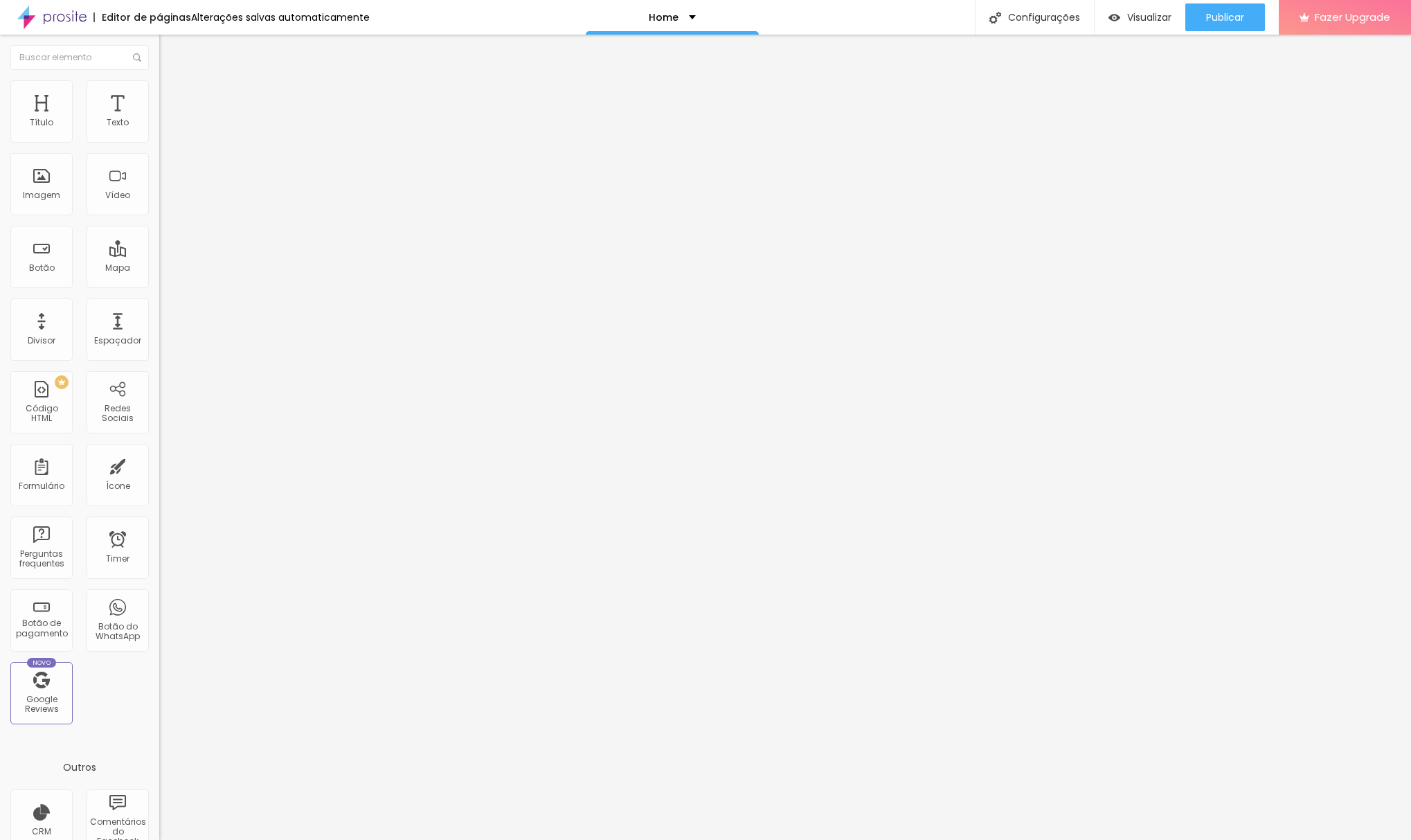
click at [159, 197] on img at bounding box center [164, 192] width 9 height 9
click at [159, 175] on img at bounding box center [164, 170] width 9 height 9
click at [159, 197] on img at bounding box center [164, 192] width 9 height 9
click at [159, 84] on img at bounding box center [166, 87] width 13 height 13
click at [159, 94] on li "Avançado" at bounding box center [239, 101] width 159 height 14
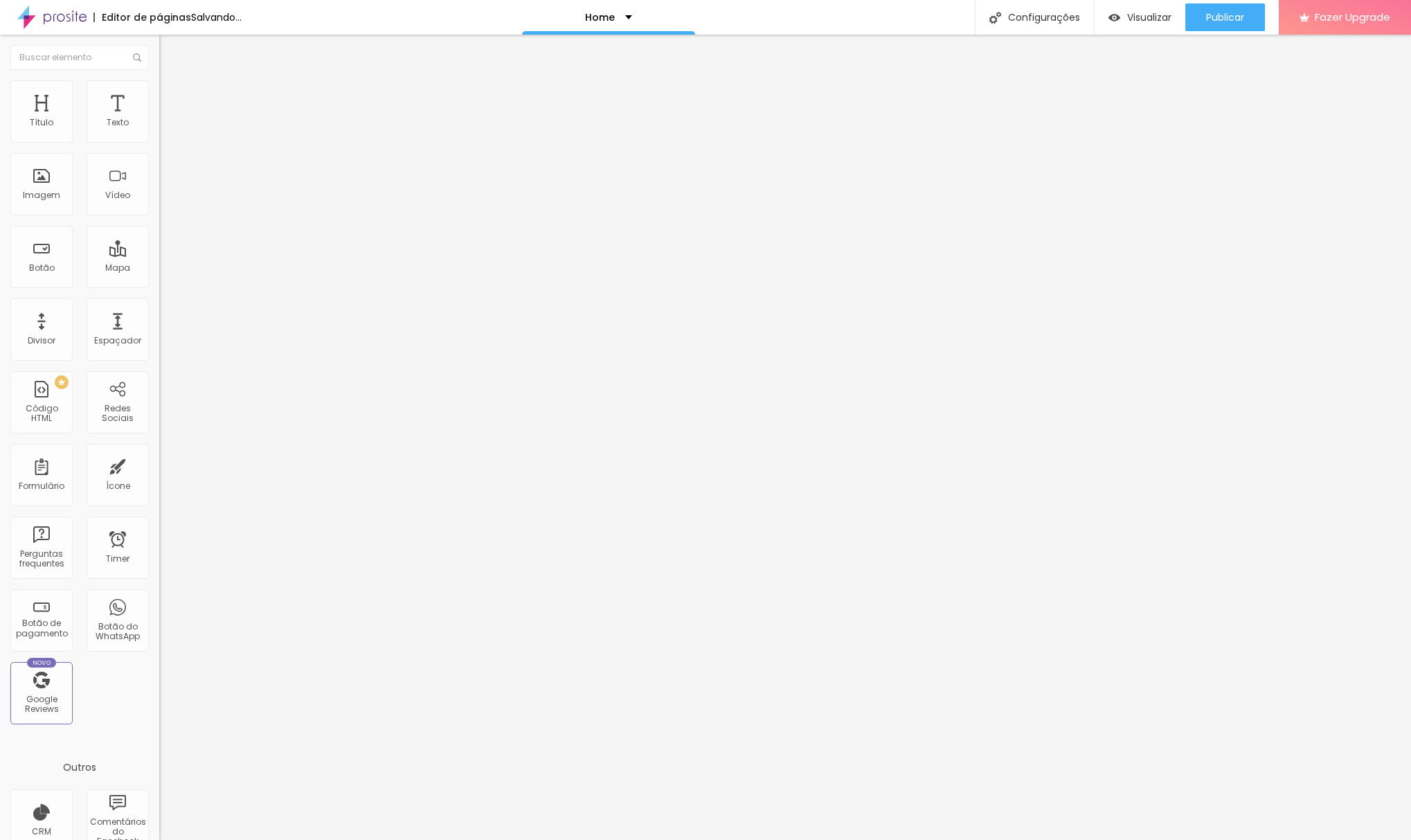
drag, startPoint x: 45, startPoint y: 136, endPoint x: 56, endPoint y: 142, distance: 12.5
click at [159, 269] on input "range" at bounding box center [203, 274] width 89 height 11
drag, startPoint x: 39, startPoint y: 167, endPoint x: 13, endPoint y: 168, distance: 26.0
click at [159, 304] on div "0 Espaço de baixo" at bounding box center [239, 402] width 159 height 196
drag, startPoint x: 98, startPoint y: 136, endPoint x: 28, endPoint y: 141, distance: 70.2
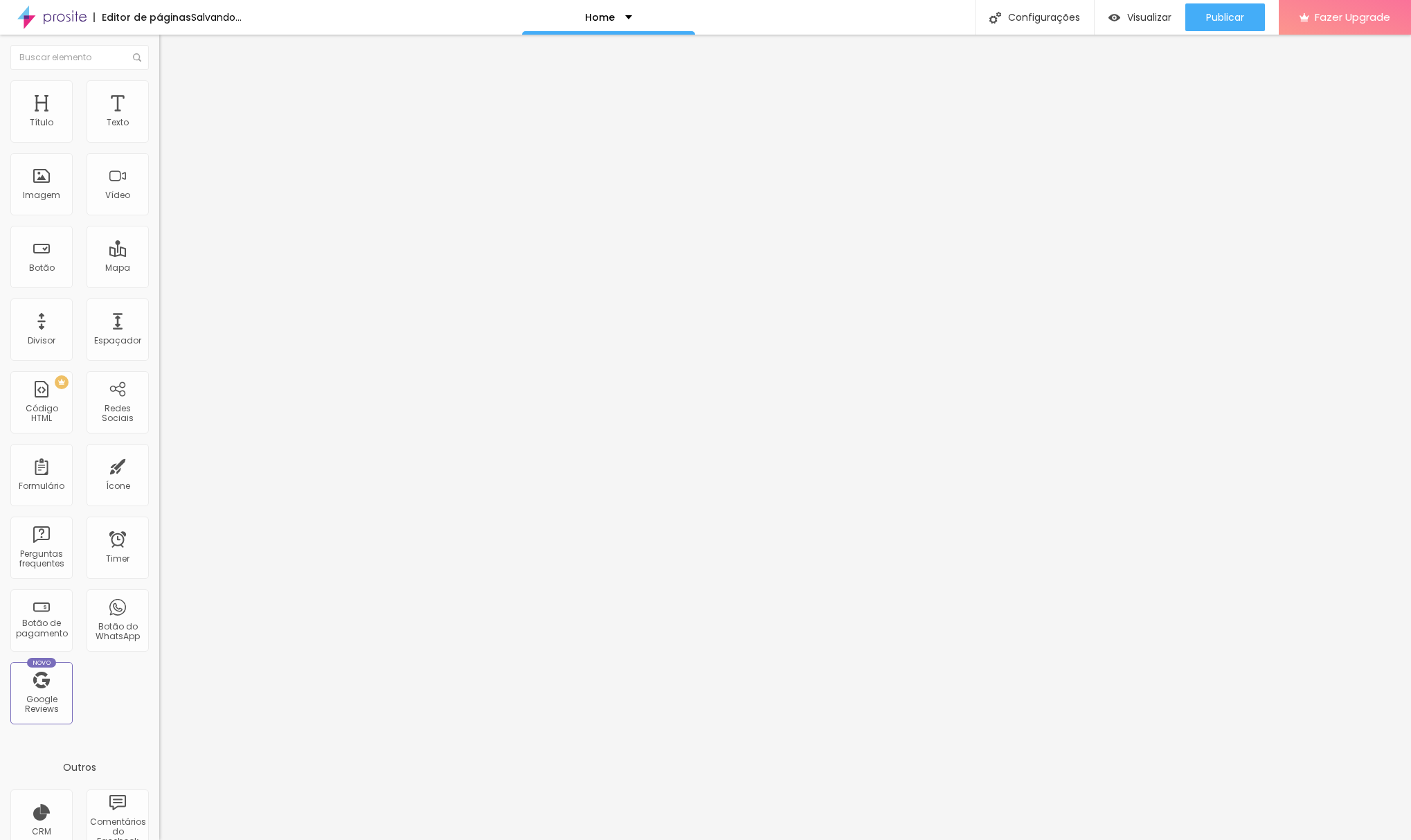
click at [159, 269] on div at bounding box center [239, 275] width 159 height 13
drag, startPoint x: 32, startPoint y: 166, endPoint x: 24, endPoint y: 166, distance: 8.0
click at [159, 304] on div "0 Espaço de baixo" at bounding box center [239, 402] width 159 height 196
click at [159, 80] on li "Conteúdo" at bounding box center [239, 73] width 159 height 14
click at [159, 217] on span "Original" at bounding box center [176, 210] width 33 height 12
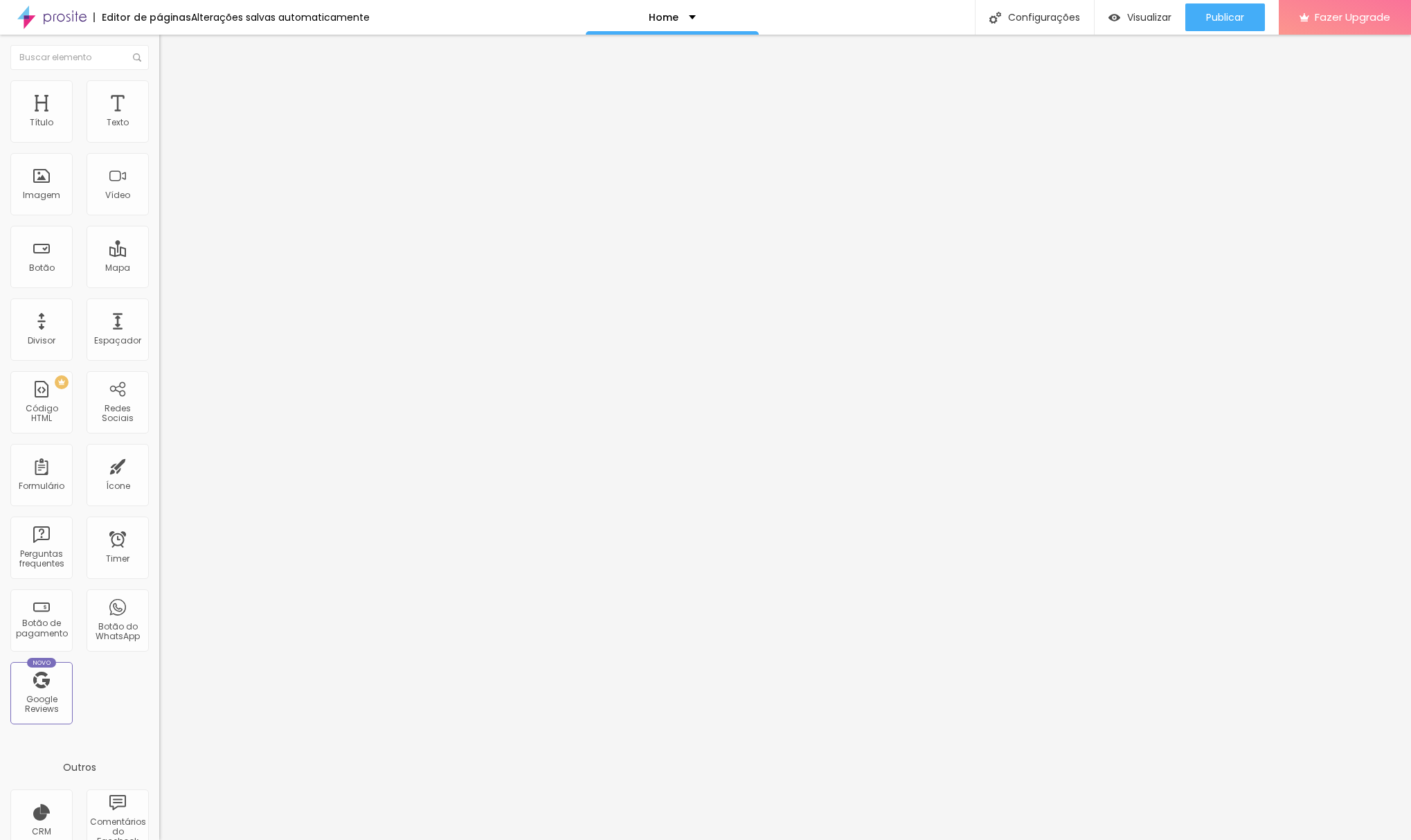
click at [159, 242] on span "Quadrado" at bounding box center [181, 236] width 45 height 12
drag, startPoint x: 102, startPoint y: 166, endPoint x: 66, endPoint y: 167, distance: 36.0
click at [159, 117] on div "Trocar imagem" at bounding box center [239, 113] width 159 height 9
click at [159, 186] on img at bounding box center [164, 181] width 9 height 9
click at [159, 175] on img at bounding box center [164, 170] width 9 height 9
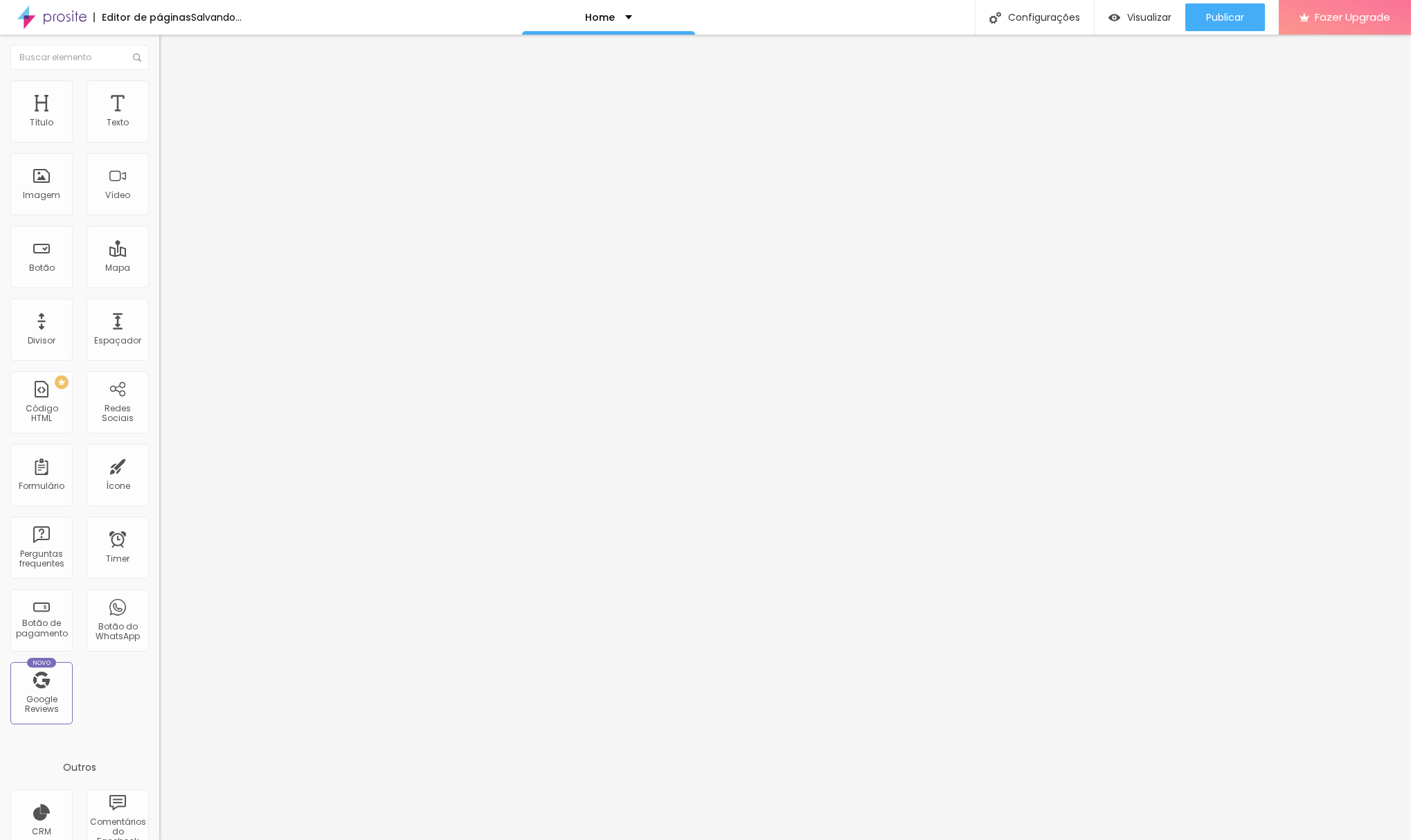
click at [159, 197] on img at bounding box center [164, 192] width 9 height 9
click at [159, 225] on span "Cinema" at bounding box center [177, 219] width 35 height 12
click at [159, 238] on span "Padrão" at bounding box center [175, 232] width 32 height 12
click at [159, 247] on span "Quadrado" at bounding box center [181, 240] width 45 height 12
click at [159, 255] on span "Original" at bounding box center [176, 248] width 33 height 12
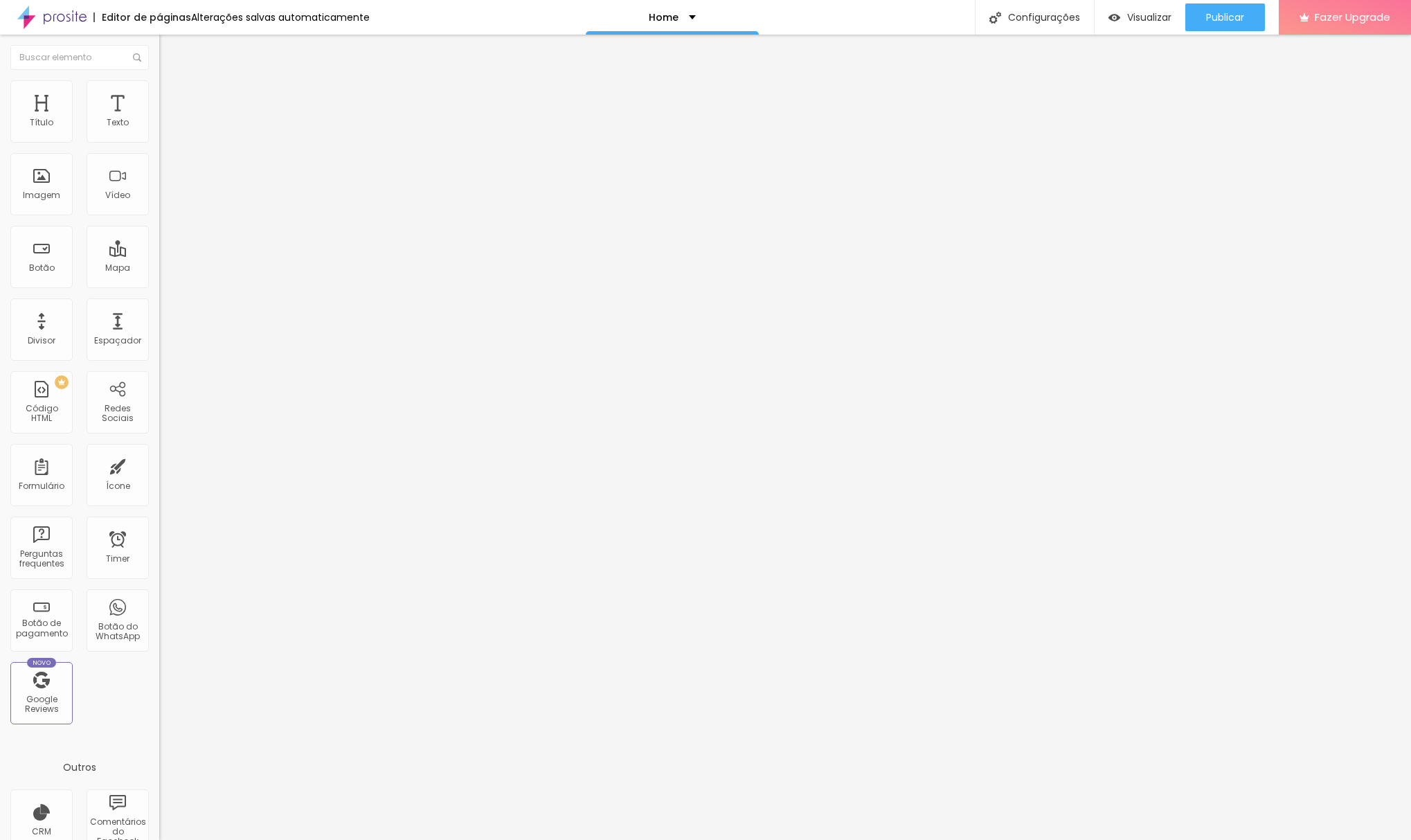
click at [159, 242] on span "Quadrado" at bounding box center [181, 236] width 45 height 12
click at [159, 119] on span "Trocar imagem" at bounding box center [197, 113] width 76 height 12
click at [159, 217] on span "Original" at bounding box center [176, 210] width 33 height 12
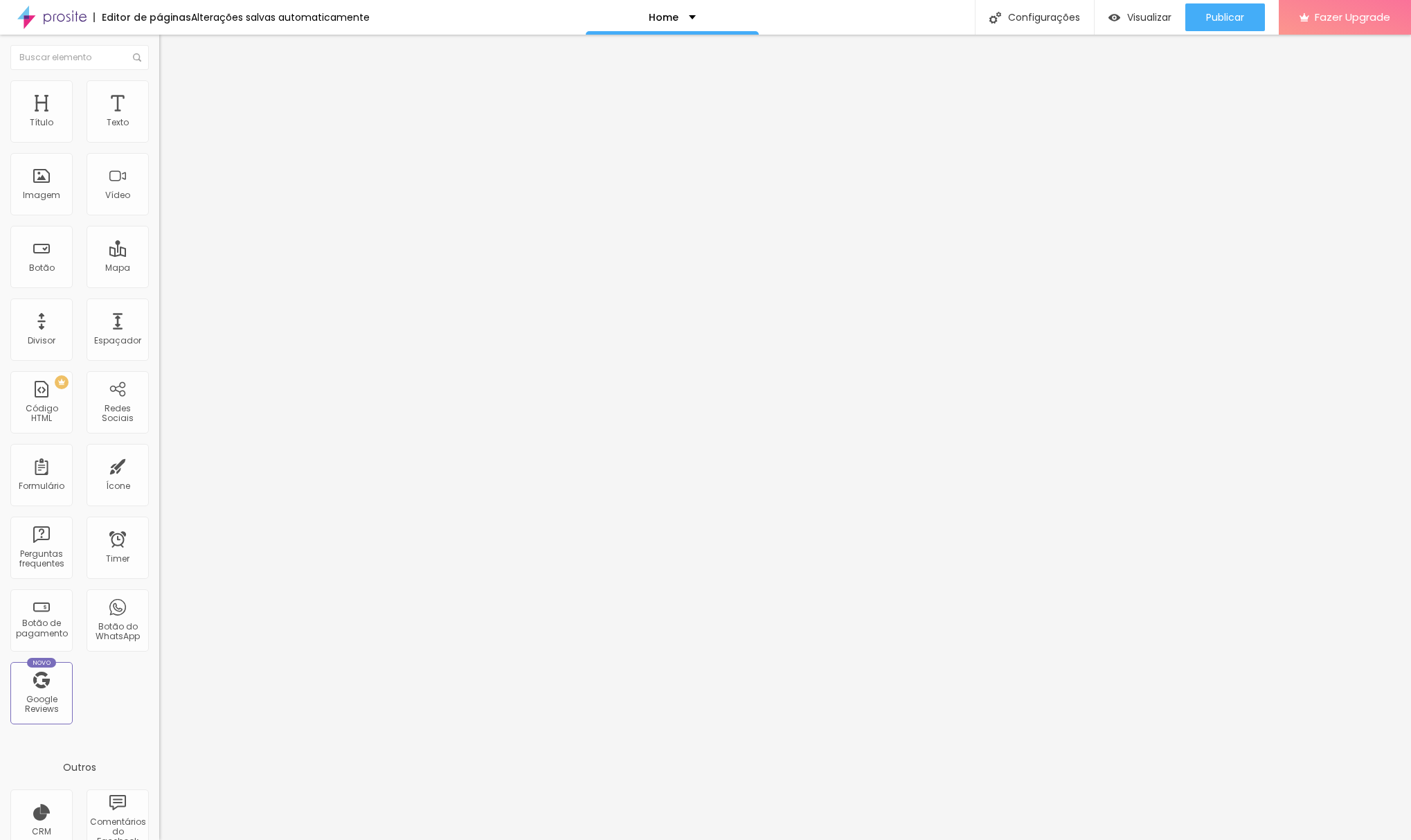
click at [159, 242] on span "Quadrado" at bounding box center [181, 236] width 45 height 12
click at [159, 90] on ul "Conteúdo Estilo Avançado" at bounding box center [239, 87] width 159 height 42
click at [159, 87] on img at bounding box center [166, 87] width 13 height 13
drag, startPoint x: 32, startPoint y: 180, endPoint x: 16, endPoint y: 180, distance: 16.0
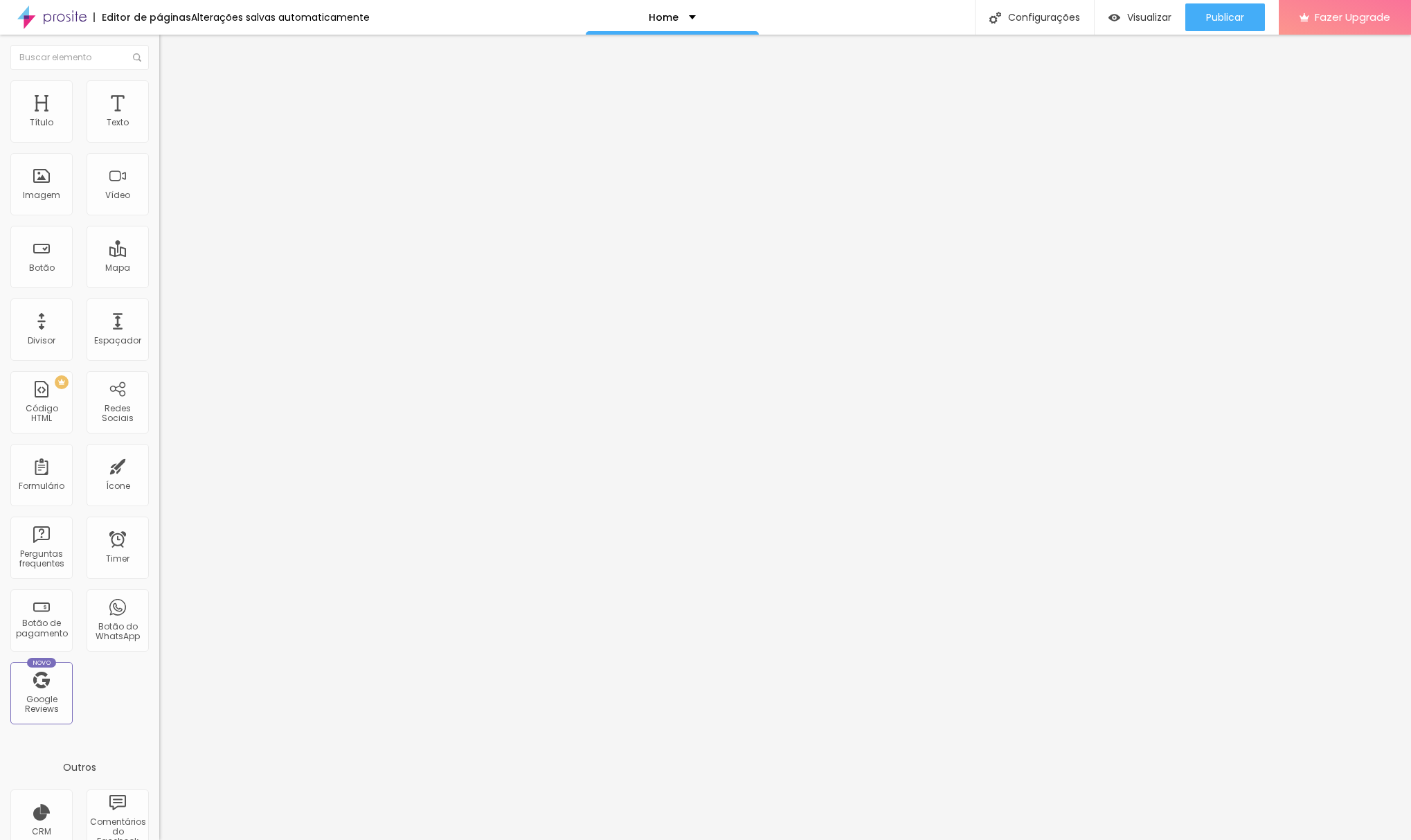
click at [159, 180] on div "0 Borda arredondada" at bounding box center [239, 241] width 159 height 196
click at [159, 94] on li "Avançado" at bounding box center [239, 101] width 159 height 14
drag, startPoint x: 32, startPoint y: 138, endPoint x: 20, endPoint y: 139, distance: 12.0
click at [159, 139] on div "0 Espaço de cima" at bounding box center [239, 206] width 159 height 196
drag, startPoint x: 31, startPoint y: 166, endPoint x: 9, endPoint y: 167, distance: 22.0
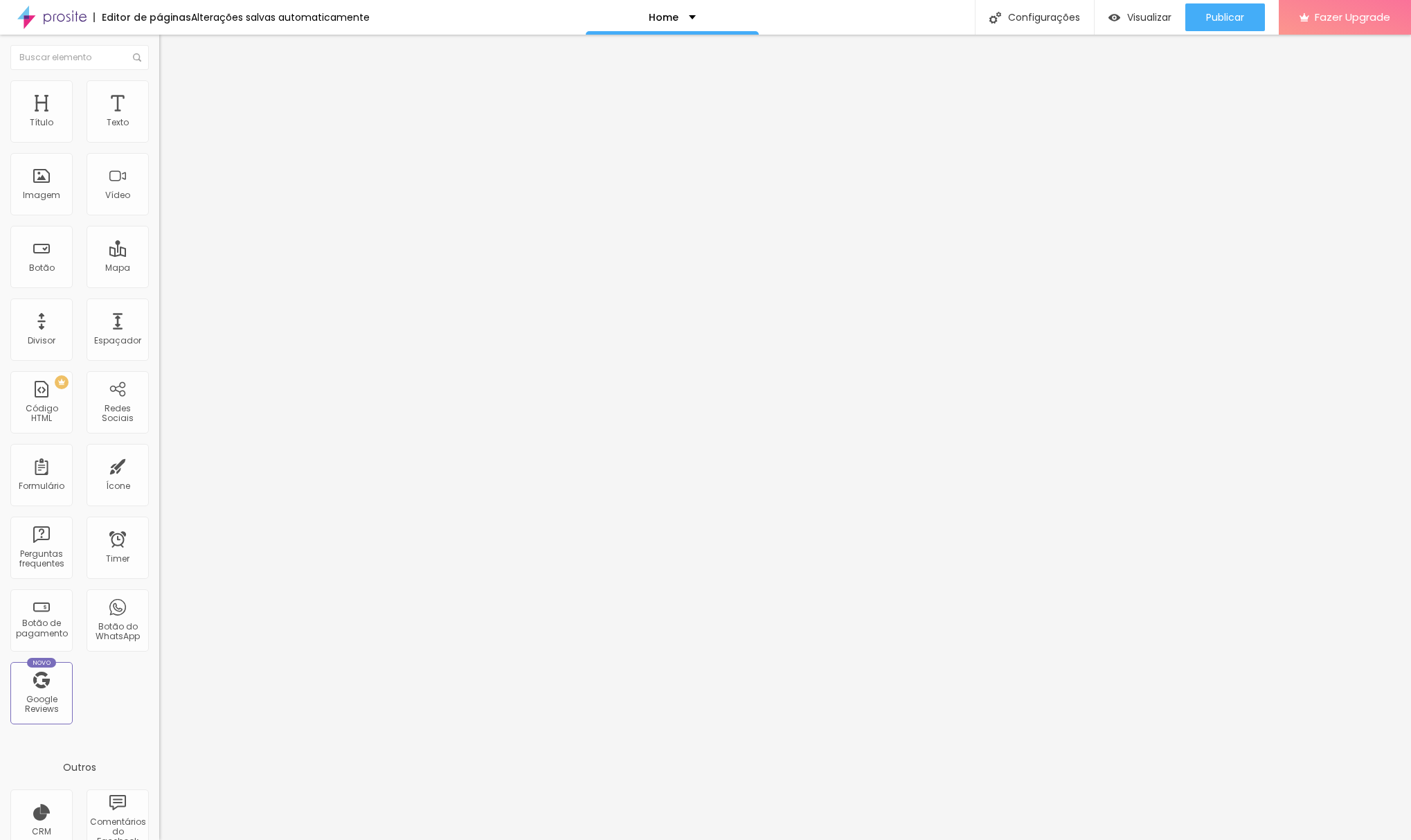
click at [159, 304] on div "0 Espaço de baixo" at bounding box center [239, 402] width 159 height 196
click at [159, 88] on li "Estilo" at bounding box center [239, 87] width 159 height 14
click at [159, 80] on li "Conteúdo" at bounding box center [239, 73] width 159 height 14
click at [159, 186] on img at bounding box center [164, 181] width 9 height 9
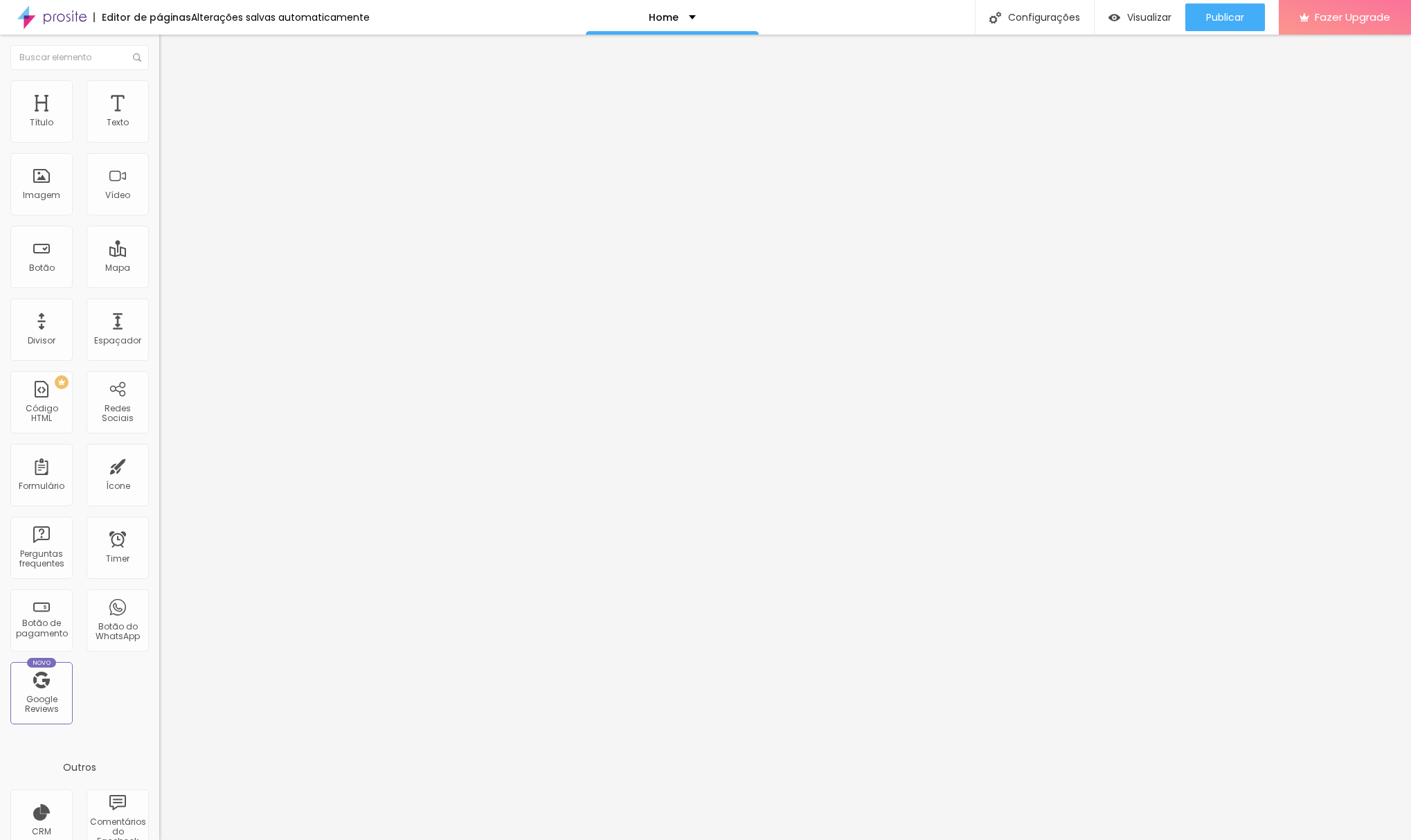
click at [159, 197] on img at bounding box center [164, 192] width 9 height 9
click at [168, 128] on span "Trocar icone" at bounding box center [199, 121] width 61 height 12
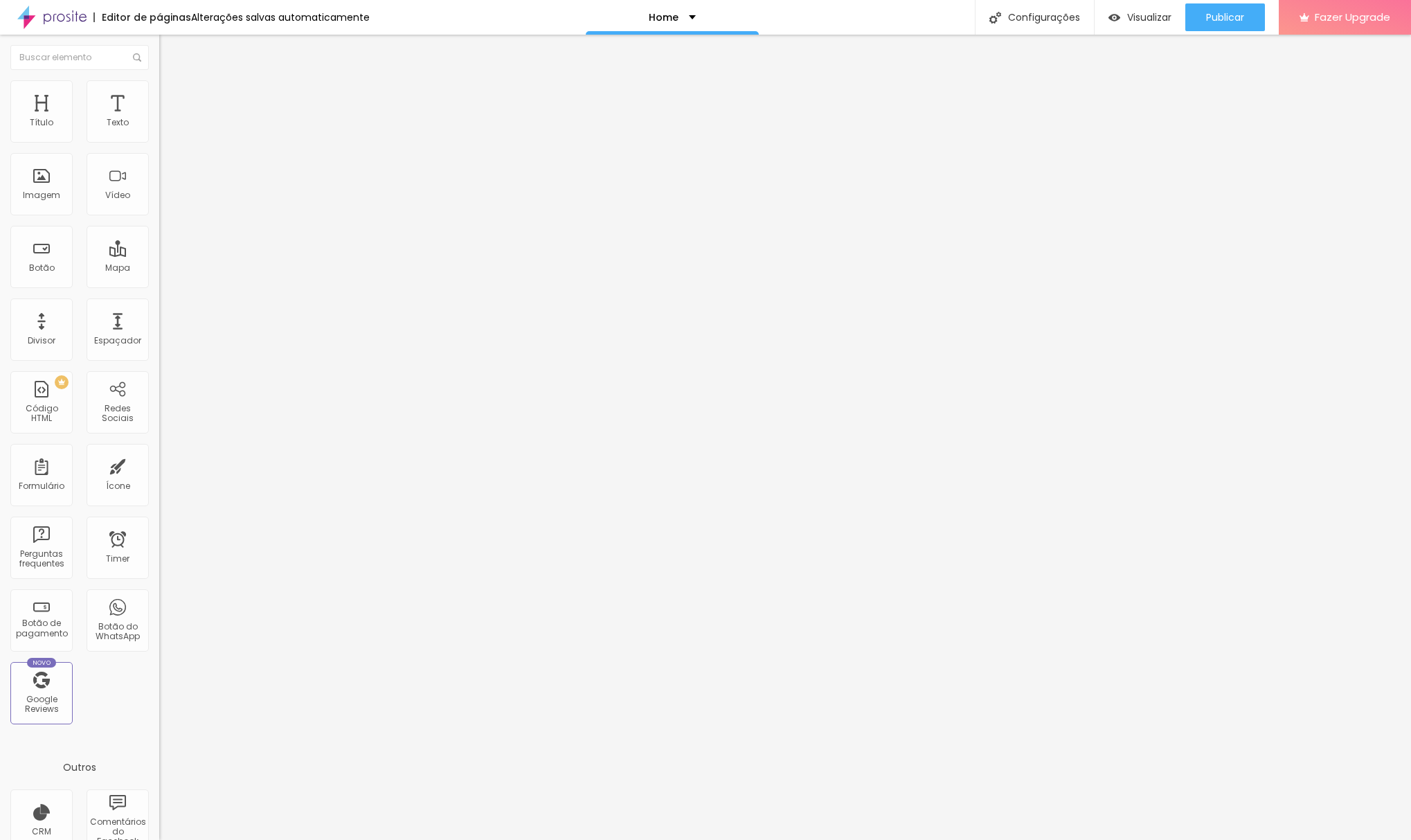
click at [172, 93] on span "Estilo" at bounding box center [182, 89] width 21 height 12
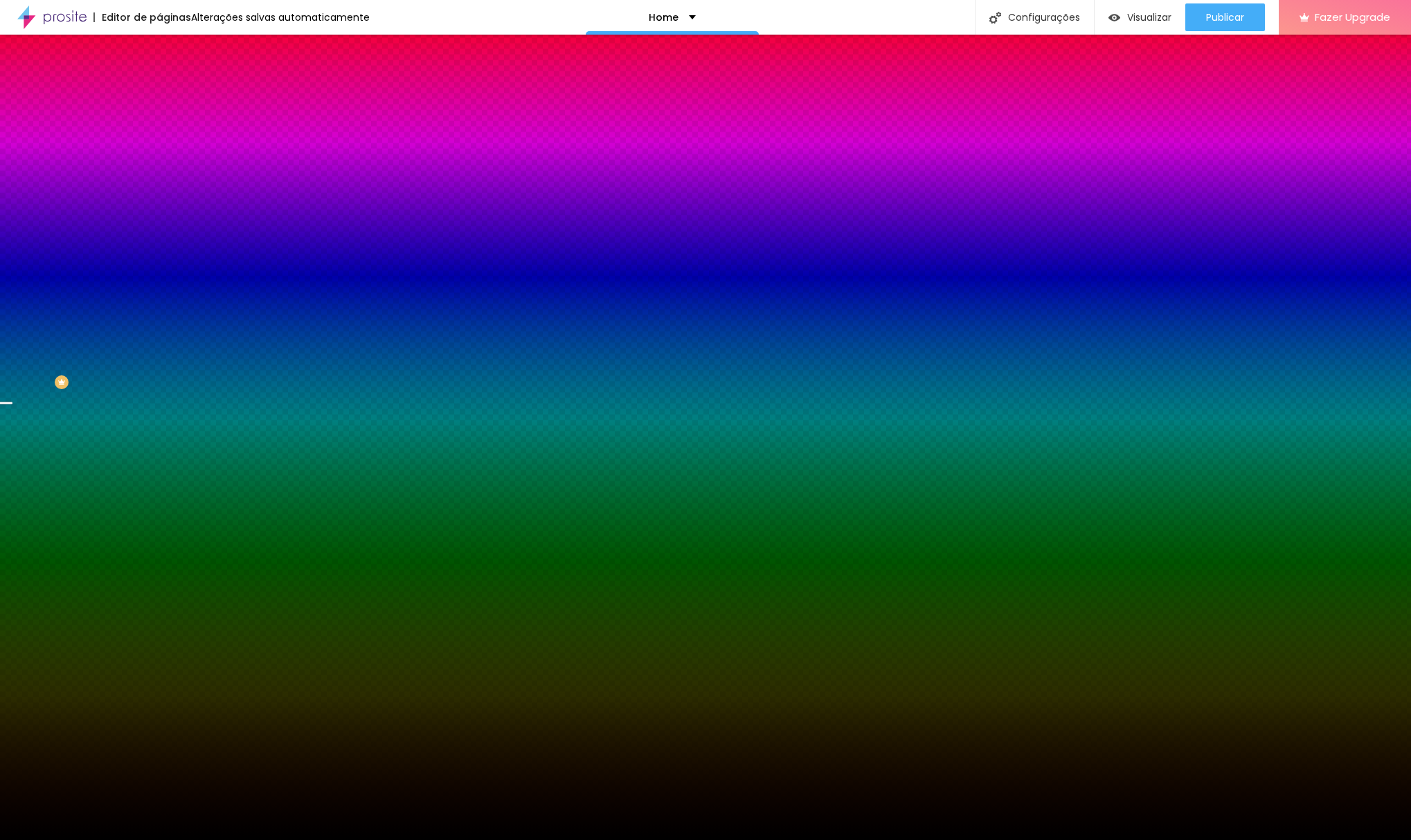
click at [159, 128] on span "Trocar imagem" at bounding box center [197, 121] width 76 height 12
